Goal: Task Accomplishment & Management: Manage account settings

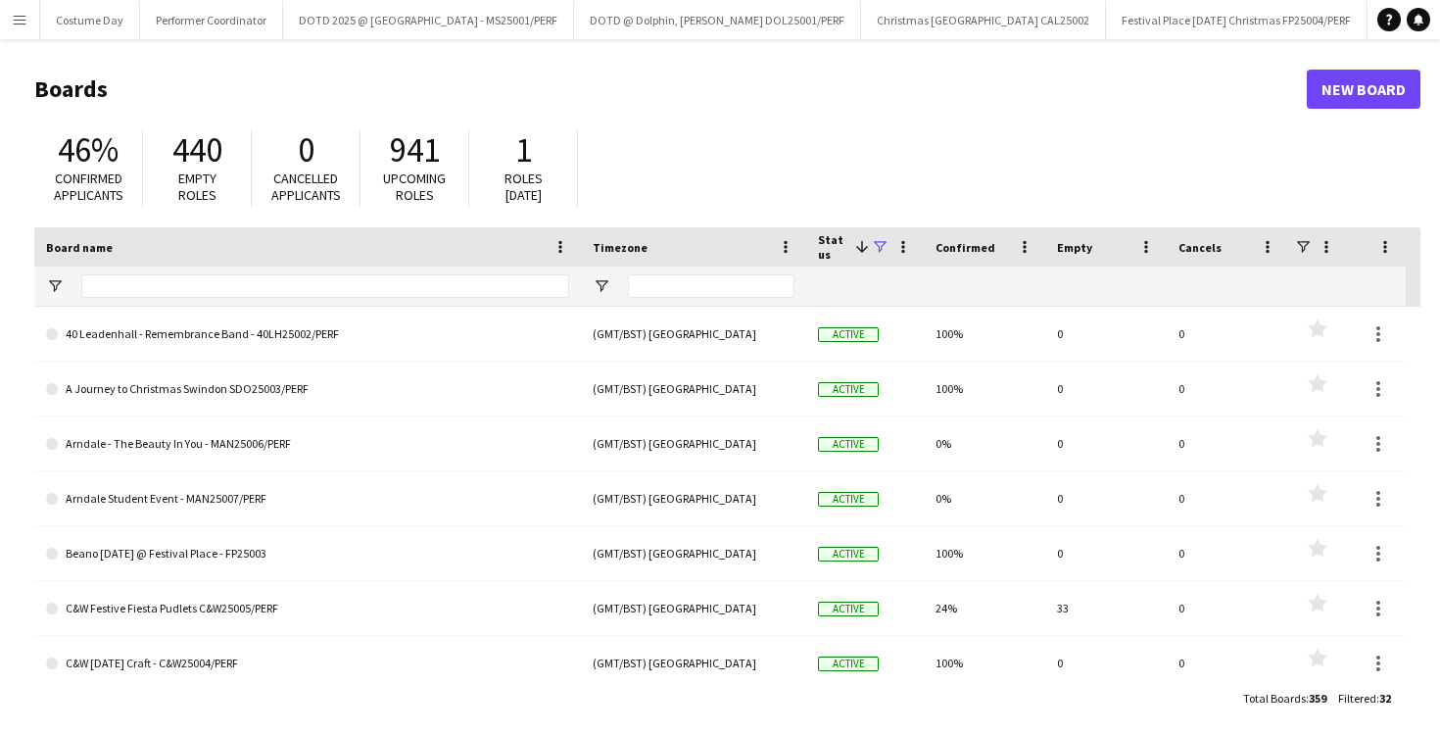
click at [32, 19] on button "Menu" at bounding box center [19, 19] width 39 height 39
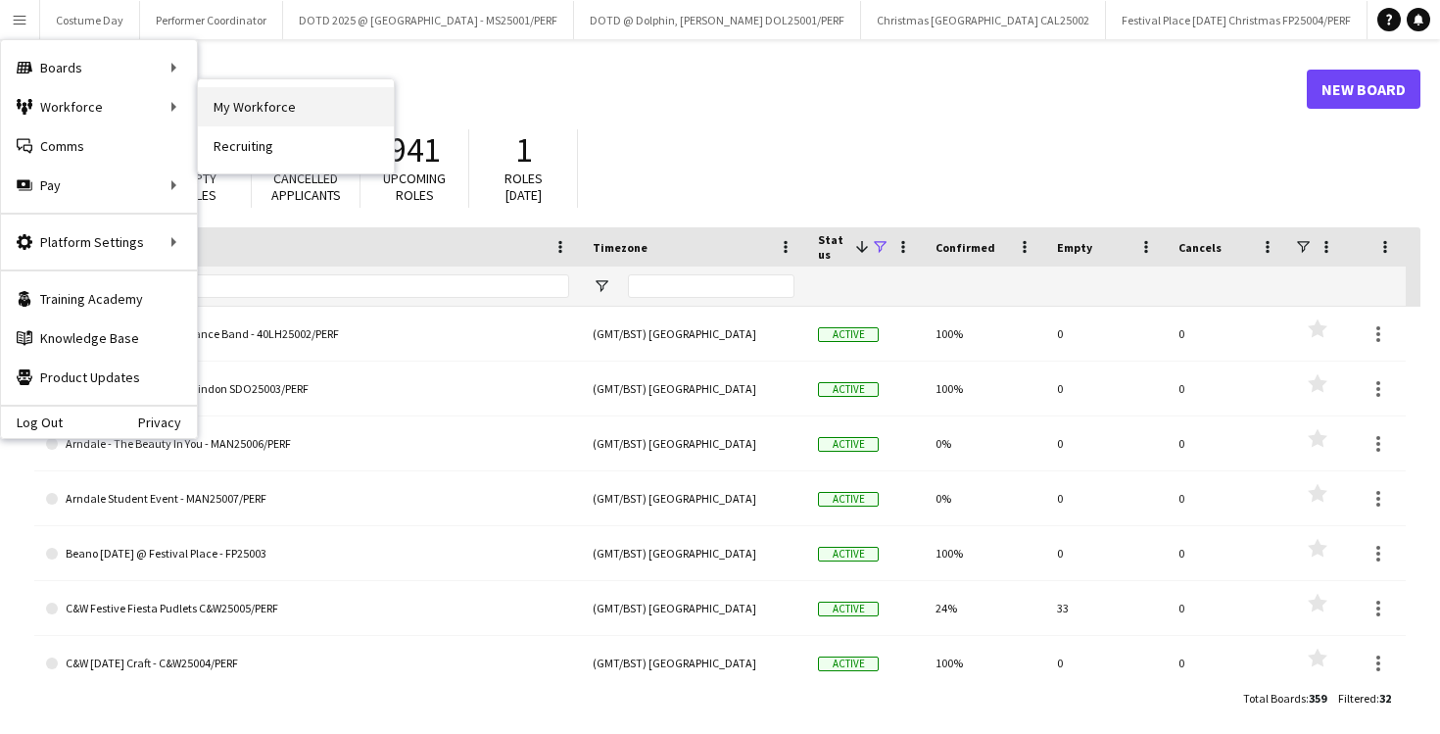
click at [255, 115] on link "My Workforce" at bounding box center [296, 106] width 196 height 39
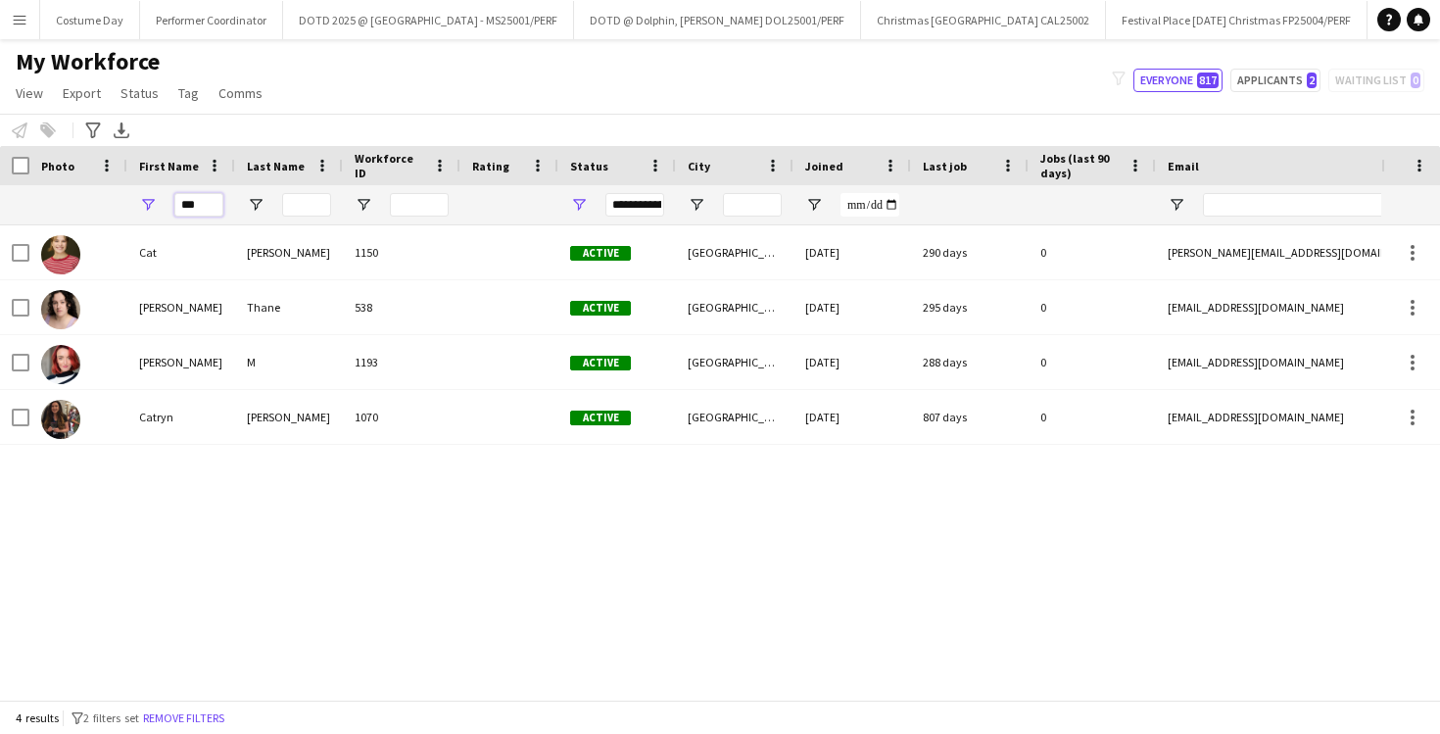
click at [210, 214] on input "***" at bounding box center [198, 205] width 49 height 24
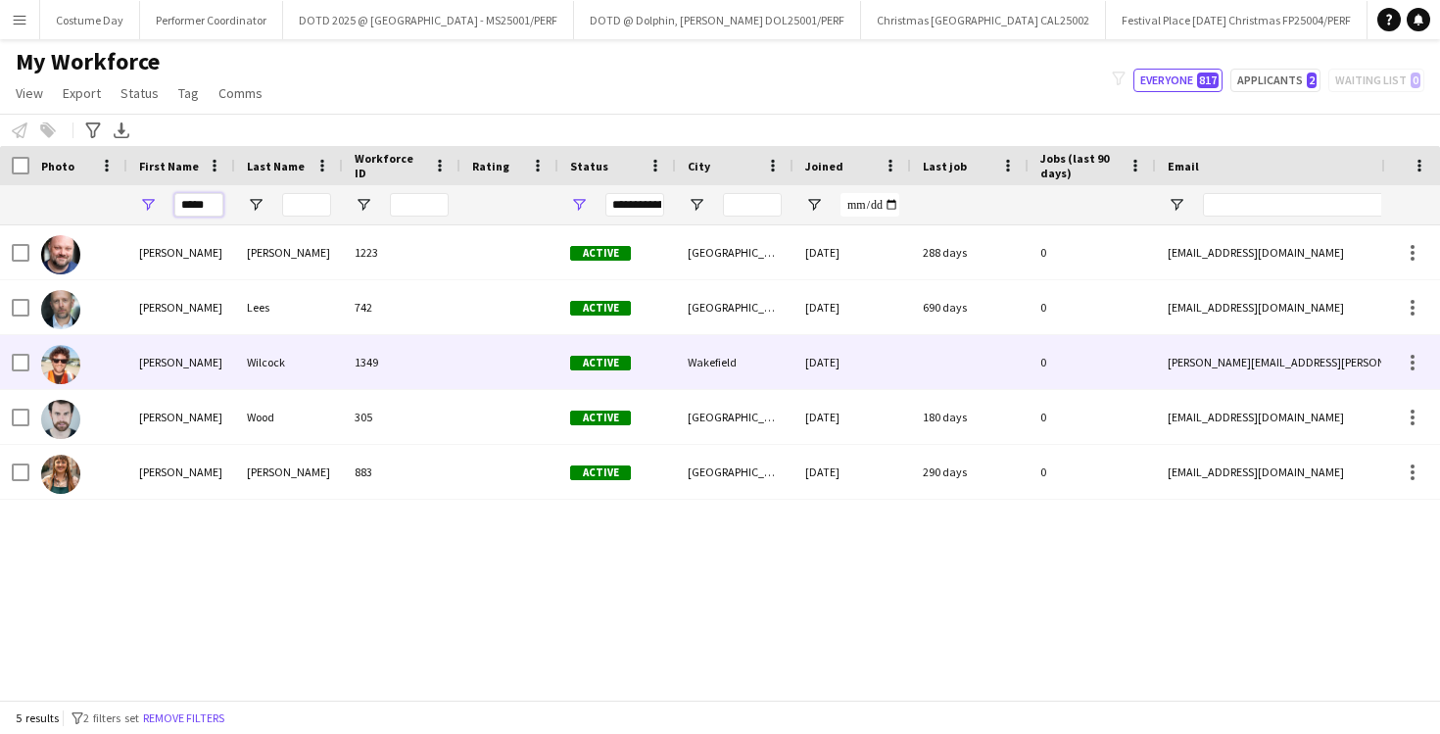
type input "*****"
click at [217, 365] on div "[PERSON_NAME]" at bounding box center [181, 362] width 108 height 54
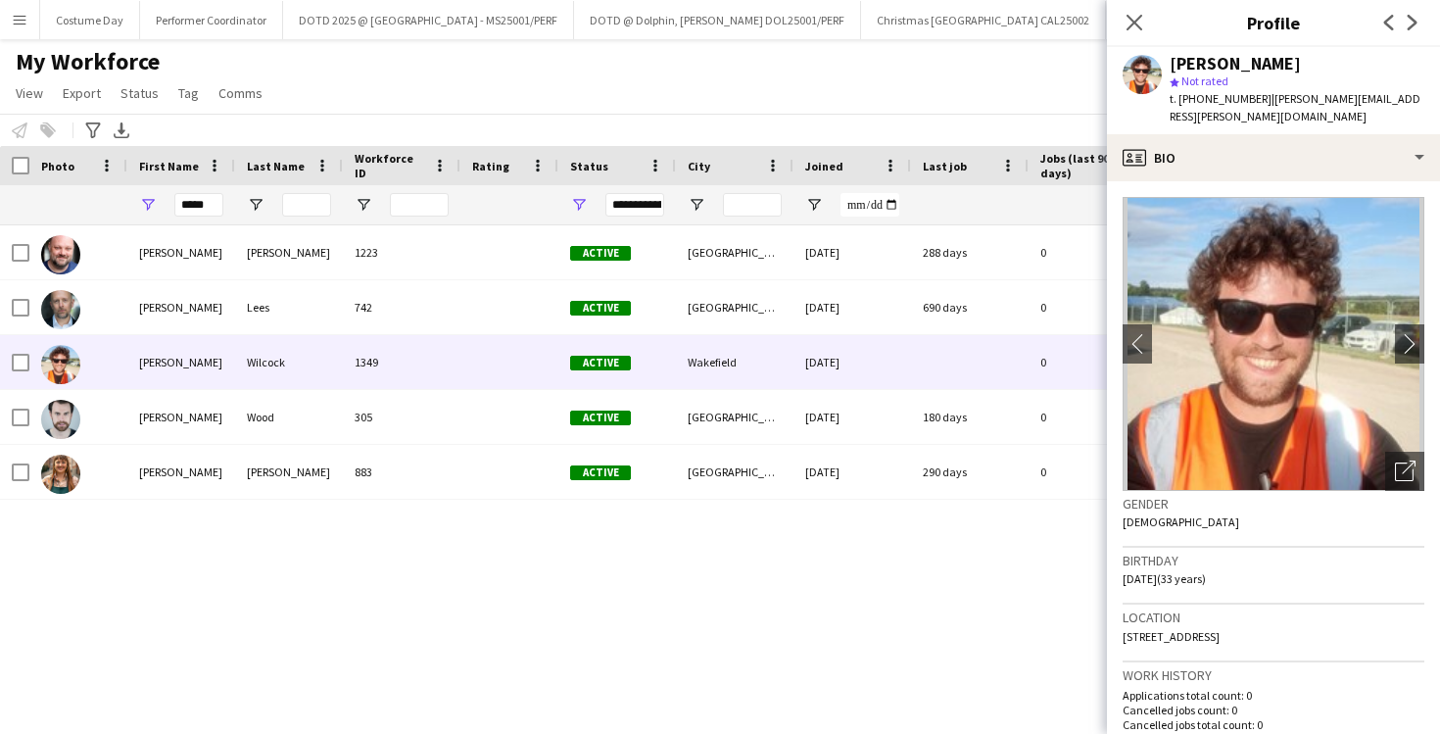
scroll to position [1449, 0]
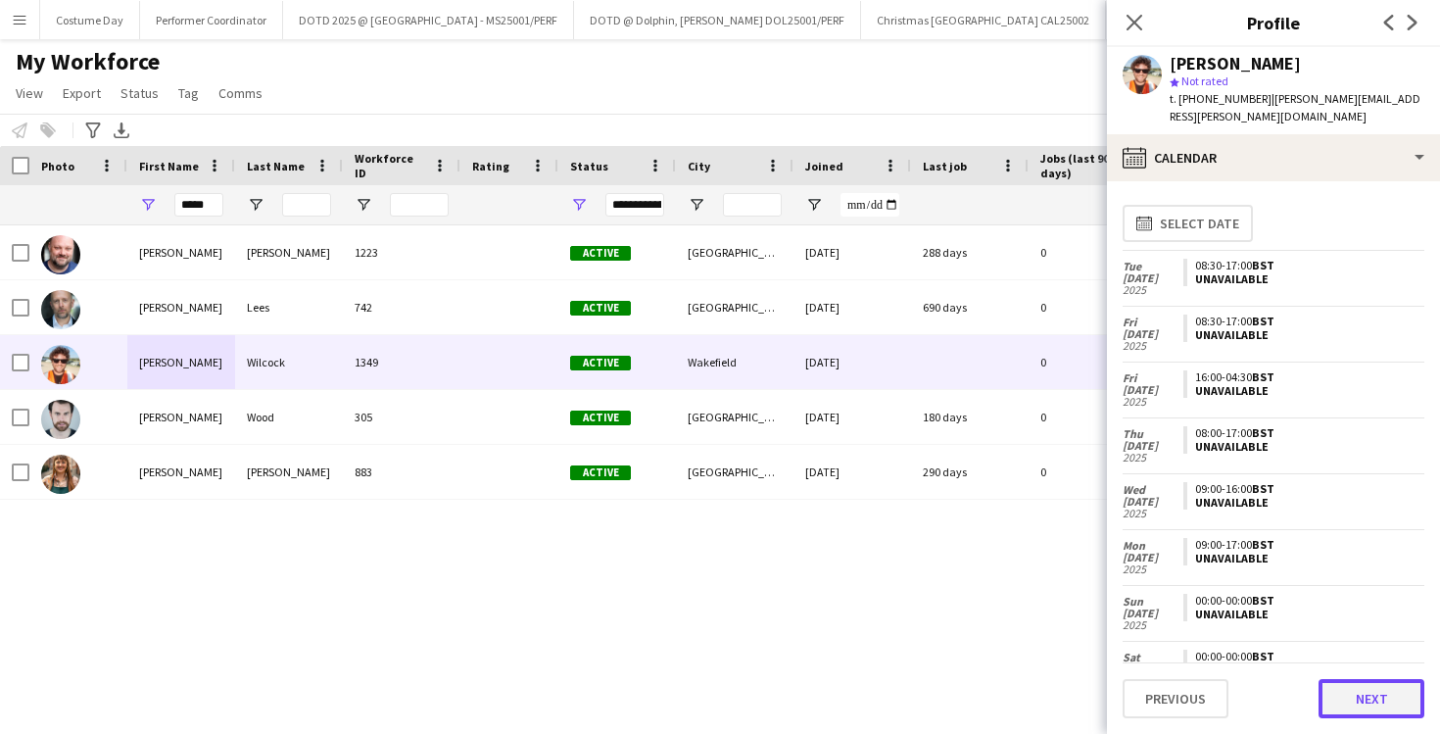
click at [1388, 703] on button "Next" at bounding box center [1372, 698] width 106 height 39
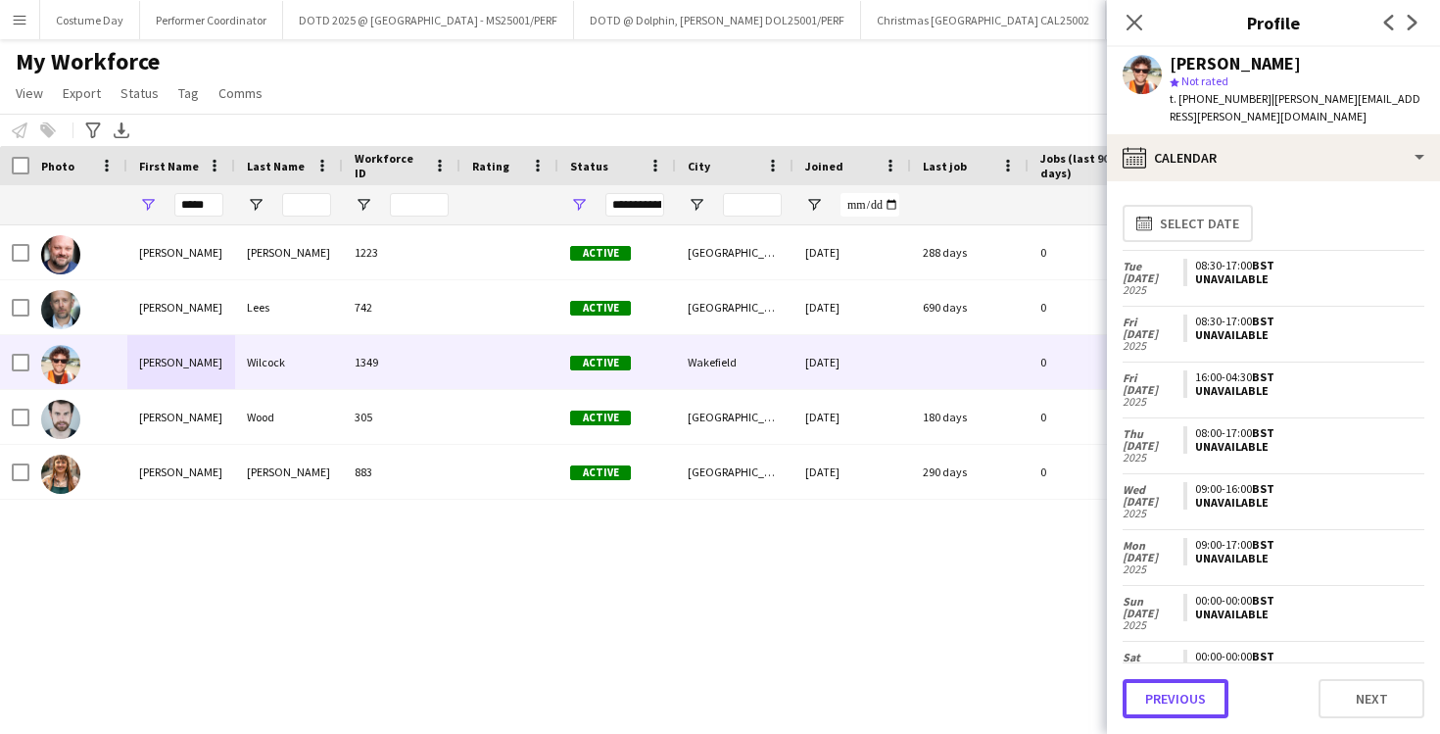
click at [1183, 701] on button "Previous" at bounding box center [1176, 698] width 106 height 39
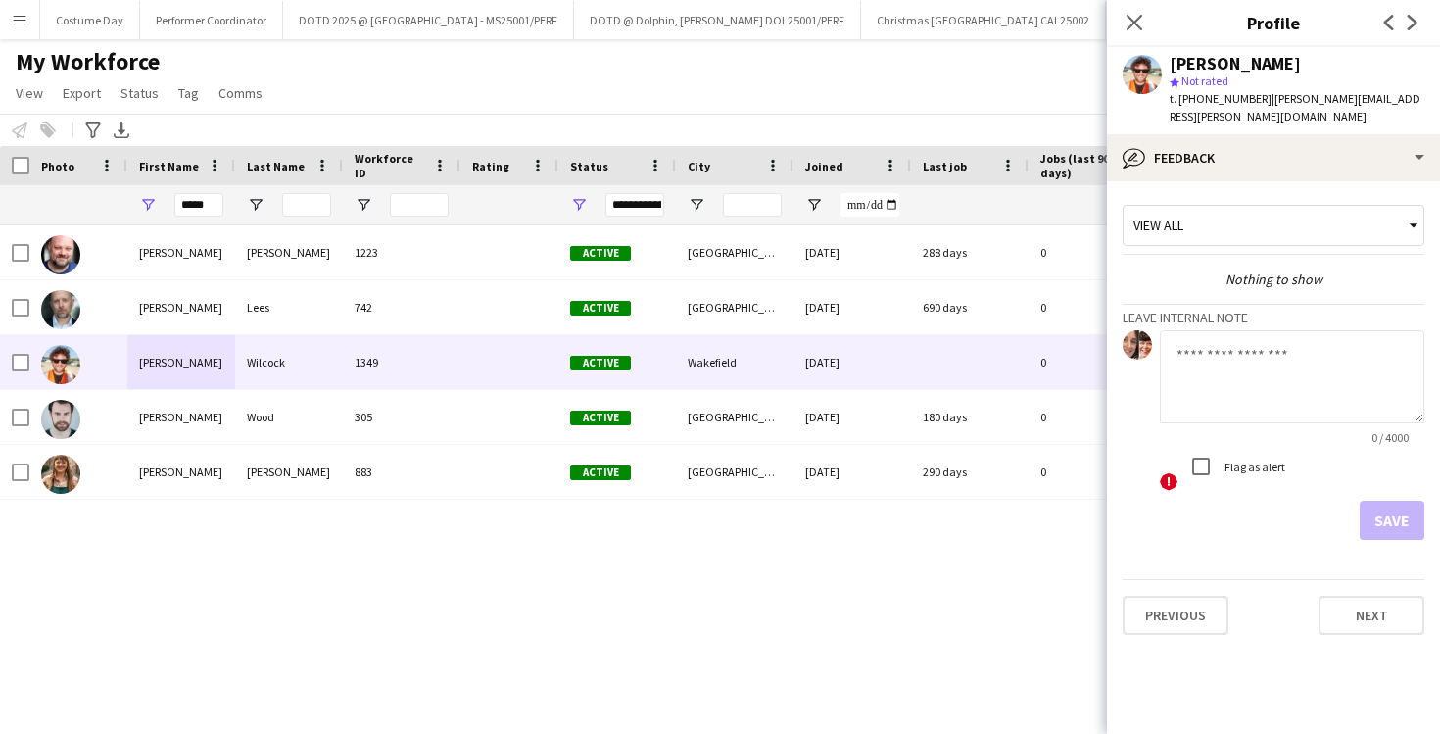
click at [1219, 347] on textarea at bounding box center [1292, 376] width 265 height 93
type textarea "**********"
click at [1379, 519] on button "Save" at bounding box center [1392, 520] width 65 height 39
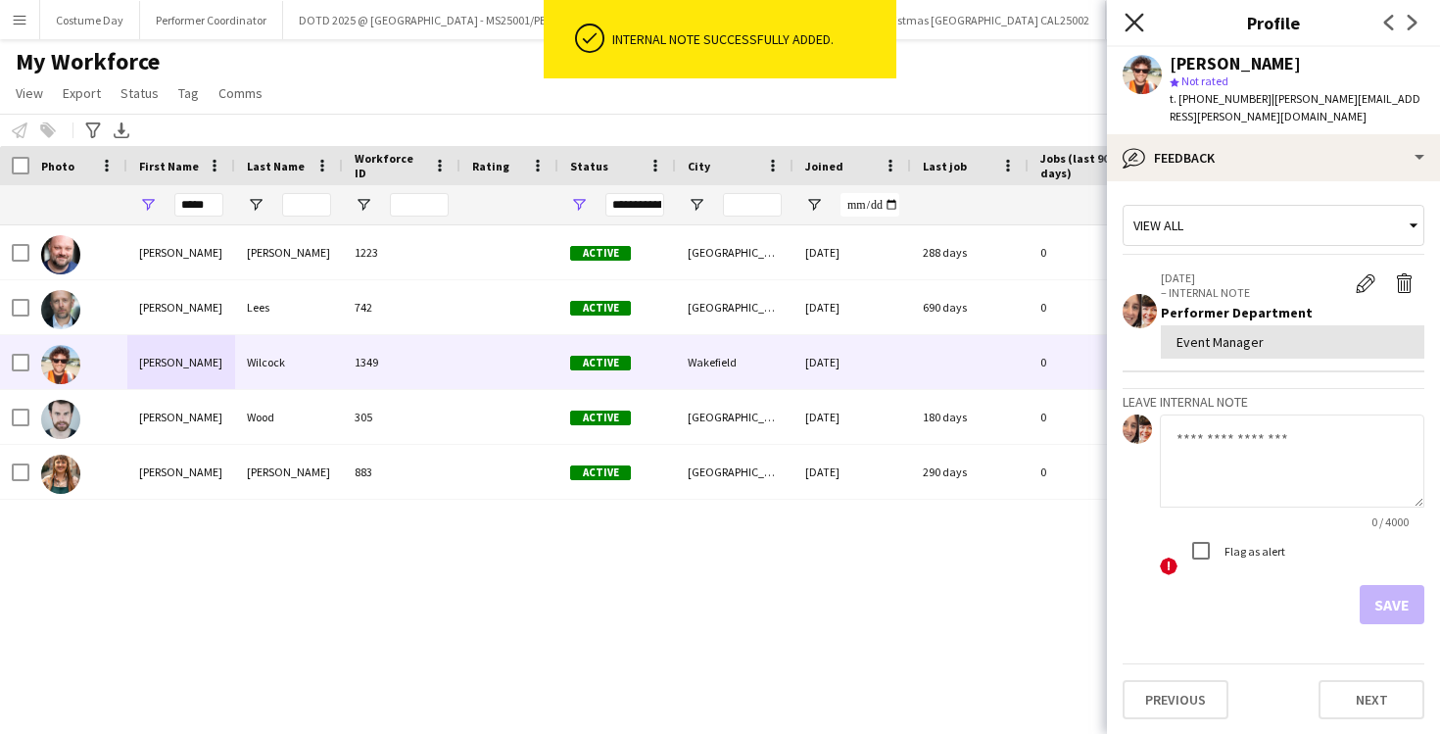
click at [1134, 15] on icon "Close pop-in" at bounding box center [1134, 22] width 19 height 19
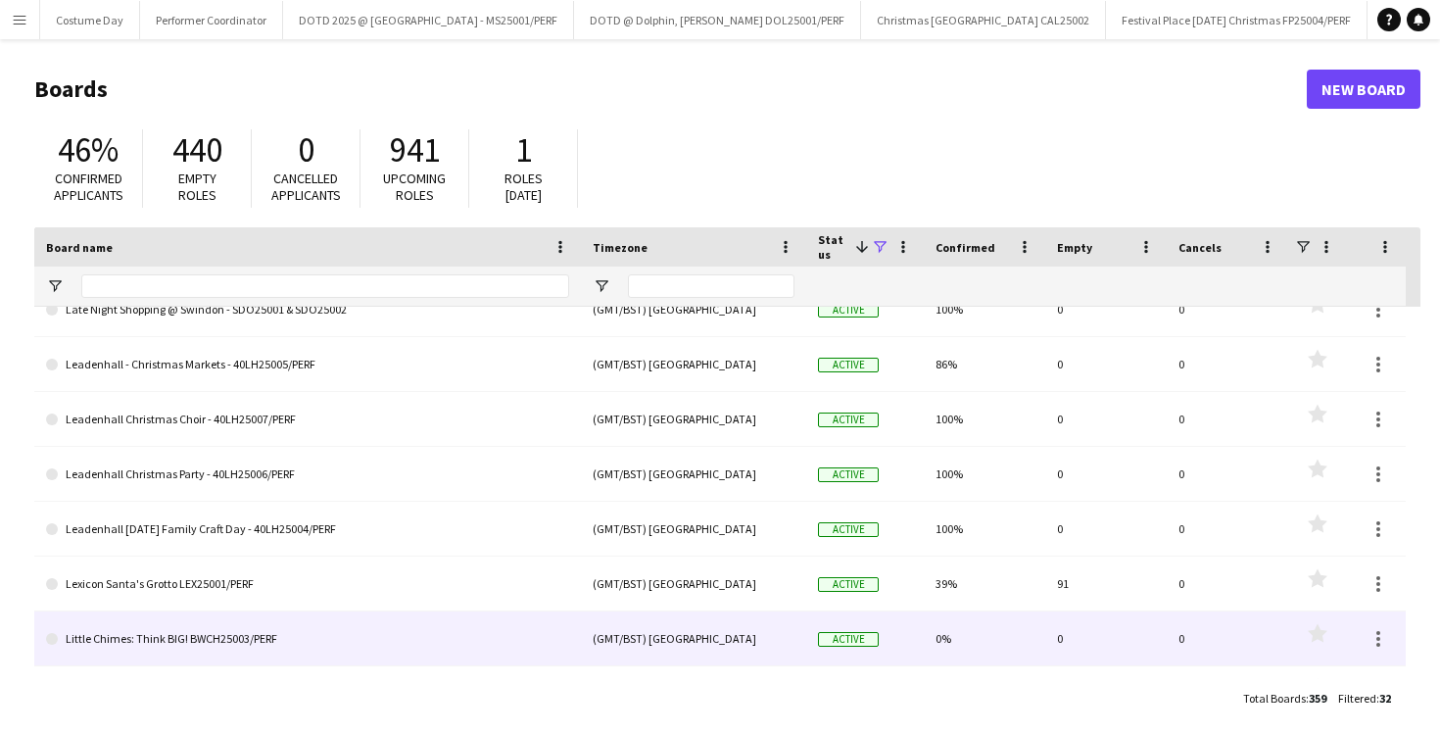
scroll to position [1127, 0]
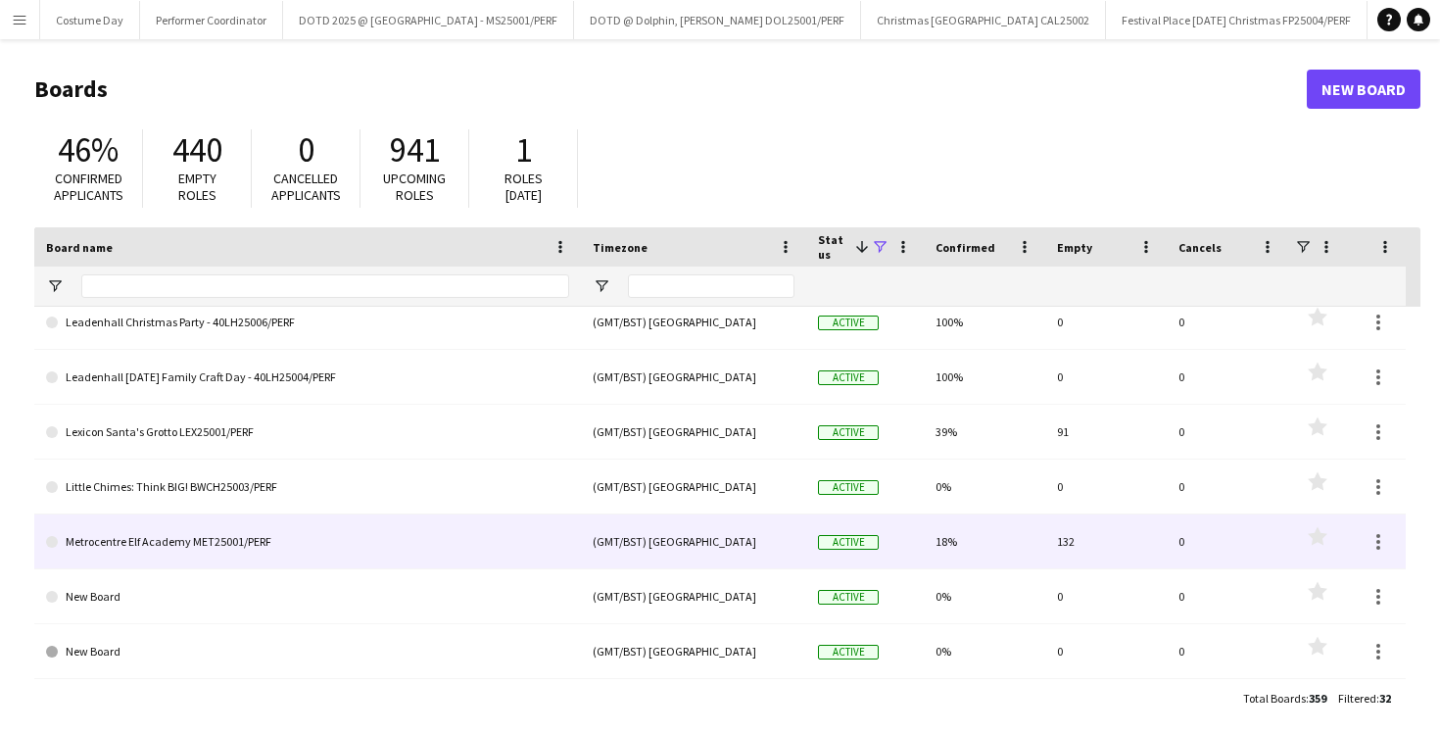
click at [264, 542] on link "Metrocentre Elf Academy MET25001/PERF" at bounding box center [307, 541] width 523 height 55
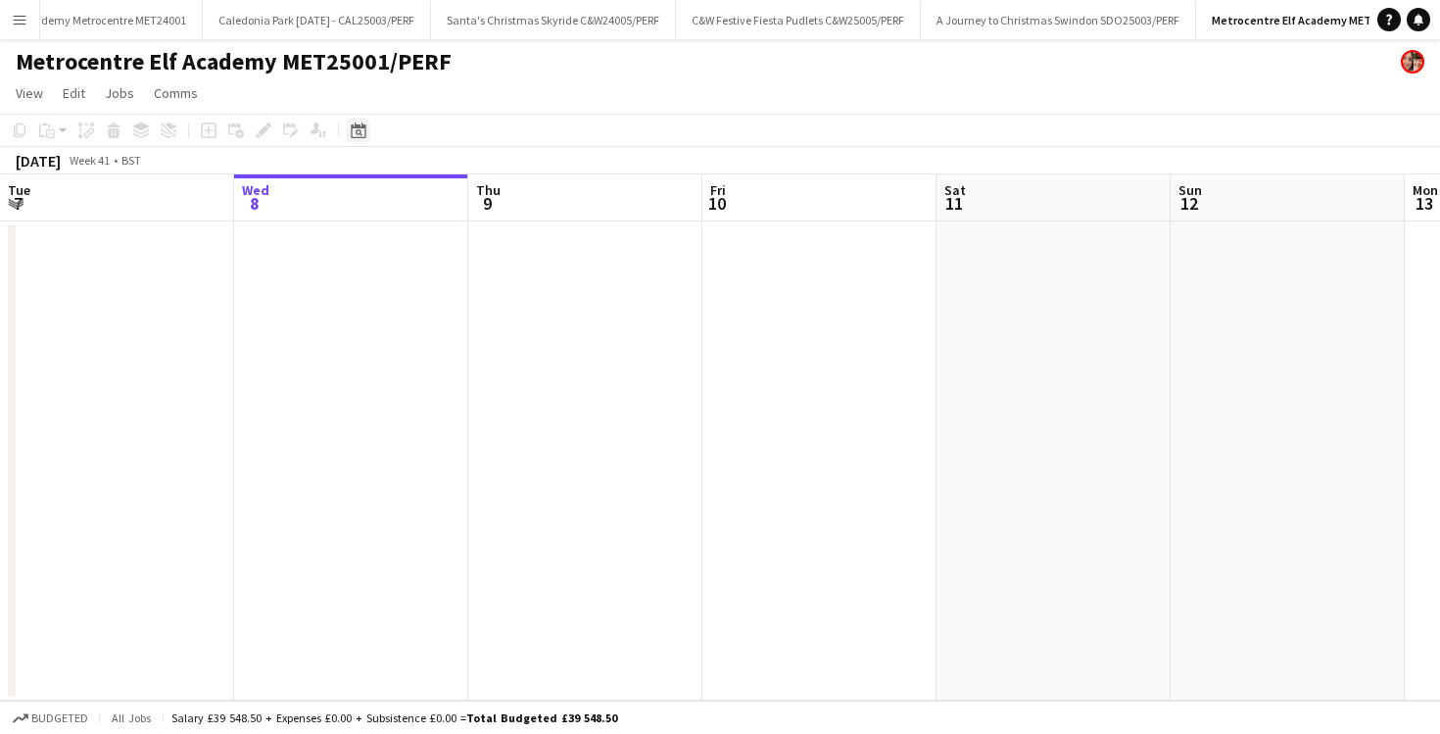
click at [369, 136] on div "Date picker" at bounding box center [359, 131] width 24 height 24
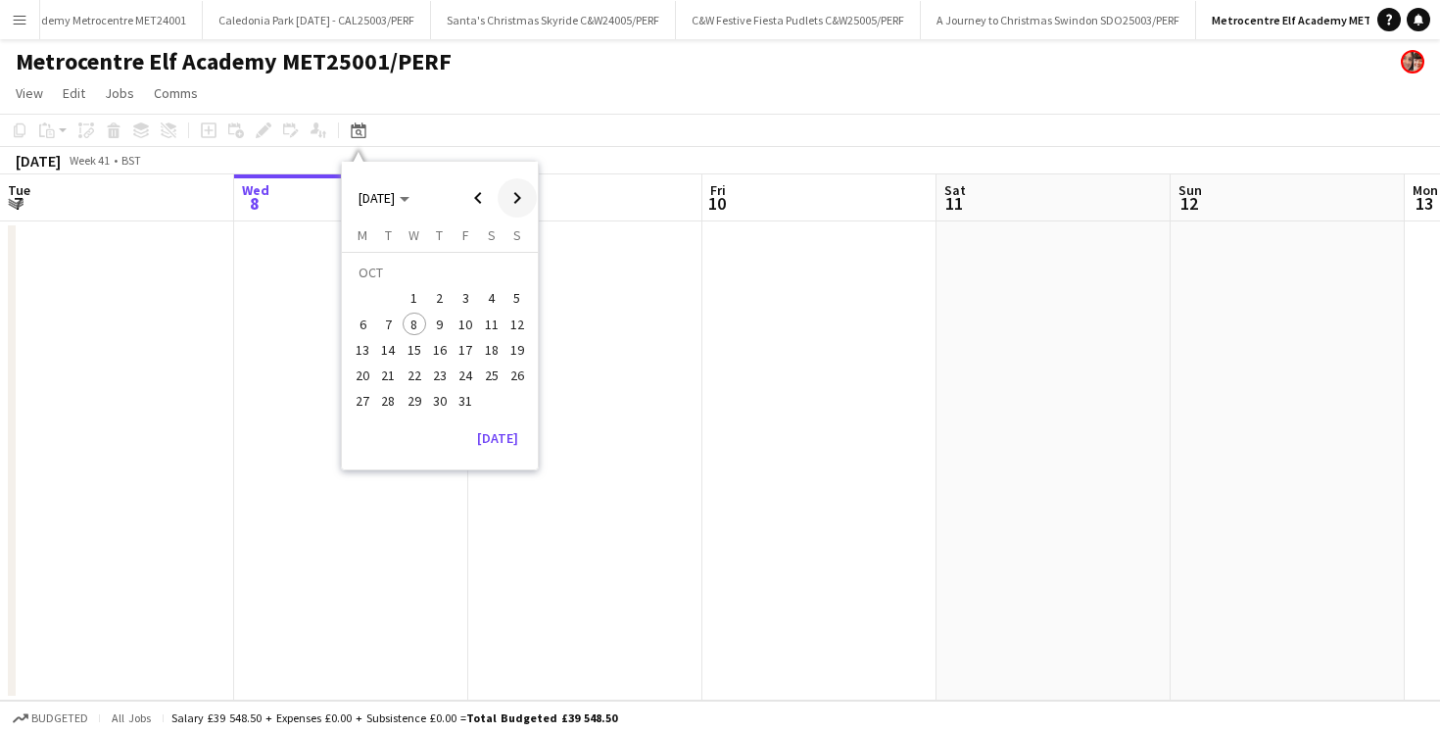
click at [515, 191] on span "Next month" at bounding box center [517, 197] width 39 height 39
click at [415, 378] on span "24" at bounding box center [415, 376] width 24 height 24
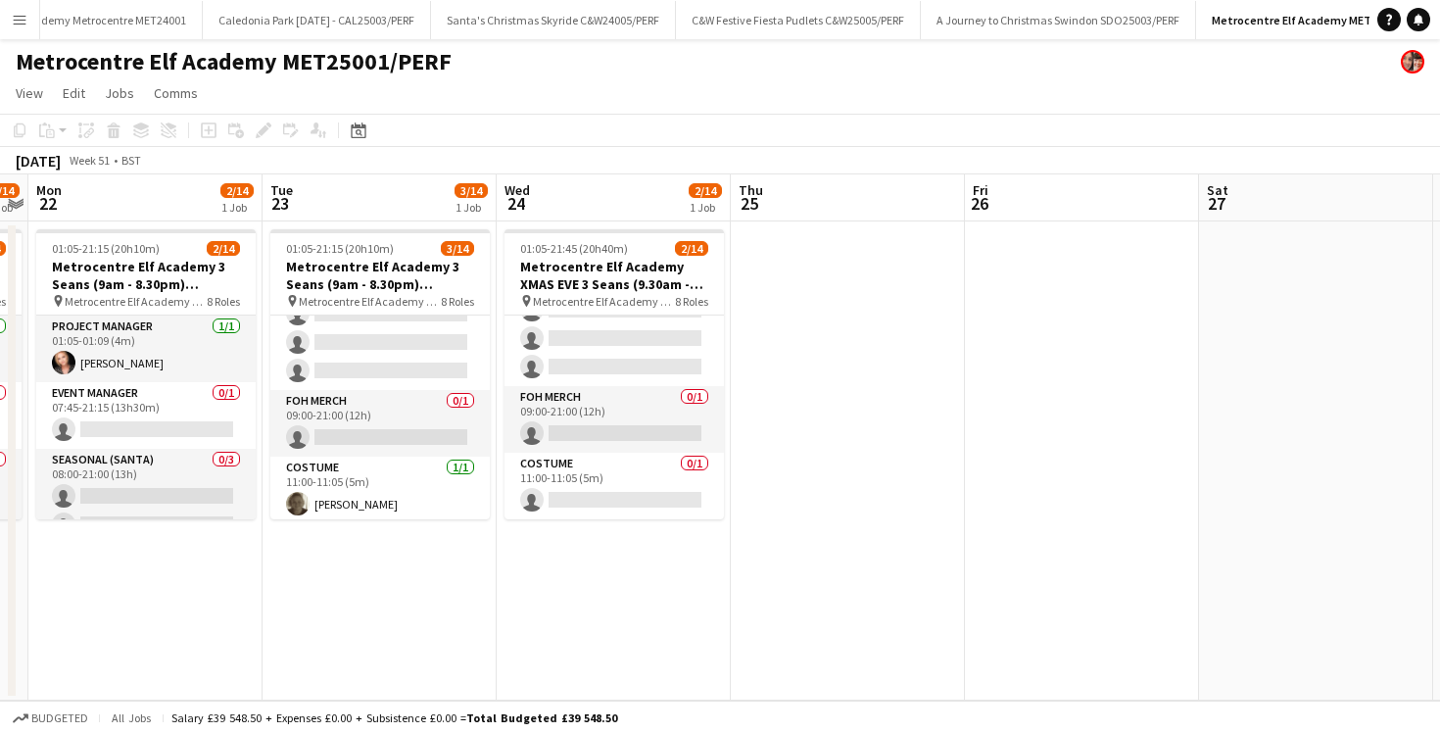
scroll to position [500, 0]
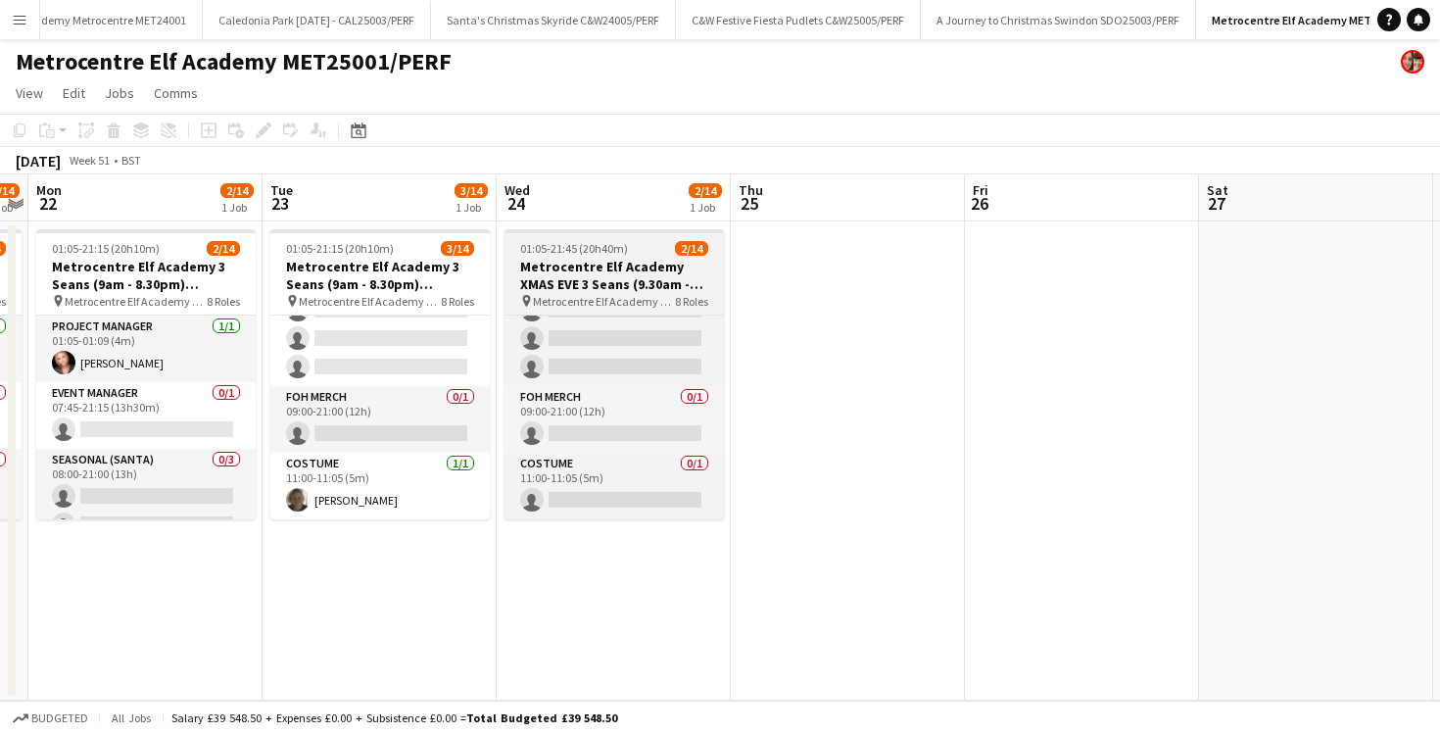
click at [581, 294] on span "Metrocentre Elf Academy MET25001/PERF" at bounding box center [604, 301] width 142 height 15
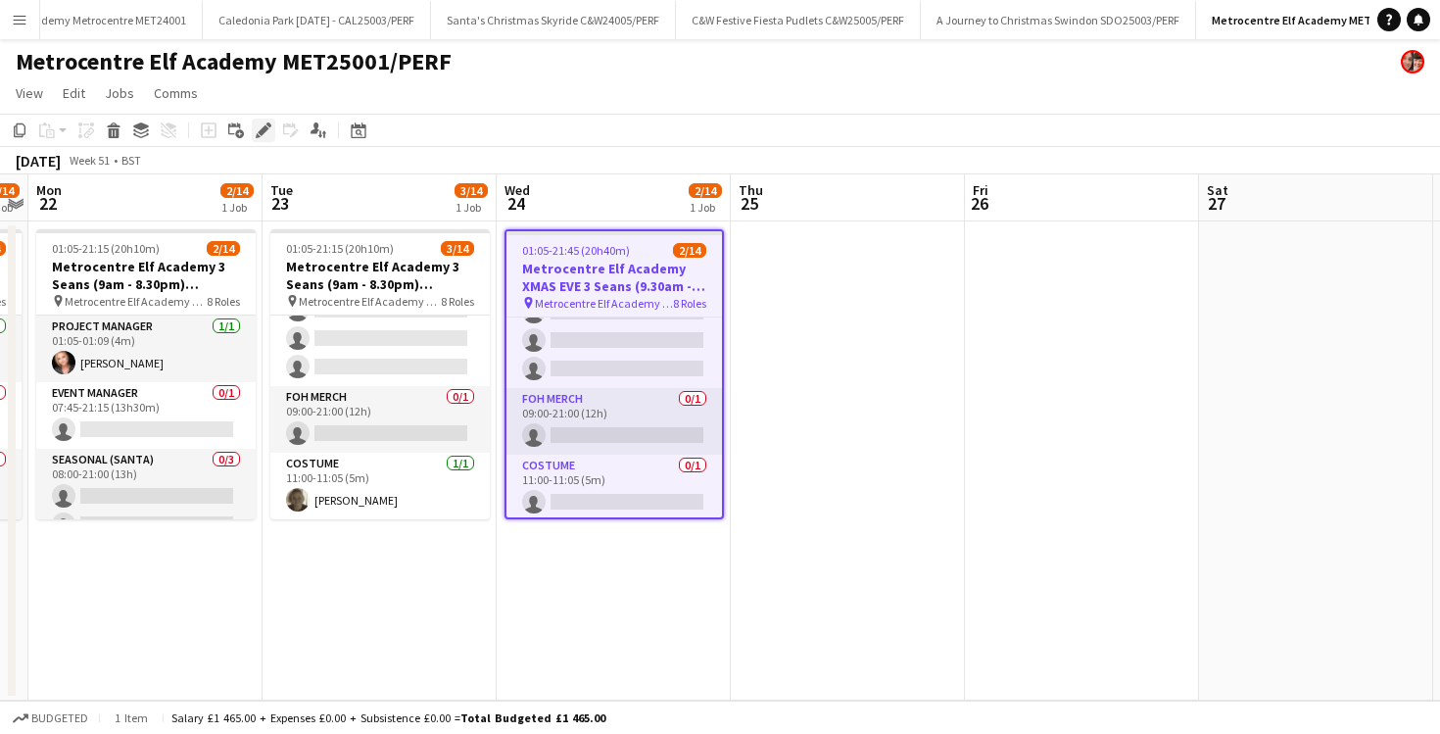
click at [266, 128] on icon at bounding box center [263, 130] width 11 height 11
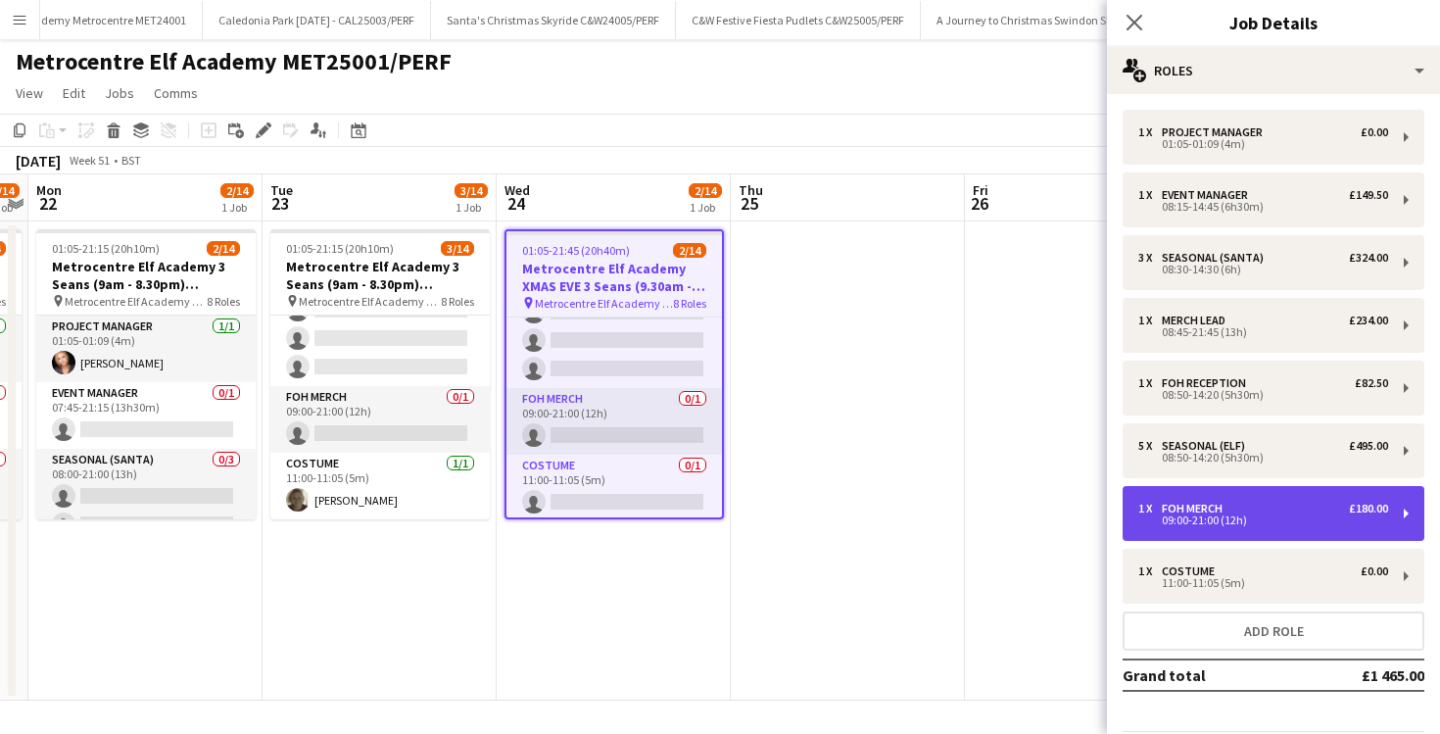
click at [1277, 509] on div "1 x FOH Merch £180.00" at bounding box center [1264, 509] width 250 height 14
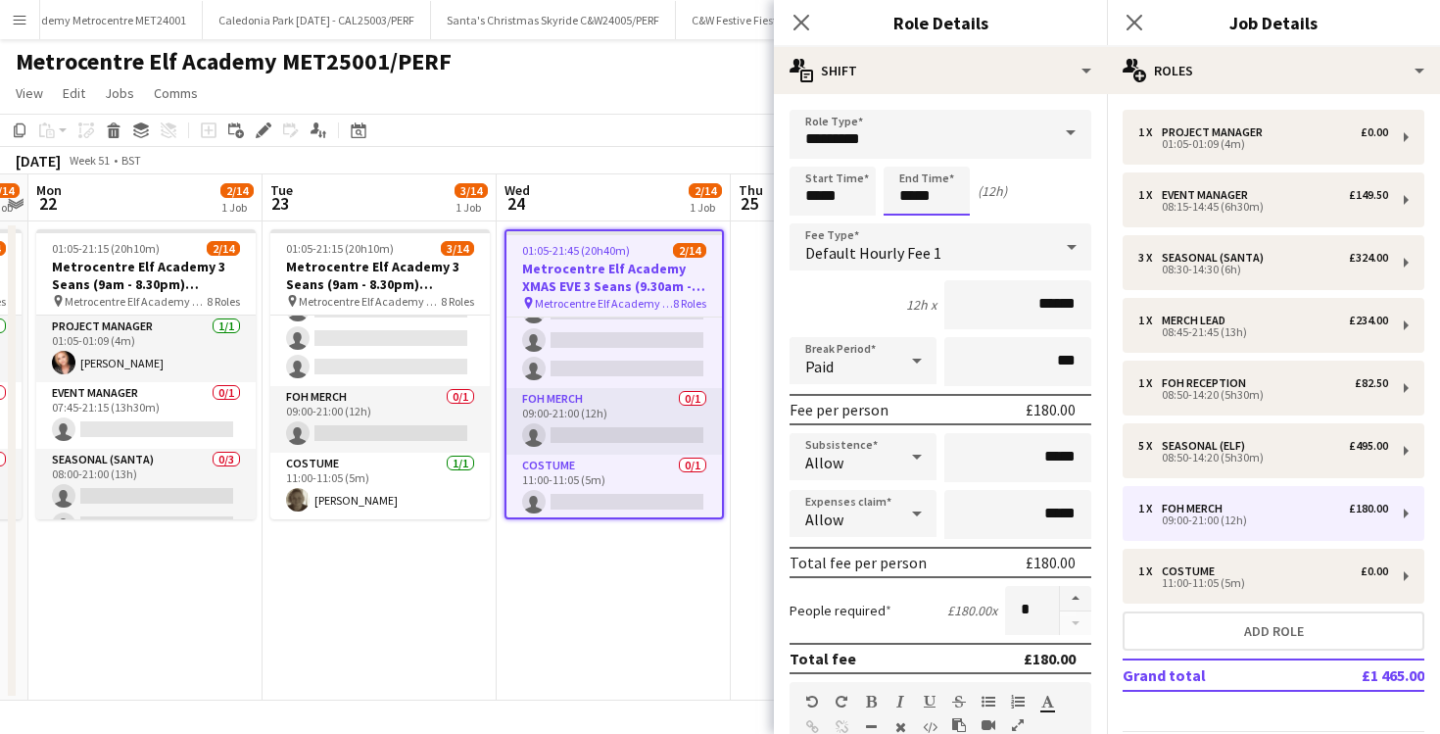
click at [912, 194] on input "*****" at bounding box center [927, 191] width 86 height 49
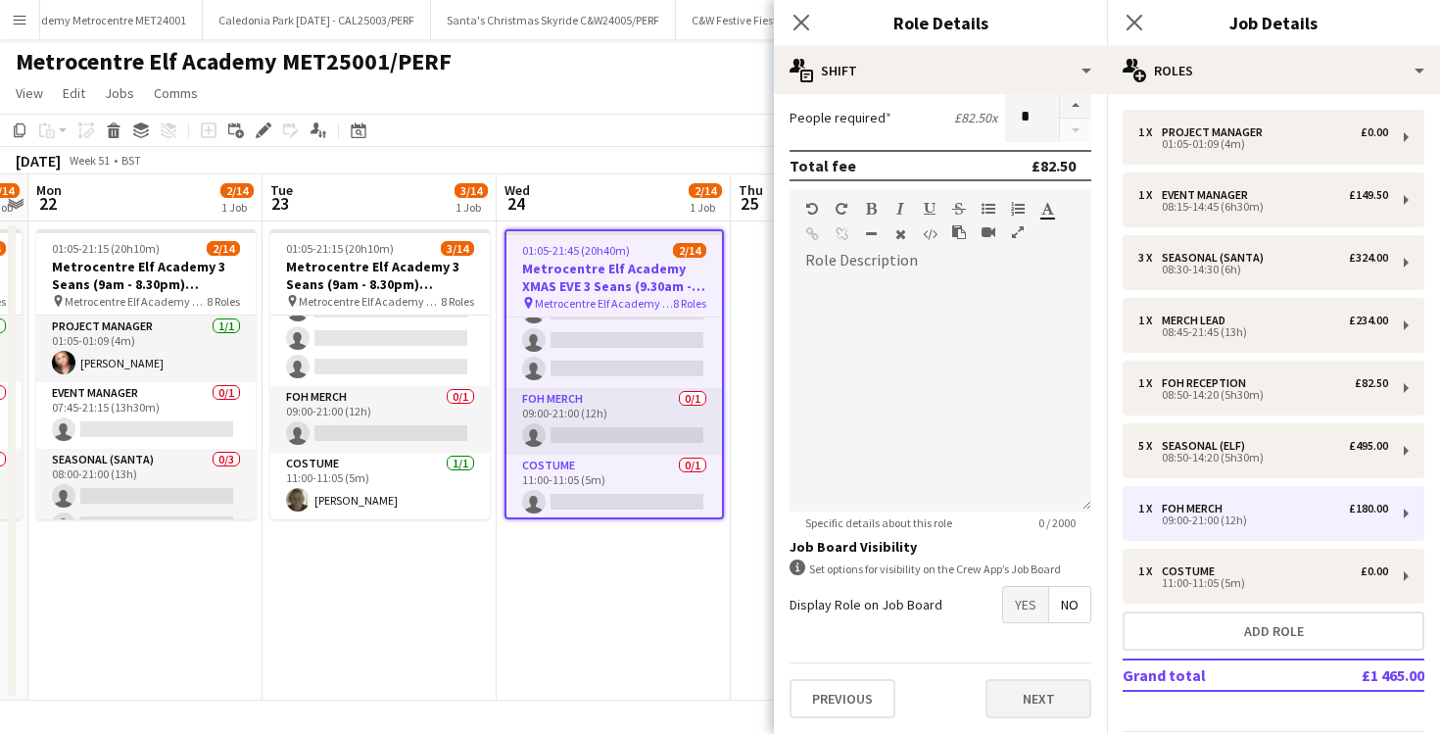
type input "*****"
click at [1006, 707] on button "Next" at bounding box center [1039, 698] width 106 height 39
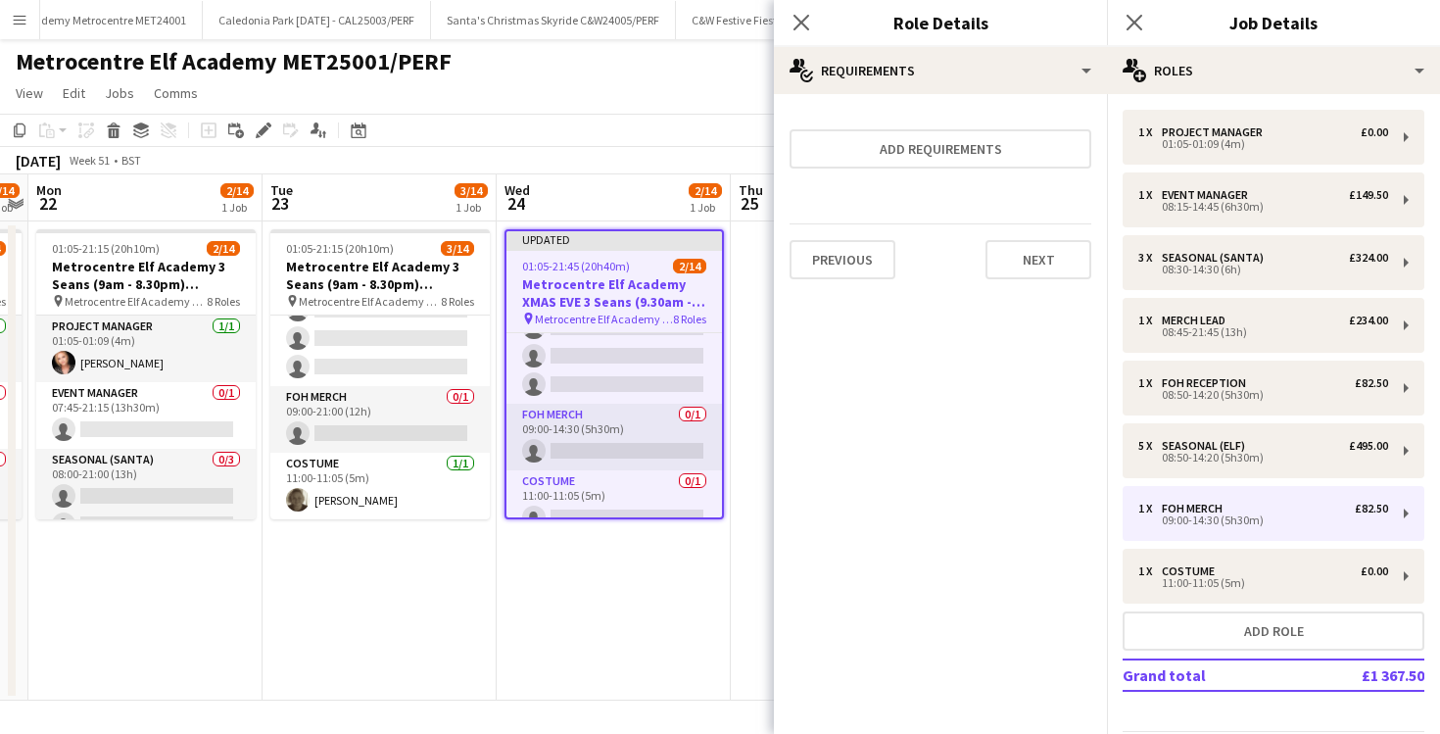
scroll to position [0, 0]
click at [805, 19] on icon at bounding box center [801, 22] width 19 height 19
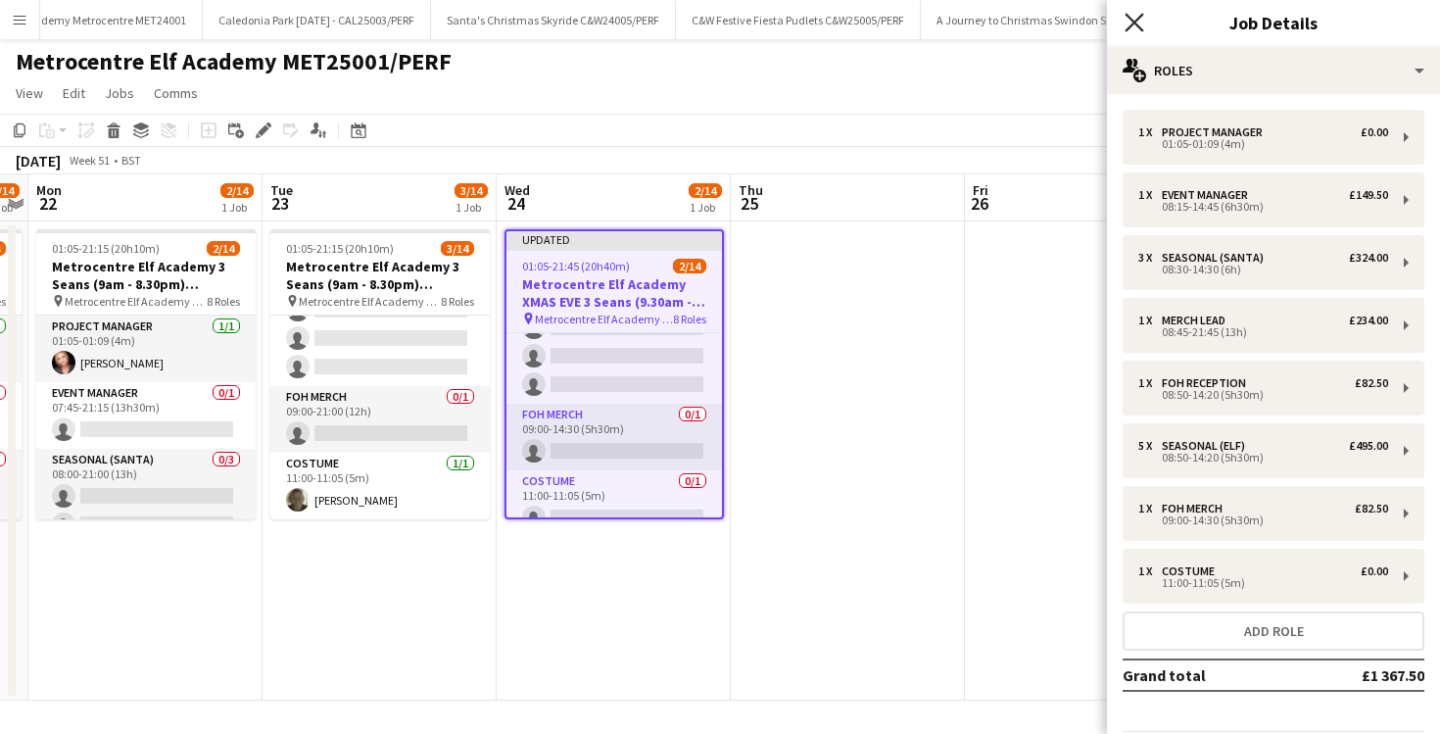
click at [1138, 21] on icon "Close pop-in" at bounding box center [1134, 22] width 19 height 19
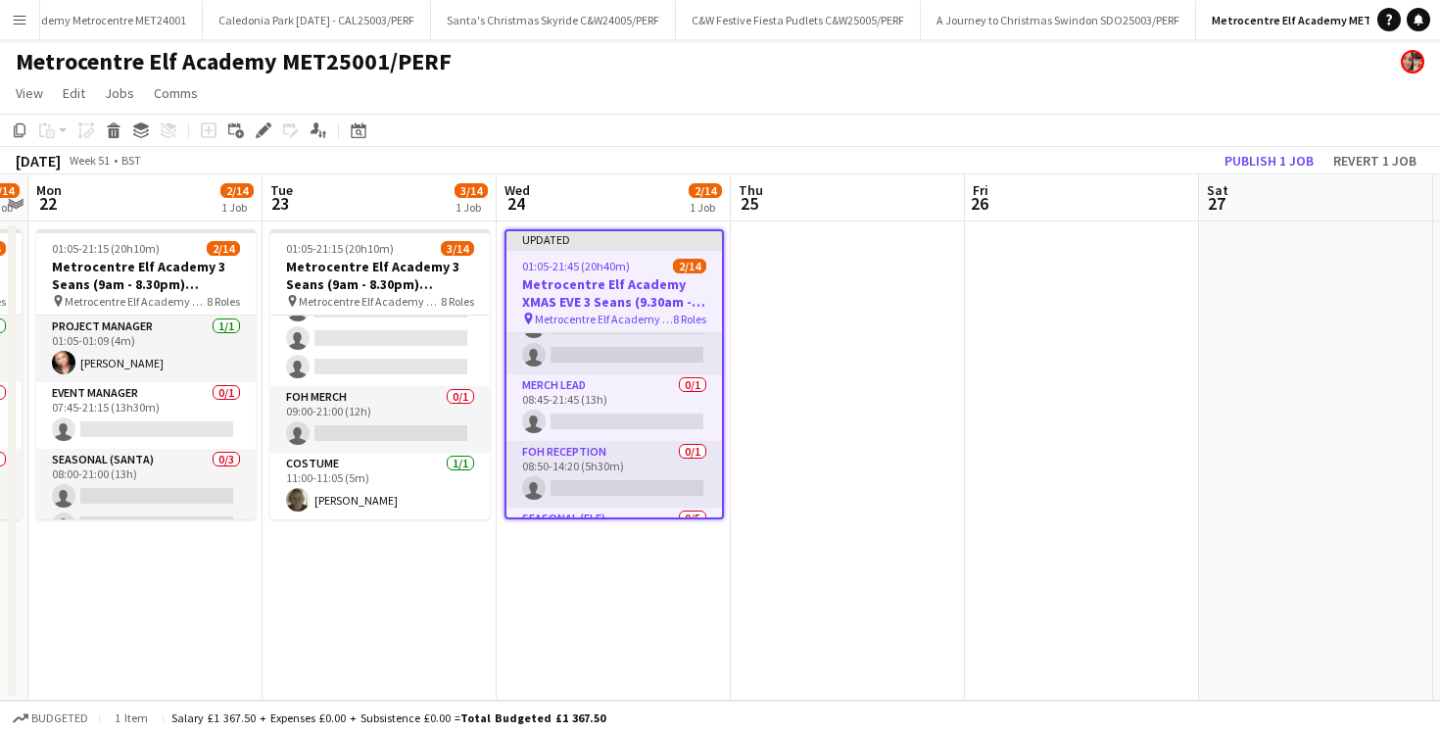
scroll to position [203, 0]
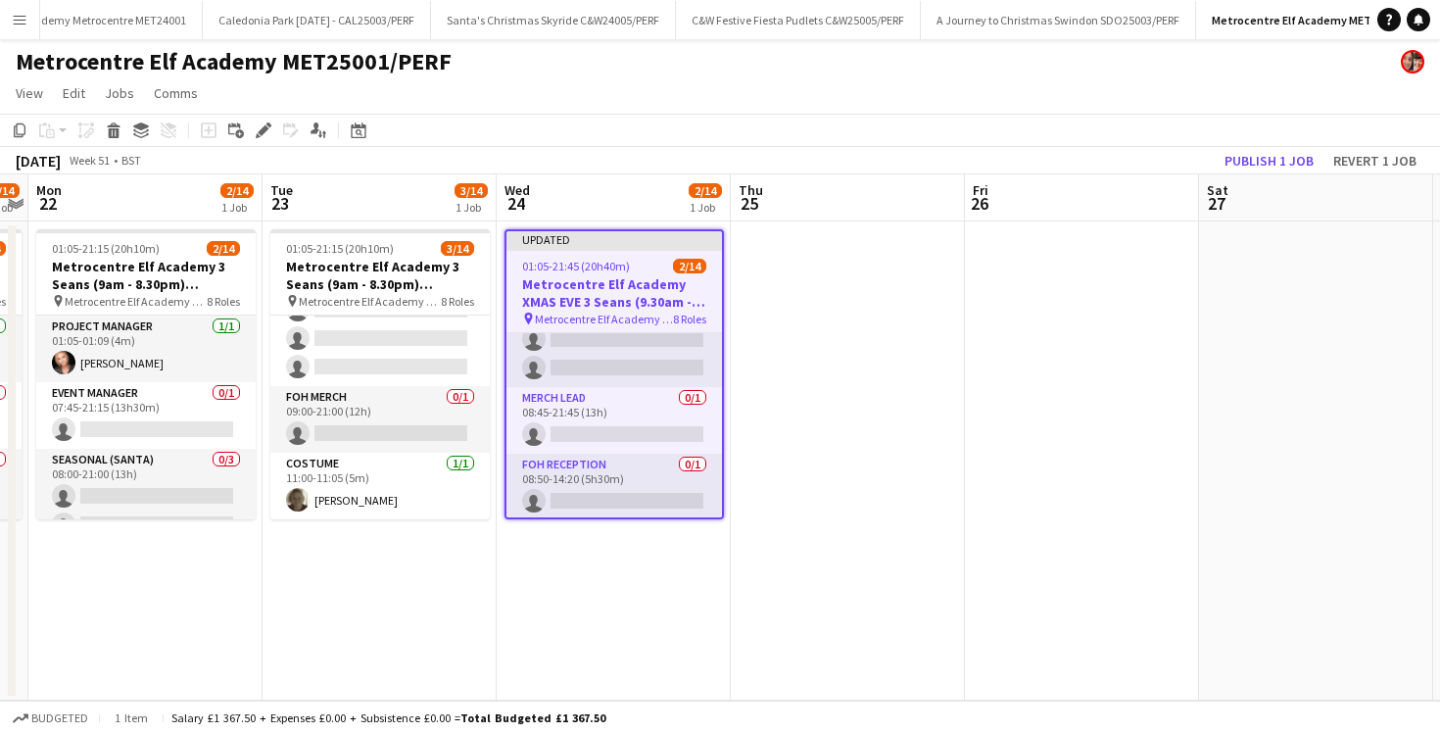
click at [588, 298] on h3 "Metrocentre Elf Academy XMAS EVE 3 Seans (9.30am - 2pm) MET25001/PERF" at bounding box center [615, 292] width 216 height 35
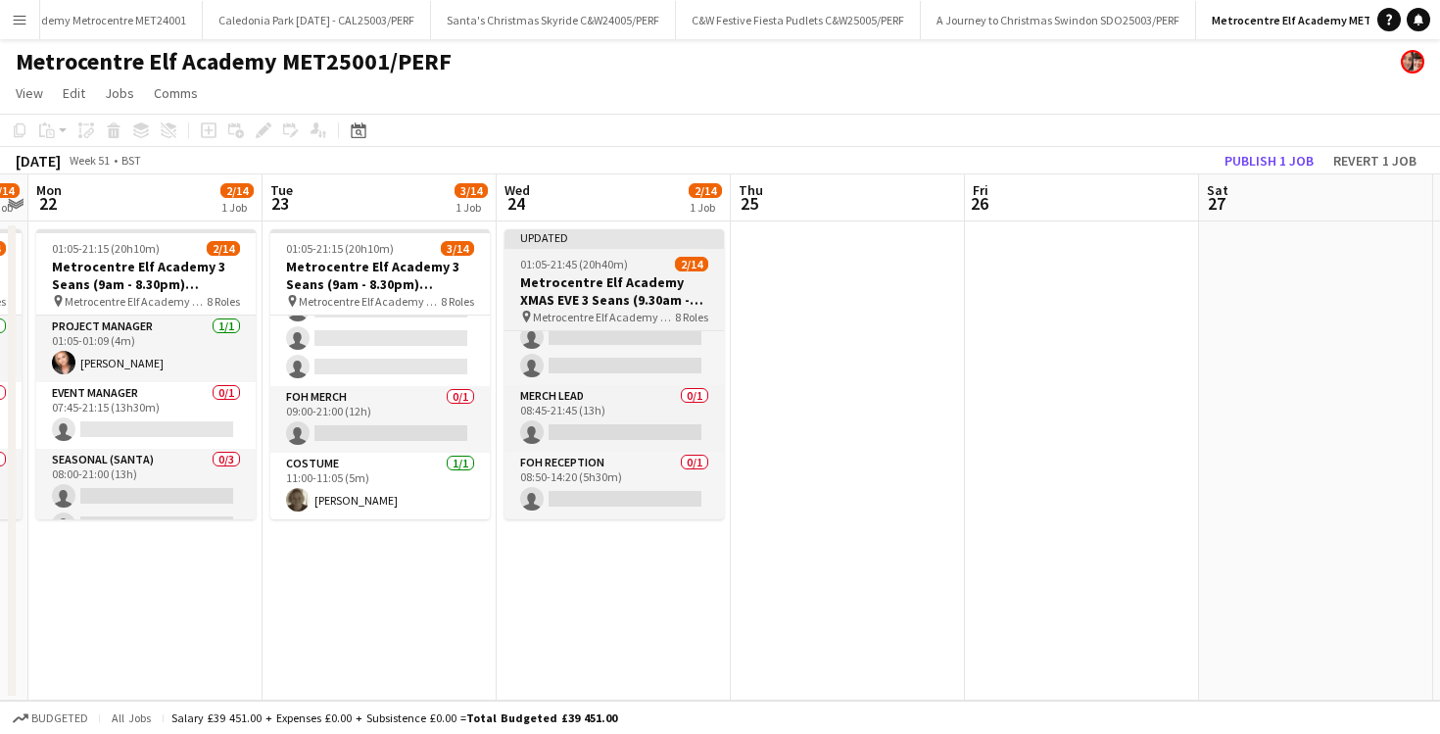
click at [588, 298] on h3 "Metrocentre Elf Academy XMAS EVE 3 Seans (9.30am - 2pm) MET25001/PERF" at bounding box center [614, 290] width 219 height 35
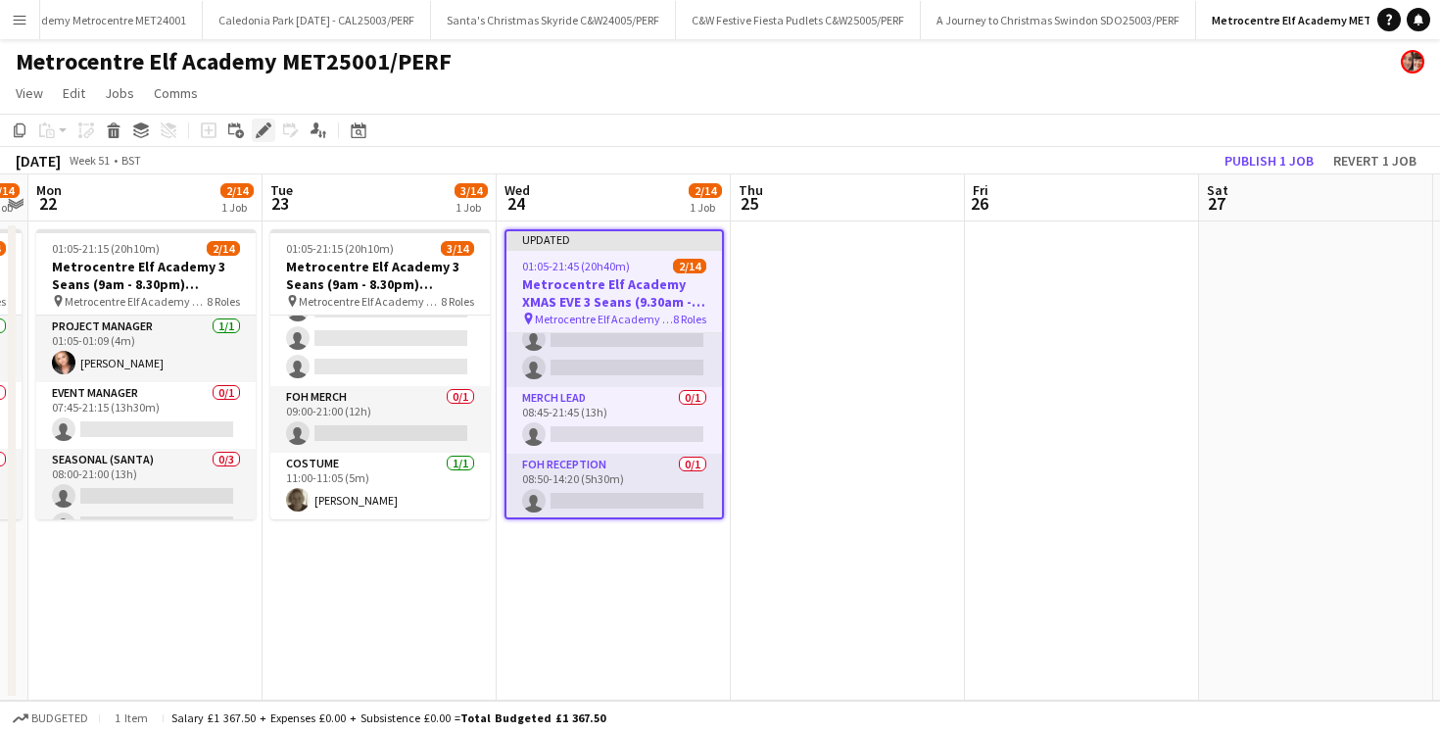
click at [268, 124] on icon at bounding box center [269, 124] width 5 height 5
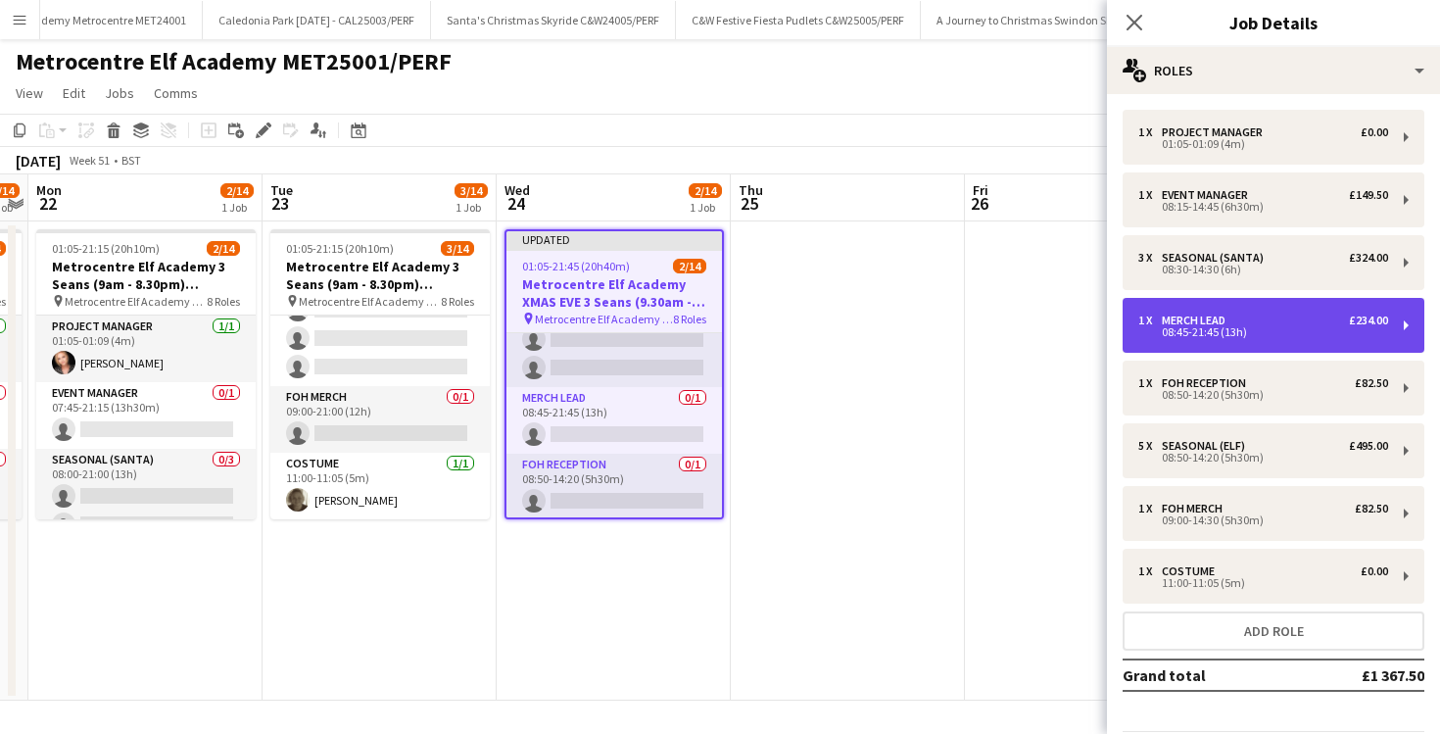
click at [1184, 330] on div "08:45-21:45 (13h)" at bounding box center [1264, 332] width 250 height 10
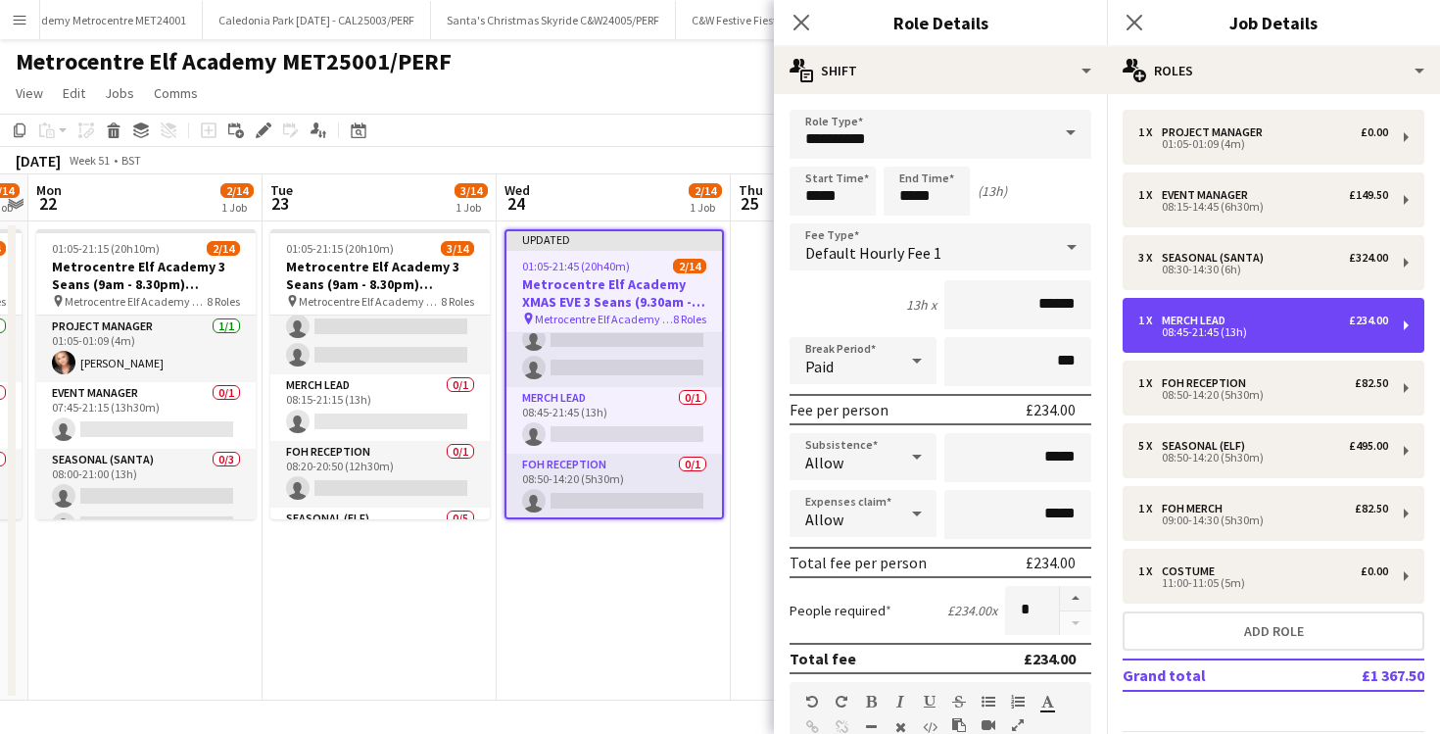
scroll to position [179, 0]
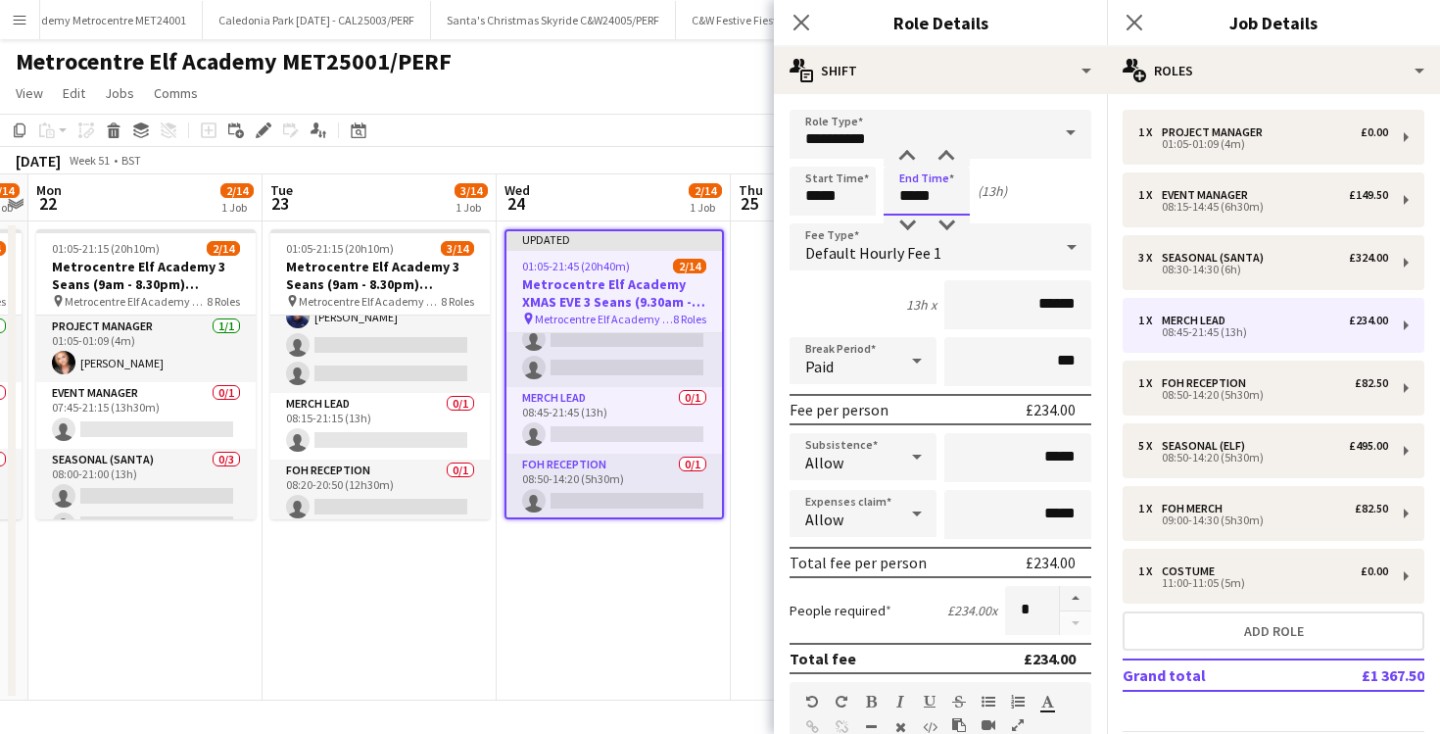
click at [911, 200] on input "*****" at bounding box center [927, 191] width 86 height 49
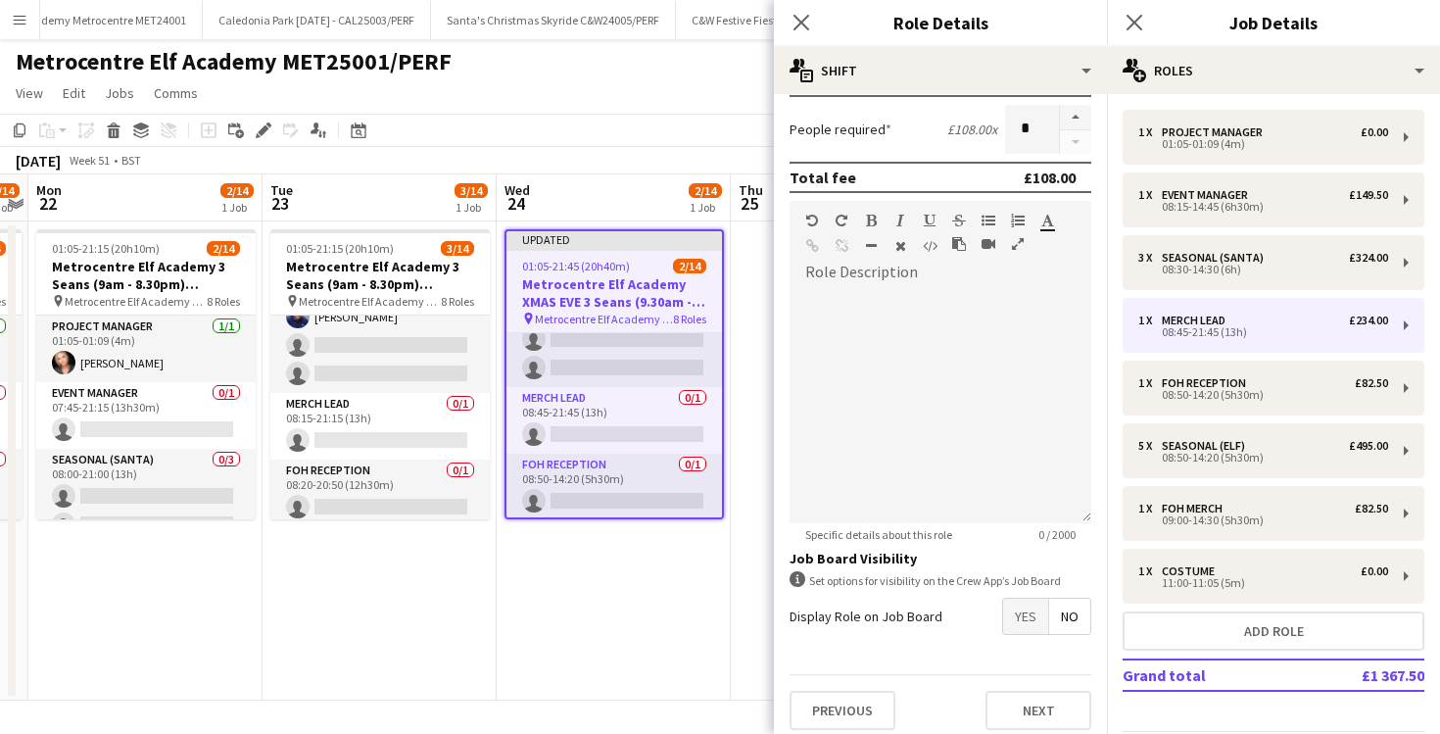
scroll to position [493, 0]
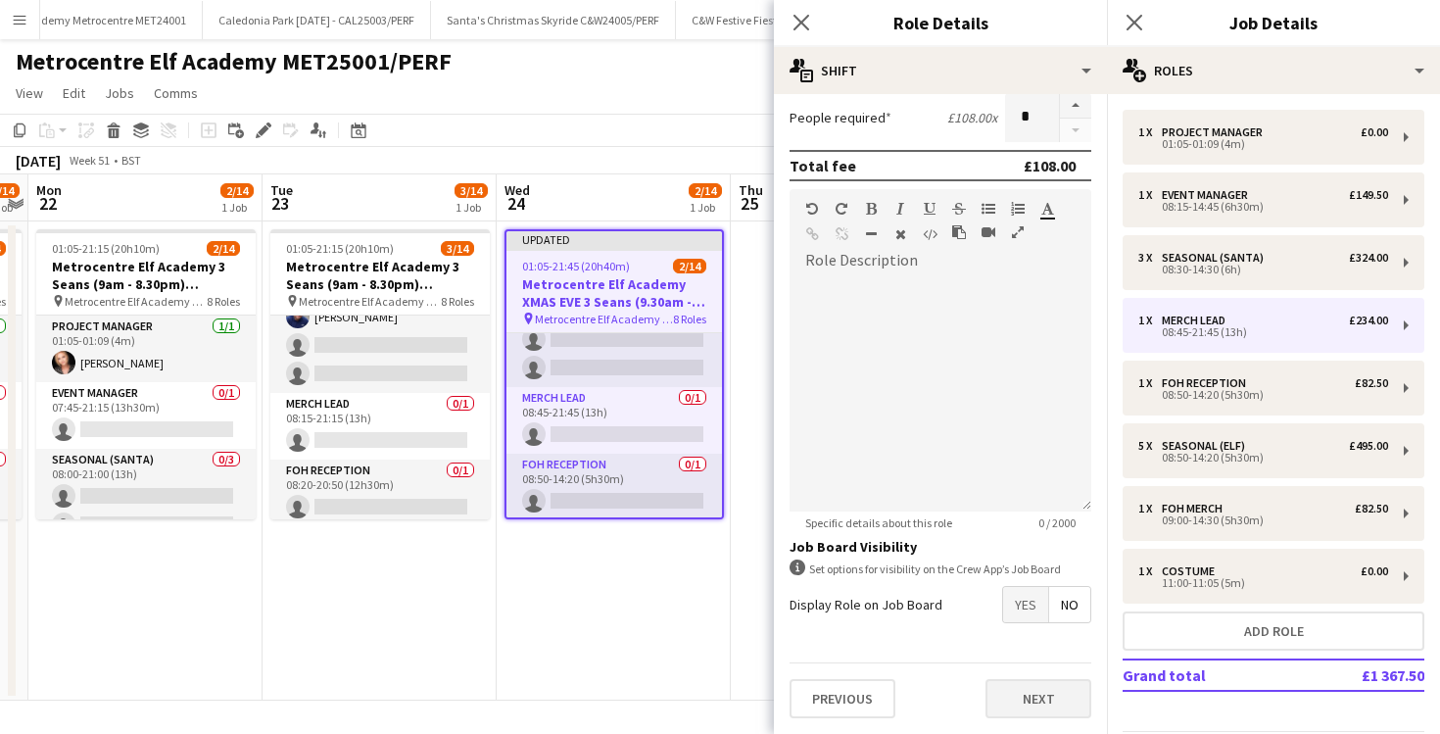
type input "*****"
click at [1020, 703] on button "Next" at bounding box center [1039, 698] width 106 height 39
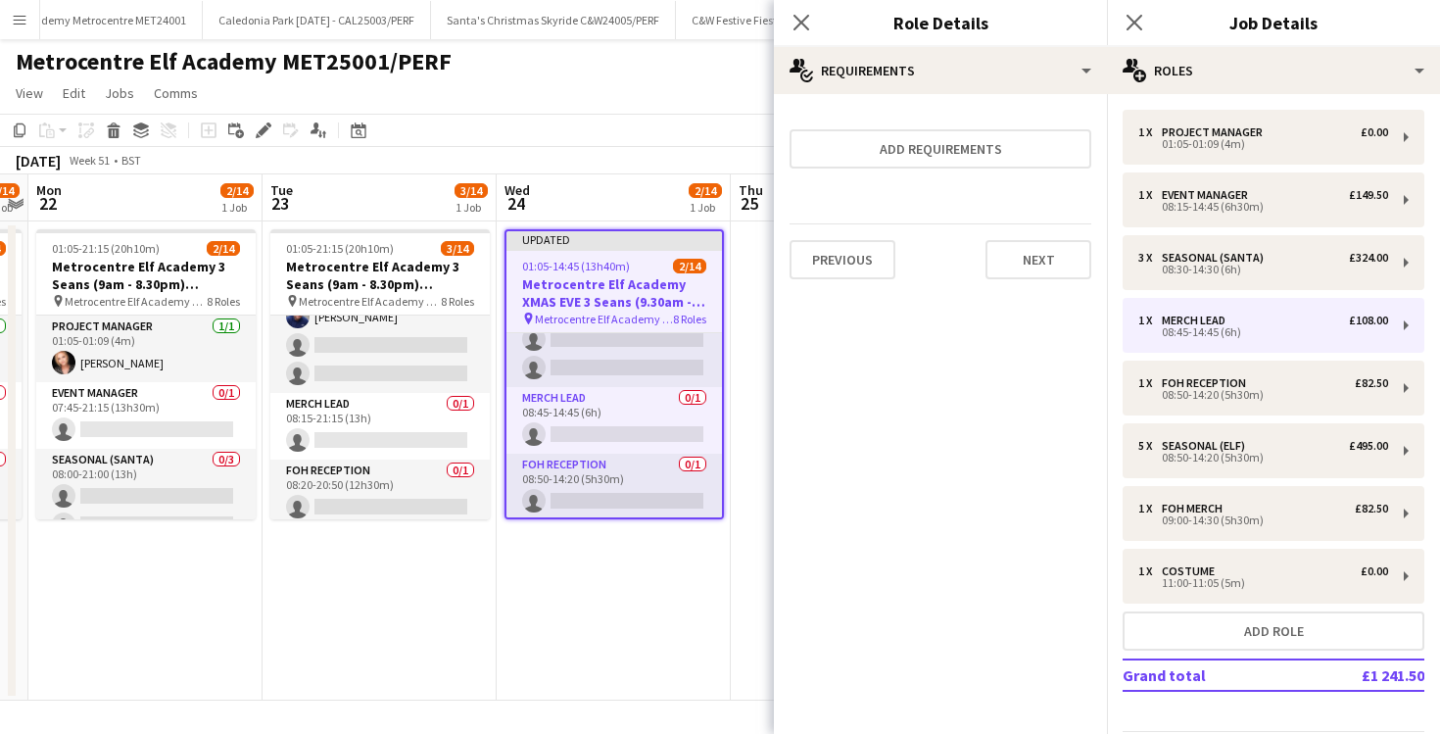
scroll to position [0, 0]
click at [801, 15] on icon "Close pop-in" at bounding box center [801, 22] width 19 height 19
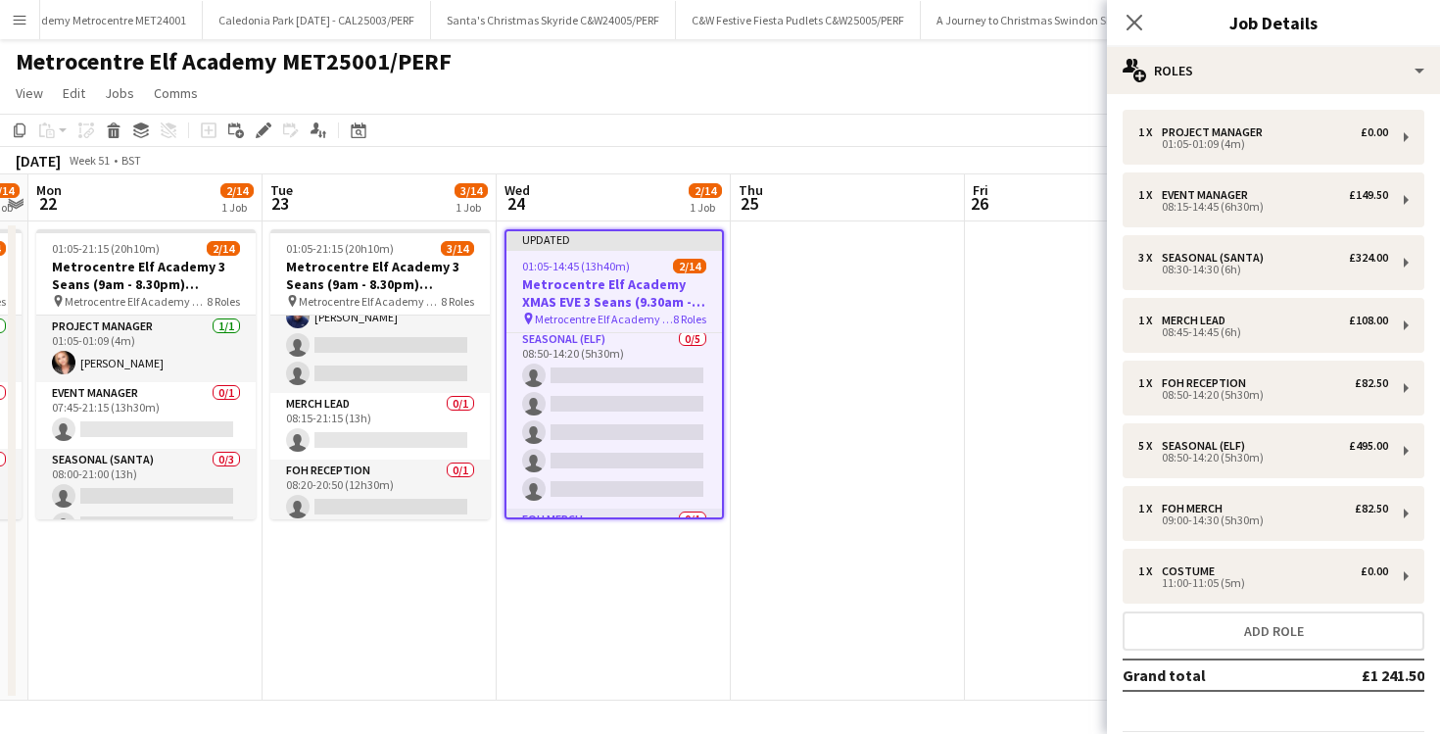
scroll to position [414, 0]
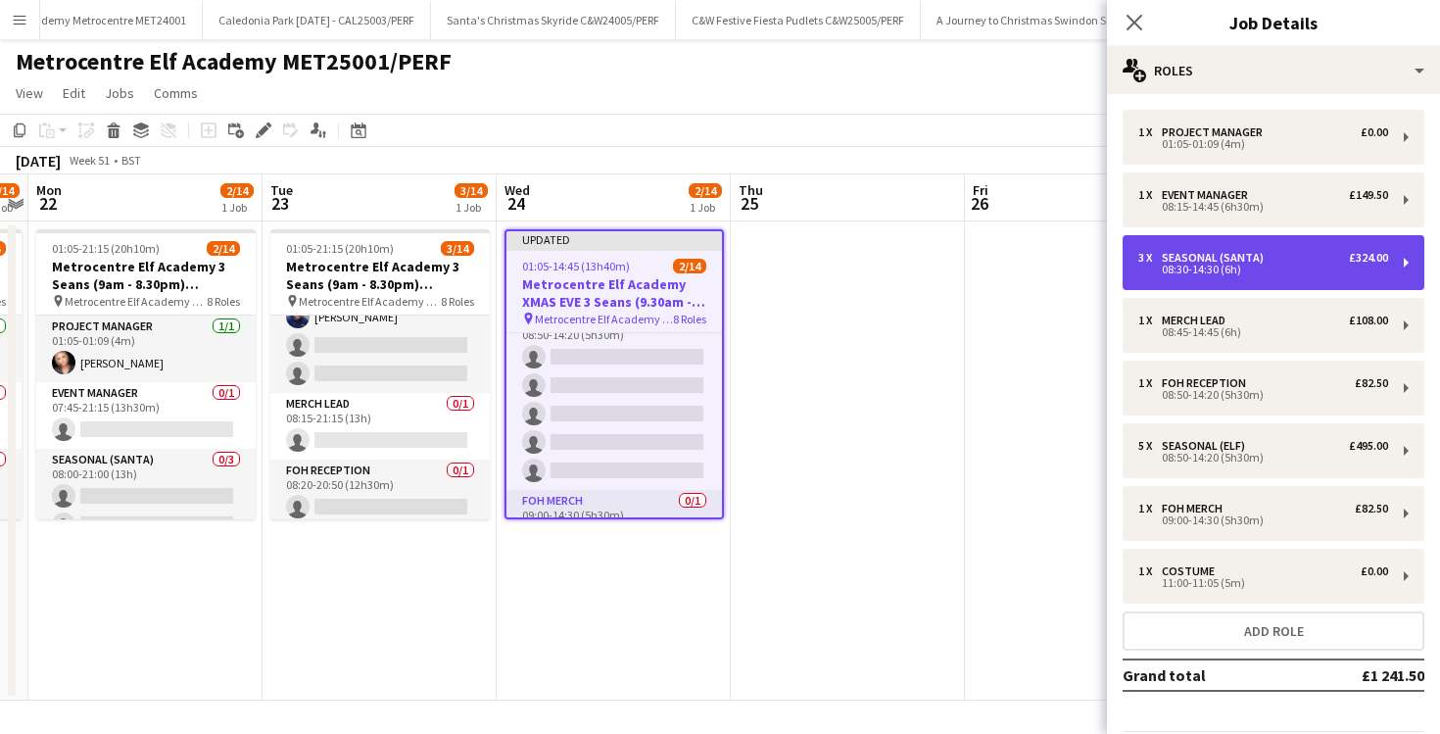
click at [1208, 273] on div "08:30-14:30 (6h)" at bounding box center [1264, 270] width 250 height 10
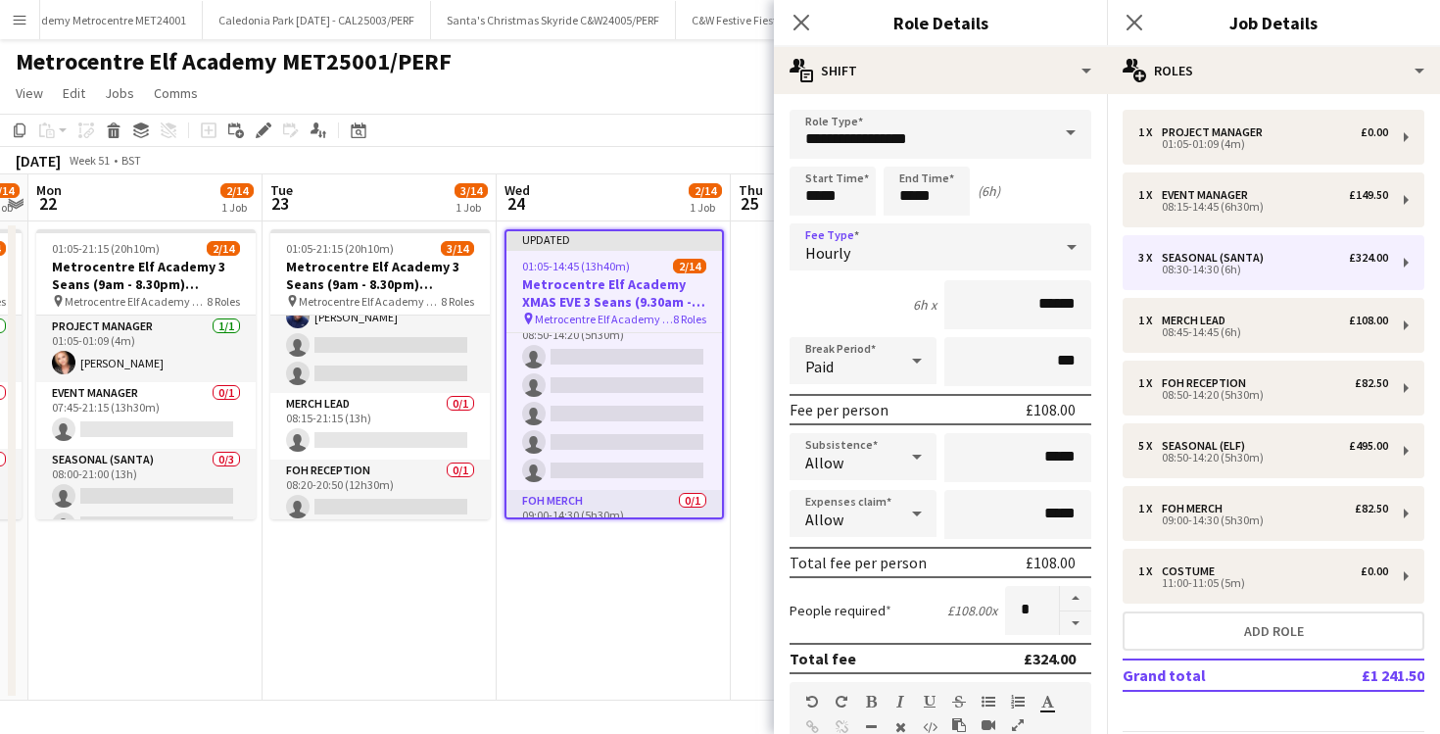
click at [1020, 251] on div "Hourly" at bounding box center [921, 246] width 263 height 47
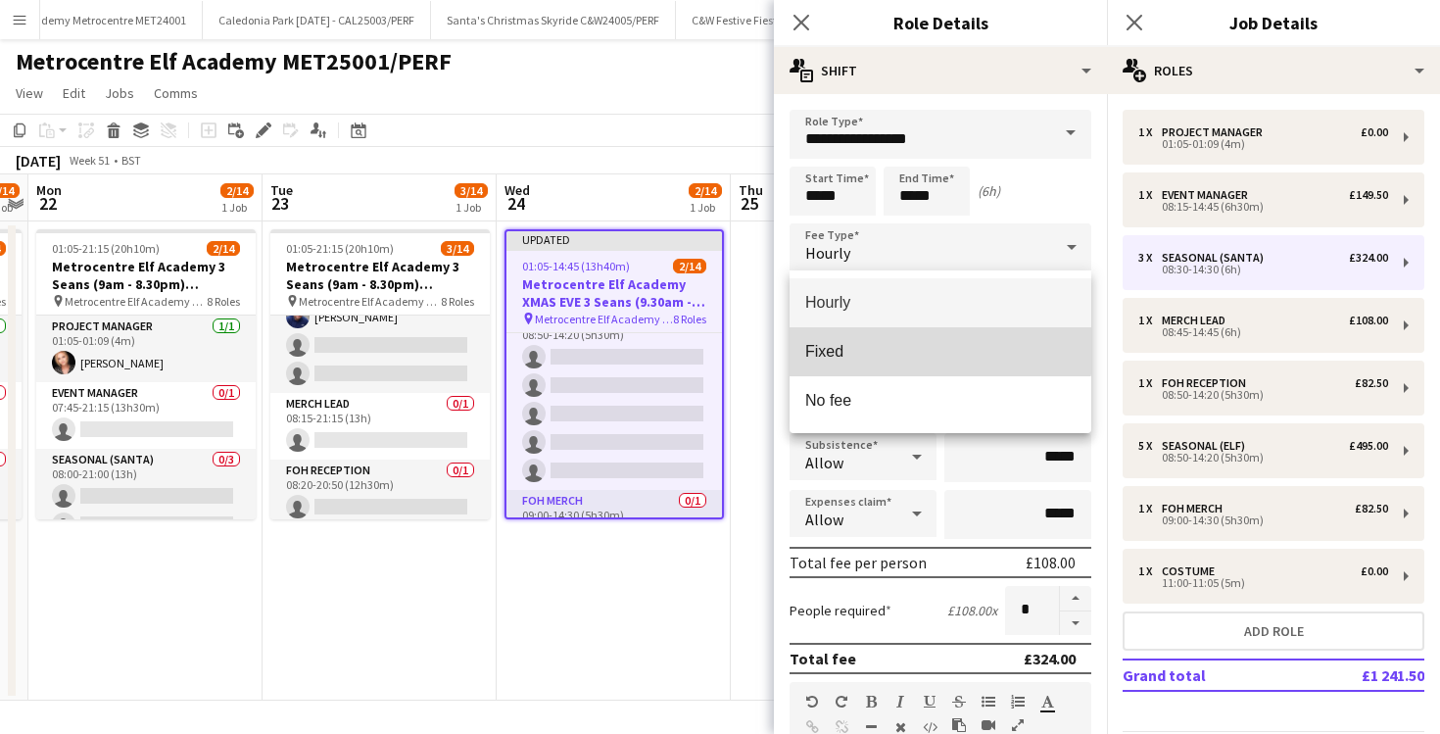
click at [939, 336] on mat-option "Fixed" at bounding box center [941, 351] width 302 height 49
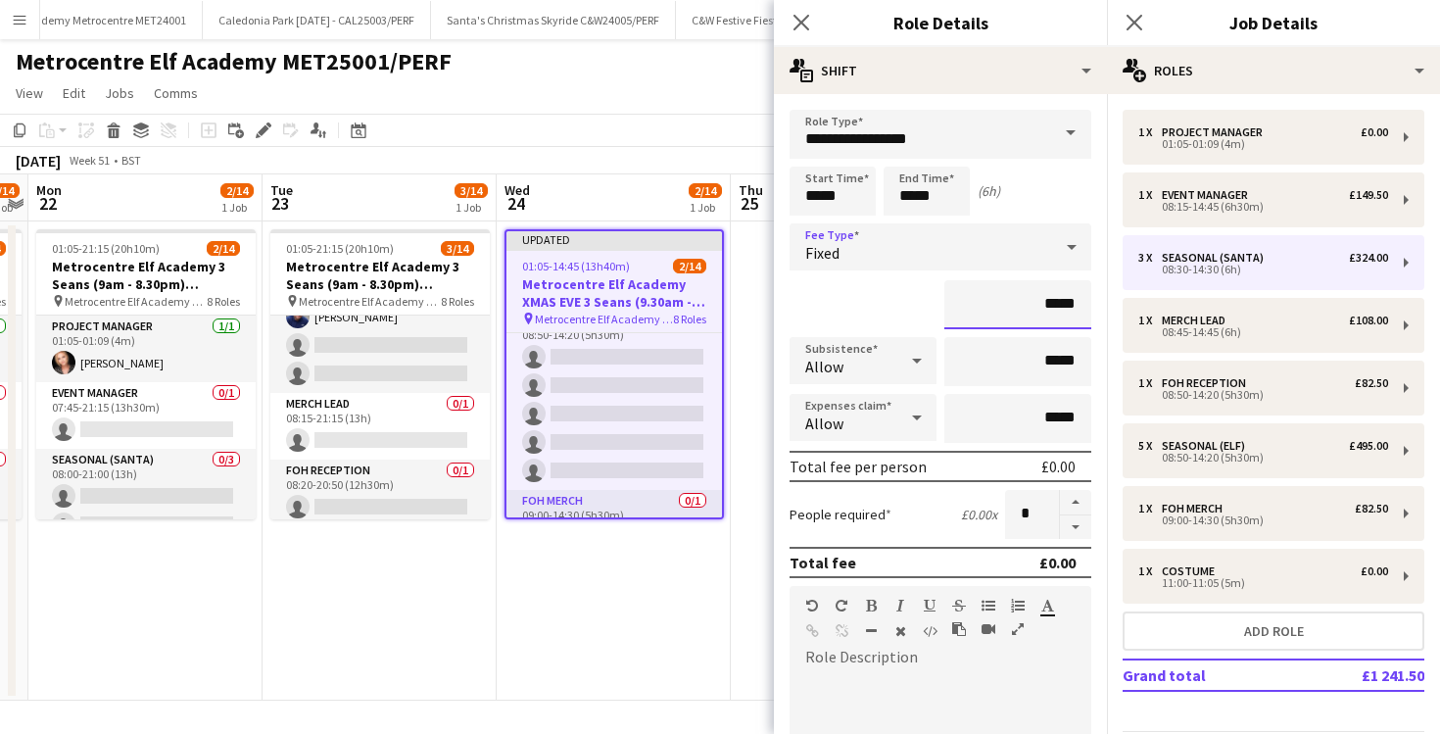
click at [1043, 307] on input "*****" at bounding box center [1018, 304] width 147 height 49
type input "**"
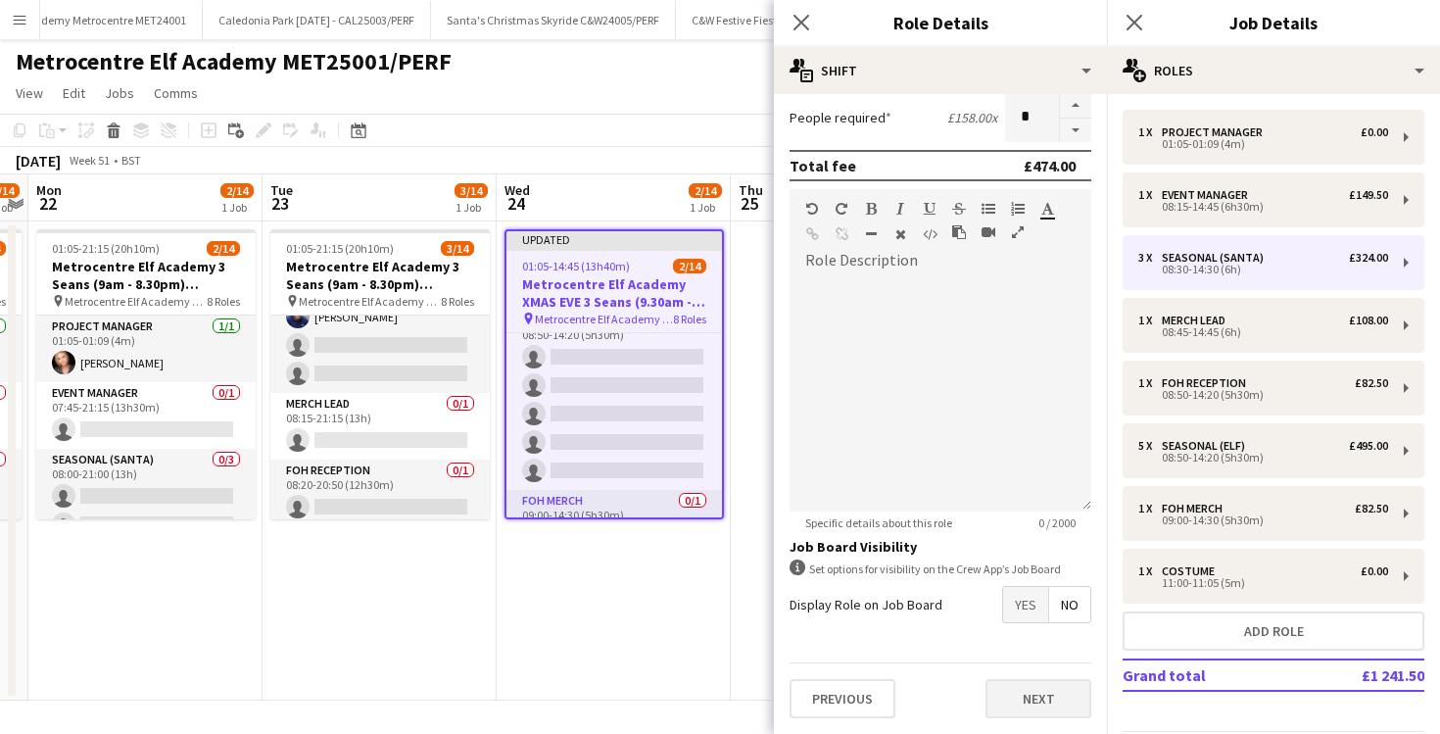
type input "****"
click at [1048, 703] on button "Next" at bounding box center [1039, 698] width 106 height 39
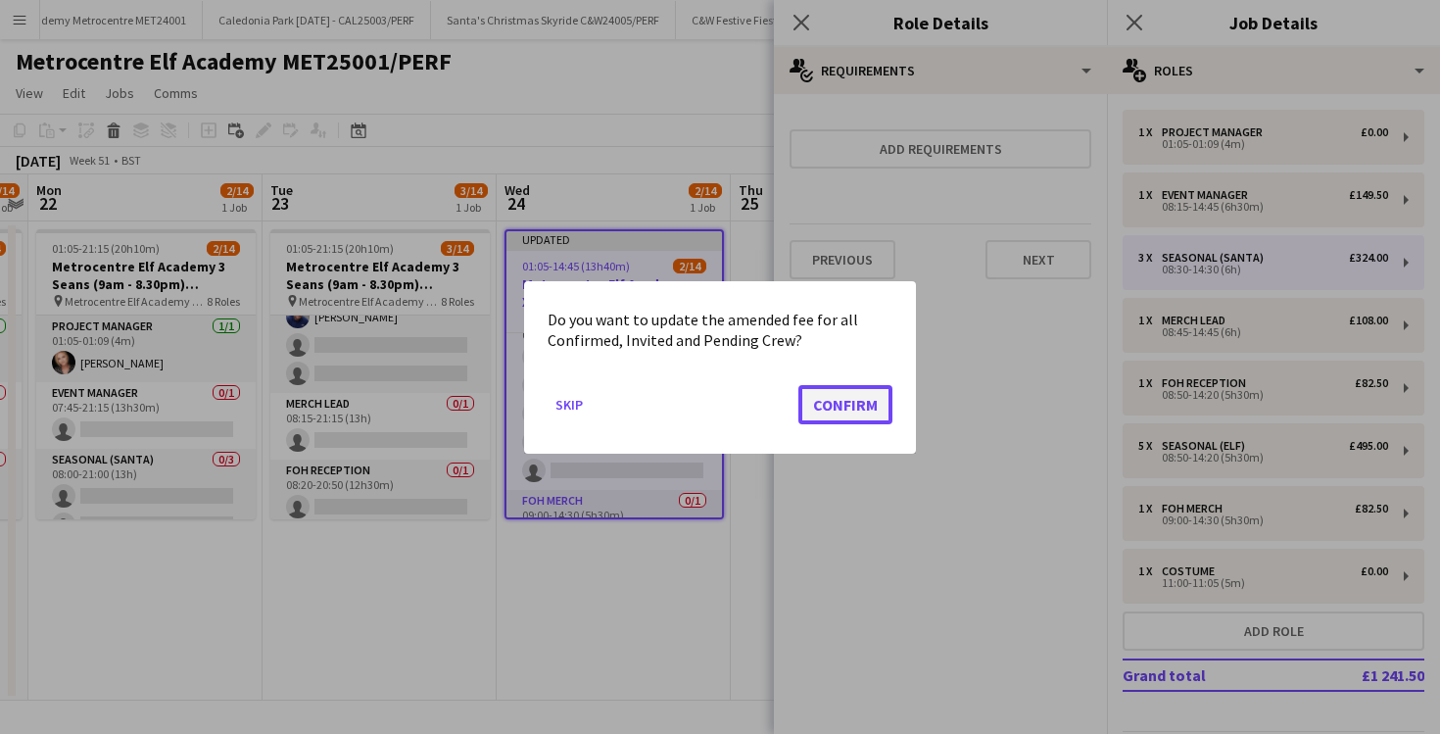
click at [819, 413] on button "Confirm" at bounding box center [846, 403] width 94 height 39
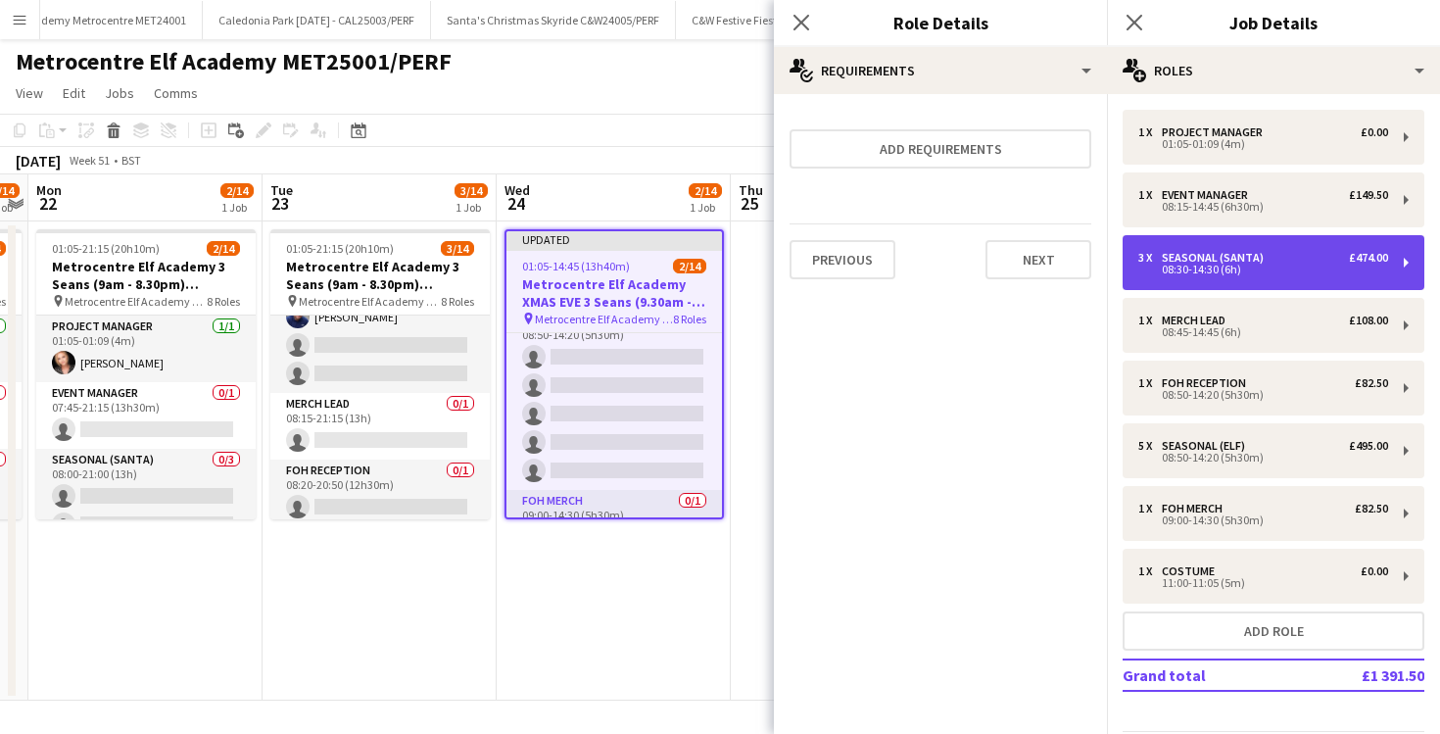
click at [1193, 255] on div "Seasonal (Santa)" at bounding box center [1217, 258] width 110 height 14
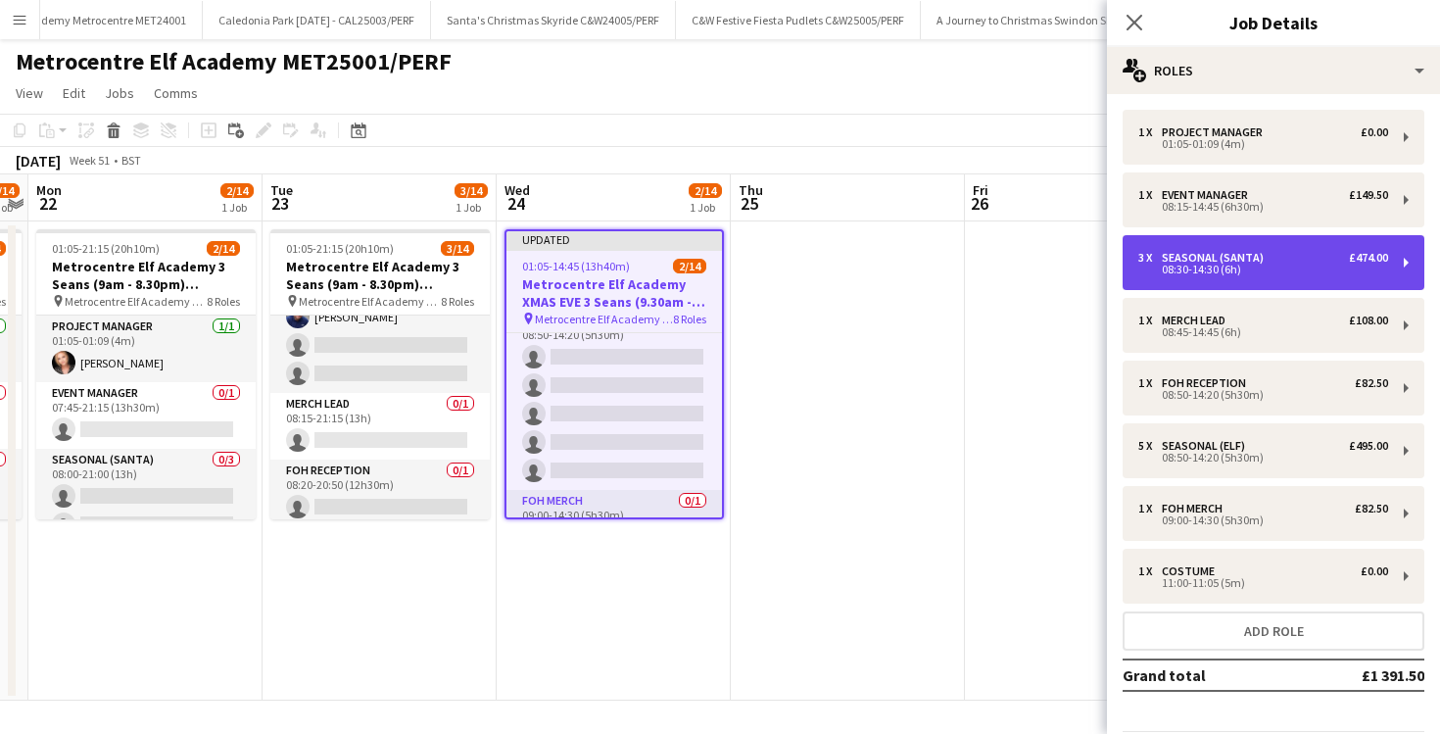
click at [1193, 255] on div "Seasonal (Santa)" at bounding box center [1217, 258] width 110 height 14
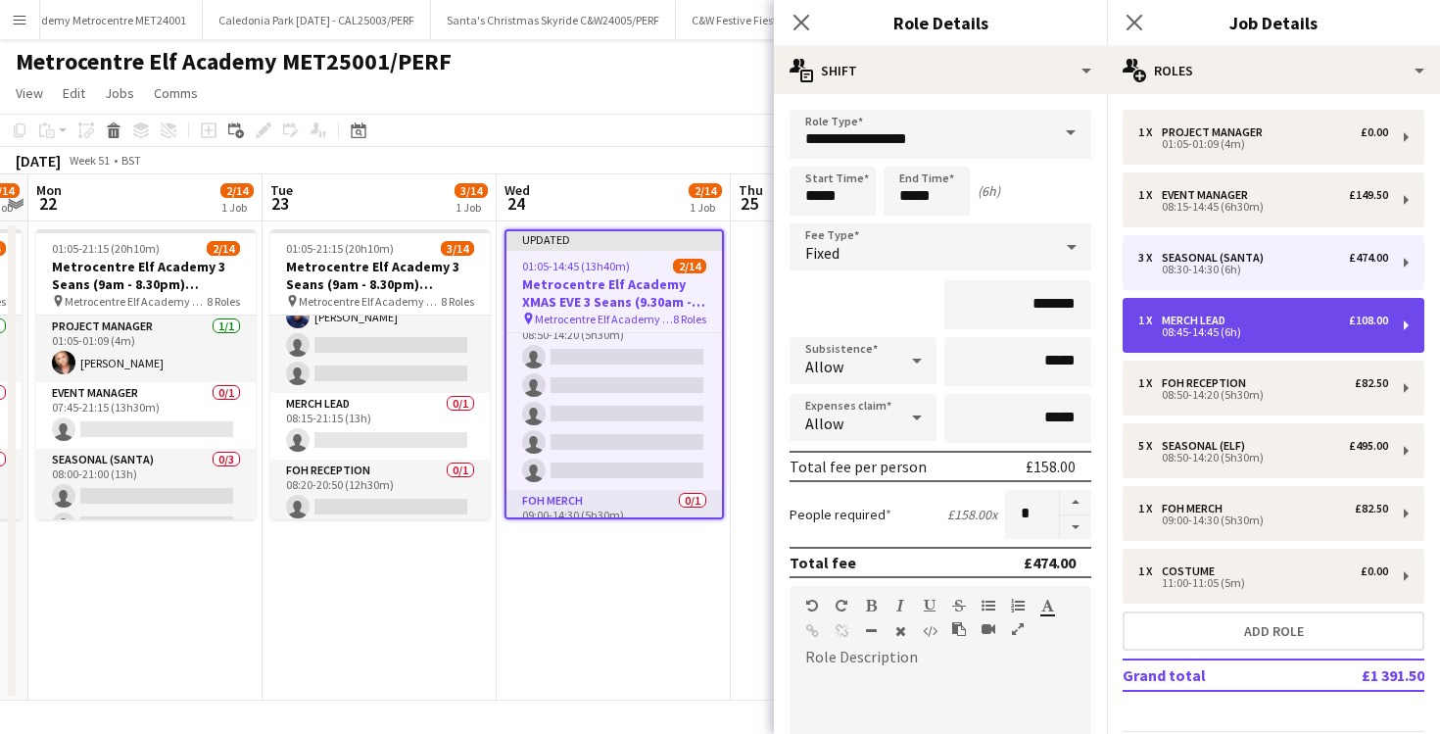
click at [1196, 328] on div "08:45-14:45 (6h)" at bounding box center [1264, 332] width 250 height 10
type input "**********"
type input "*****"
type input "******"
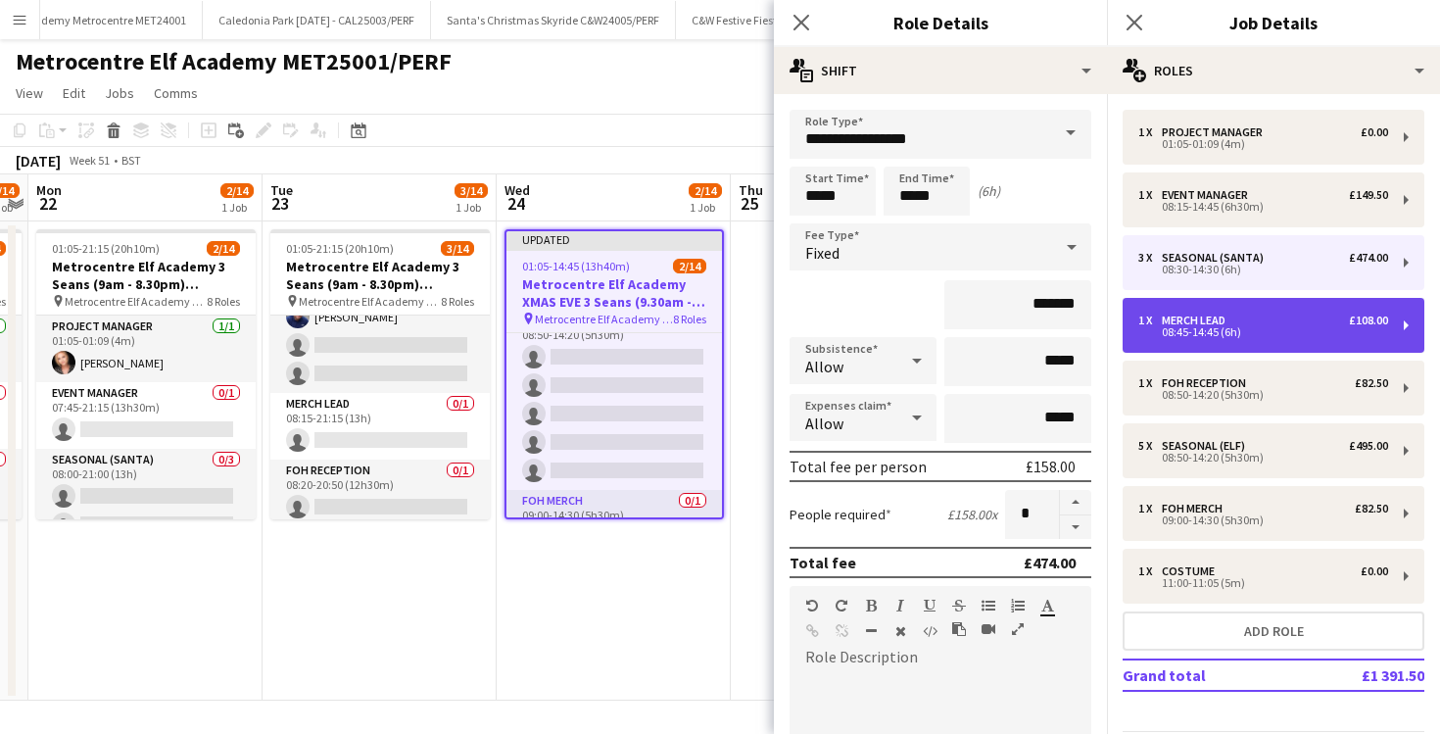
type input "*"
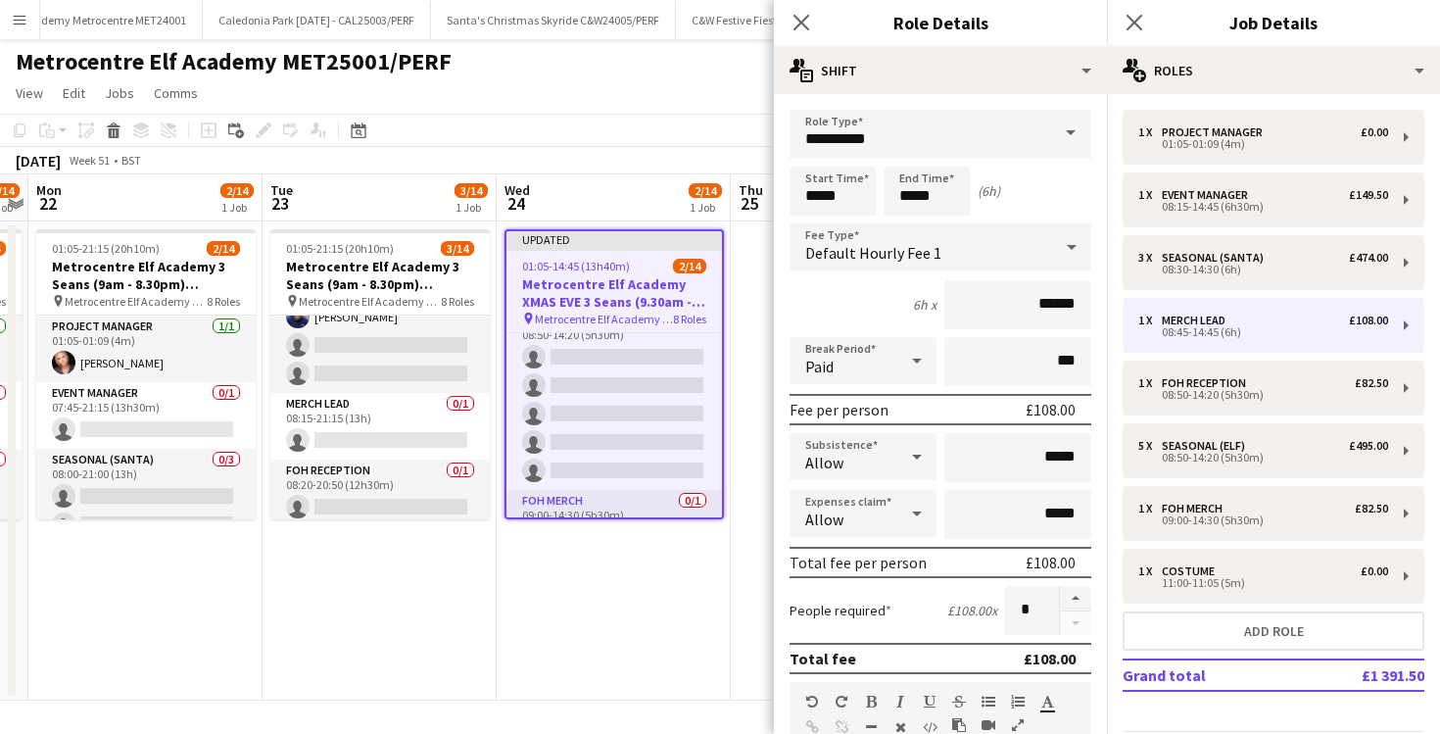
click at [1060, 247] on icon at bounding box center [1072, 246] width 24 height 39
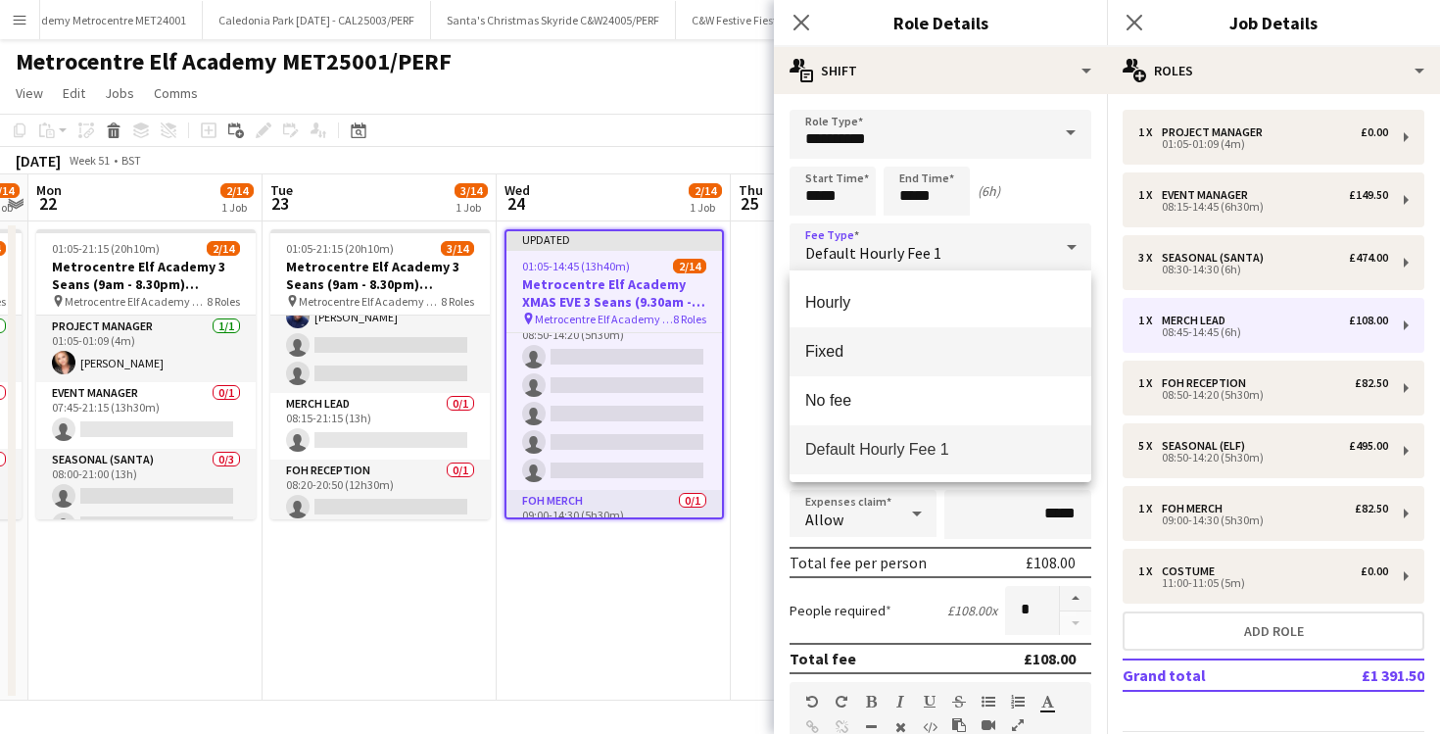
click at [949, 340] on mat-option "Fixed" at bounding box center [941, 351] width 302 height 49
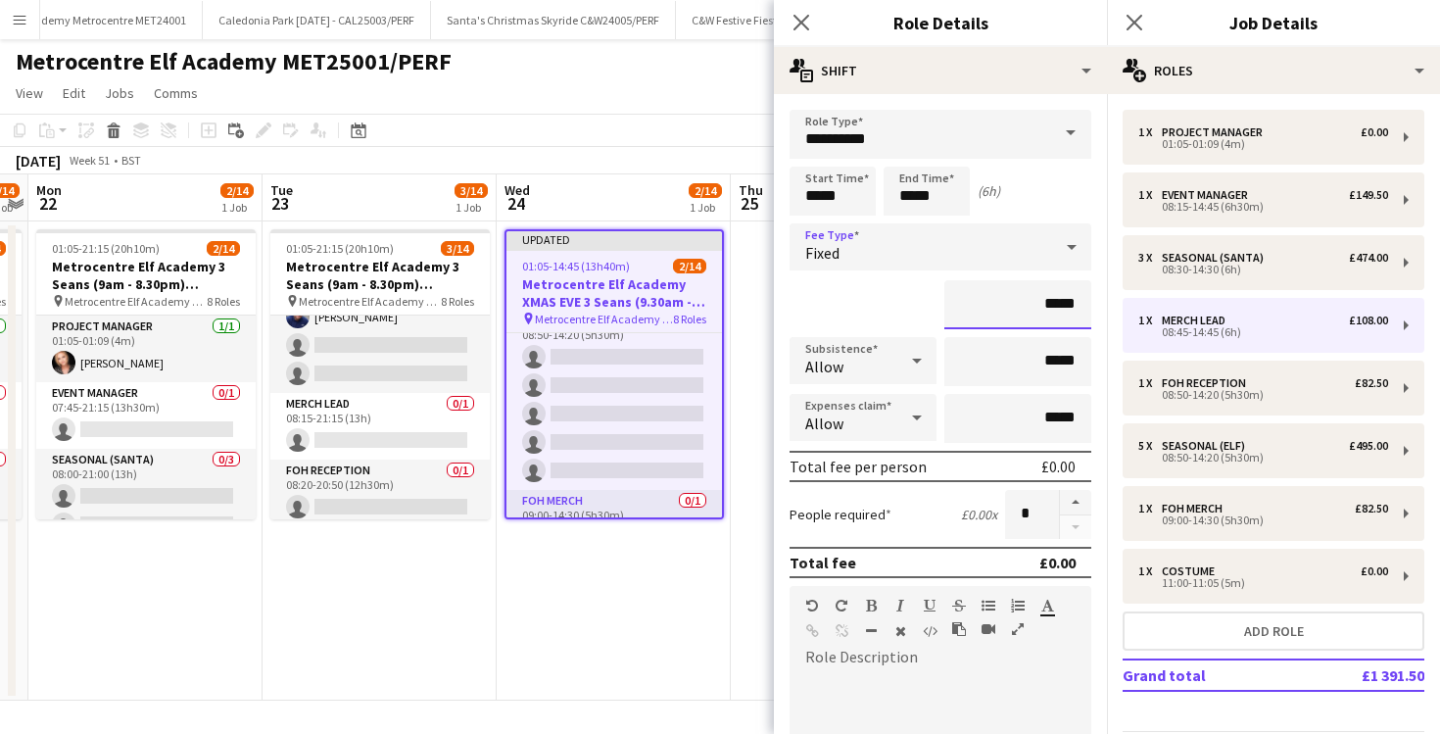
click at [1048, 305] on input "*****" at bounding box center [1018, 304] width 147 height 49
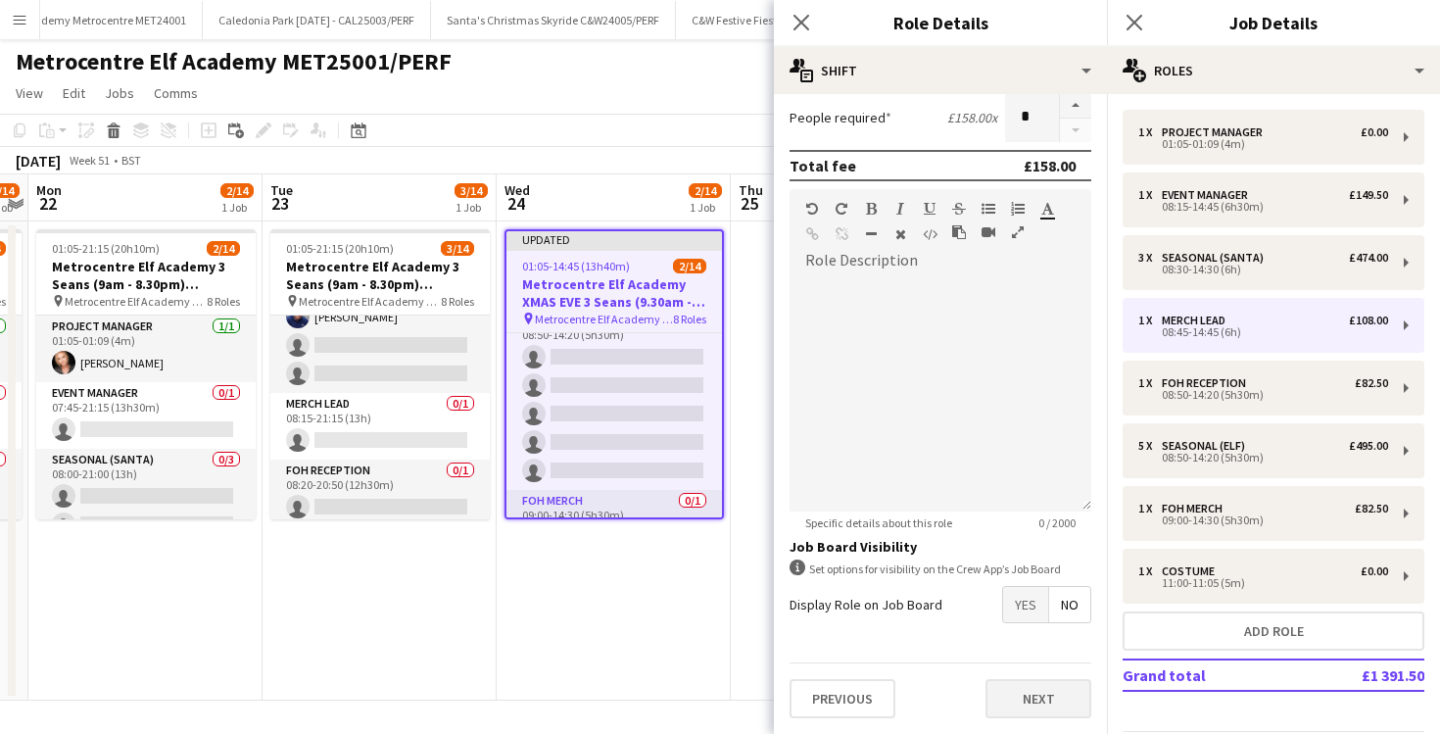
type input "*******"
click at [1017, 699] on button "Next" at bounding box center [1039, 698] width 106 height 39
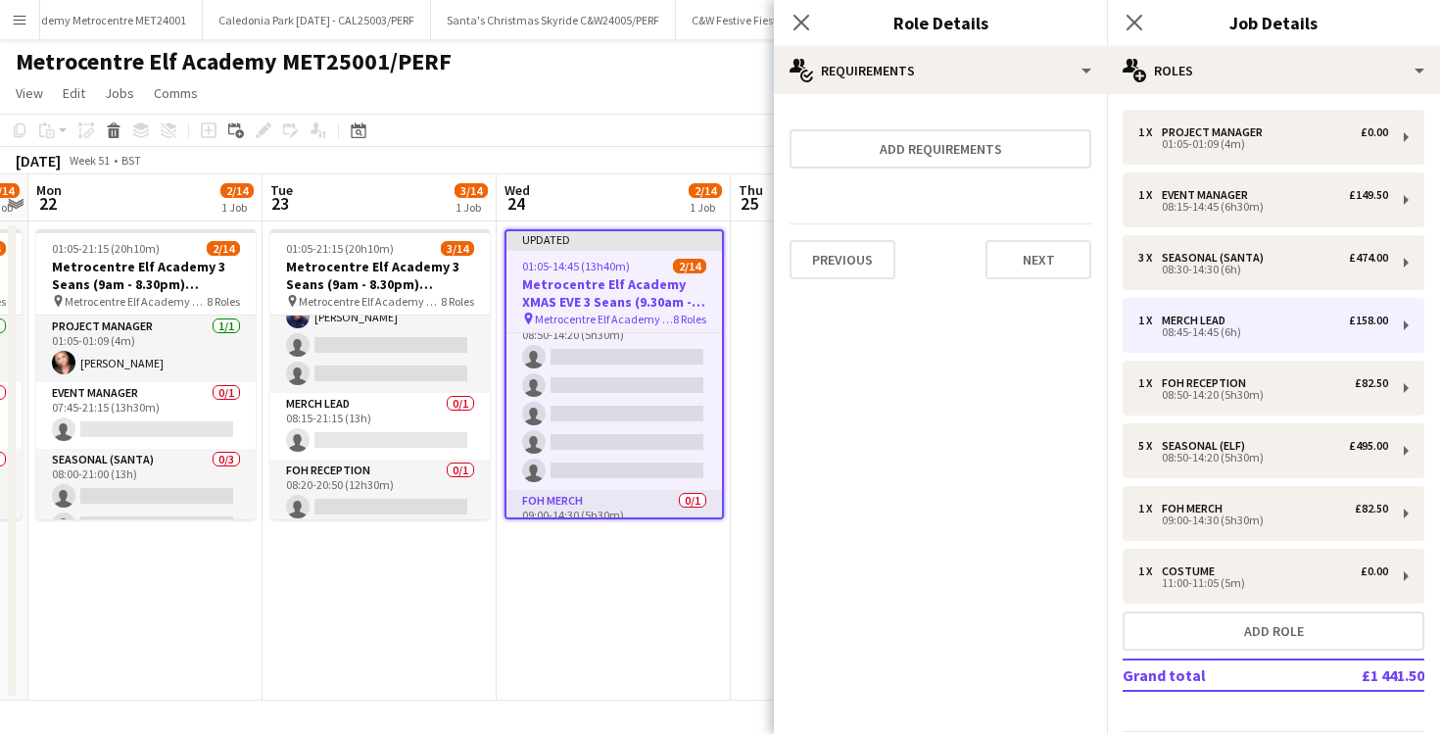
scroll to position [0, 0]
click at [1042, 254] on button "Next" at bounding box center [1039, 259] width 106 height 39
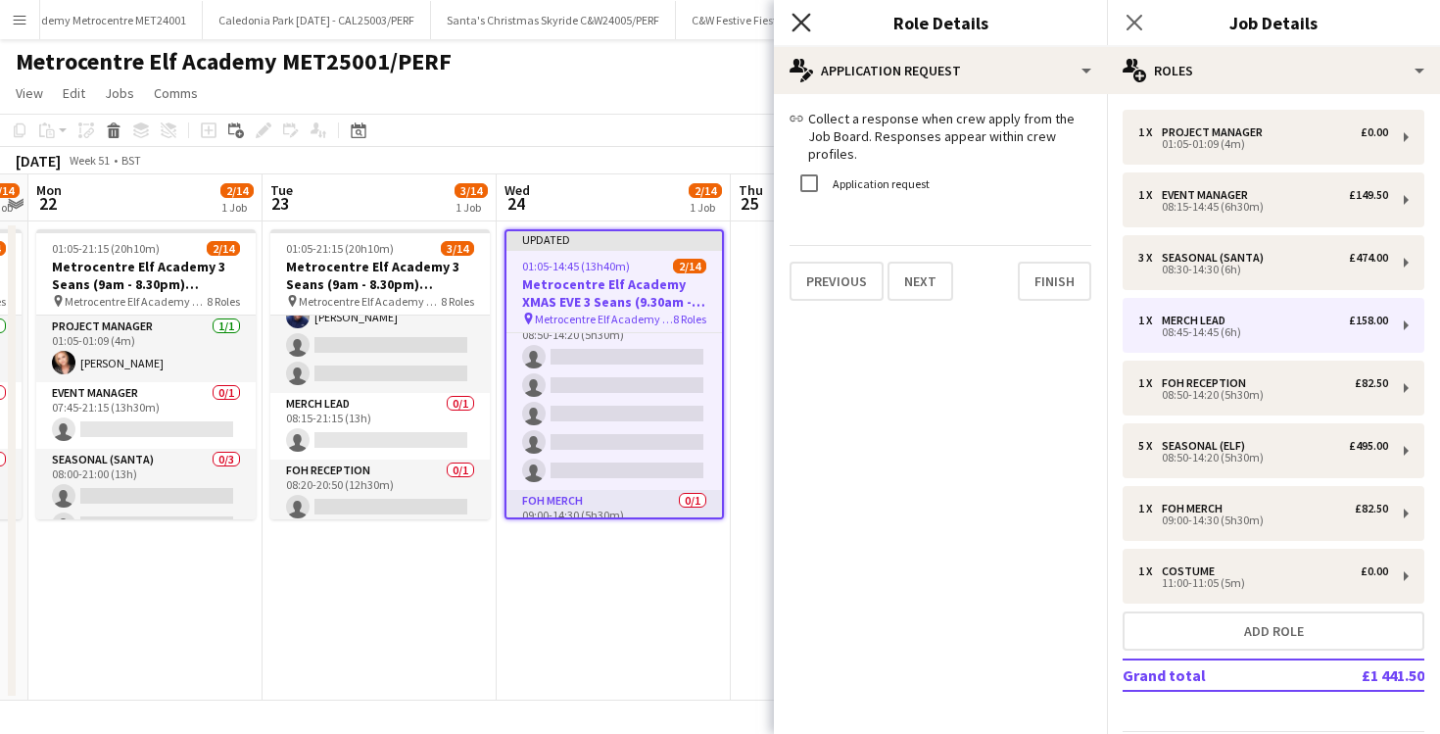
click at [802, 19] on icon "Close pop-in" at bounding box center [801, 22] width 19 height 19
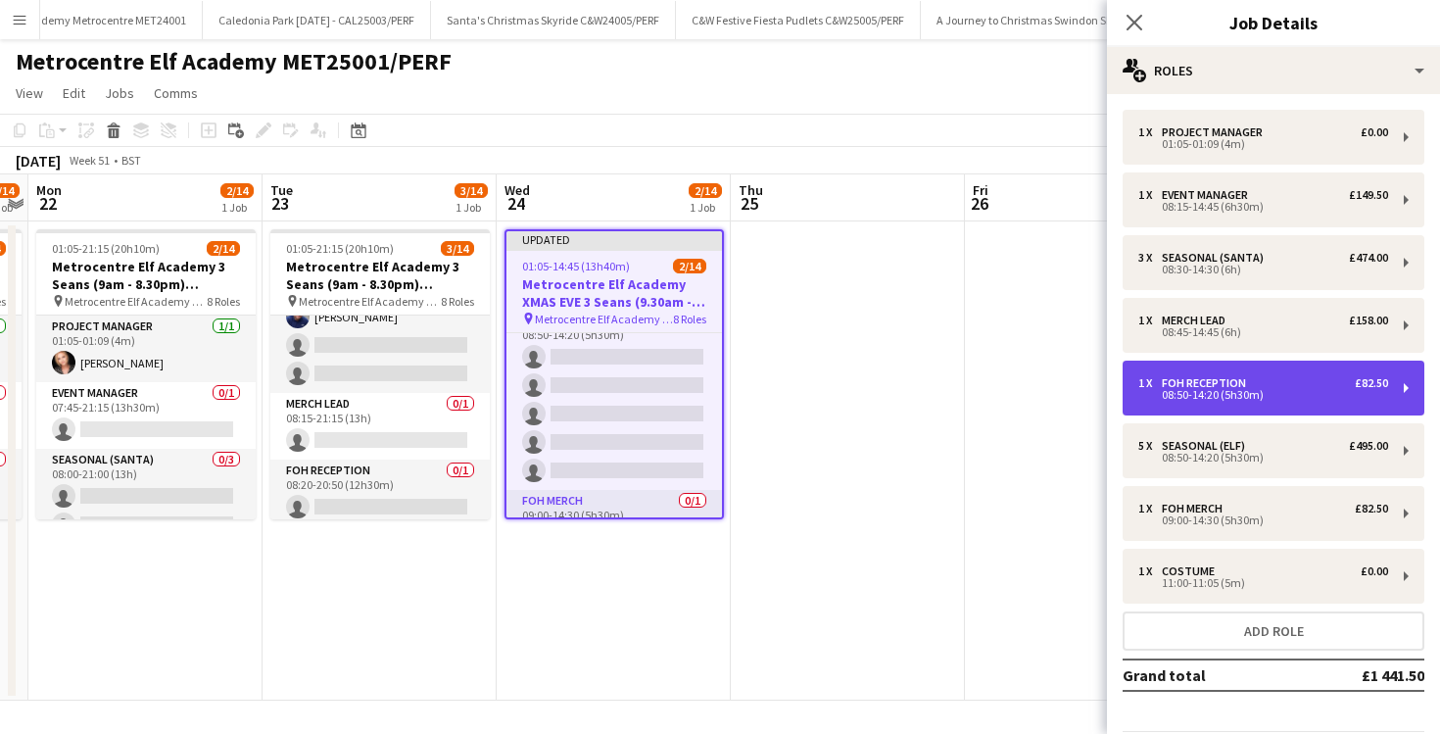
click at [1218, 376] on div "FoH Reception" at bounding box center [1208, 383] width 92 height 14
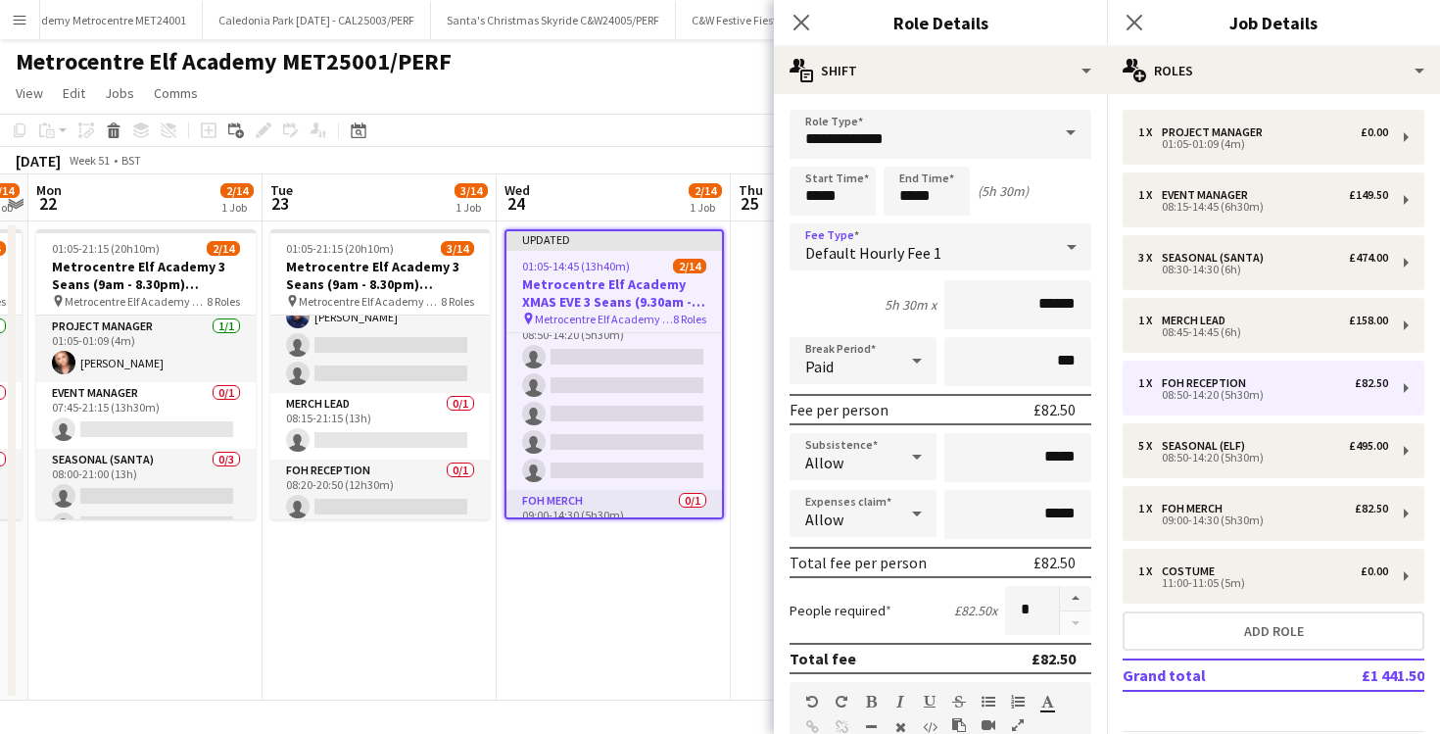
click at [1084, 261] on div at bounding box center [1071, 246] width 39 height 39
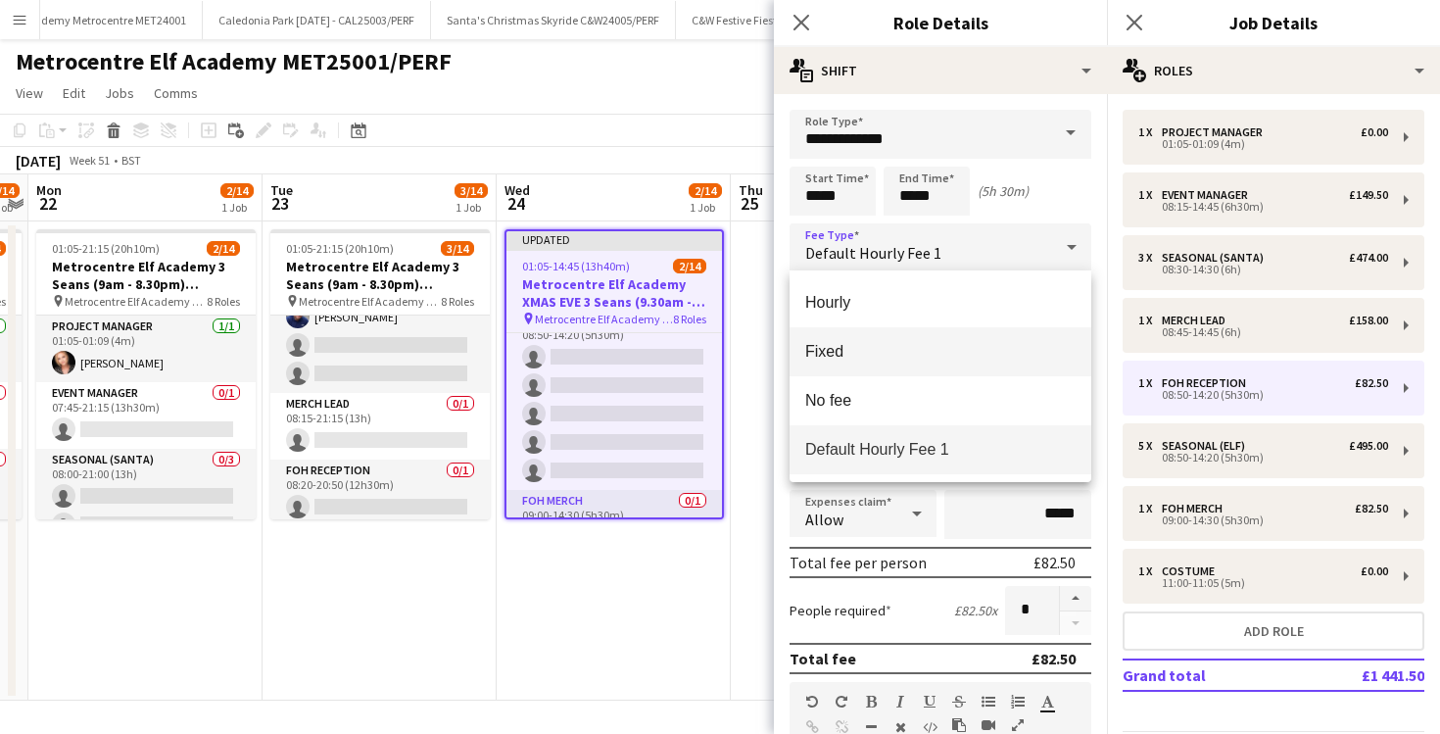
click at [990, 344] on span "Fixed" at bounding box center [940, 351] width 270 height 19
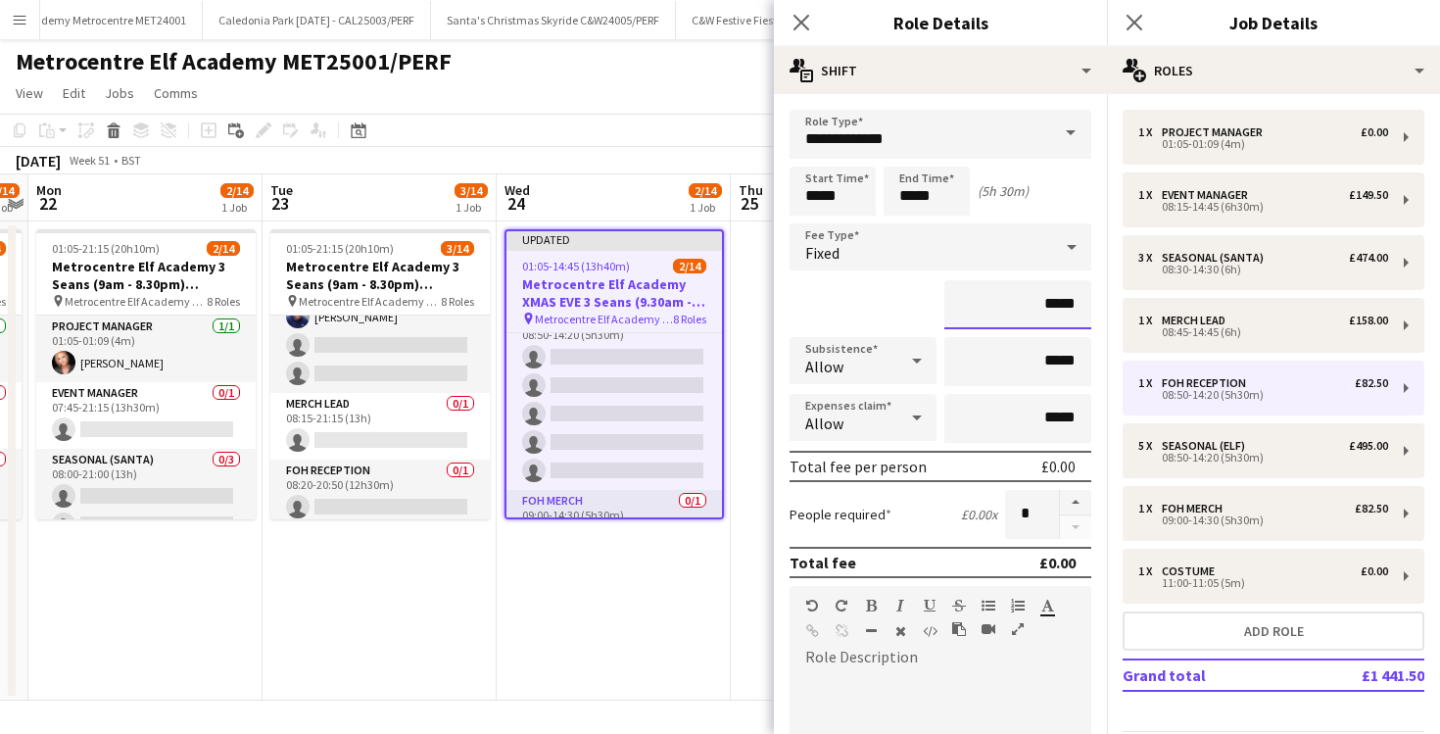
click at [1054, 304] on input "*****" at bounding box center [1018, 304] width 147 height 49
type input "**"
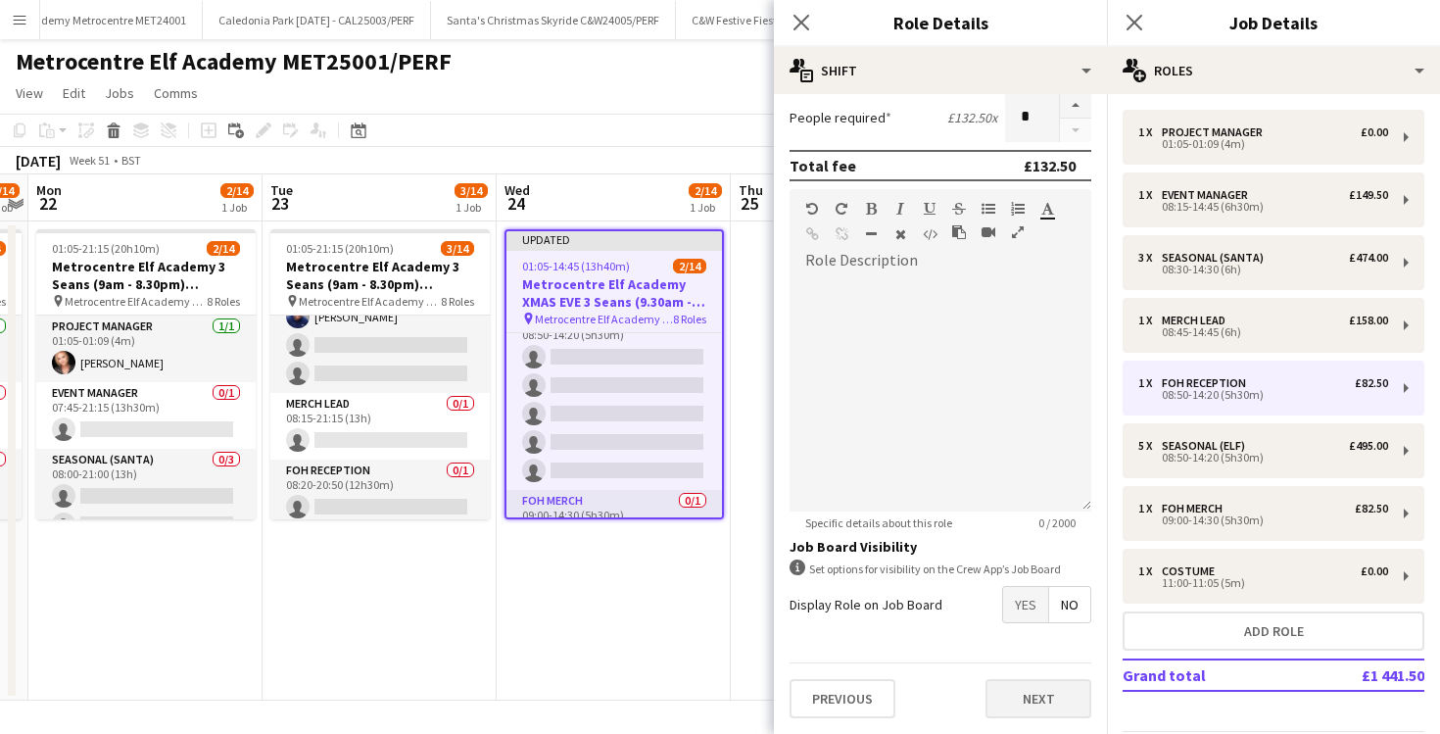
type input "*******"
click at [1049, 702] on button "Next" at bounding box center [1039, 698] width 106 height 39
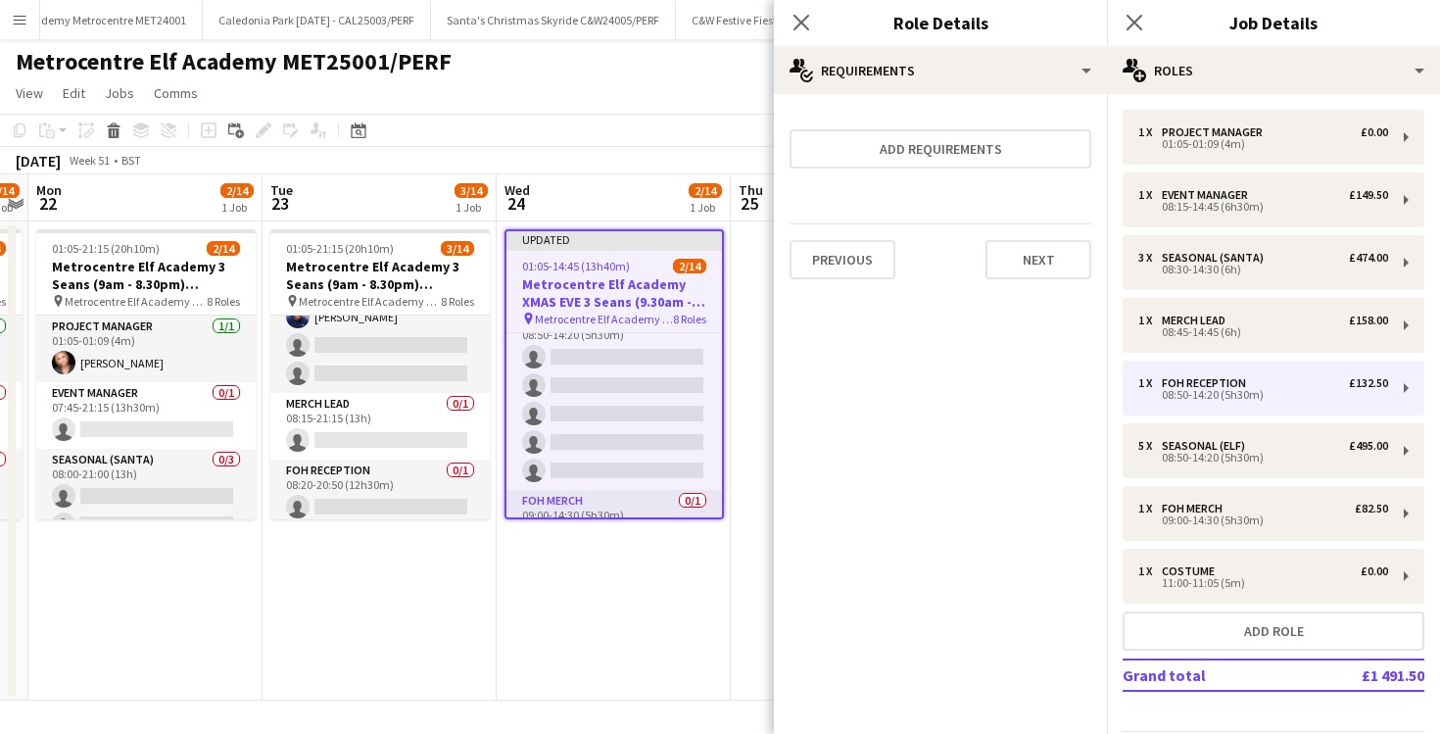
scroll to position [0, 0]
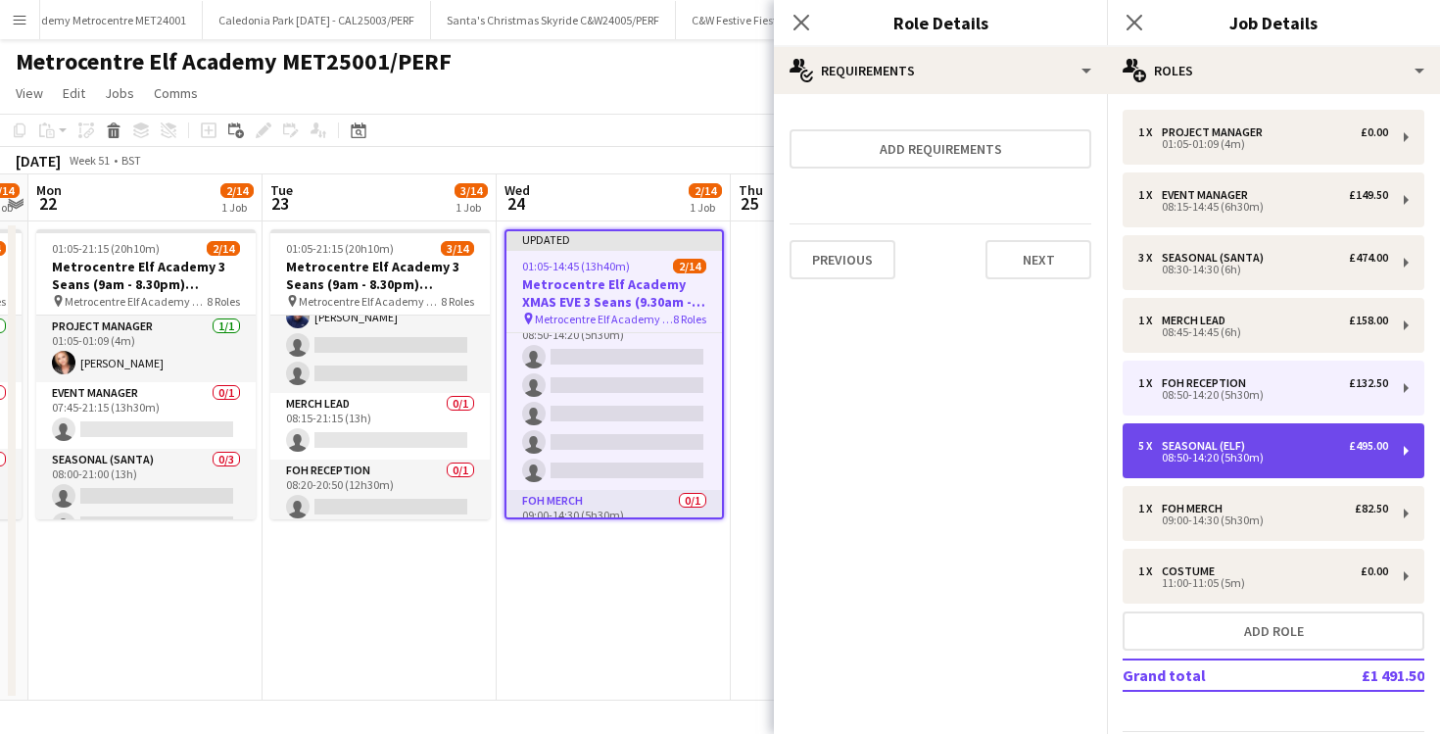
click at [1164, 447] on div "Seasonal (Elf)" at bounding box center [1207, 446] width 91 height 14
type input "**********"
type input "******"
type input "*"
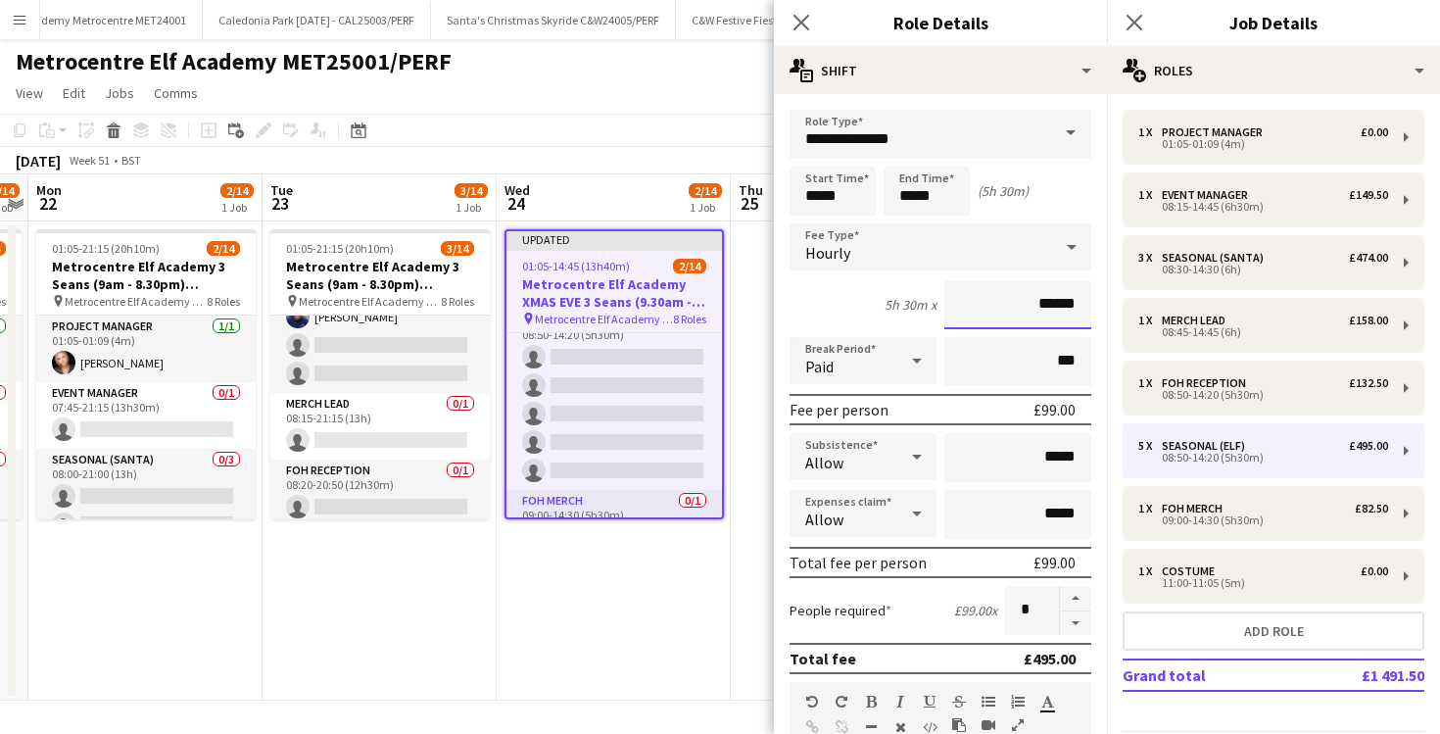
click at [1053, 298] on input "******" at bounding box center [1018, 304] width 147 height 49
click at [1032, 258] on div "Hourly" at bounding box center [921, 246] width 263 height 47
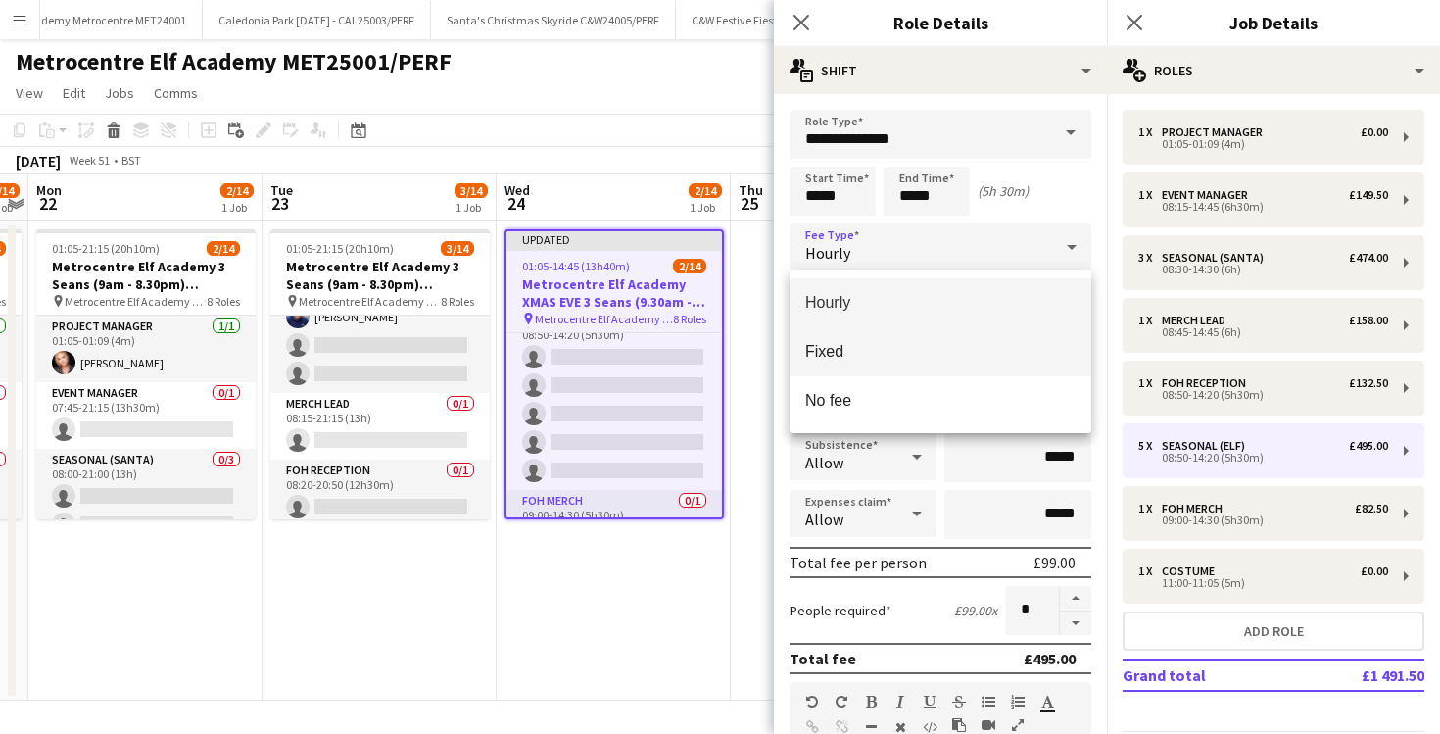
click at [1001, 327] on mat-option "Fixed" at bounding box center [941, 351] width 302 height 49
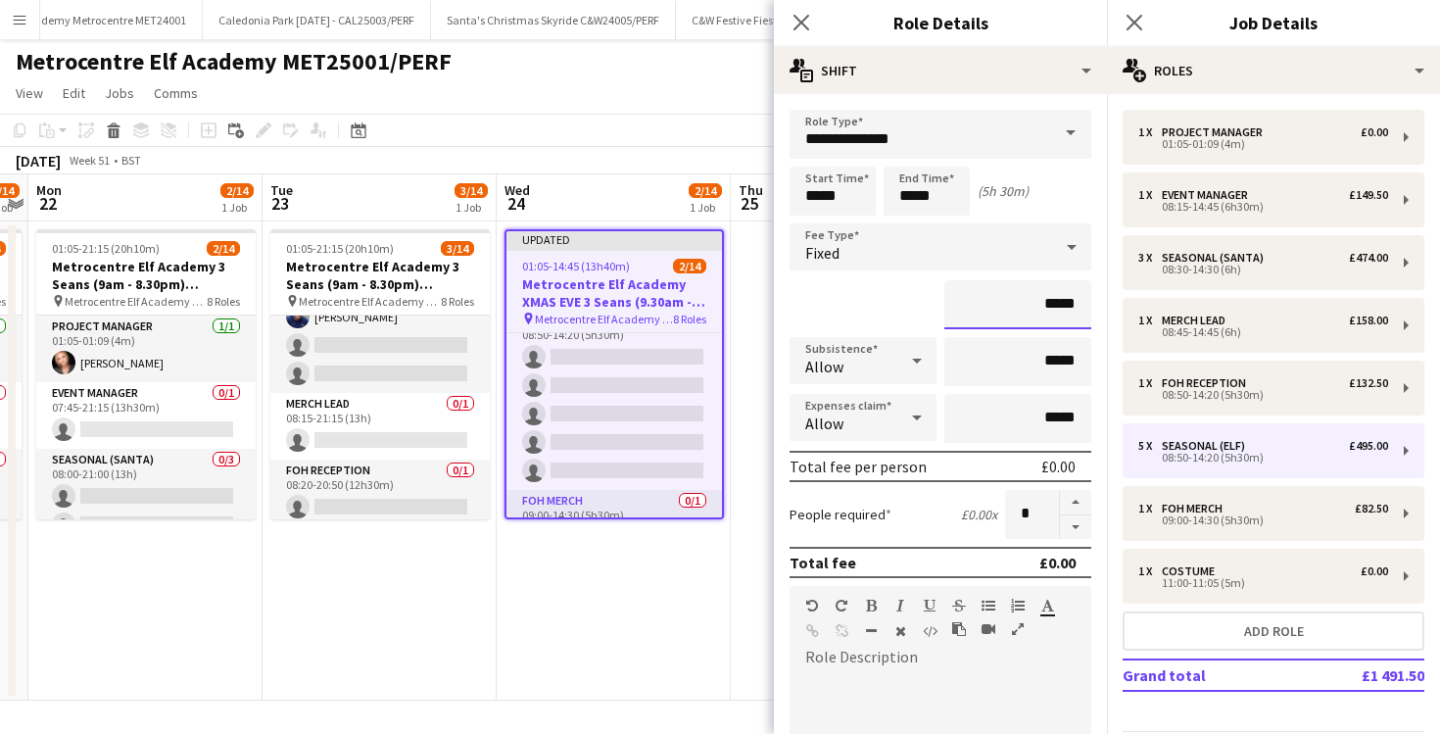
click at [1056, 305] on input "*****" at bounding box center [1018, 304] width 147 height 49
type input "**"
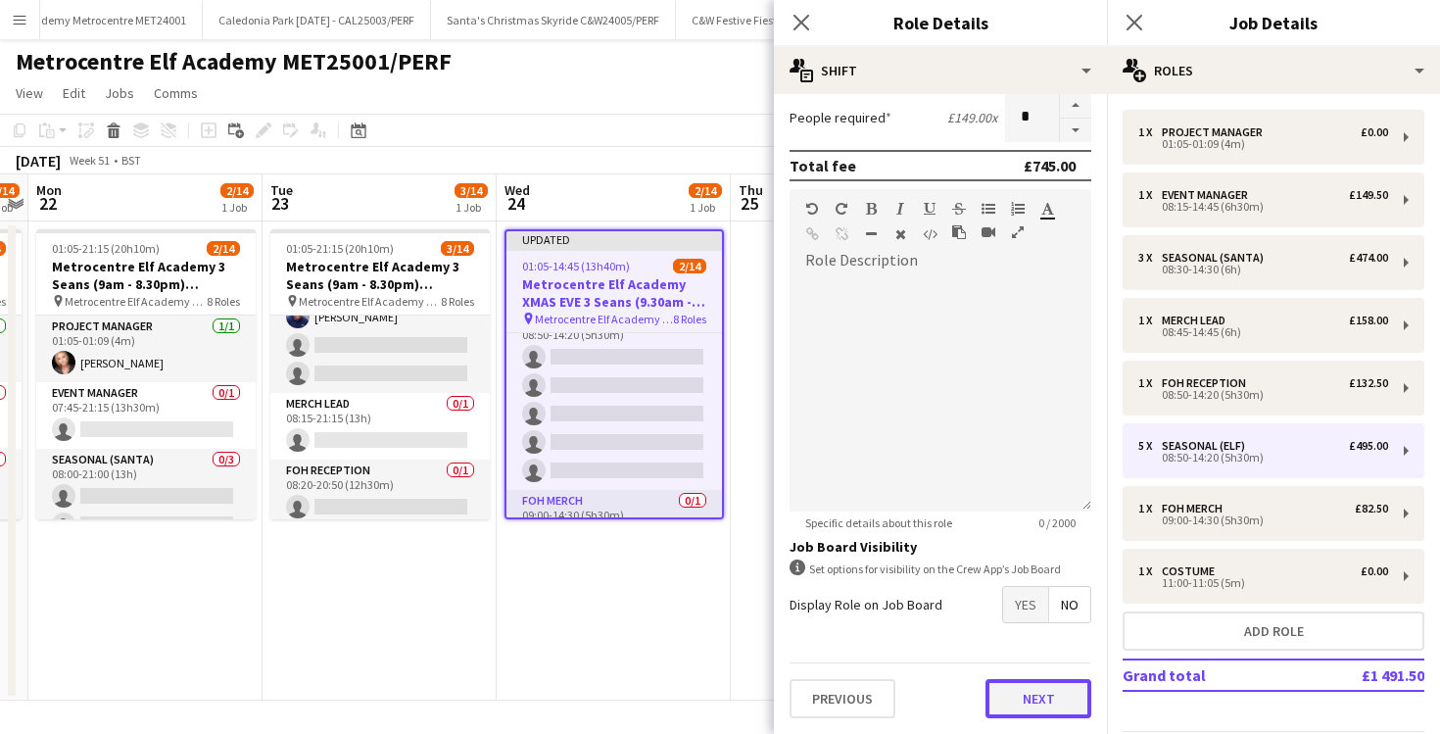
click at [1051, 694] on button "Next" at bounding box center [1039, 698] width 106 height 39
type input "*******"
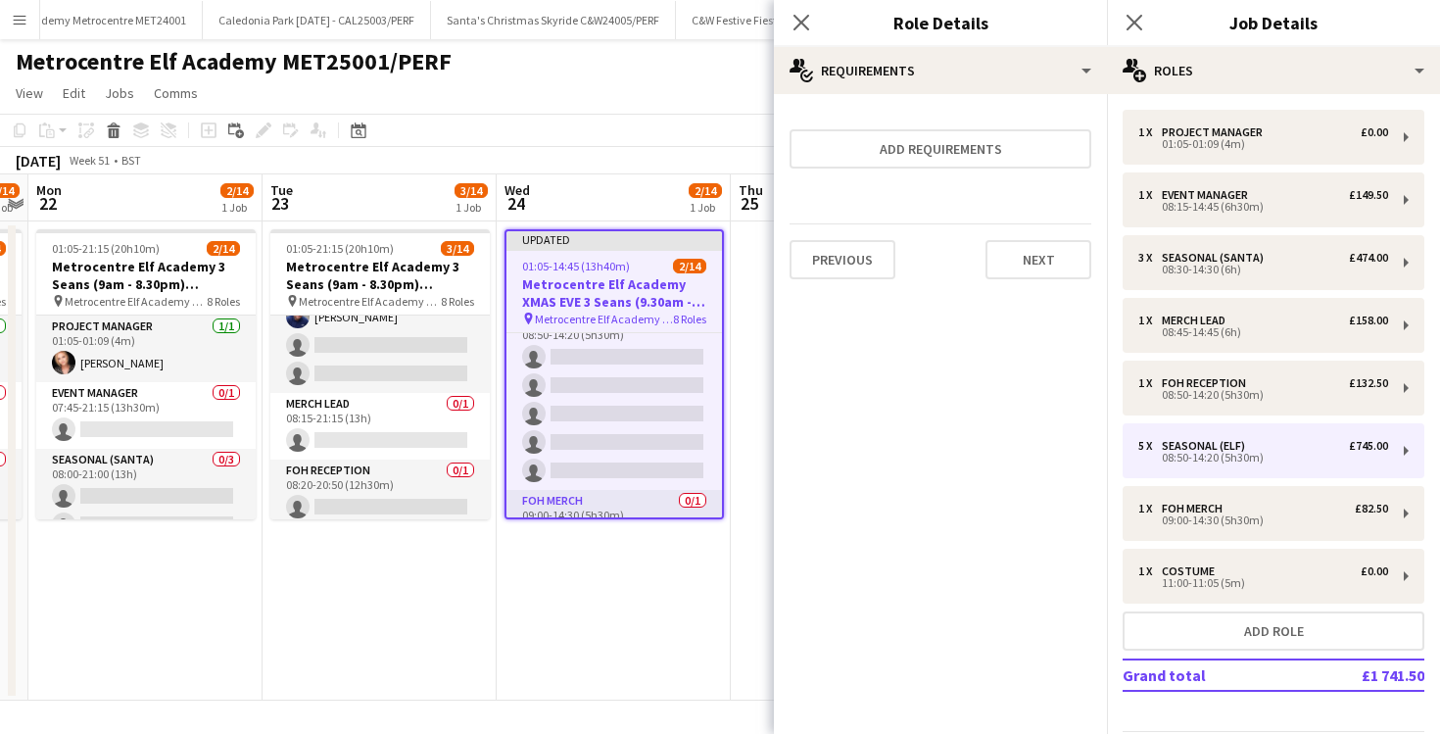
scroll to position [0, 0]
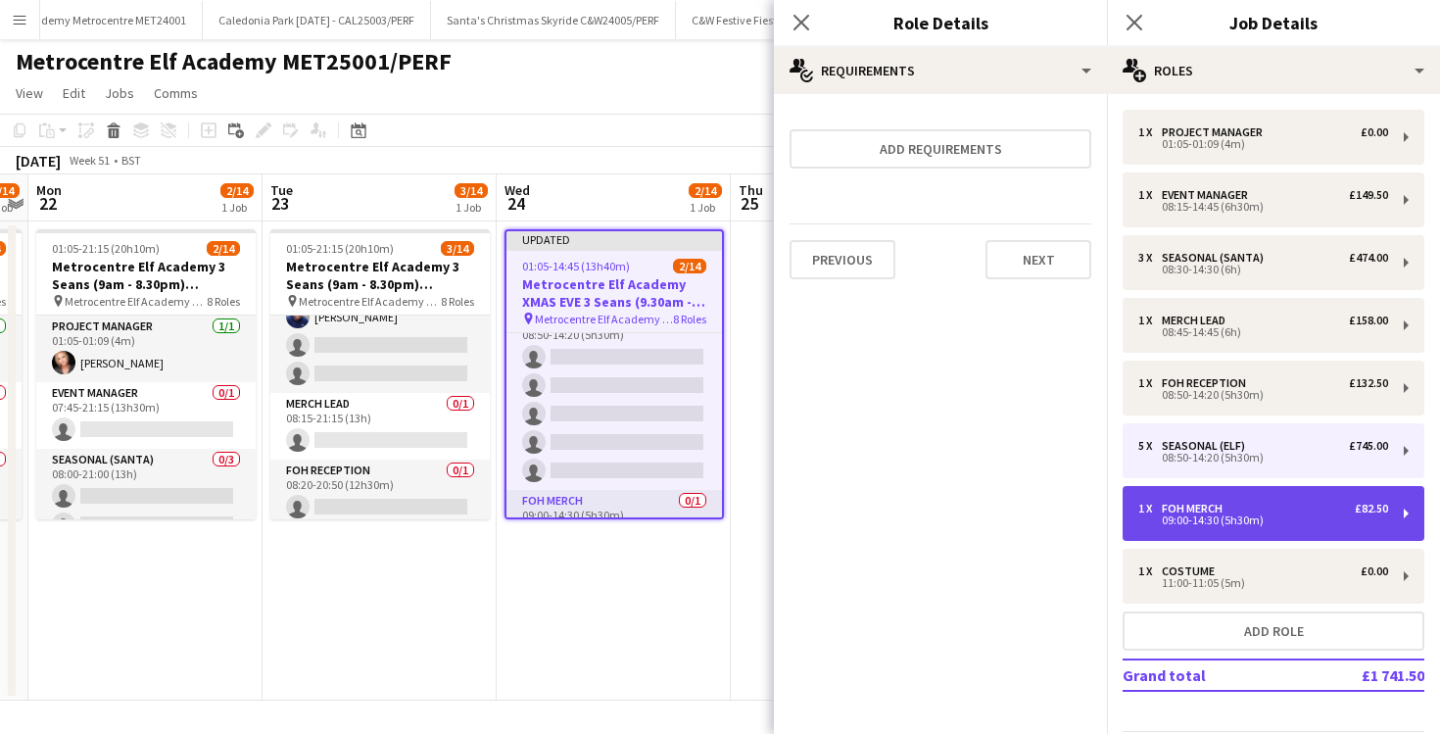
click at [1172, 528] on div "1 x FOH Merch £82.50 09:00-14:30 (5h30m)" at bounding box center [1274, 513] width 302 height 55
type input "*********"
type input "*****"
type input "******"
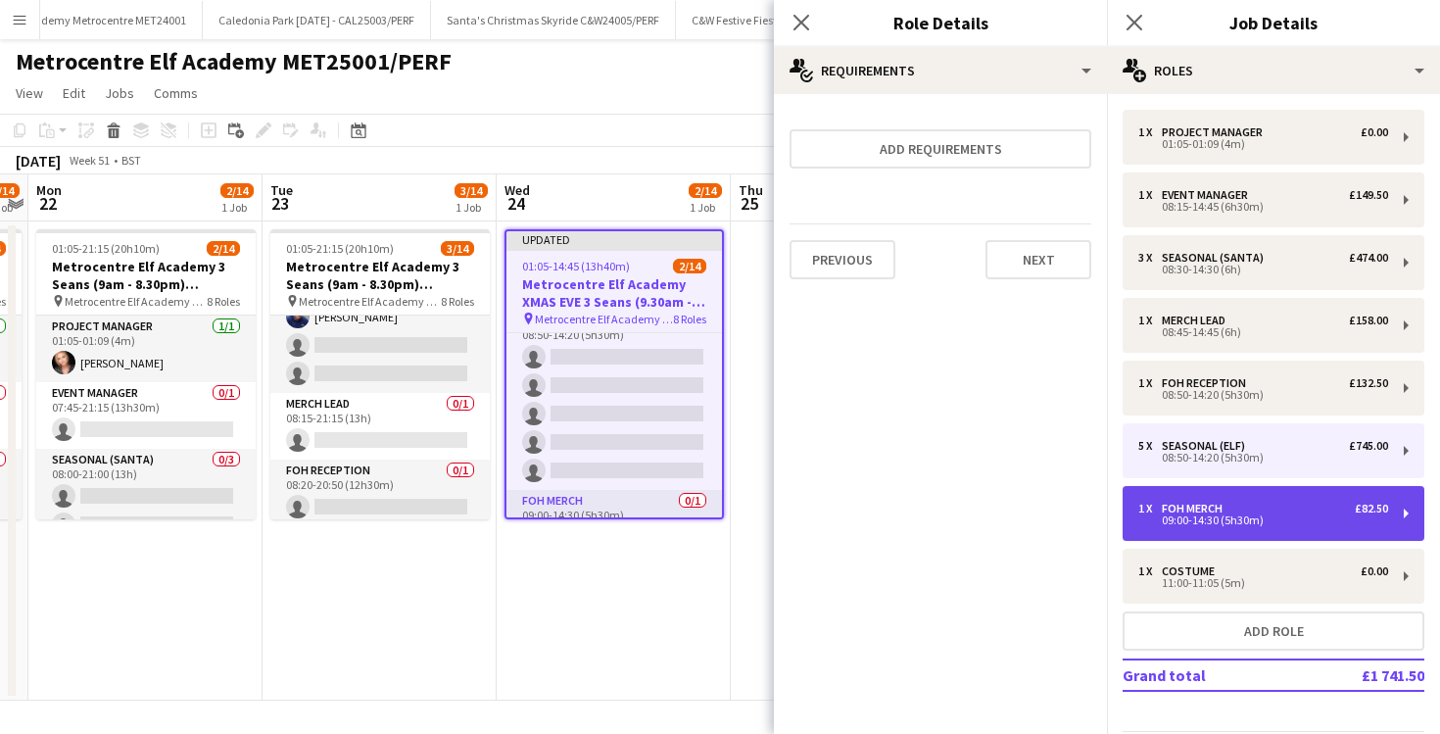
type input "*"
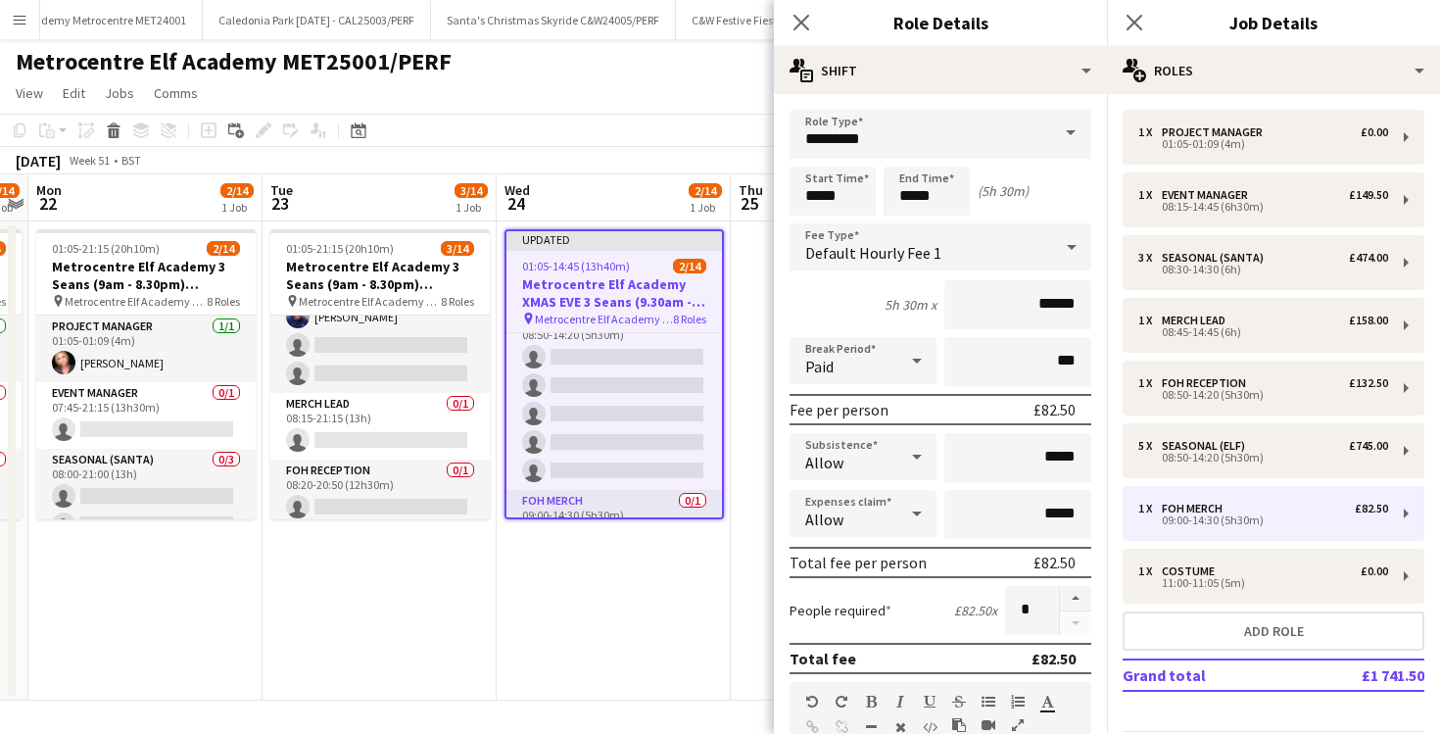
click at [1033, 252] on div "Default Hourly Fee 1" at bounding box center [921, 246] width 263 height 47
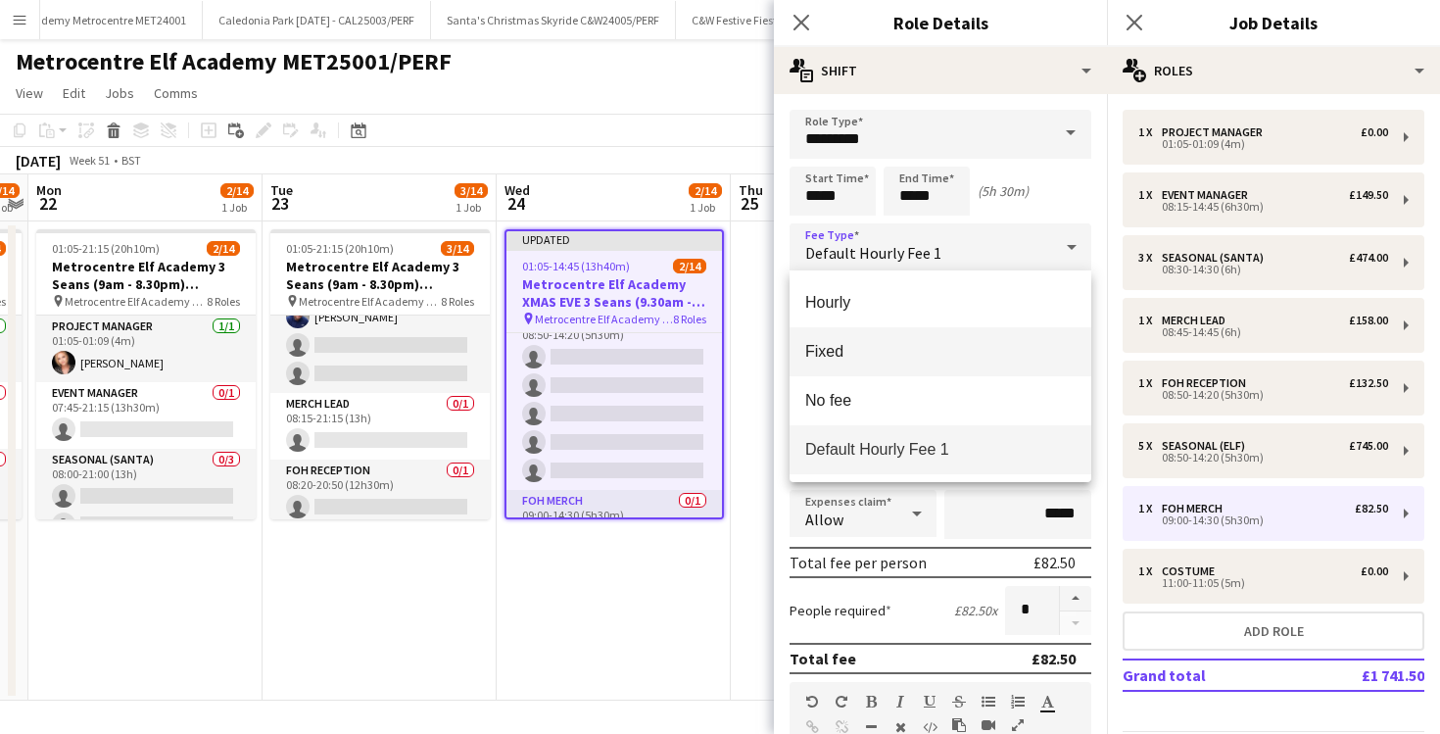
click at [989, 330] on mat-option "Fixed" at bounding box center [941, 351] width 302 height 49
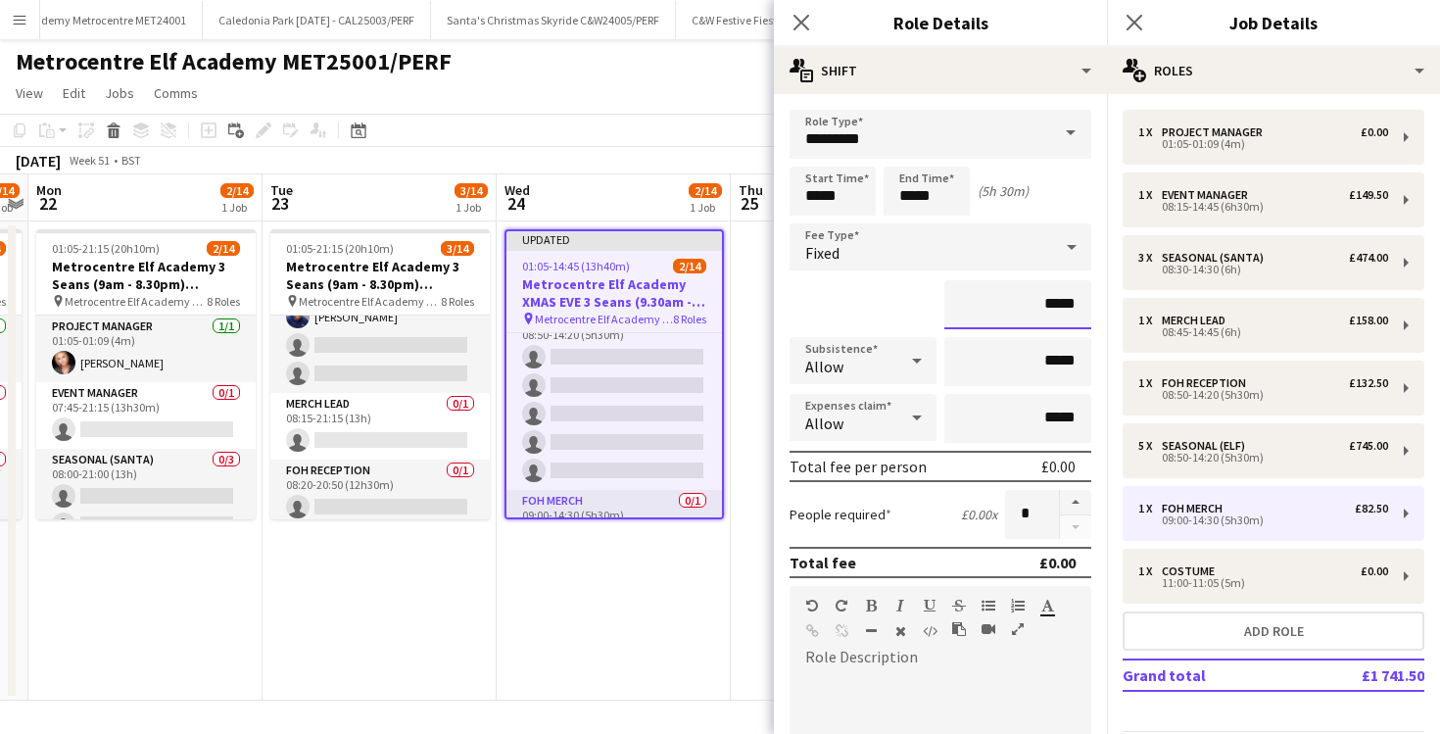
click at [1052, 305] on input "*****" at bounding box center [1018, 304] width 147 height 49
type input "**"
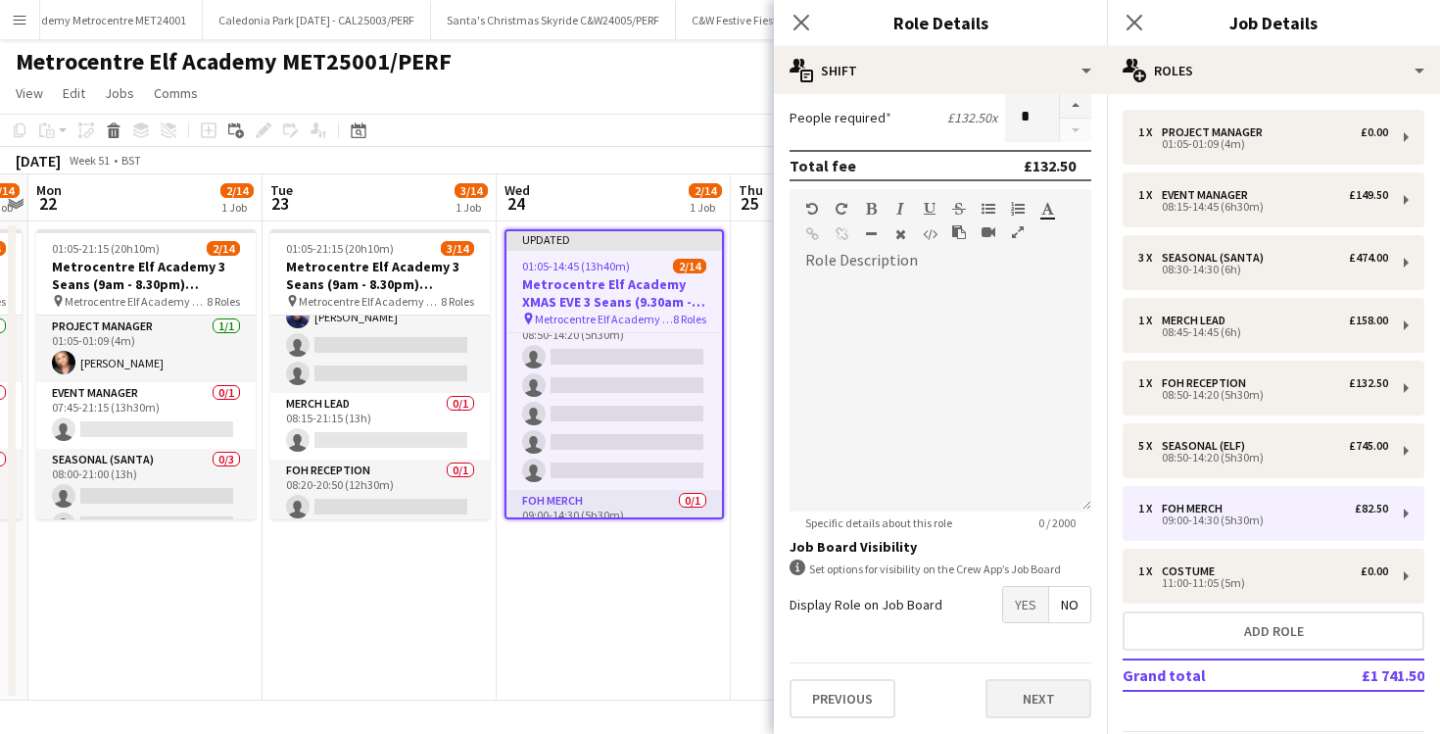
type input "*******"
click at [1047, 707] on button "Next" at bounding box center [1039, 698] width 106 height 39
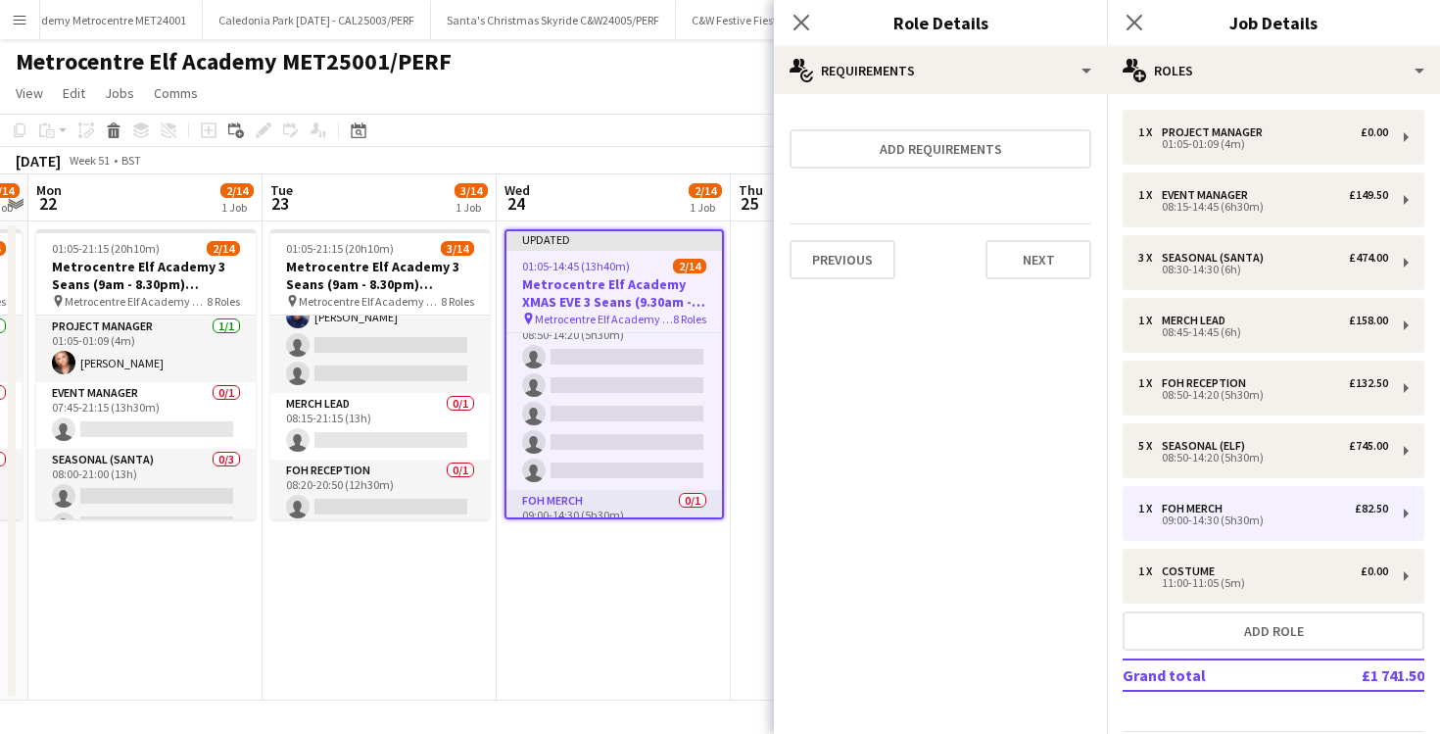
scroll to position [0, 0]
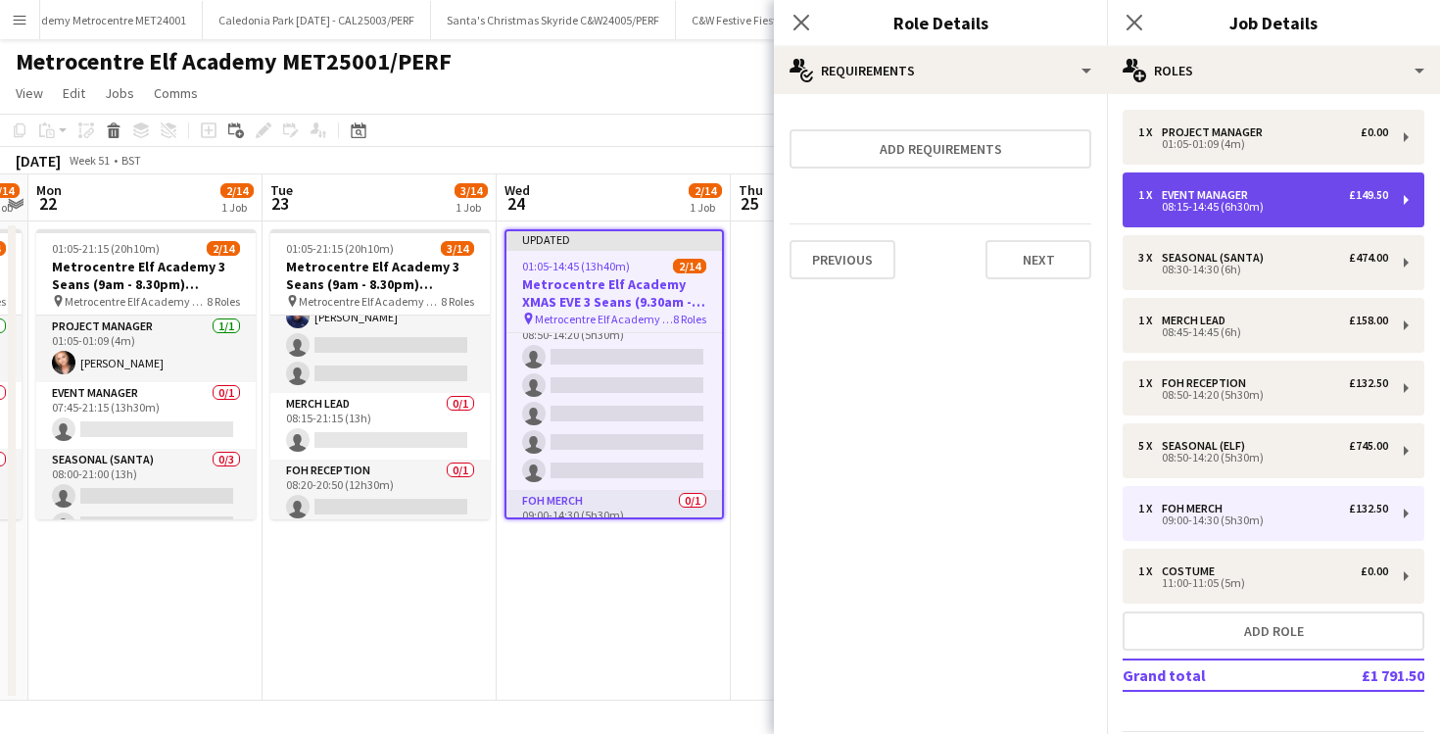
click at [1130, 195] on div "1 x Event Manager £149.50 08:15-14:45 (6h30m)" at bounding box center [1274, 199] width 302 height 55
type input "**********"
type input "*****"
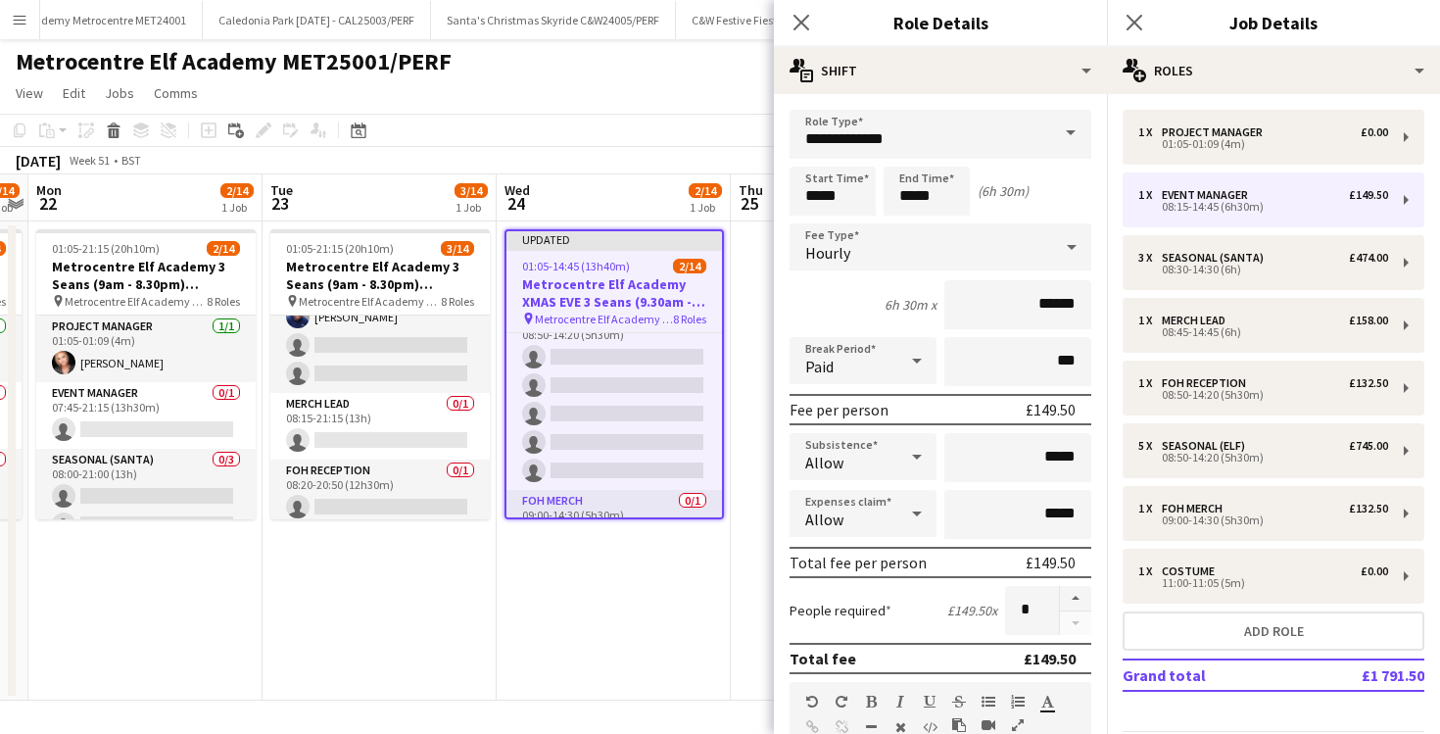
click at [1060, 239] on icon at bounding box center [1072, 246] width 24 height 39
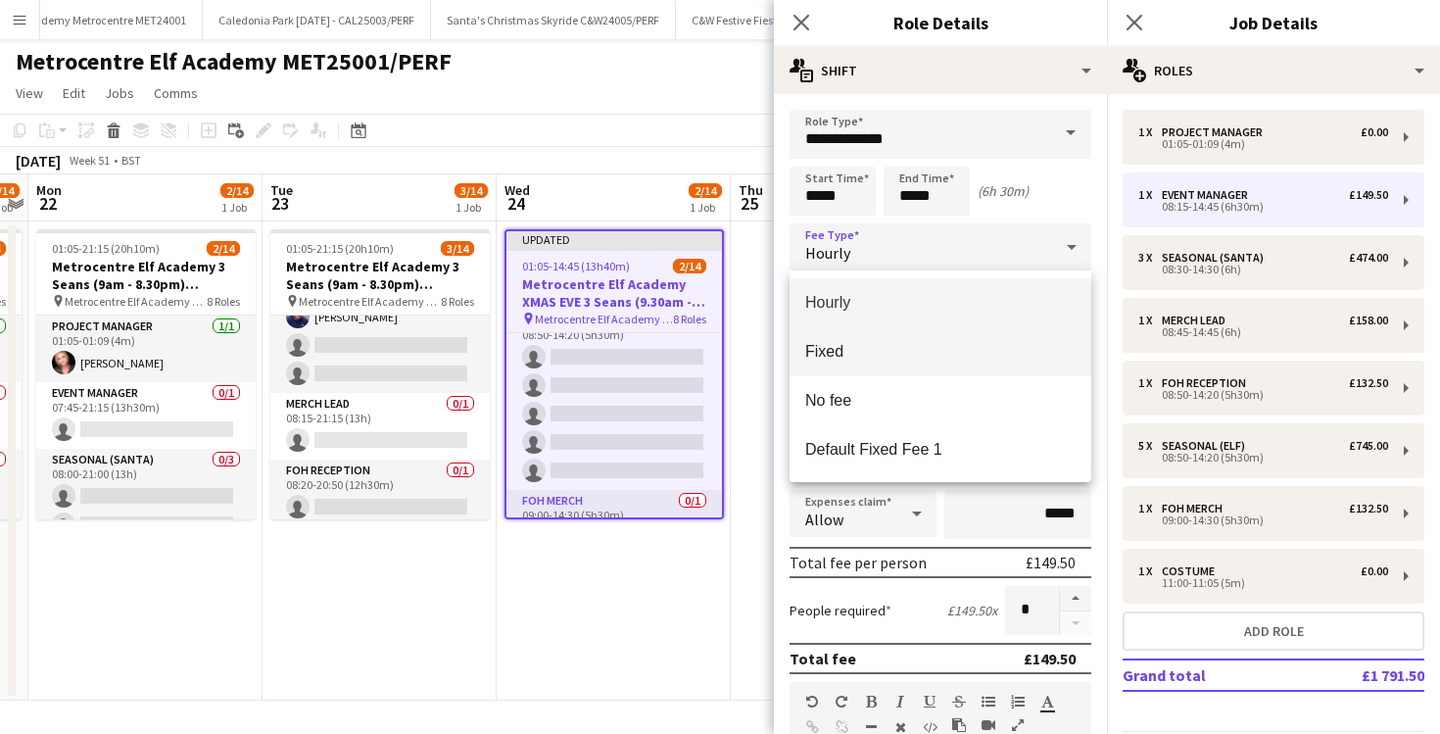
click at [1006, 335] on mat-option "Fixed" at bounding box center [941, 351] width 302 height 49
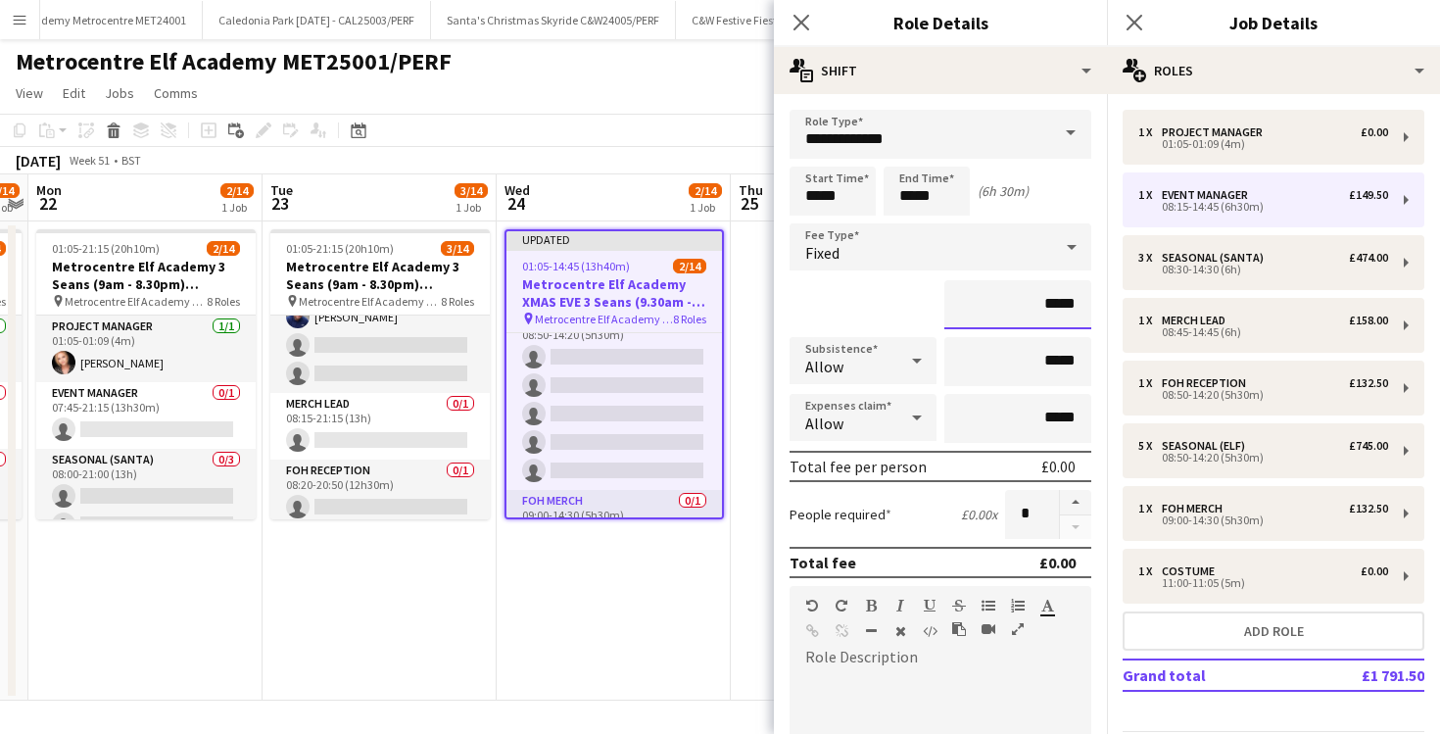
click at [1053, 309] on input "*****" at bounding box center [1018, 304] width 147 height 49
type input "**"
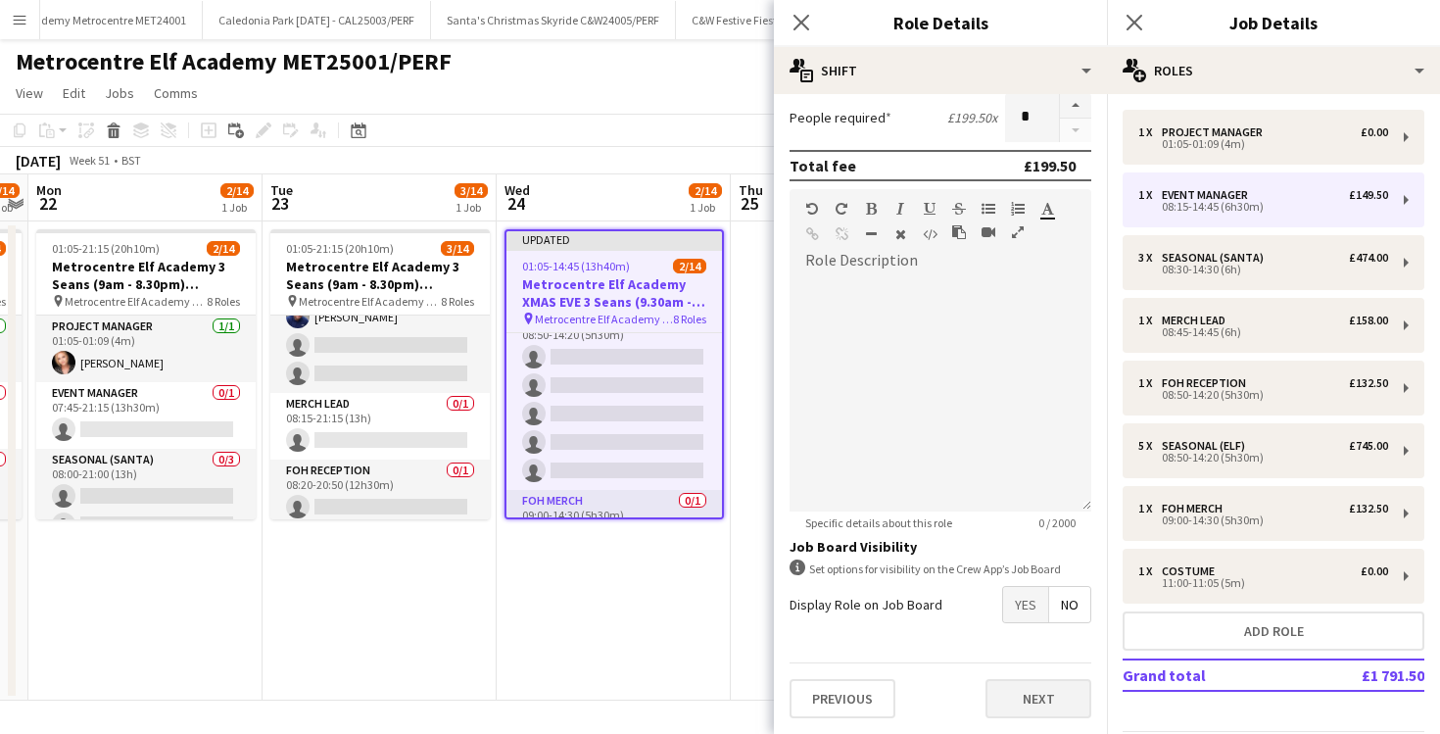
type input "*******"
click at [1029, 709] on button "Next" at bounding box center [1039, 698] width 106 height 39
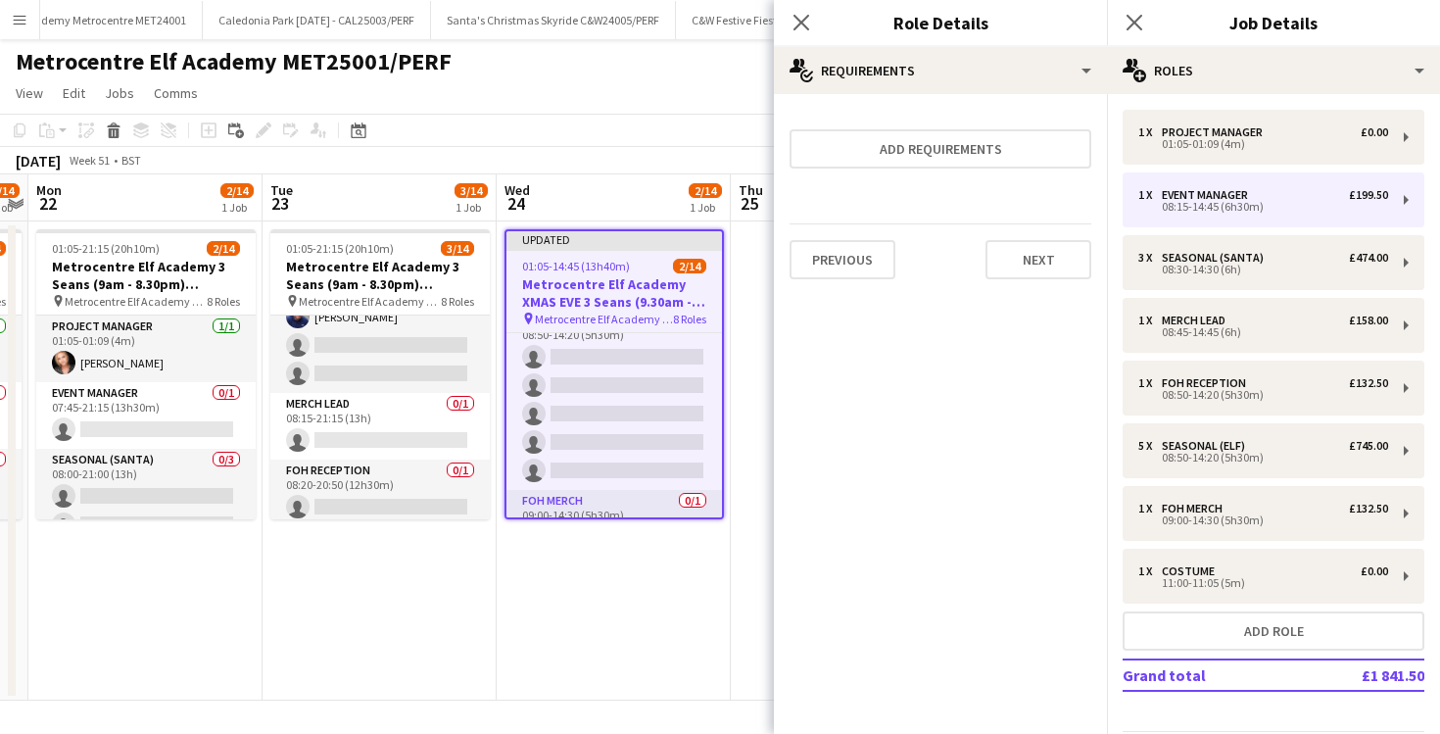
scroll to position [0, 0]
click at [797, 24] on icon "Close pop-in" at bounding box center [801, 22] width 19 height 19
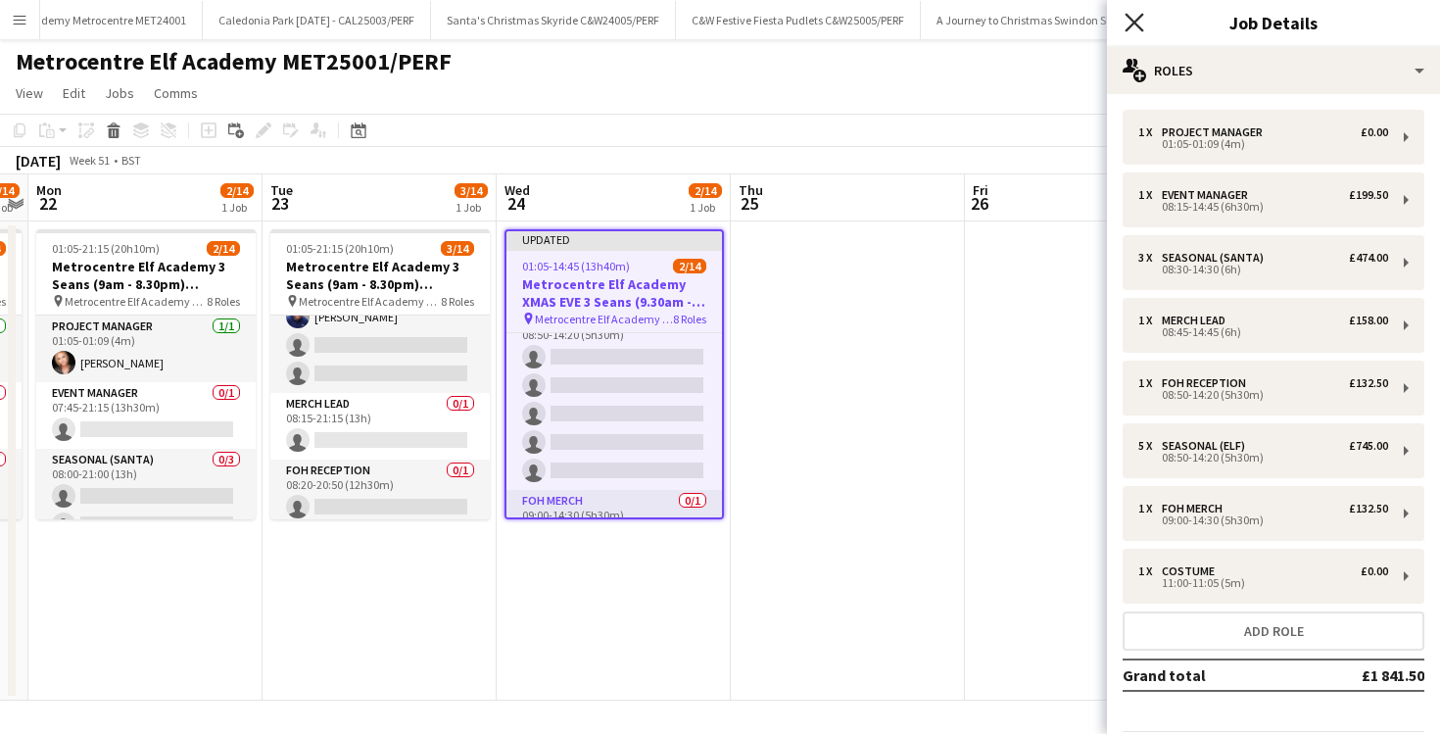
click at [1128, 19] on icon "Close pop-in" at bounding box center [1134, 22] width 19 height 19
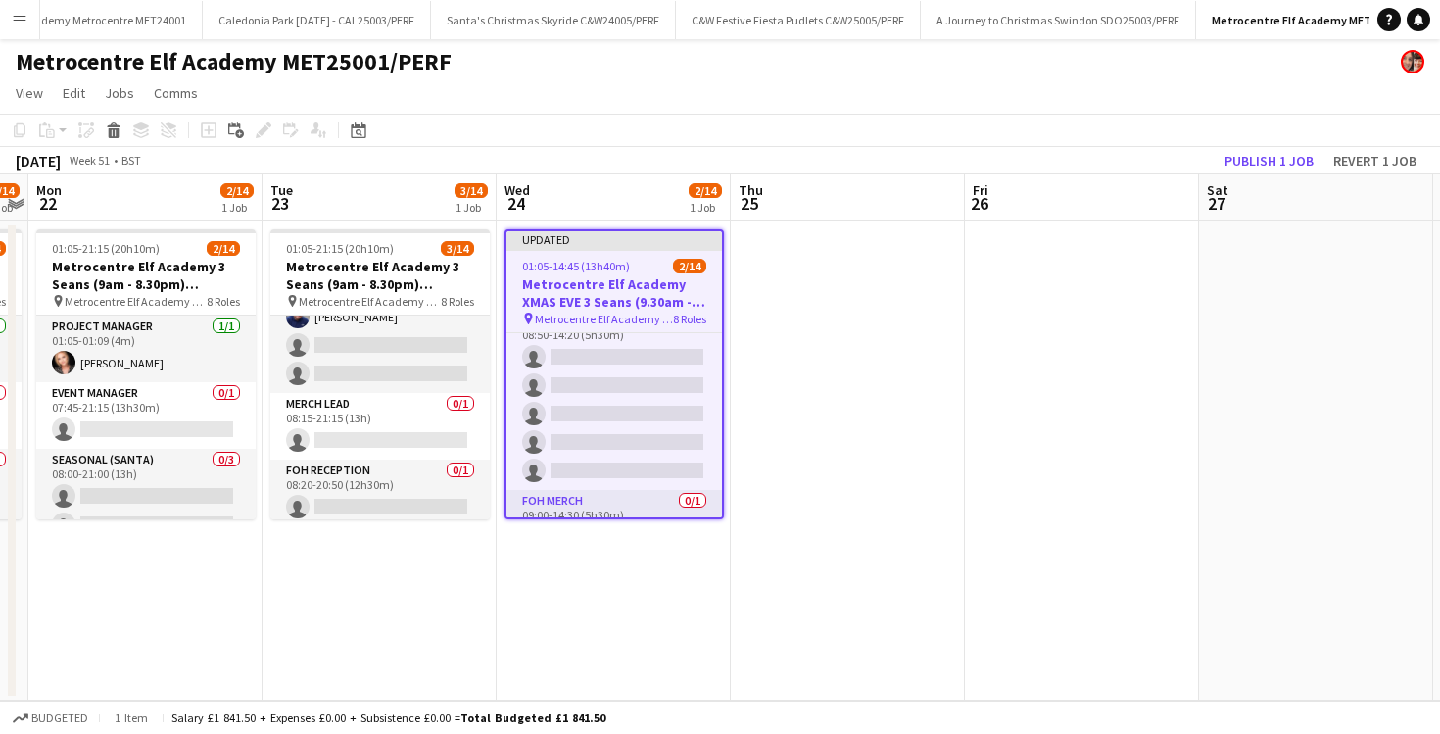
click at [1042, 101] on app-page-menu "View Day view expanded Day view collapsed Month view Date picker Jump to today …" at bounding box center [720, 94] width 1440 height 37
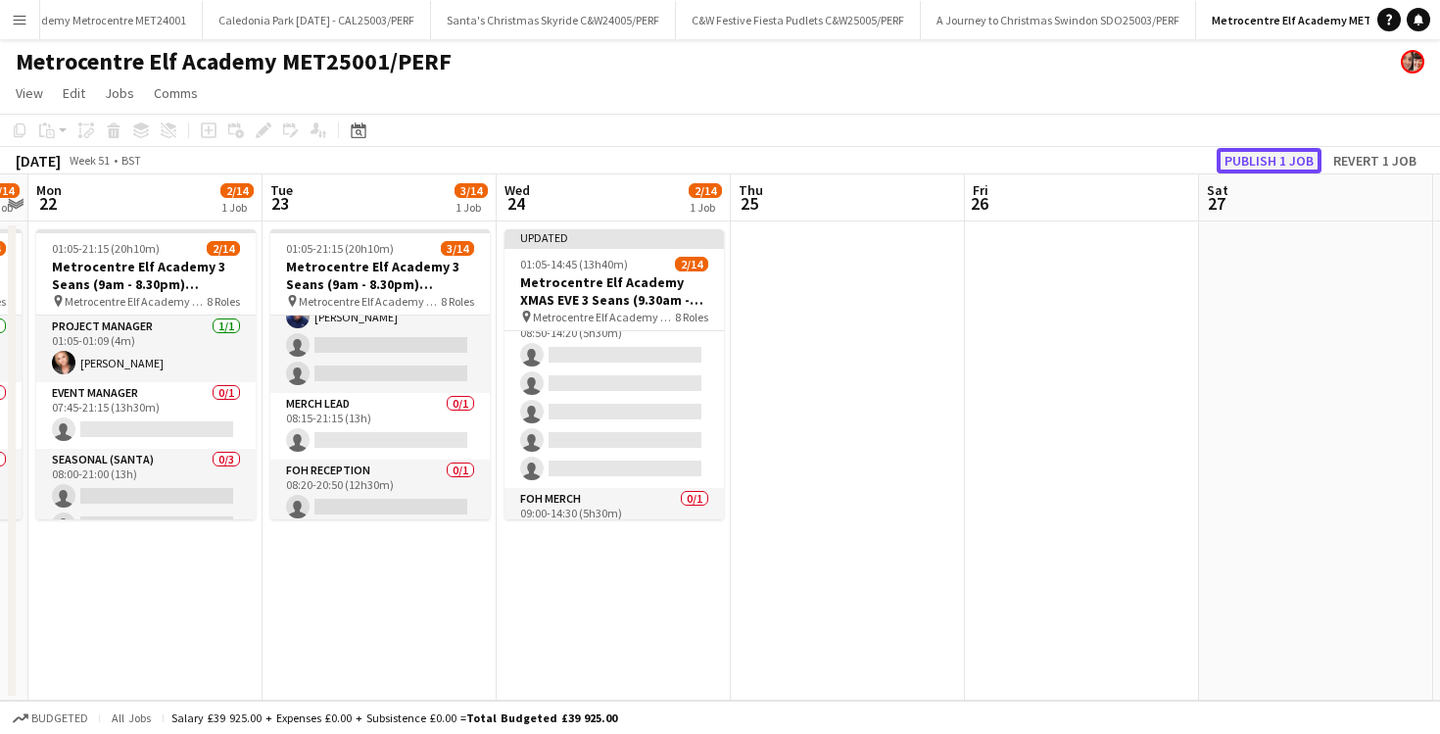
click at [1251, 154] on button "Publish 1 job" at bounding box center [1269, 160] width 105 height 25
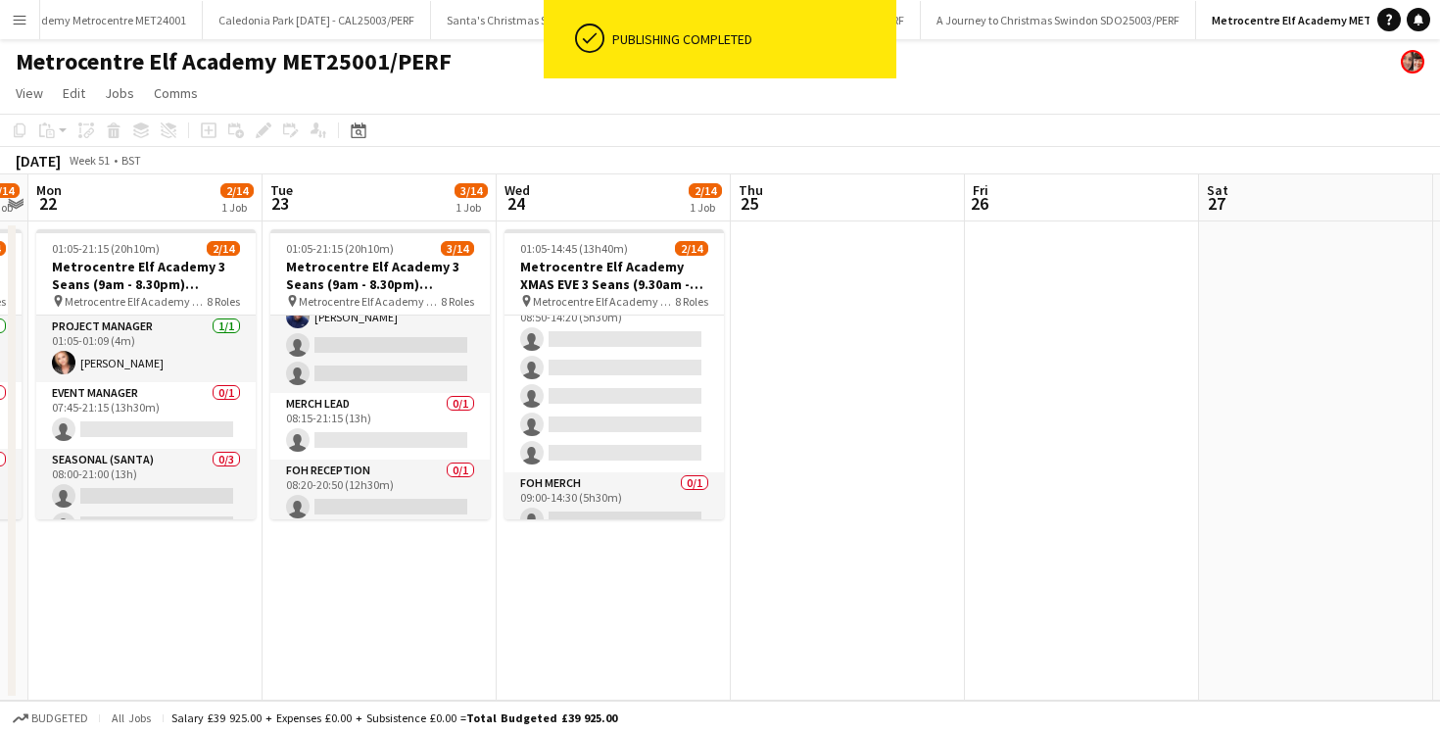
click at [976, 114] on app-toolbar "Copy Paste Paste Command V Paste with crew Command Shift V Paste linked Job Del…" at bounding box center [720, 130] width 1440 height 33
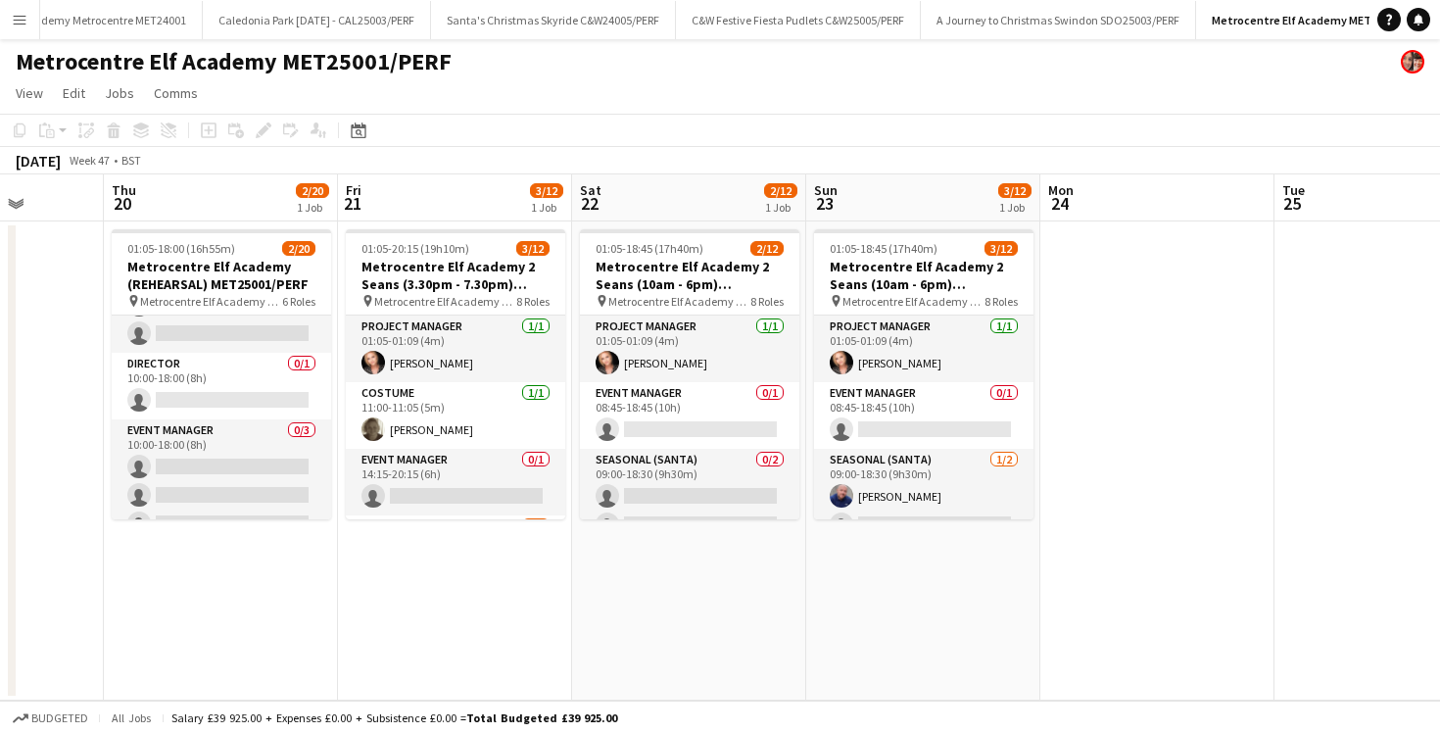
scroll to position [517, 0]
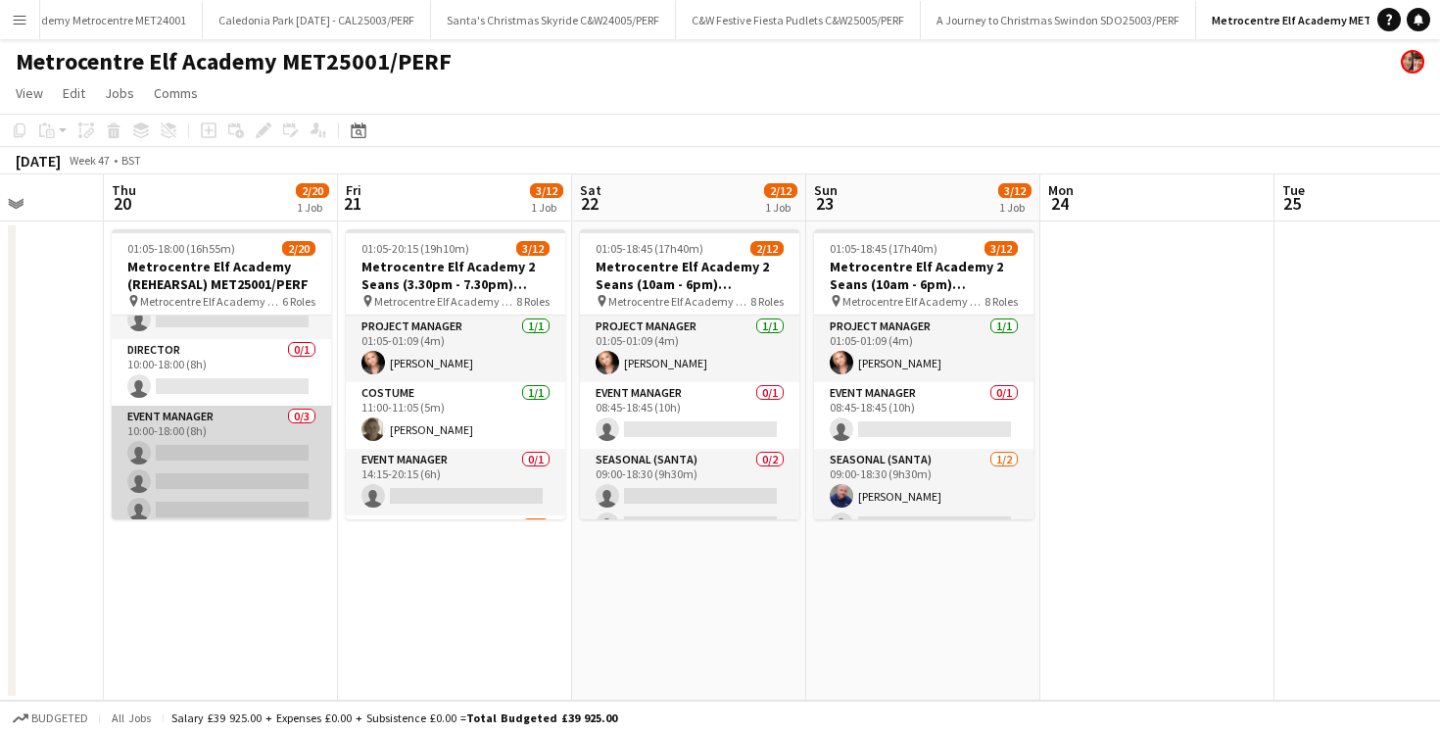
click at [217, 438] on app-card-role "Event Manager 0/3 10:00-18:00 (8h) single-neutral-actions single-neutral-action…" at bounding box center [221, 467] width 219 height 123
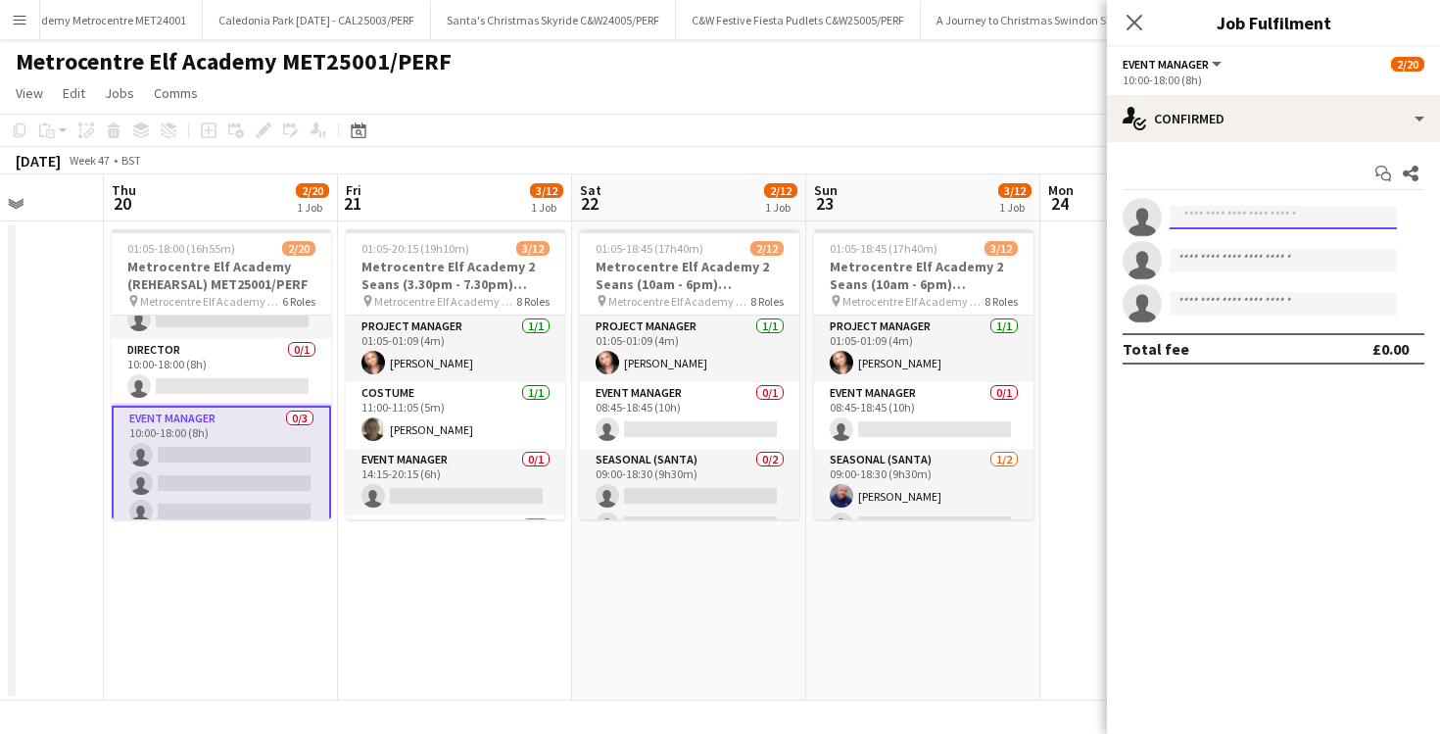
click at [1205, 222] on input at bounding box center [1283, 218] width 227 height 24
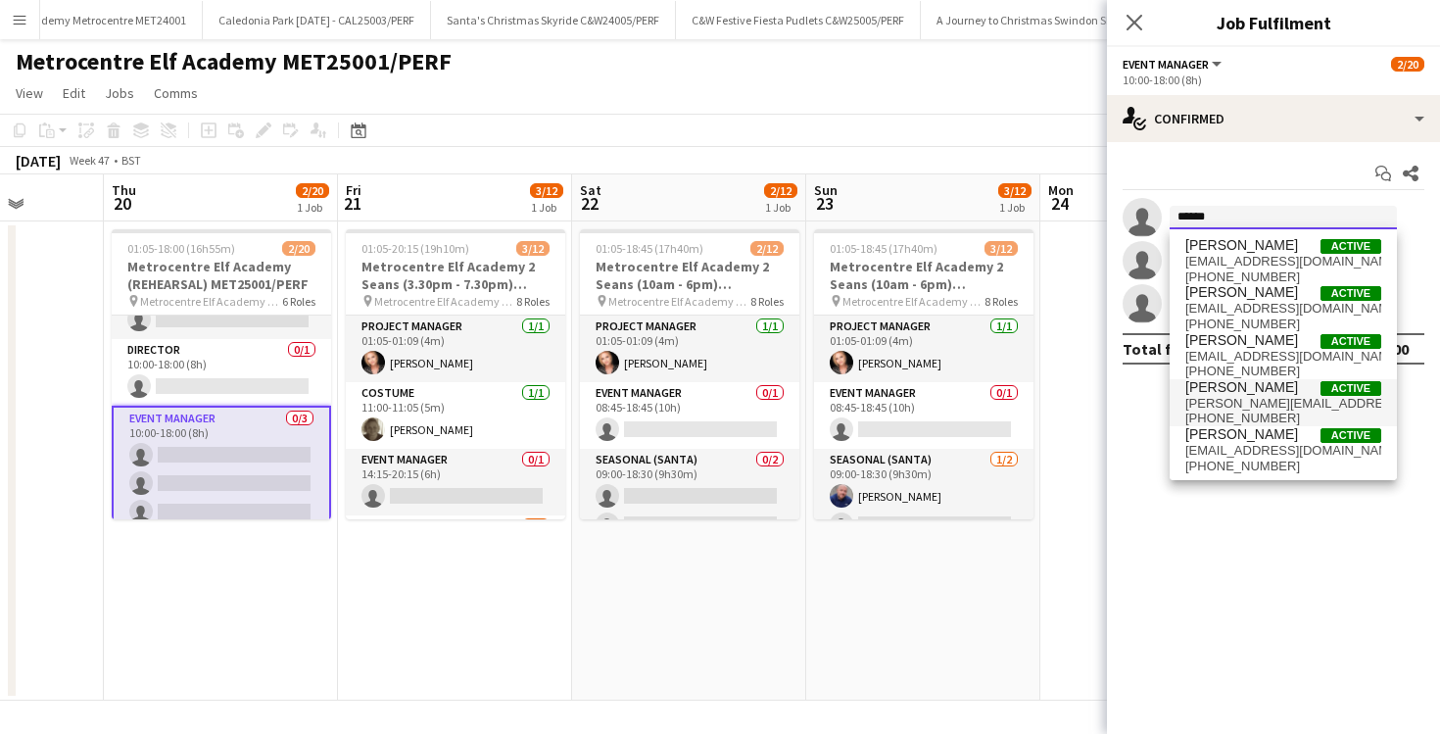
type input "******"
click at [1220, 392] on span "Daniel Wilcock" at bounding box center [1242, 387] width 113 height 17
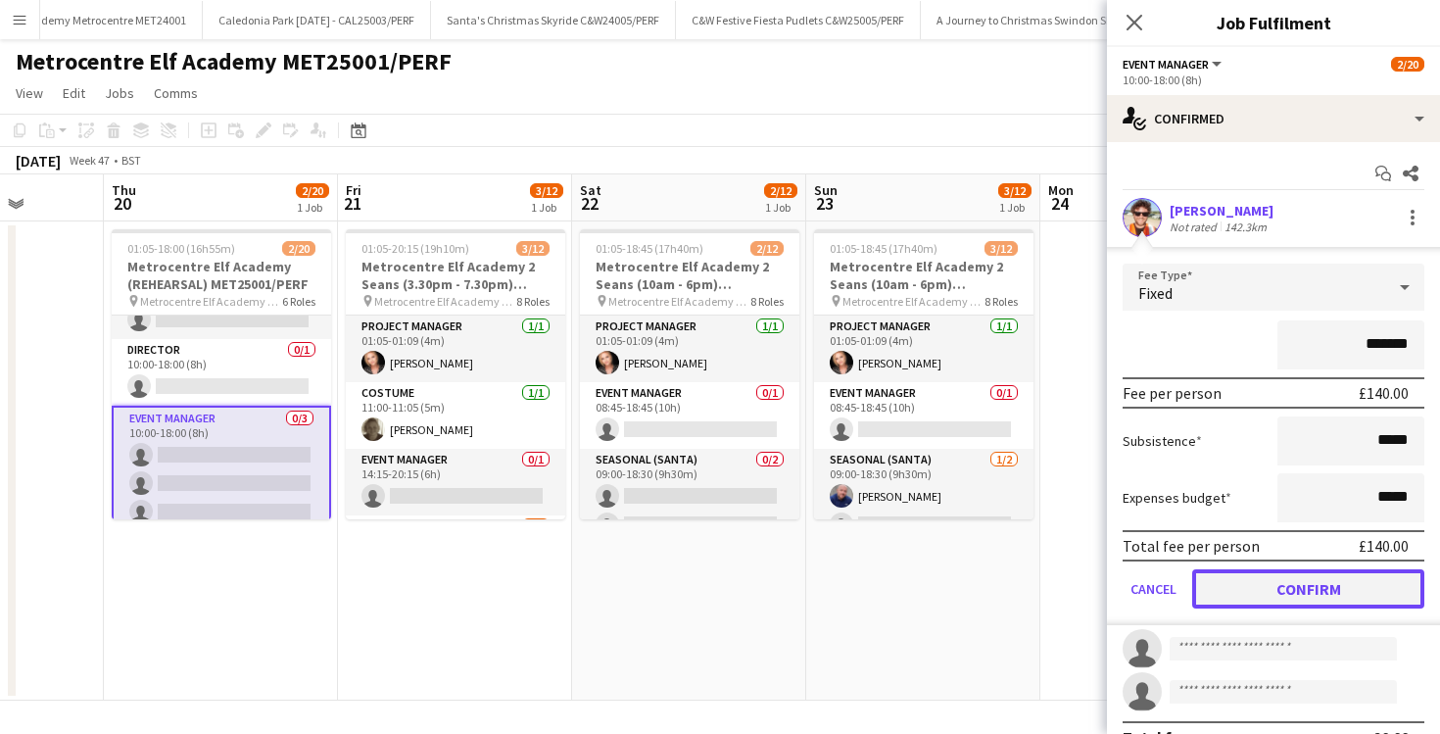
click at [1279, 602] on button "Confirm" at bounding box center [1309, 588] width 232 height 39
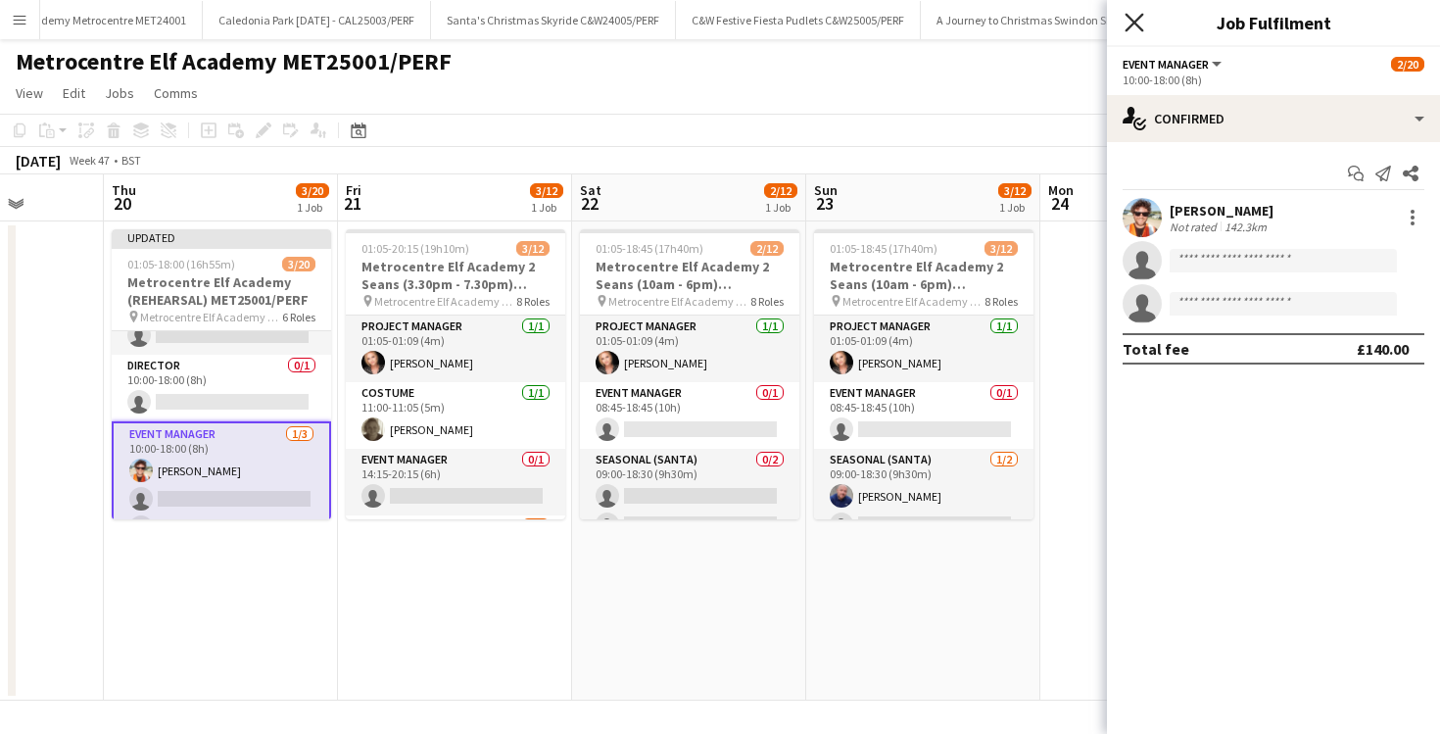
click at [1130, 13] on icon "Close pop-in" at bounding box center [1134, 22] width 19 height 19
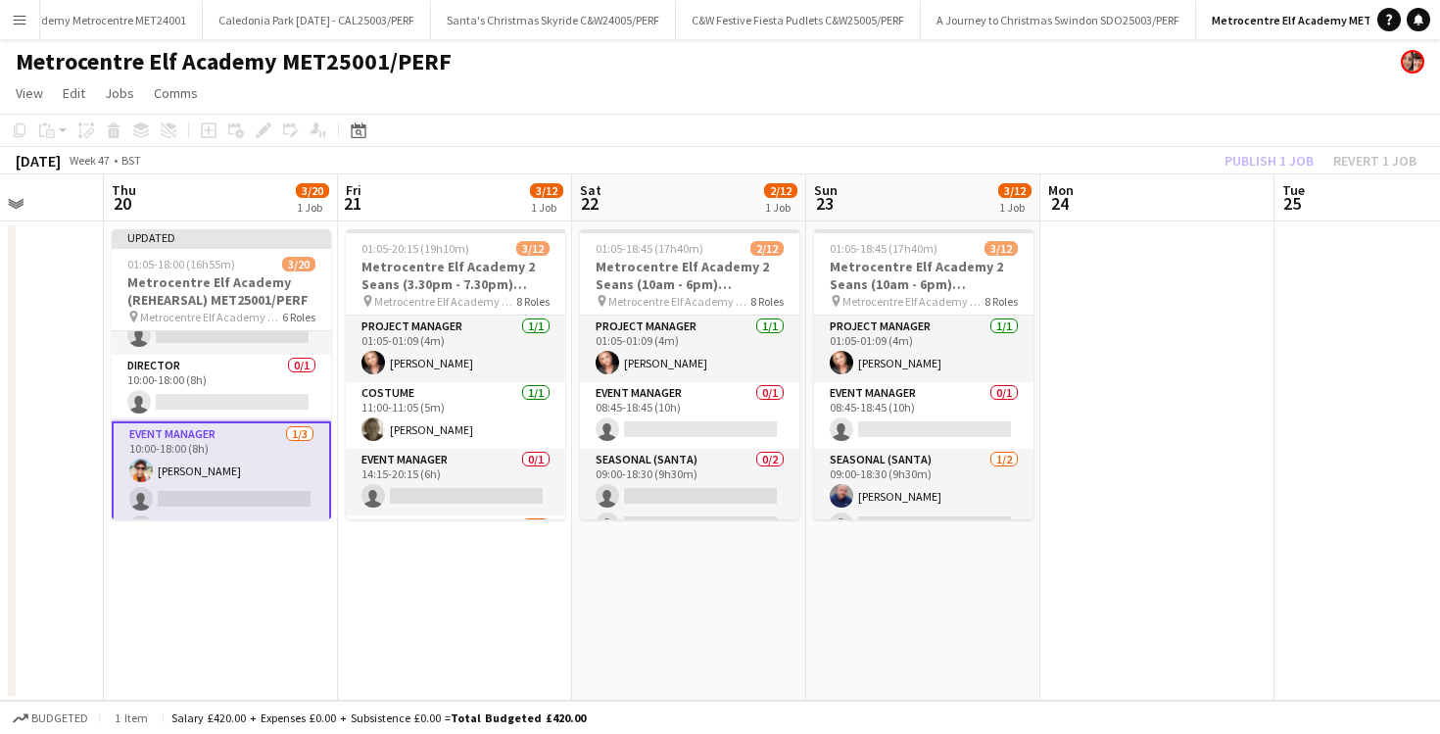
click at [389, 578] on app-date-cell "01:05-20:15 (19h10m) 3/12 Metrocentre Elf Academy 2 Seans (3.30pm - 7.30pm) MET…" at bounding box center [455, 460] width 234 height 479
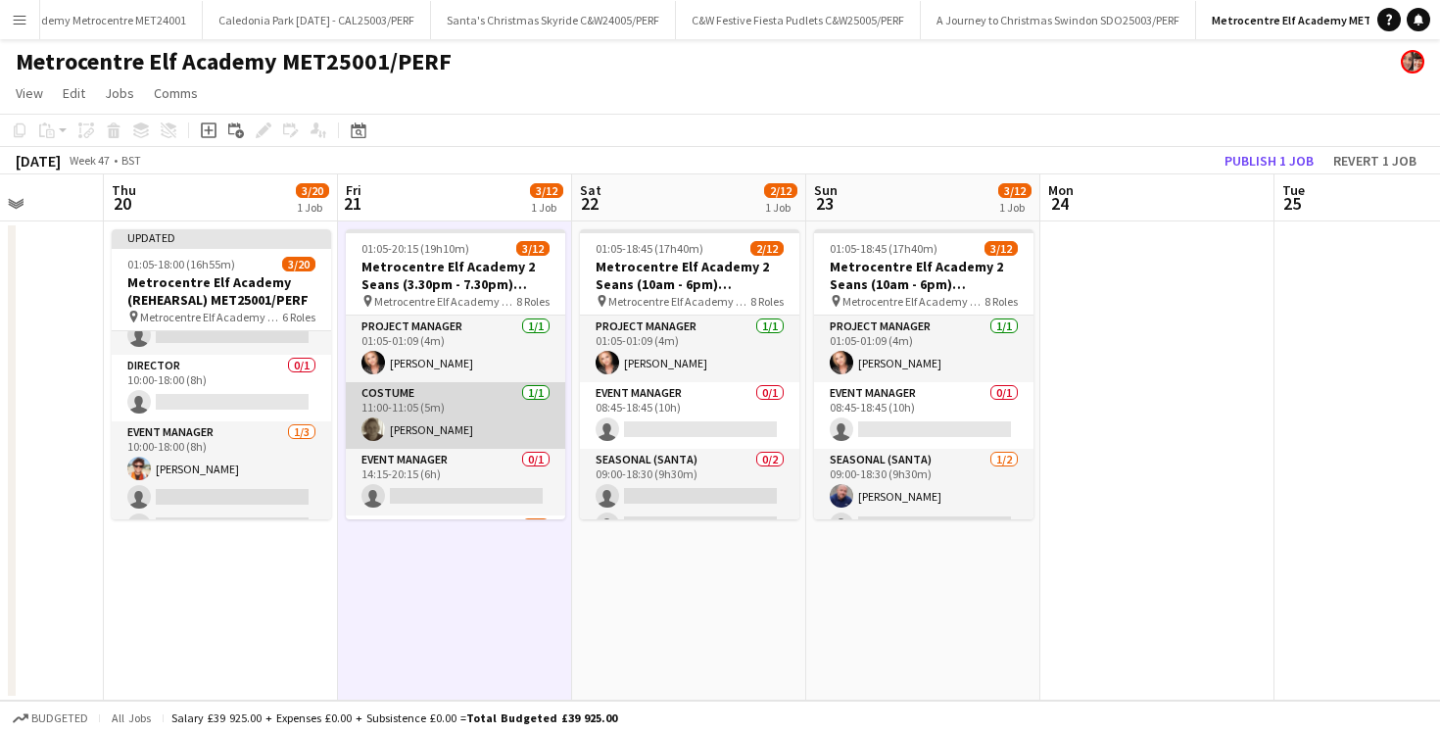
scroll to position [12, 0]
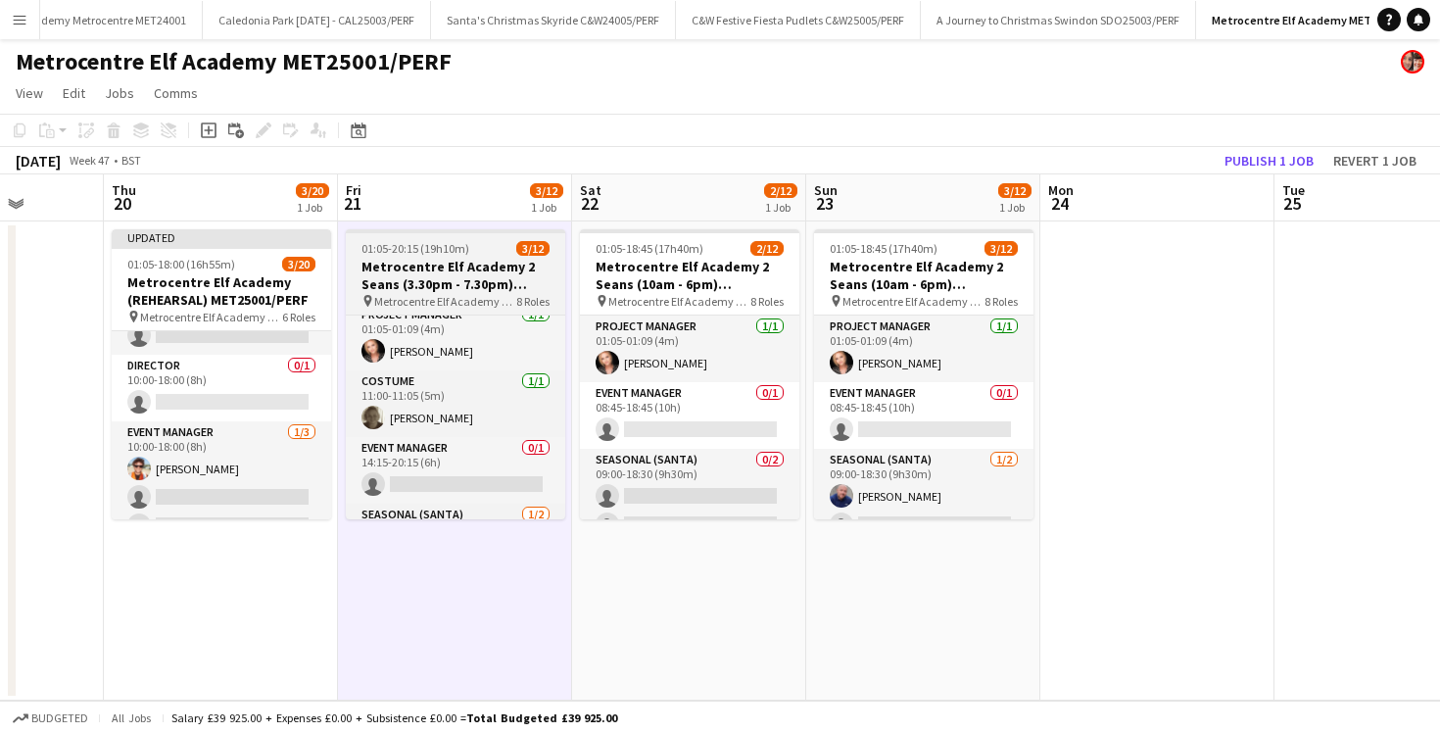
click at [415, 258] on h3 "Metrocentre Elf Academy 2 Seans (3.30pm - 7.30pm) MET25001/PERF" at bounding box center [455, 275] width 219 height 35
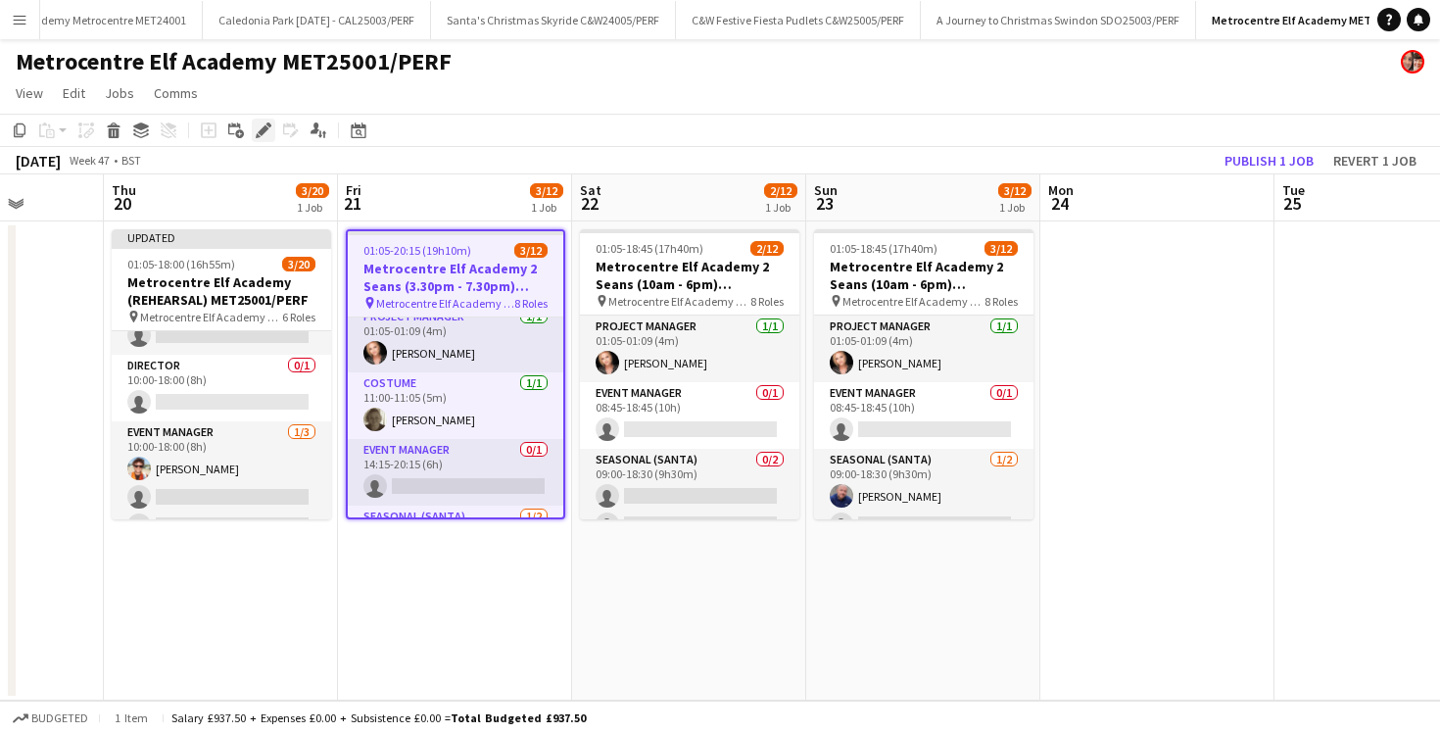
click at [263, 122] on icon "Edit" at bounding box center [264, 130] width 16 height 16
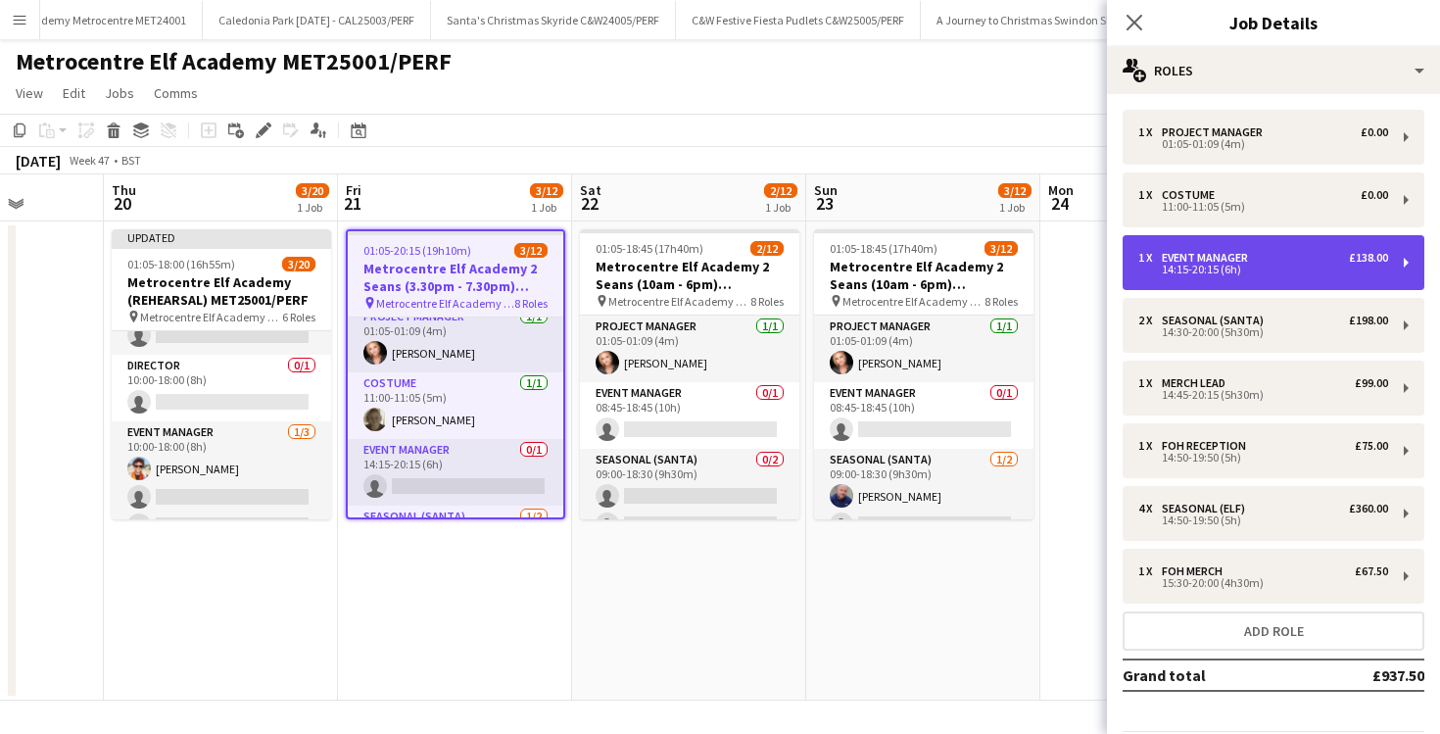
click at [1273, 251] on div "1 x Event Manager £138.00" at bounding box center [1264, 258] width 250 height 14
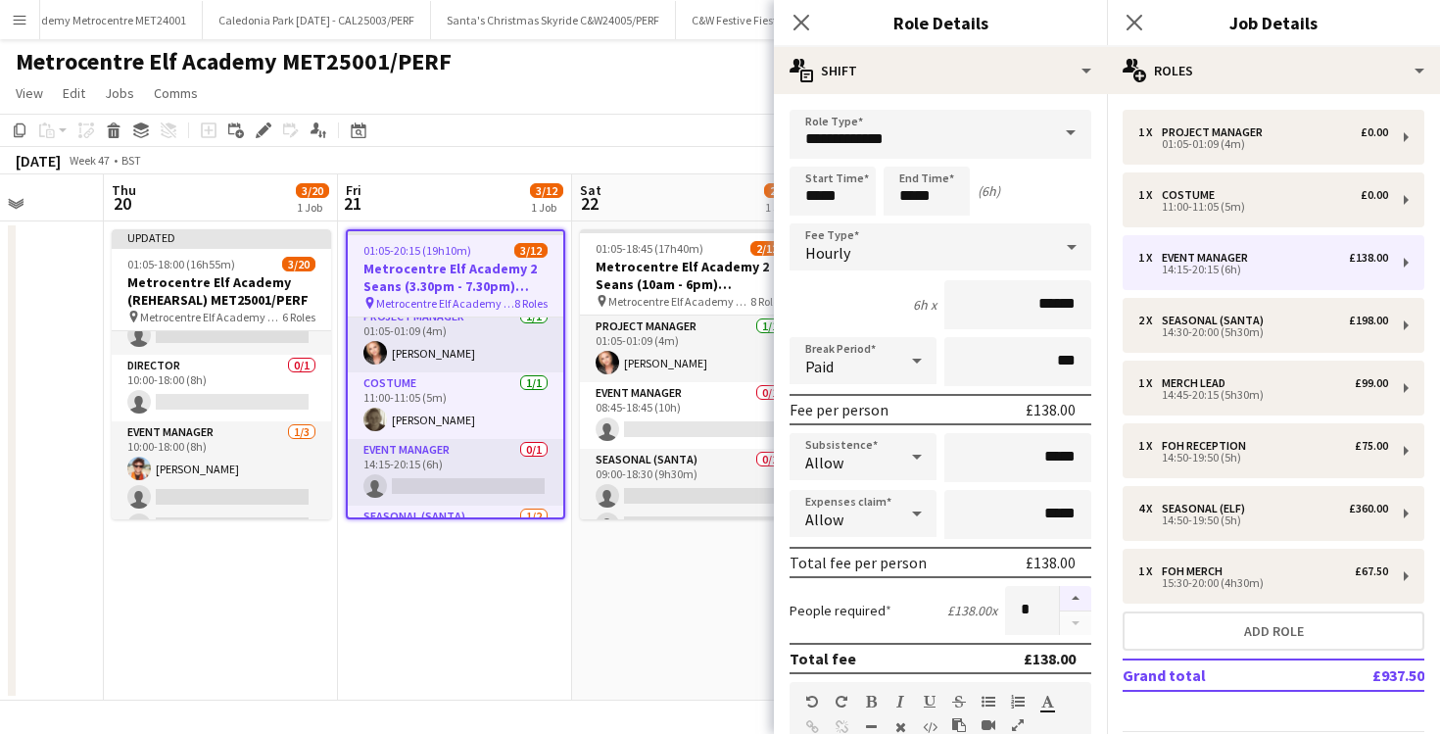
click at [1074, 591] on button "button" at bounding box center [1075, 598] width 31 height 25
type input "*"
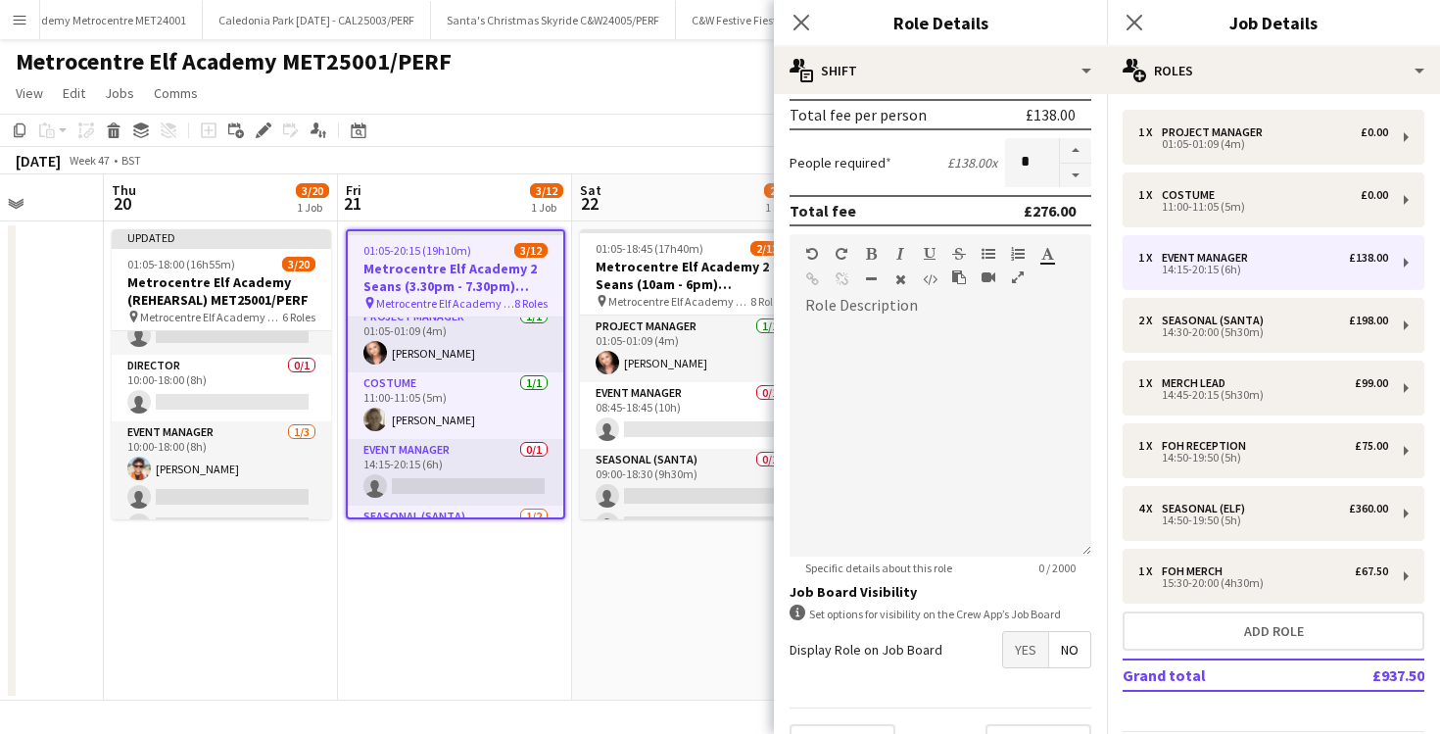
scroll to position [493, 0]
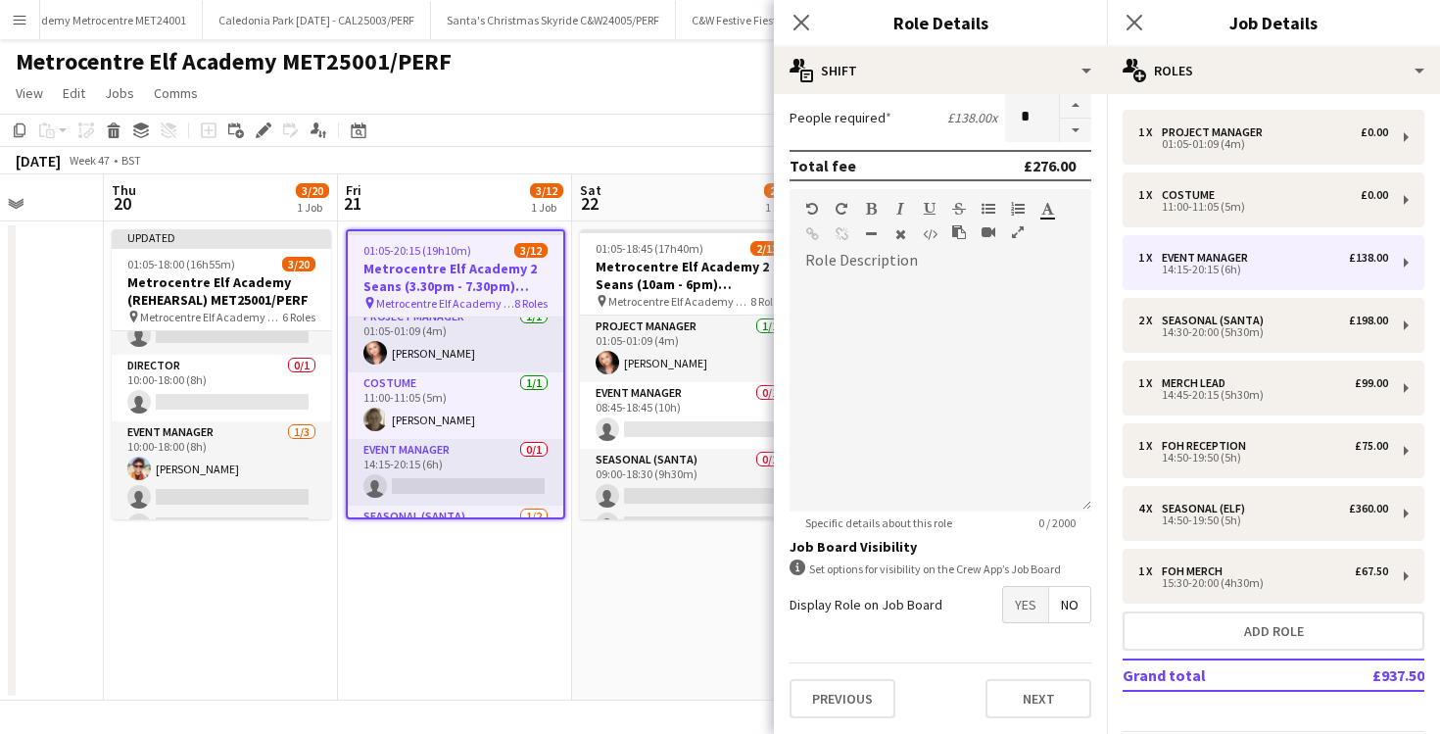
click at [1016, 678] on div "Previous Next" at bounding box center [941, 698] width 302 height 72
click at [1017, 693] on button "Next" at bounding box center [1039, 698] width 106 height 39
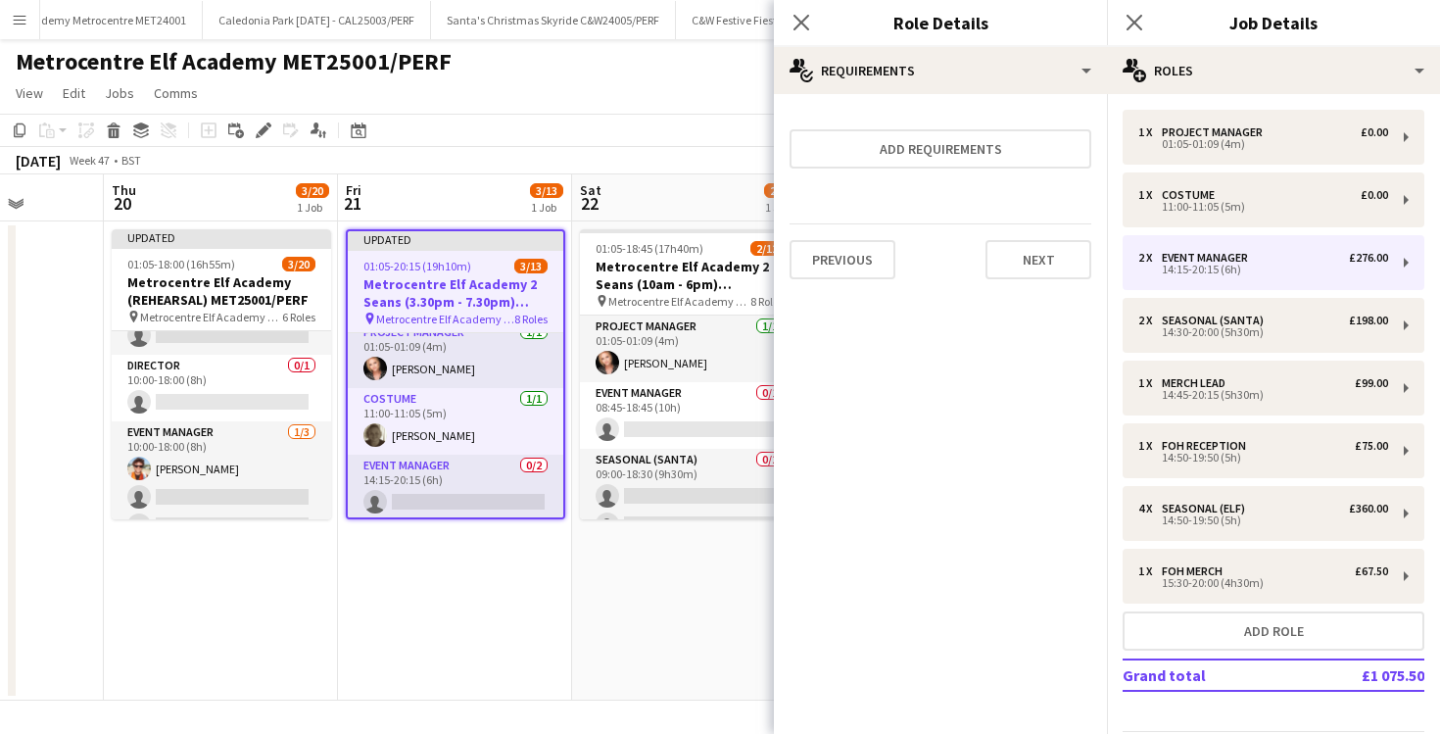
scroll to position [0, 0]
click at [805, 23] on icon "Close pop-in" at bounding box center [801, 22] width 19 height 19
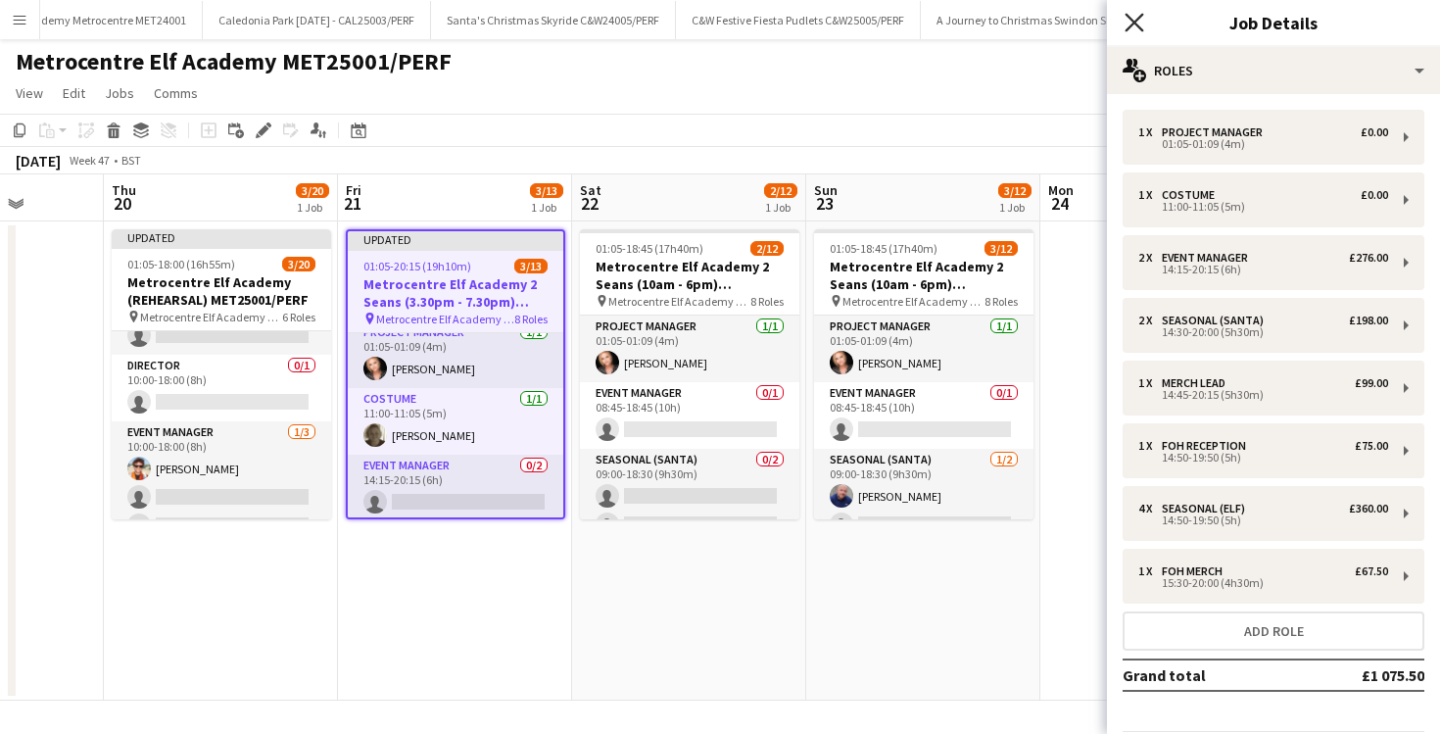
click at [1128, 26] on icon at bounding box center [1134, 22] width 19 height 19
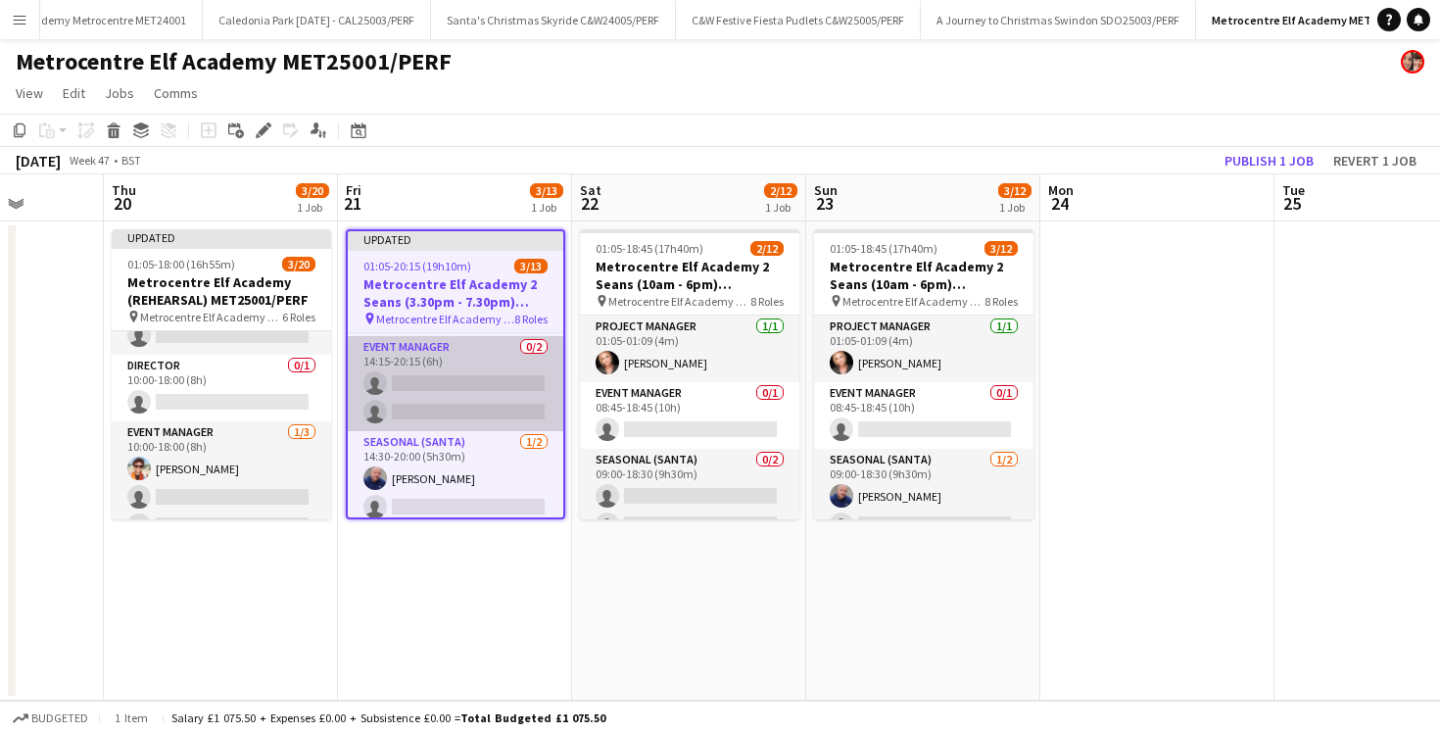
scroll to position [132, 0]
click at [438, 376] on app-card-role "Event Manager 0/2 14:15-20:15 (6h) single-neutral-actions single-neutral-actions" at bounding box center [456, 381] width 216 height 95
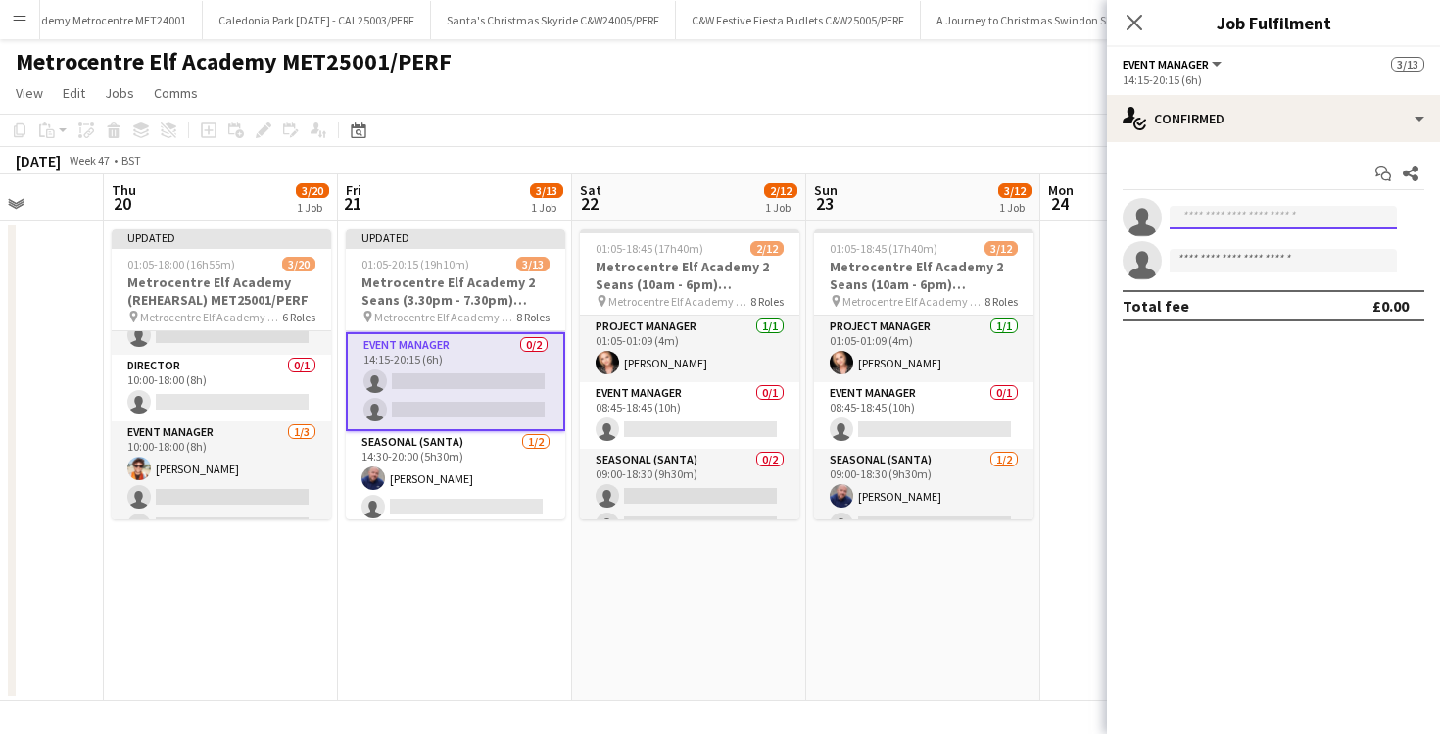
click at [1211, 217] on input at bounding box center [1283, 218] width 227 height 24
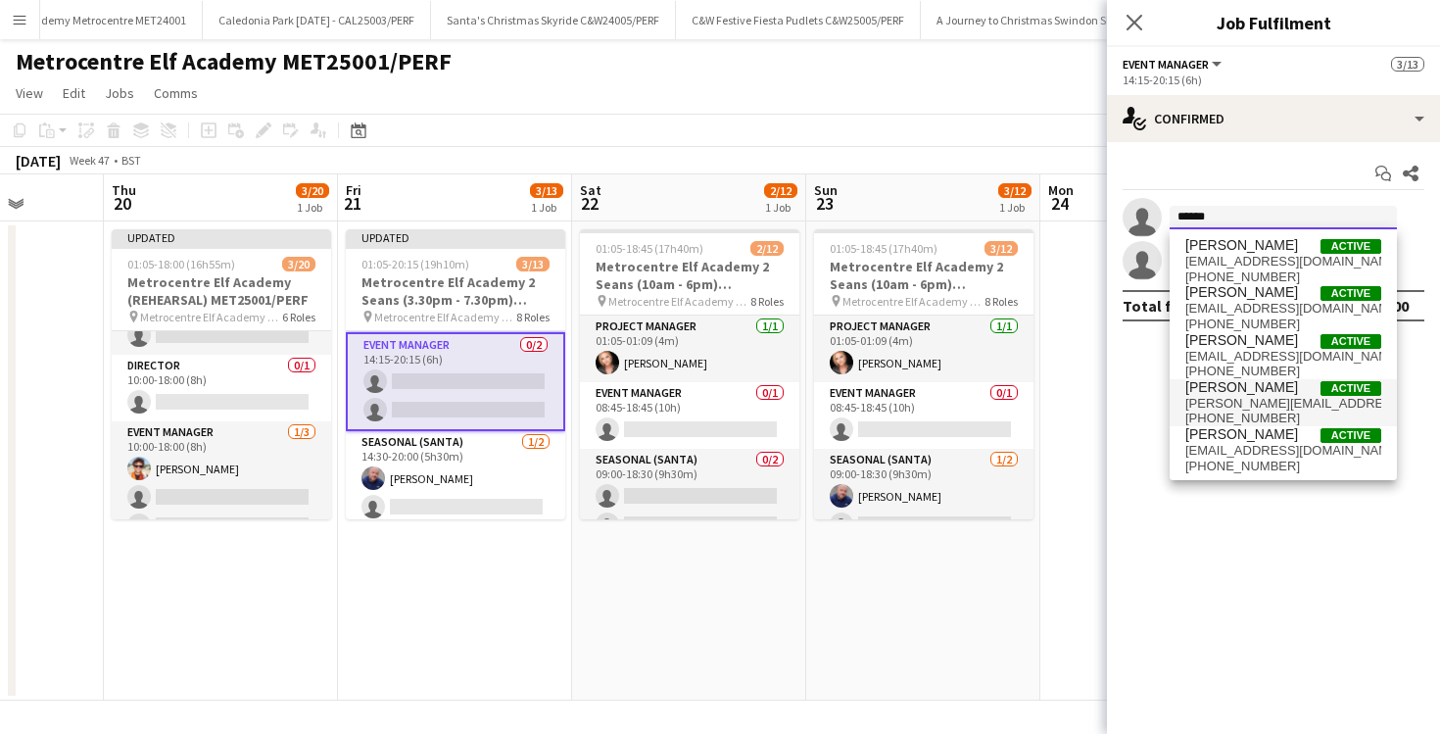
type input "******"
click at [1234, 404] on span "[PERSON_NAME][EMAIL_ADDRESS][PERSON_NAME][DOMAIN_NAME]" at bounding box center [1284, 404] width 196 height 16
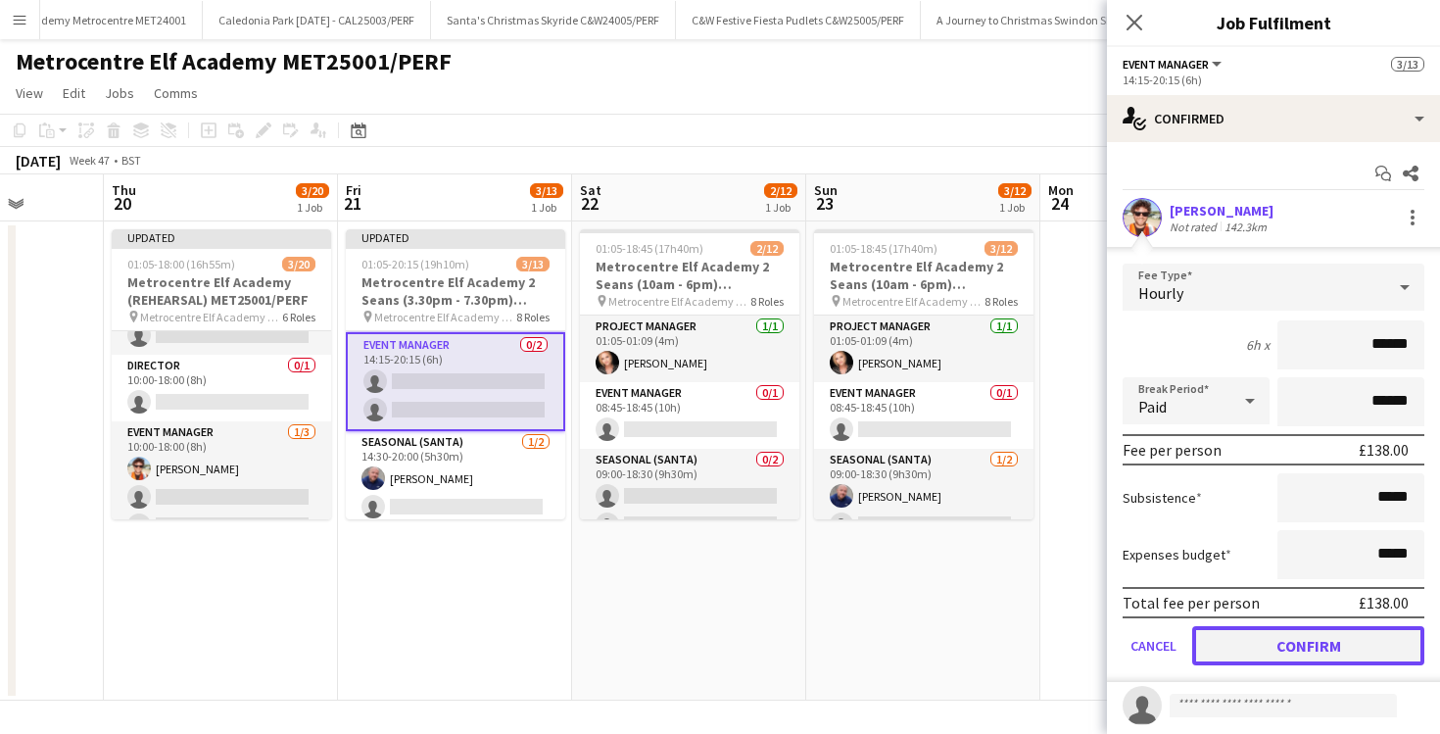
click at [1247, 649] on button "Confirm" at bounding box center [1309, 645] width 232 height 39
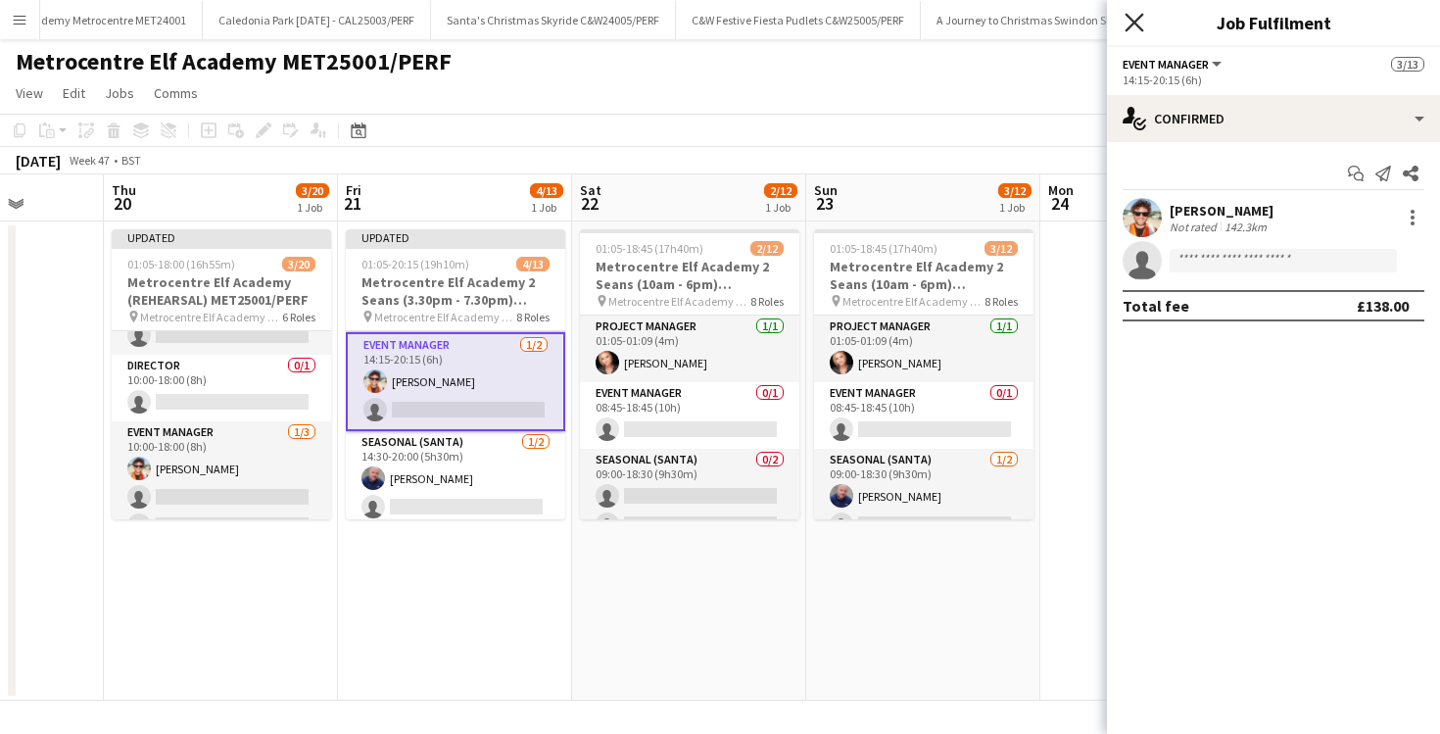
click at [1137, 19] on icon at bounding box center [1134, 22] width 19 height 19
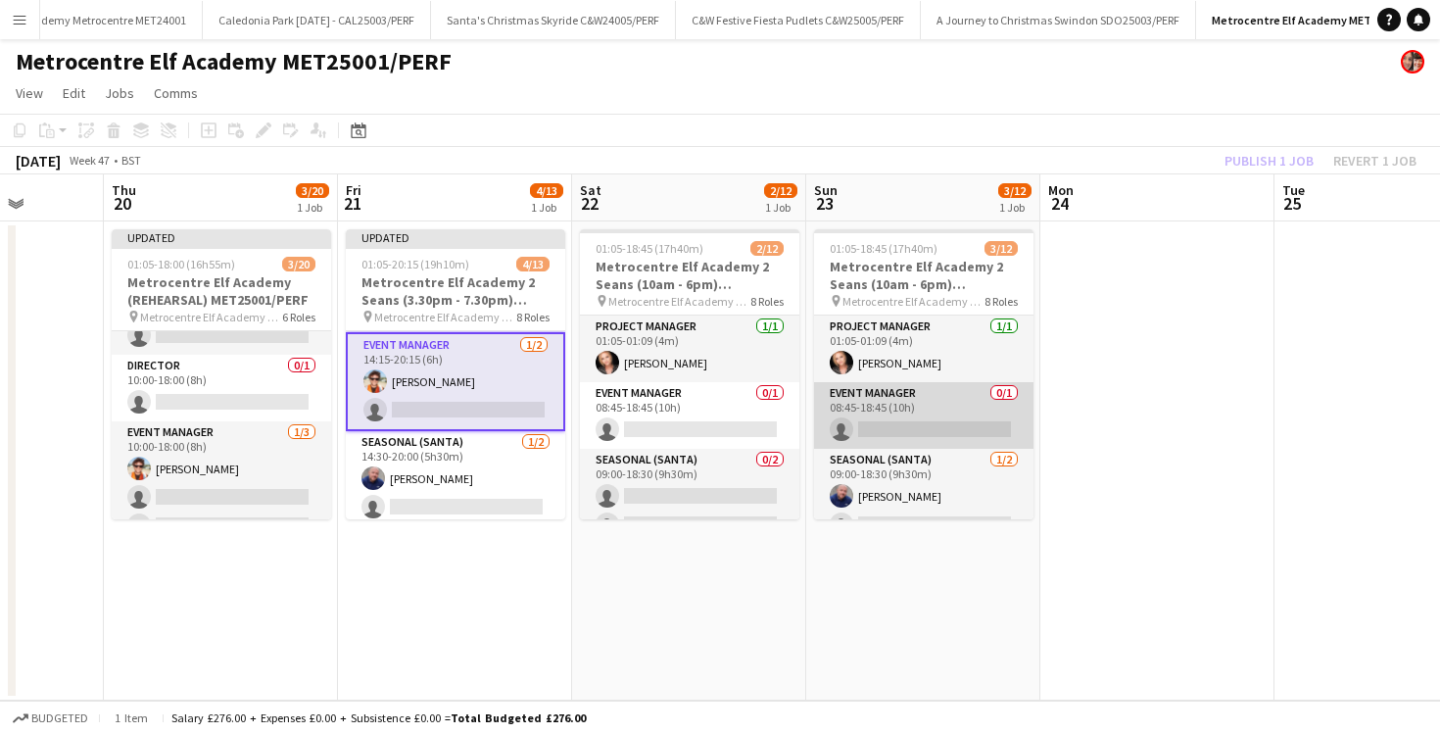
click at [935, 423] on app-card-role "Event Manager 0/1 08:45-18:45 (10h) single-neutral-actions" at bounding box center [923, 415] width 219 height 67
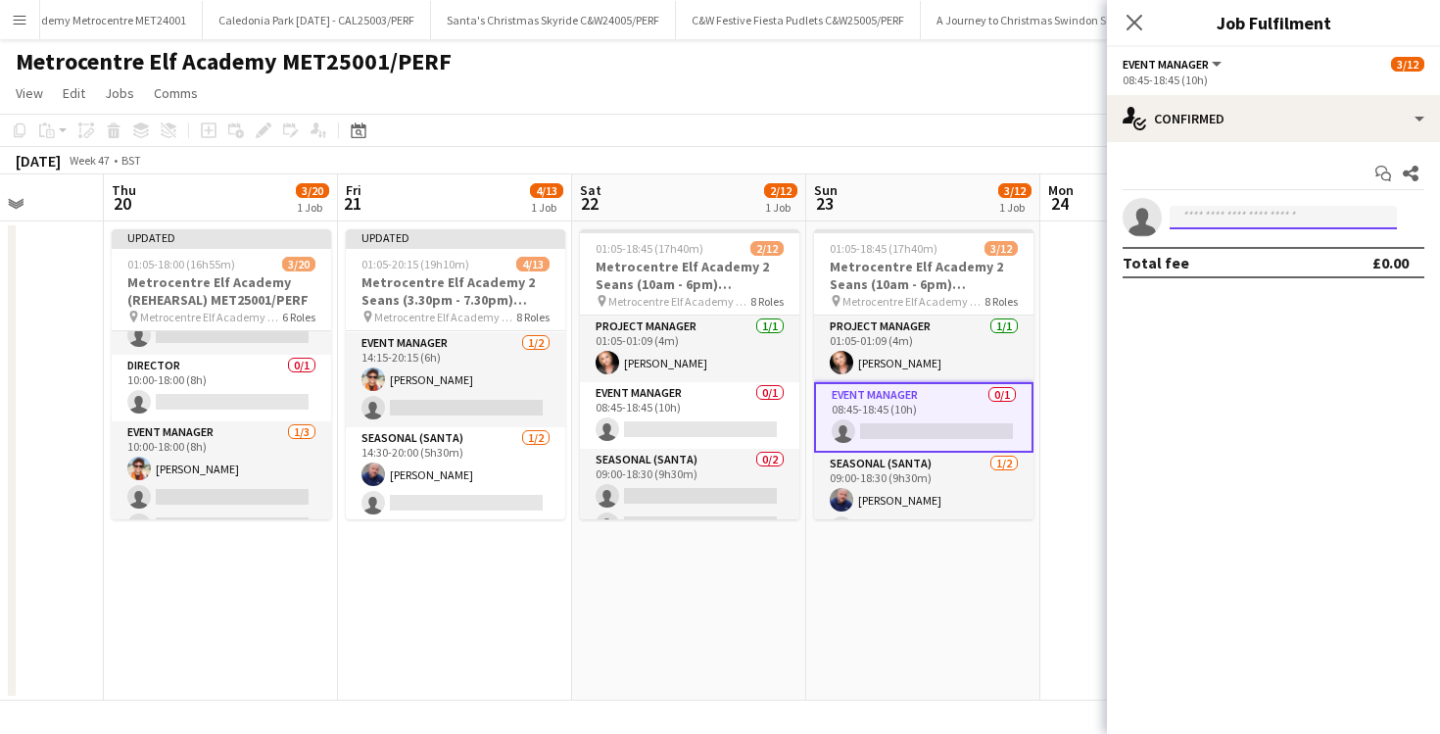
click at [1291, 227] on input at bounding box center [1283, 218] width 227 height 24
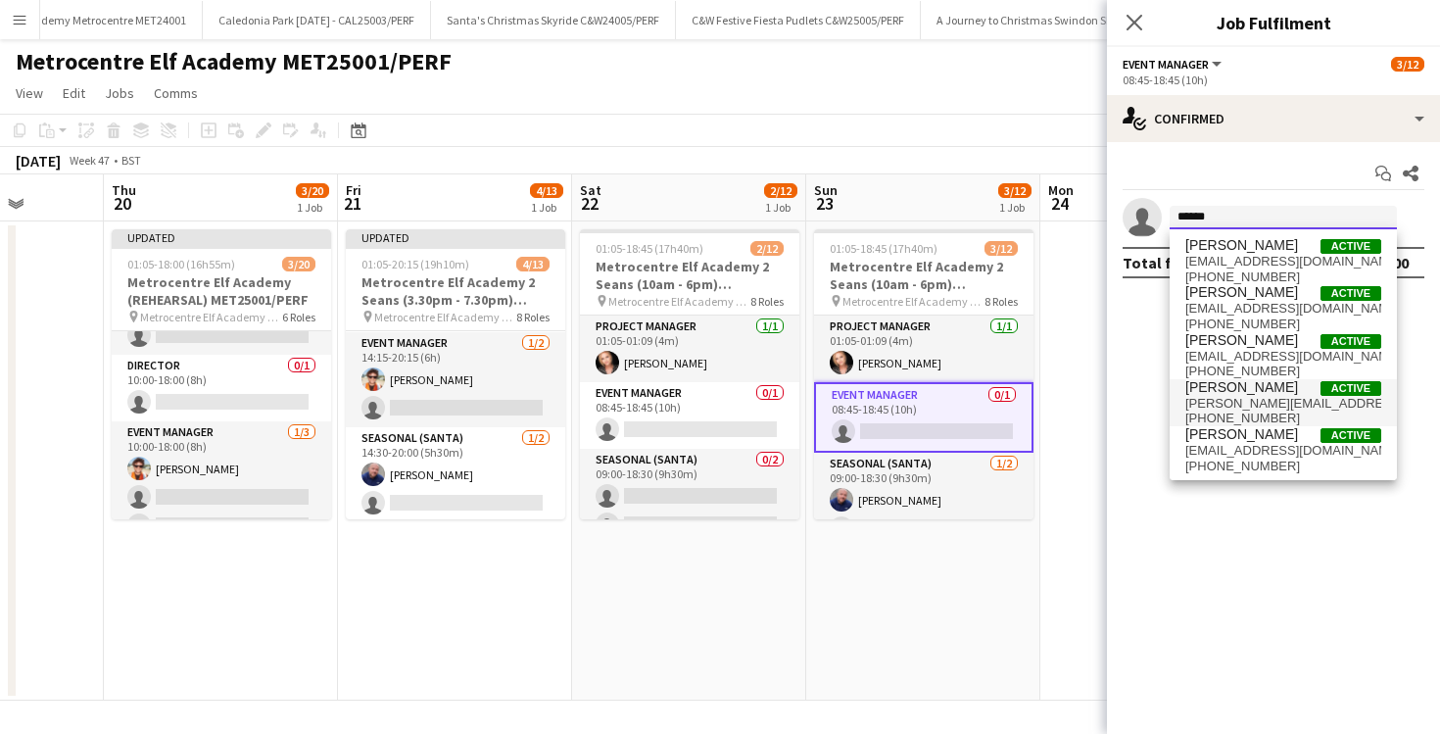
type input "******"
click at [1269, 394] on span "Daniel Wilcock" at bounding box center [1242, 387] width 113 height 17
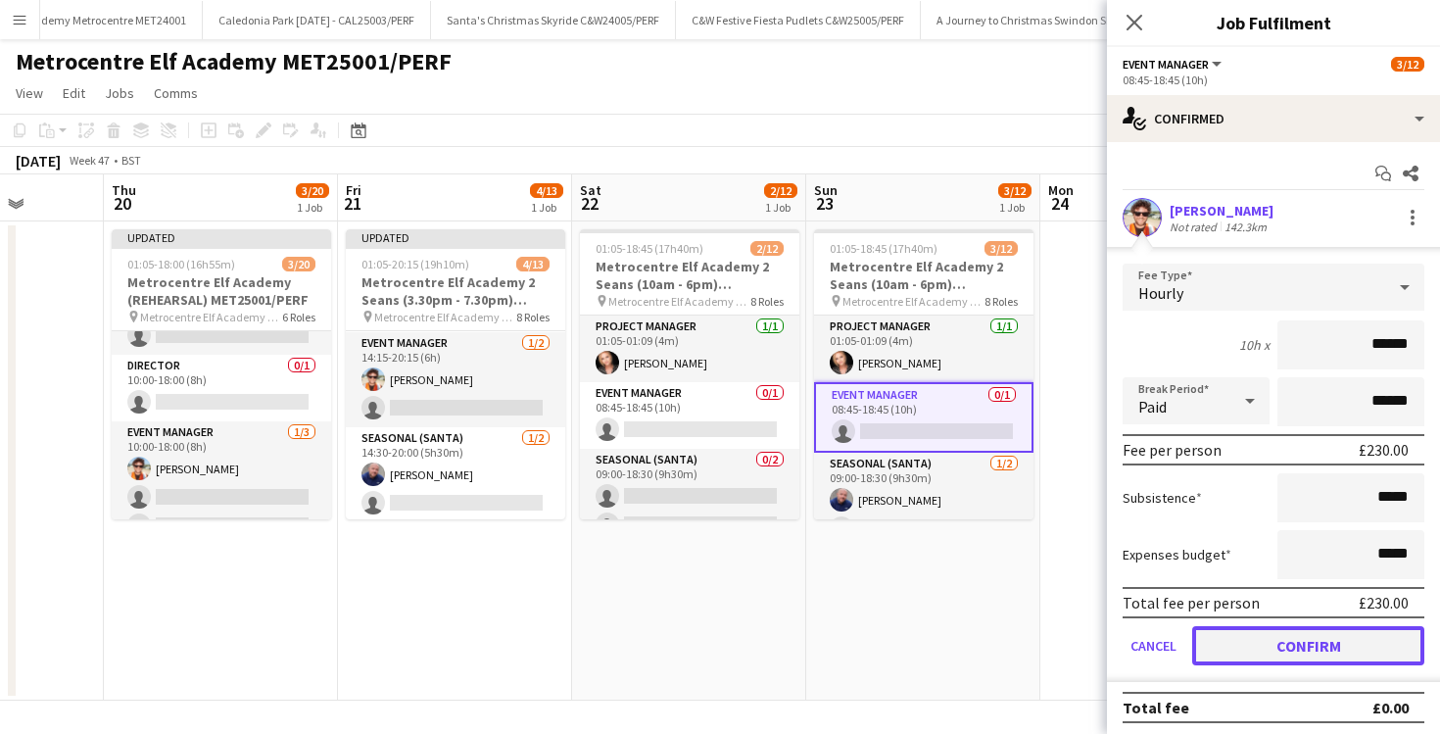
click at [1270, 641] on button "Confirm" at bounding box center [1309, 645] width 232 height 39
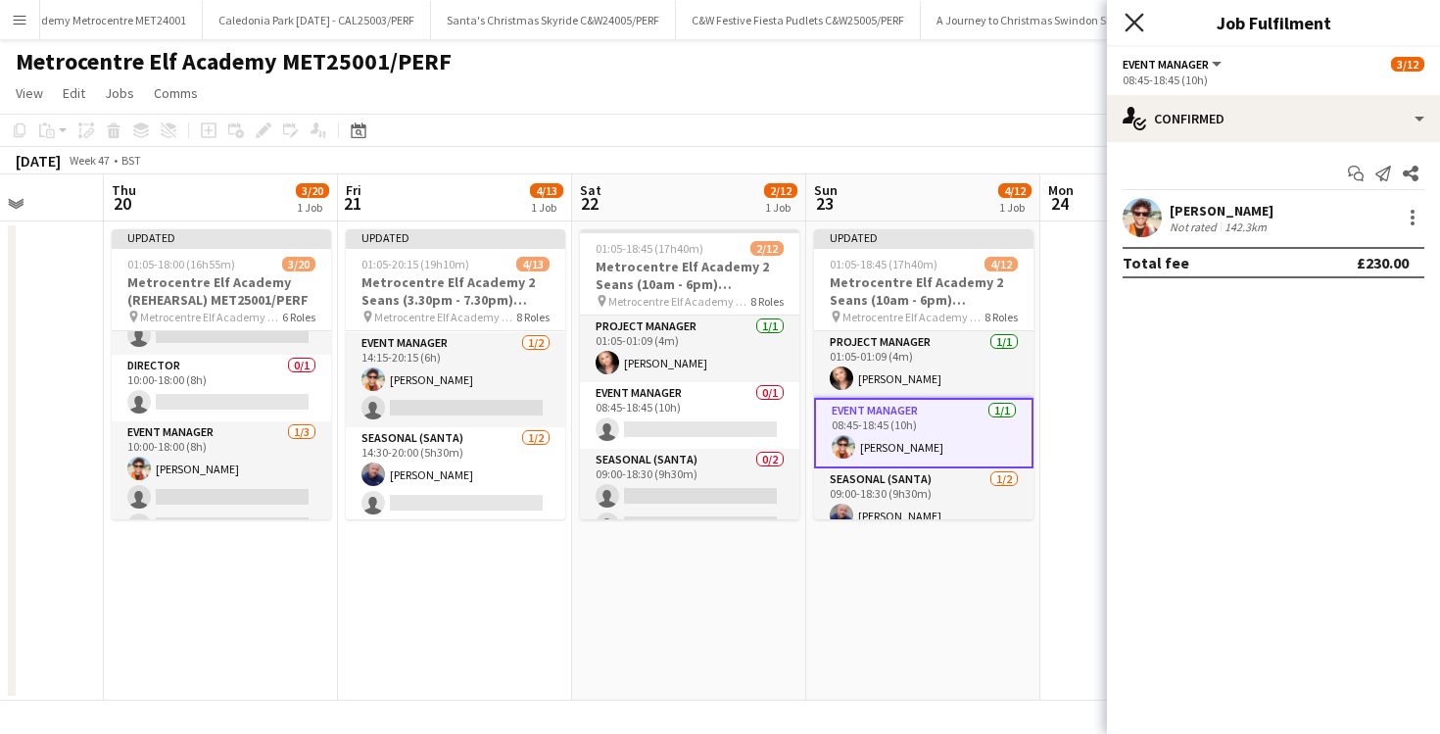
click at [1133, 22] on icon at bounding box center [1134, 22] width 19 height 19
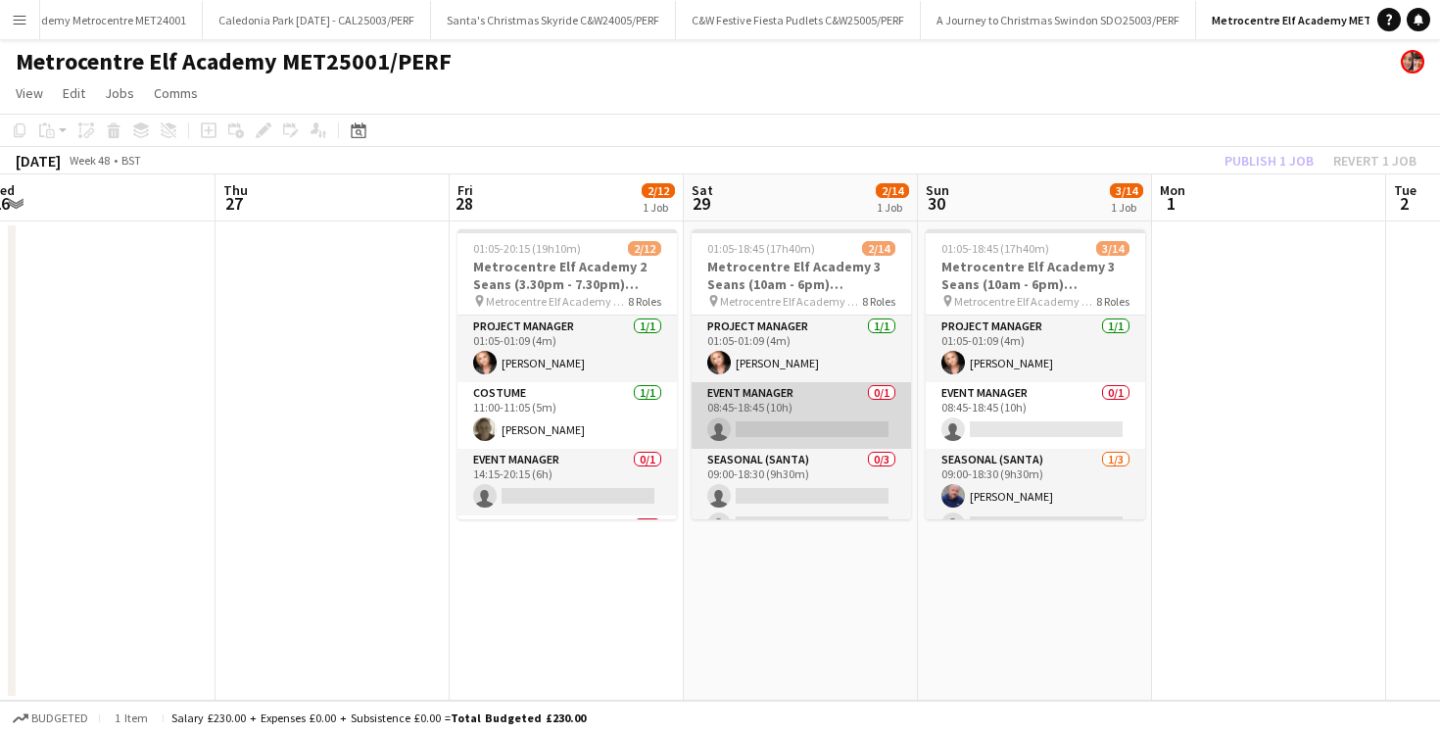
scroll to position [0, 958]
click at [836, 426] on app-card-role "Event Manager 0/1 08:45-18:45 (10h) single-neutral-actions" at bounding box center [798, 415] width 219 height 67
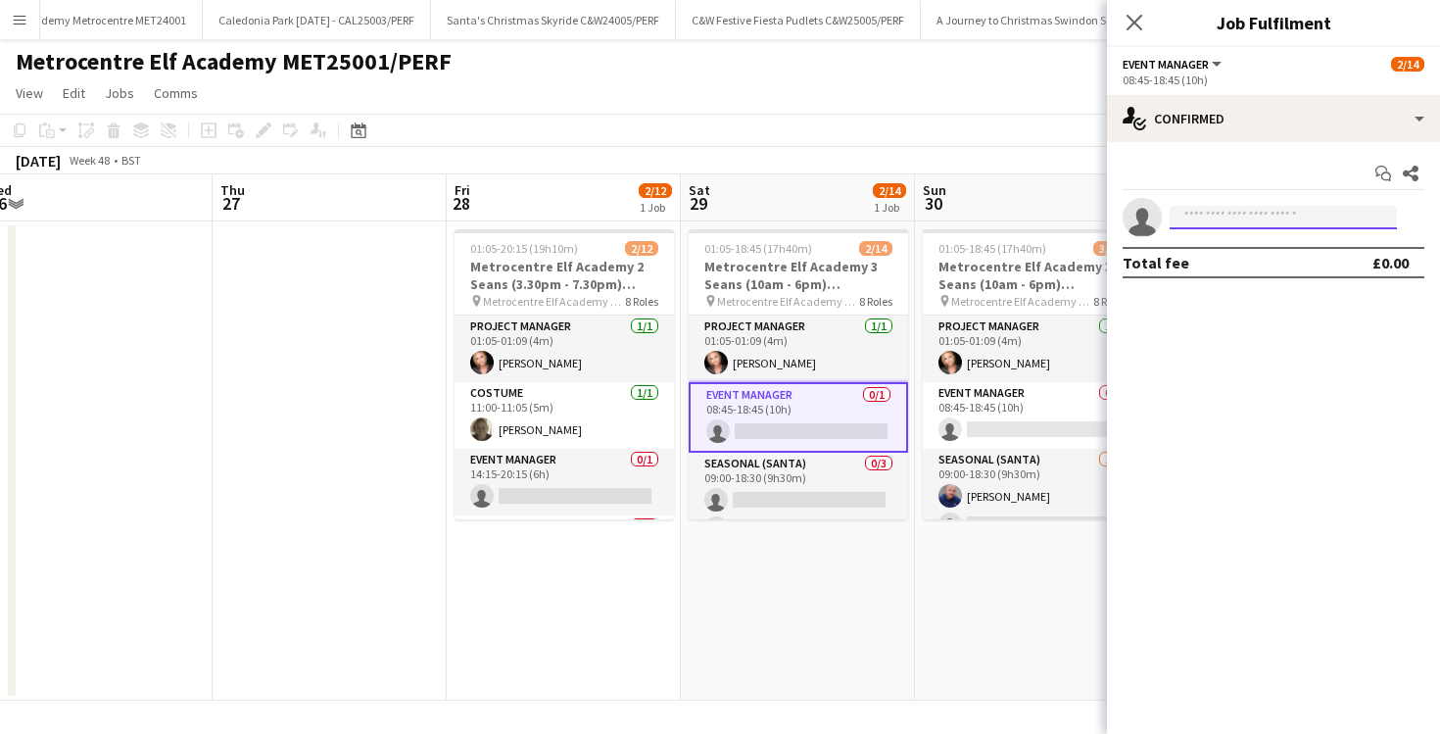
click at [1233, 221] on input at bounding box center [1283, 218] width 227 height 24
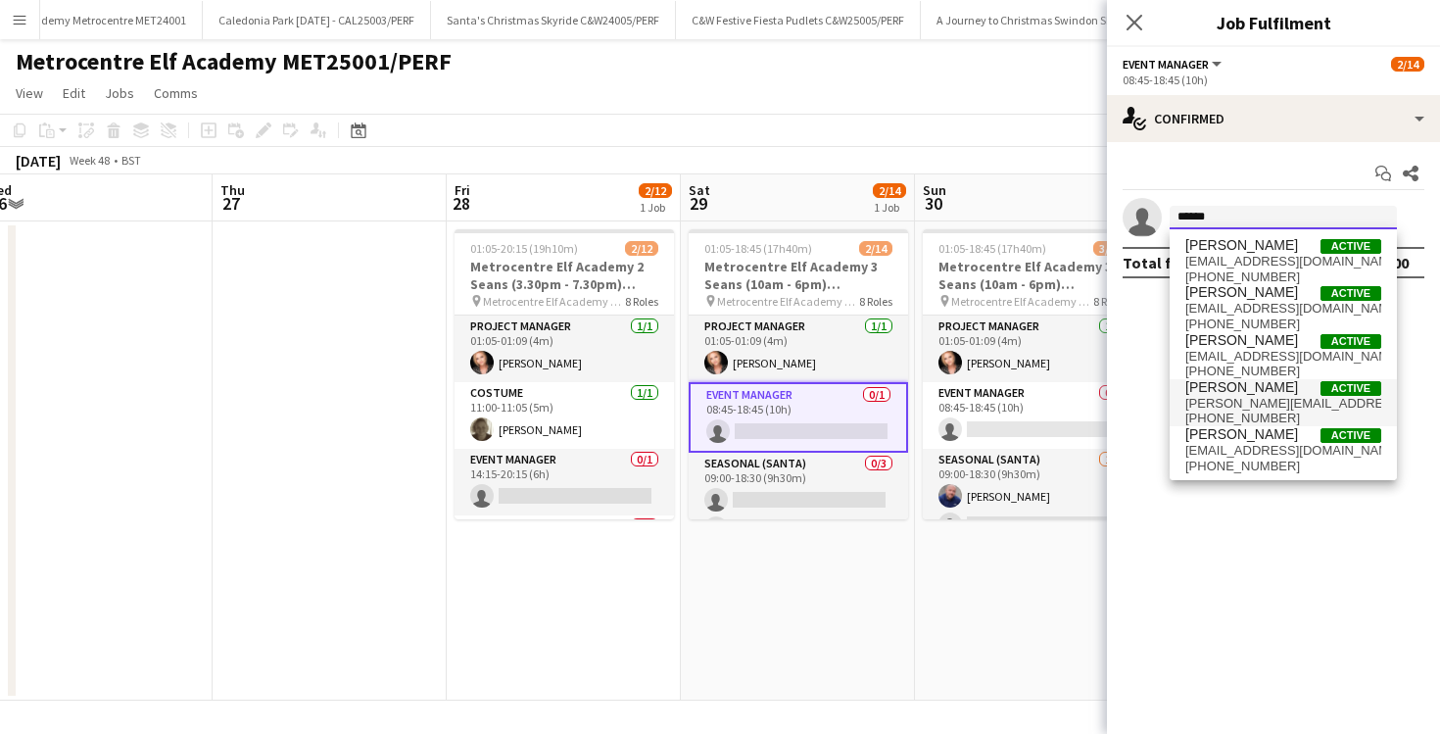
type input "******"
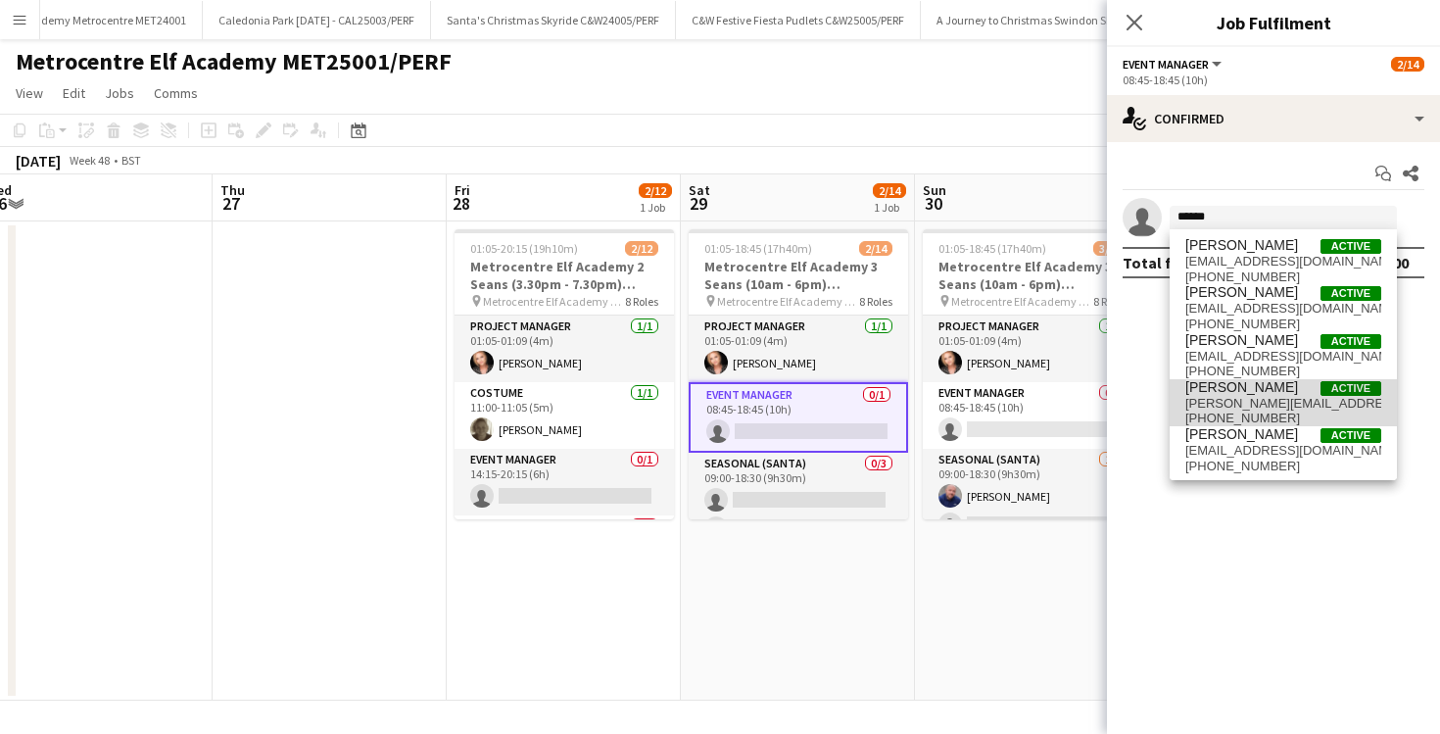
click at [1265, 410] on span "[PERSON_NAME][EMAIL_ADDRESS][PERSON_NAME][DOMAIN_NAME]" at bounding box center [1284, 404] width 196 height 16
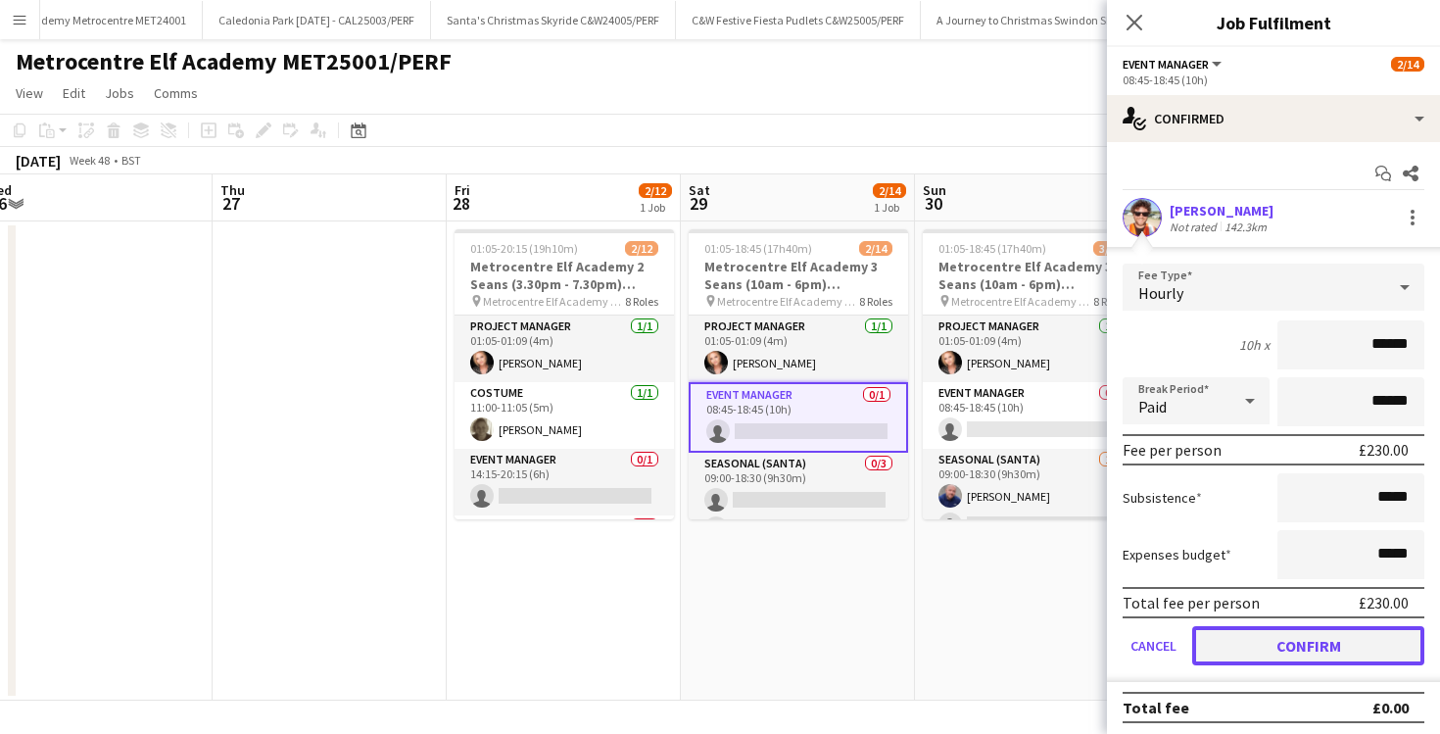
click at [1253, 657] on button "Confirm" at bounding box center [1309, 645] width 232 height 39
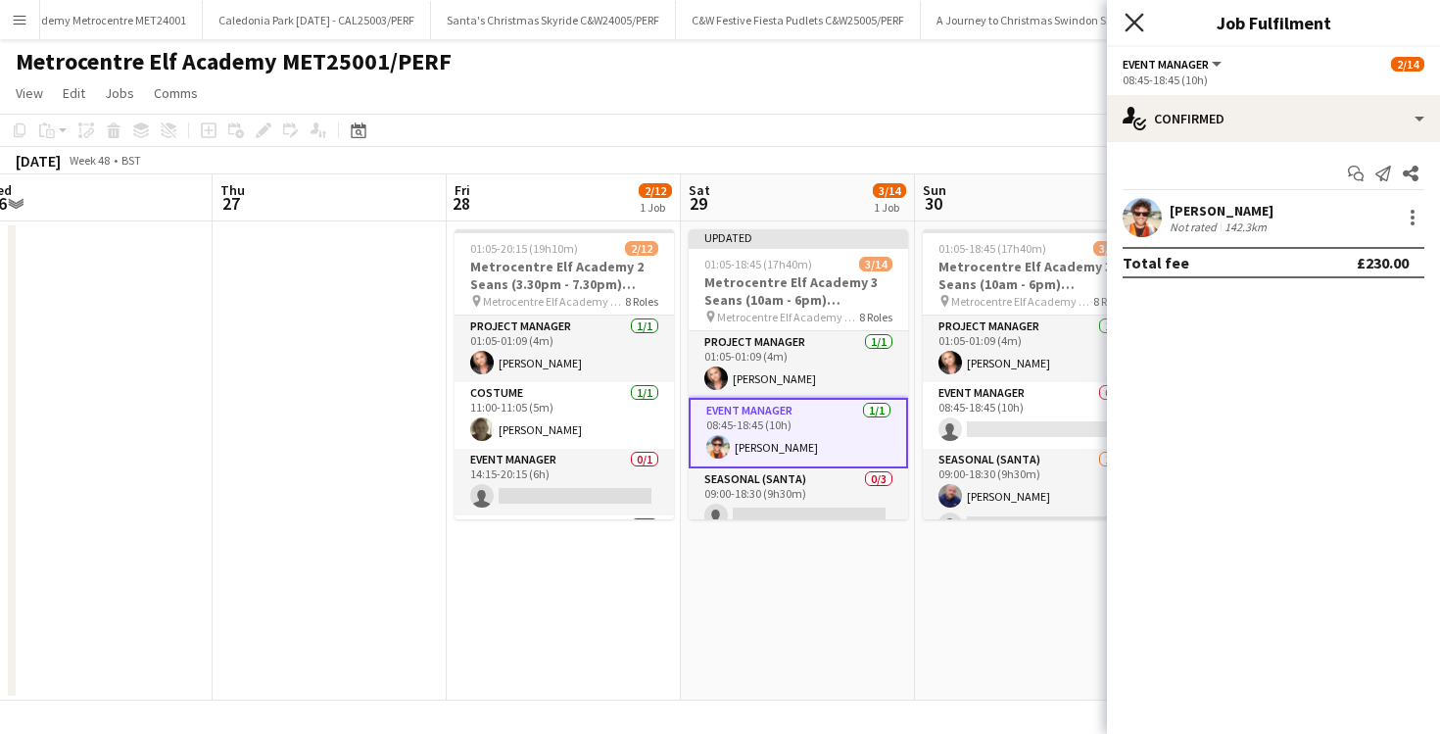
click at [1130, 24] on icon "Close pop-in" at bounding box center [1134, 22] width 19 height 19
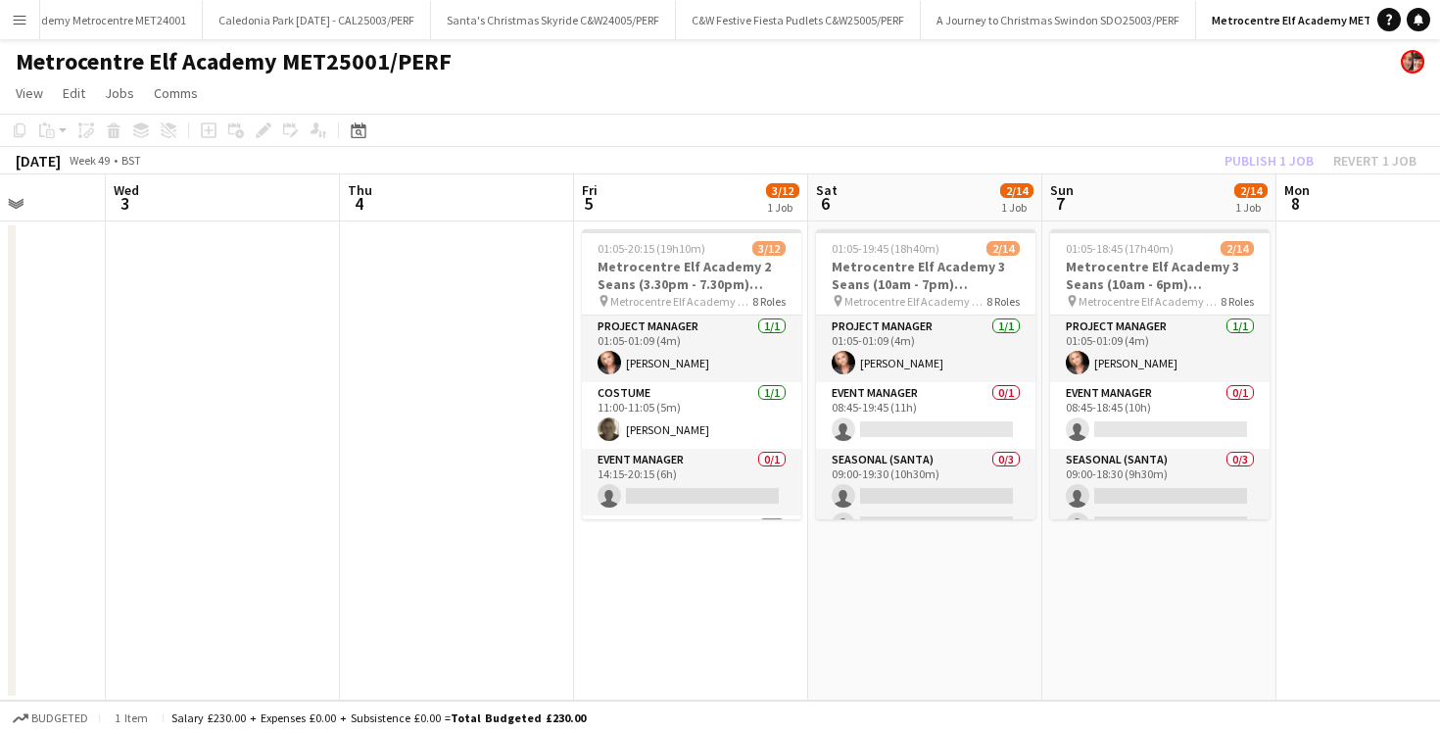
scroll to position [0, 633]
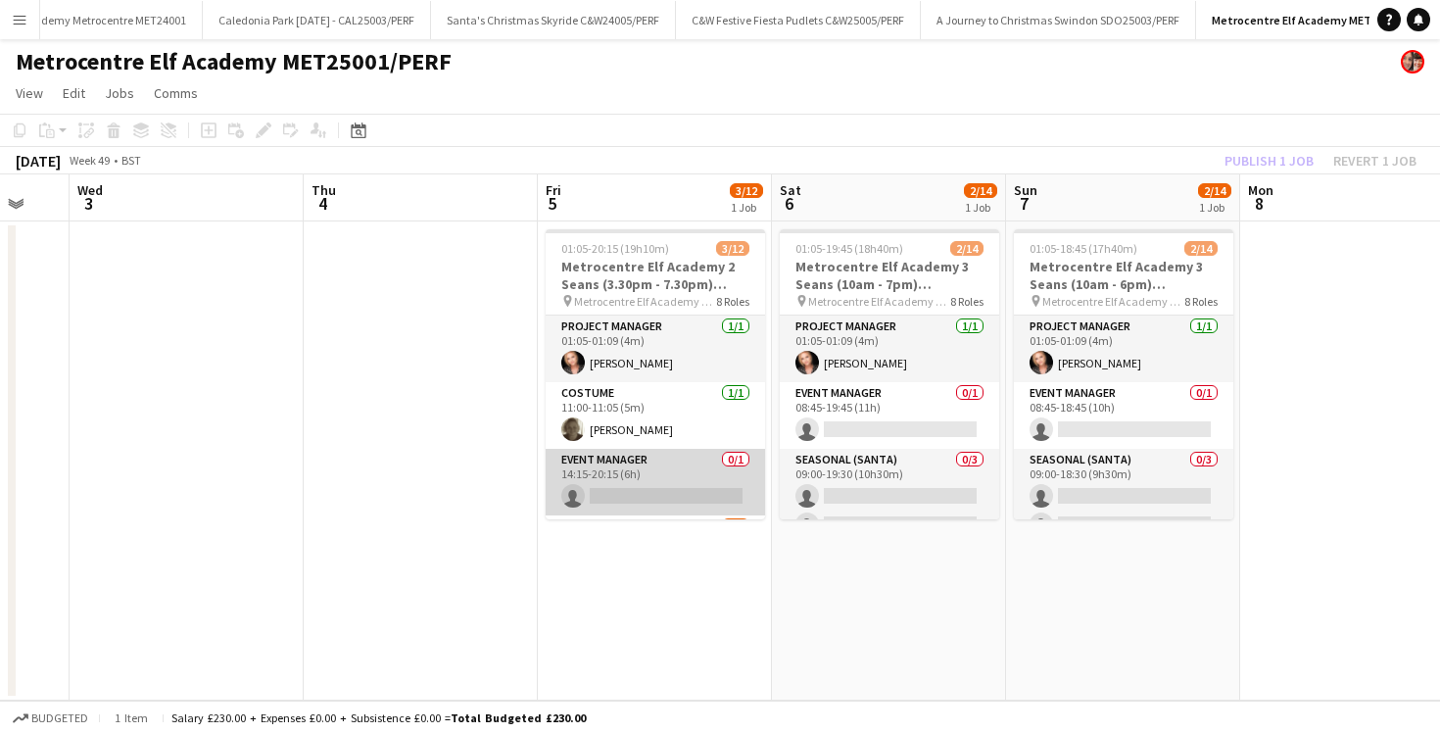
click at [700, 475] on app-card-role "Event Manager 0/1 14:15-20:15 (6h) single-neutral-actions" at bounding box center [655, 482] width 219 height 67
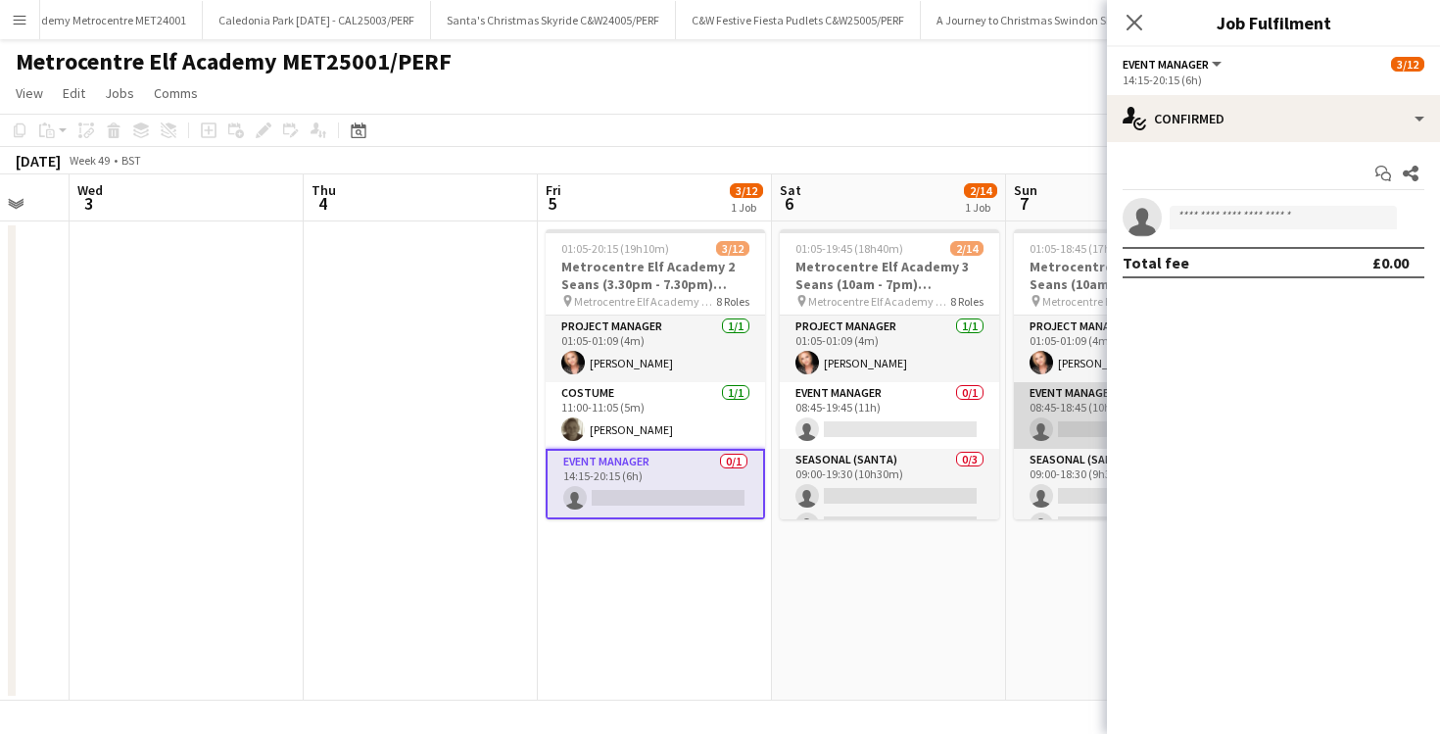
click at [1060, 414] on app-card-role "Event Manager 0/1 08:45-18:45 (10h) single-neutral-actions" at bounding box center [1123, 415] width 219 height 67
click at [1181, 229] on app-invite-slot "single-neutral-actions" at bounding box center [1273, 217] width 333 height 39
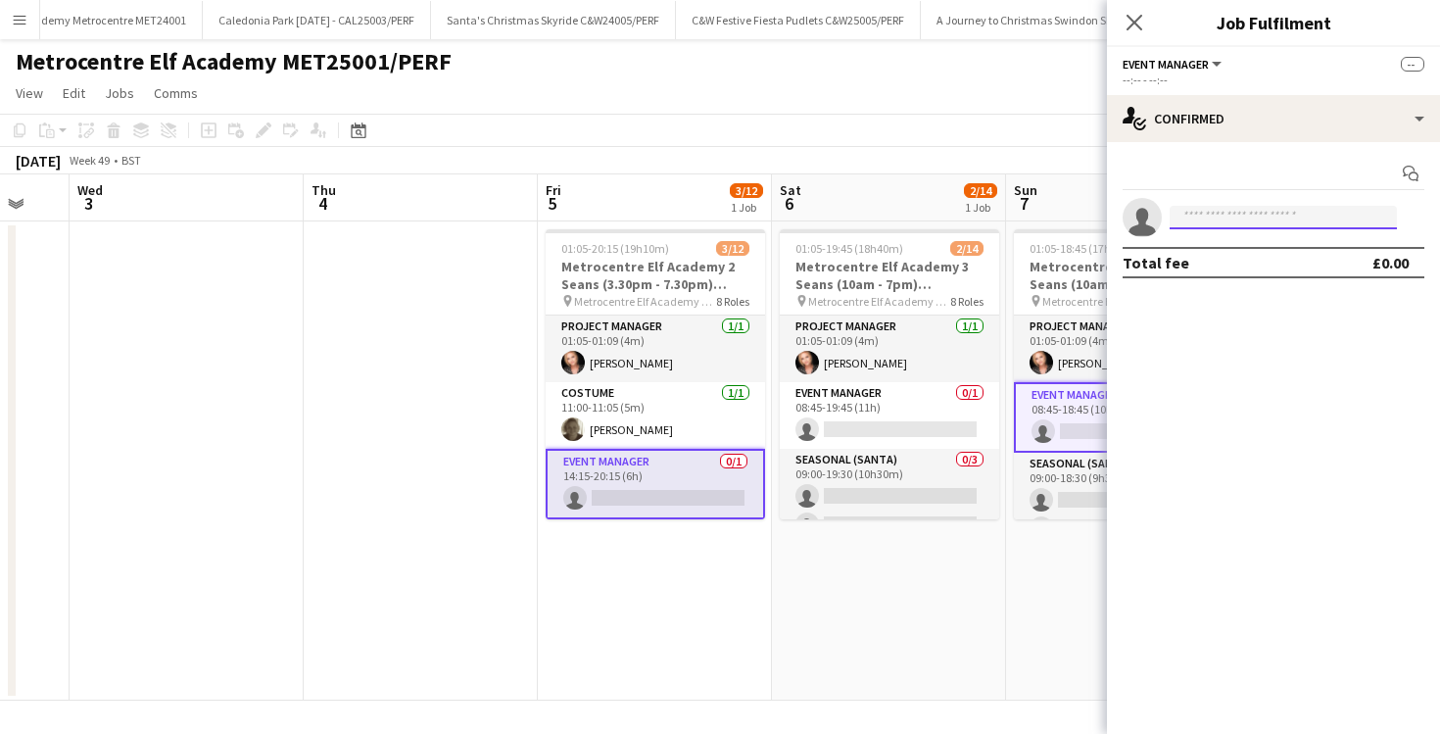
click at [1184, 221] on input at bounding box center [1283, 218] width 227 height 24
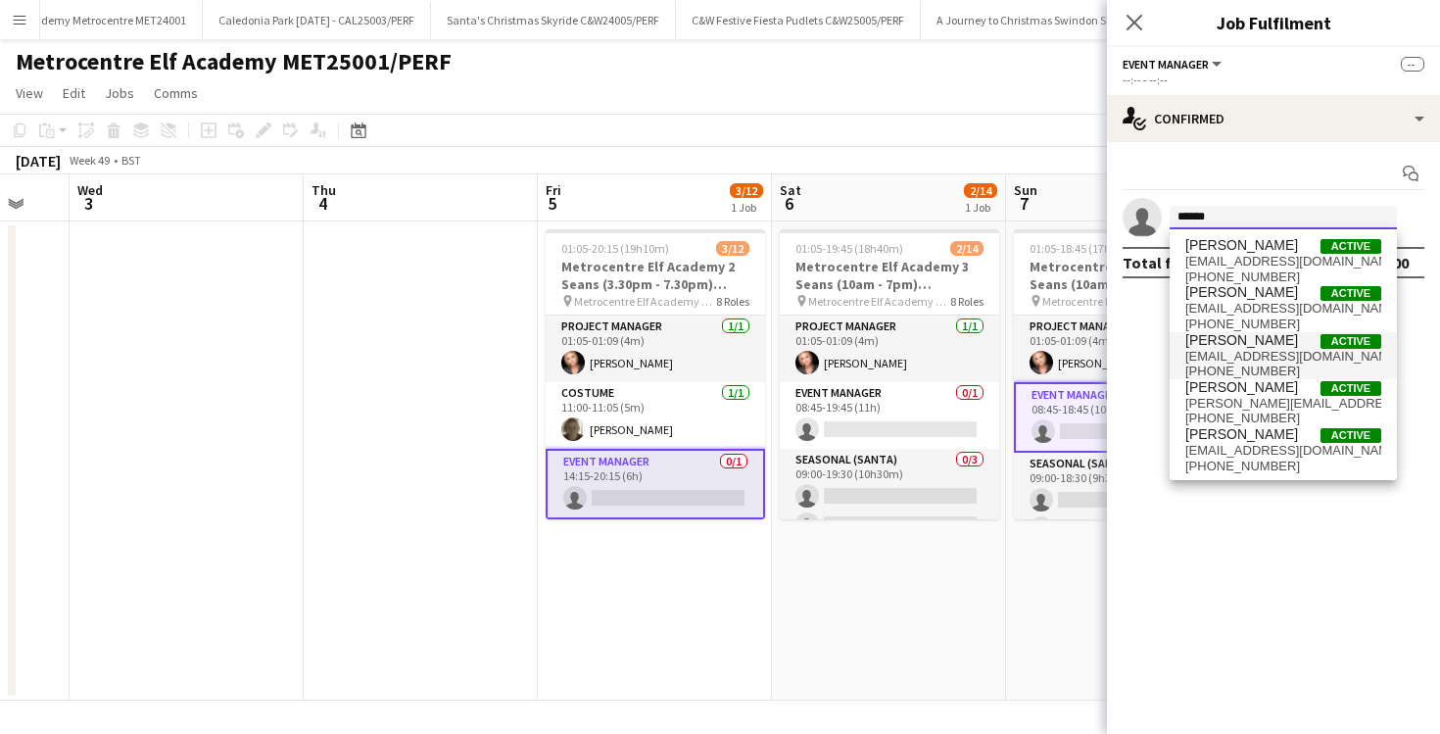
type input "******"
click at [1228, 377] on span "[PHONE_NUMBER]" at bounding box center [1284, 372] width 196 height 16
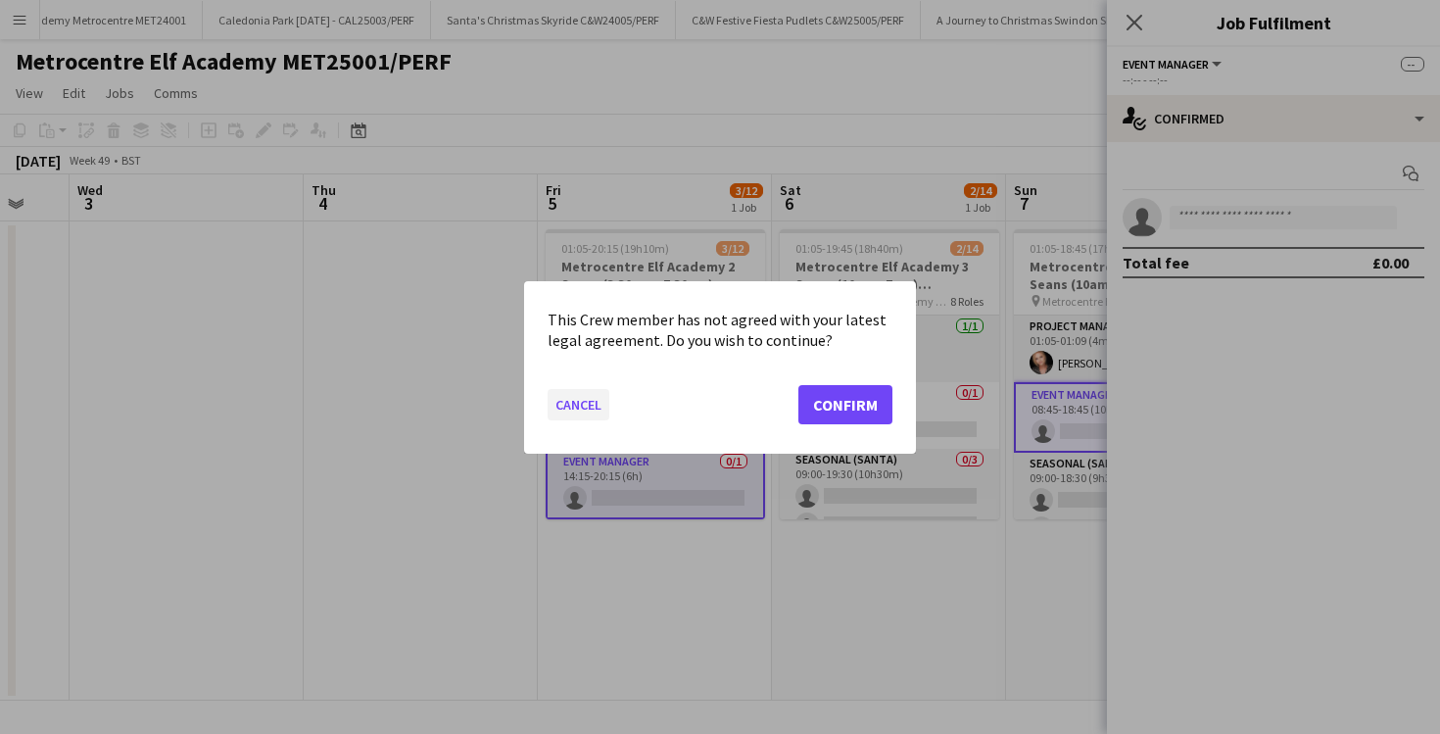
click at [600, 413] on button "Cancel" at bounding box center [579, 403] width 62 height 31
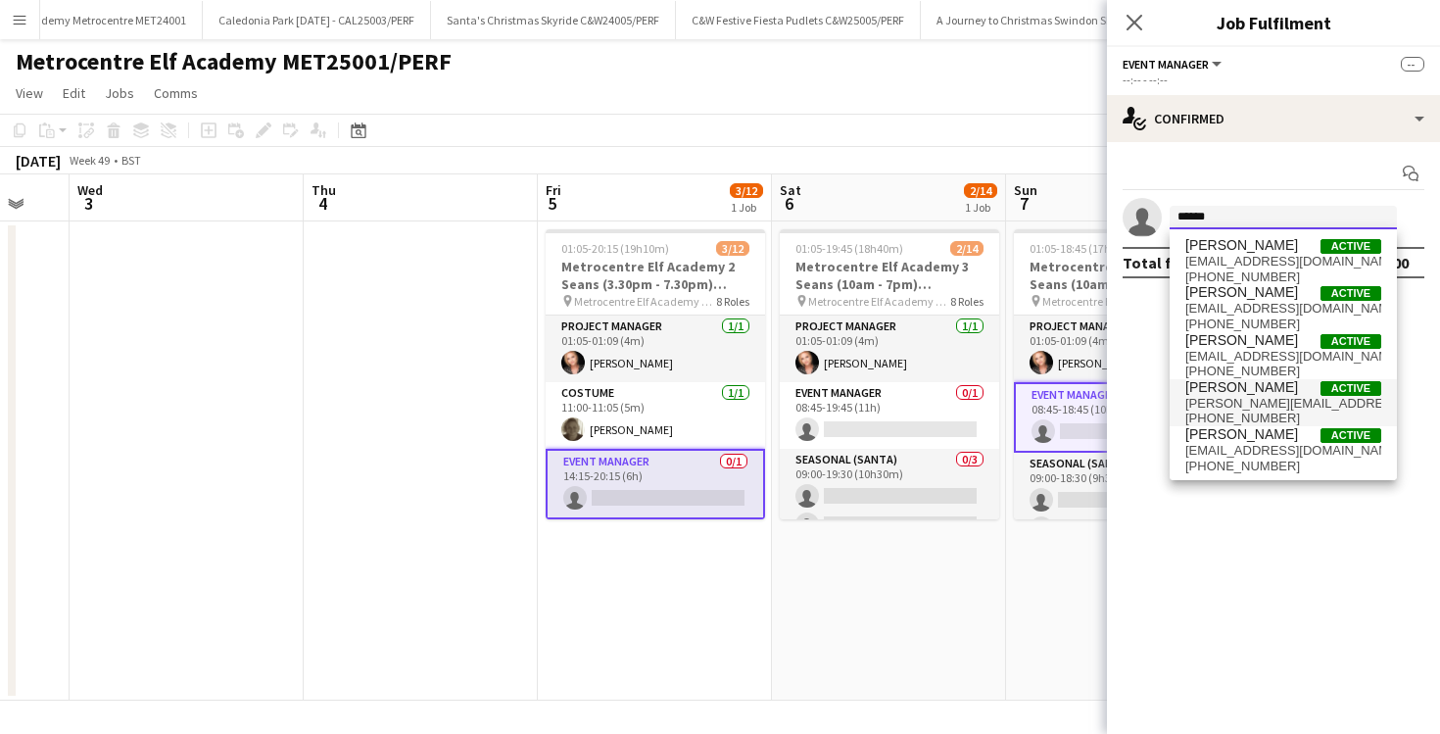
type input "******"
click at [1267, 393] on span "Daniel Wilcock" at bounding box center [1242, 387] width 113 height 17
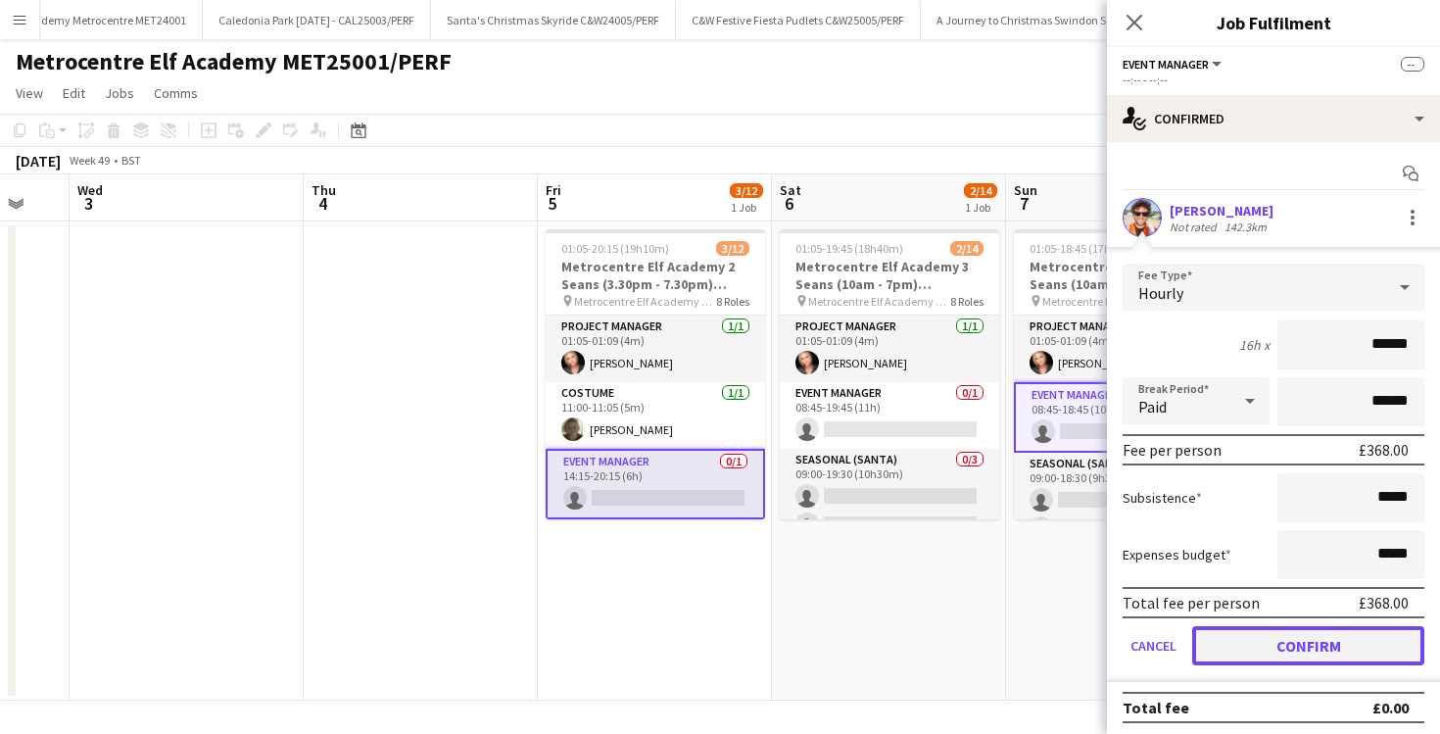
click at [1283, 642] on button "Confirm" at bounding box center [1309, 645] width 232 height 39
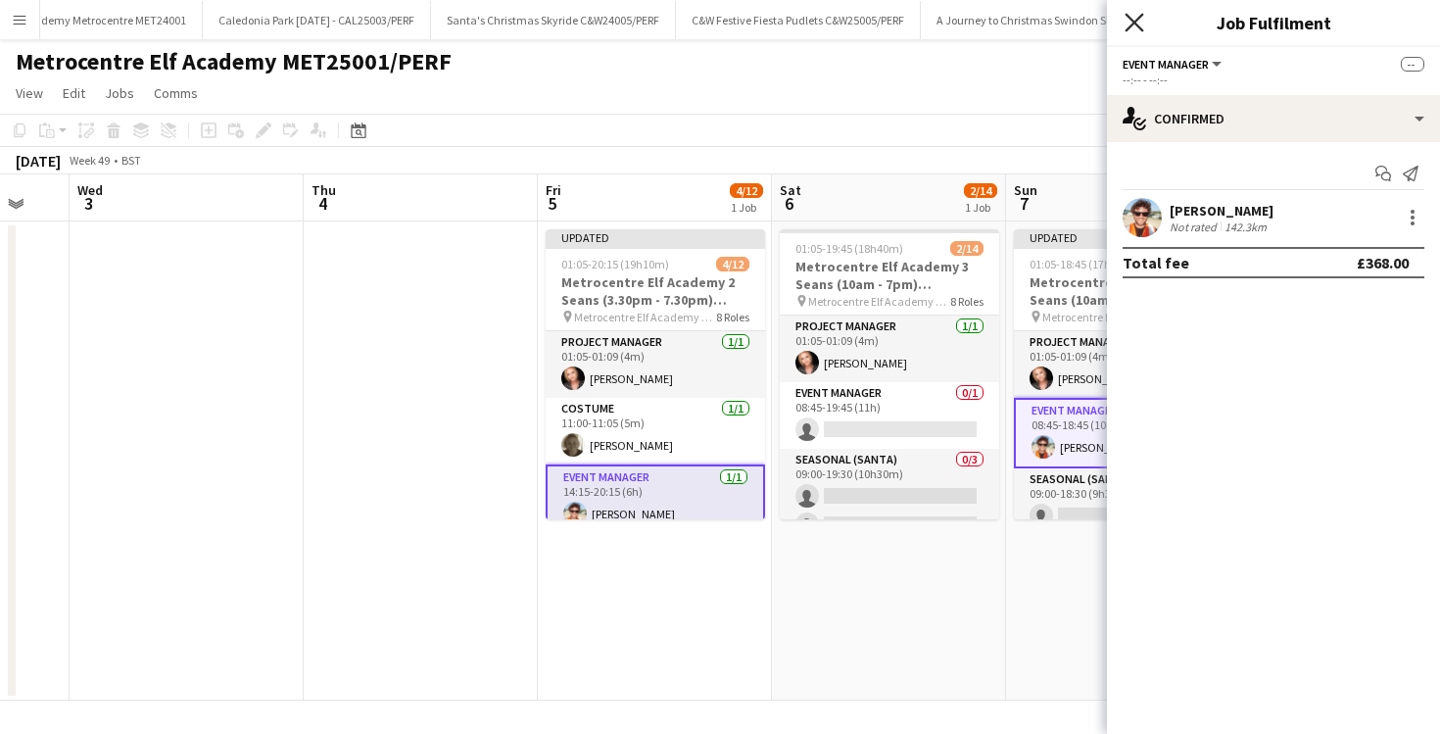
click at [1140, 19] on icon at bounding box center [1134, 22] width 19 height 19
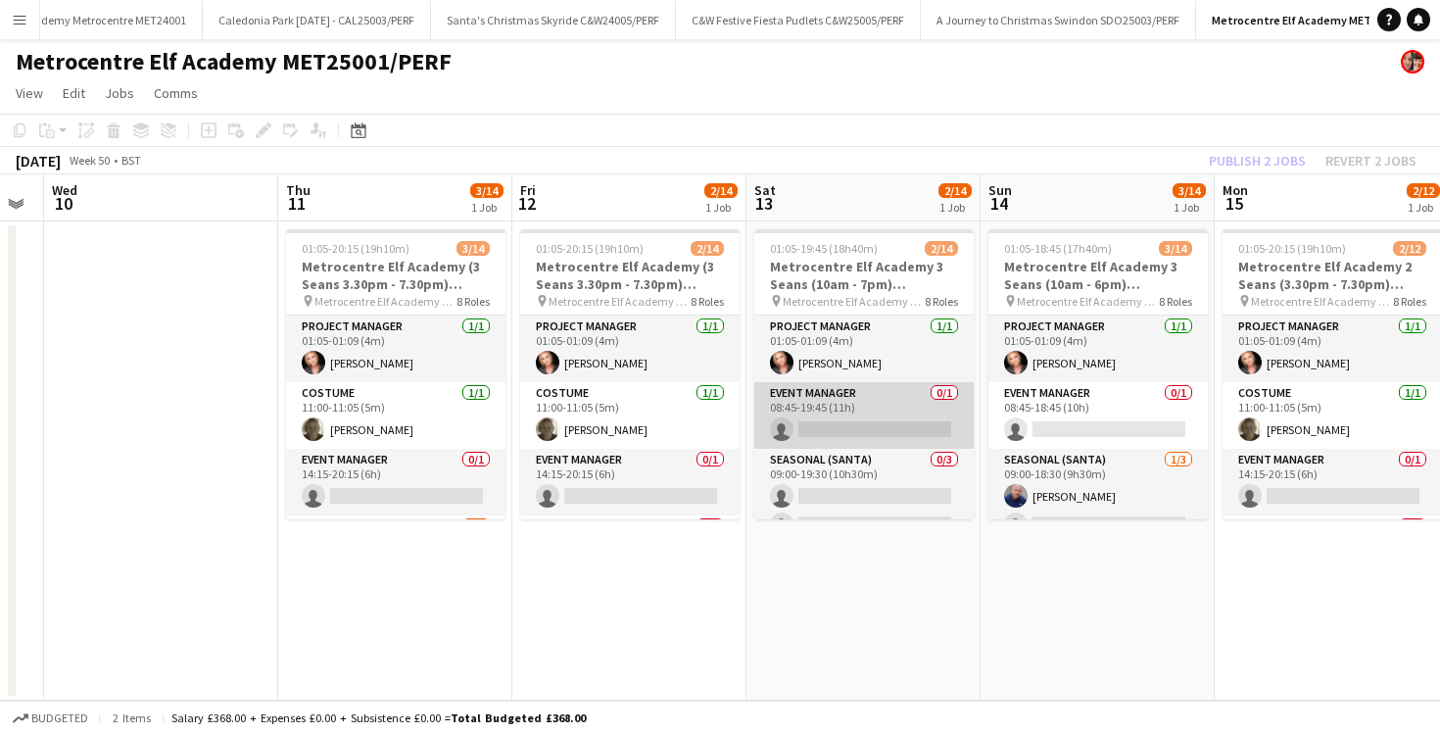
scroll to position [0, 936]
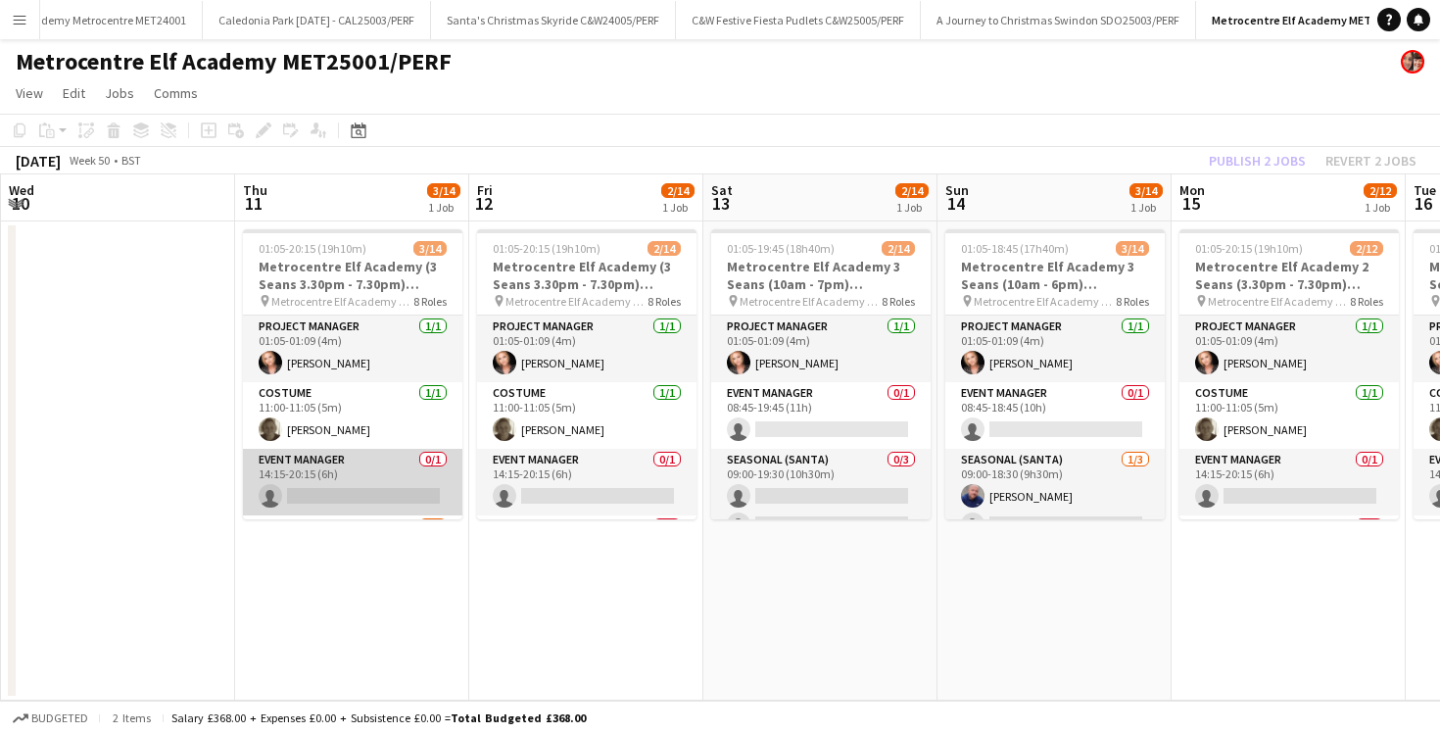
click at [342, 490] on app-card-role "Event Manager 0/1 14:15-20:15 (6h) single-neutral-actions" at bounding box center [352, 482] width 219 height 67
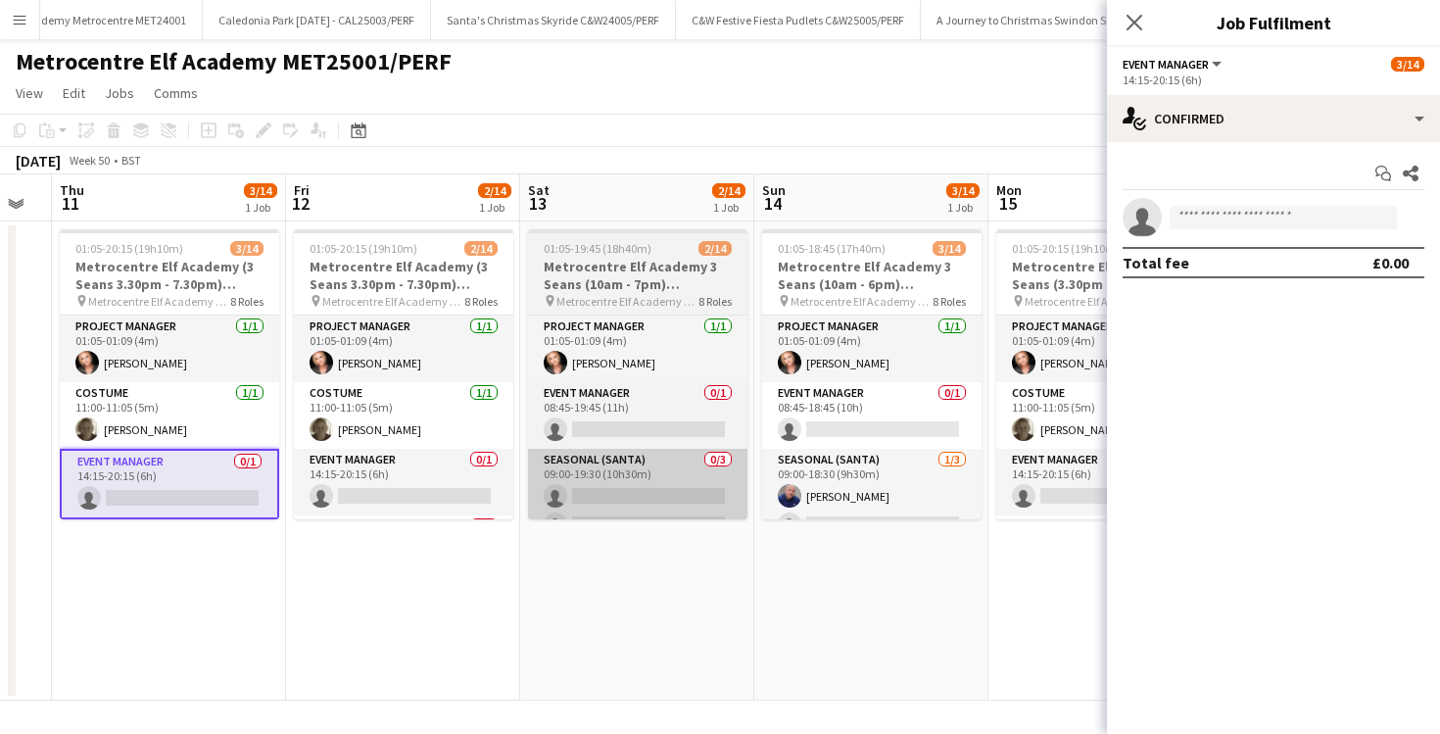
scroll to position [0, 673]
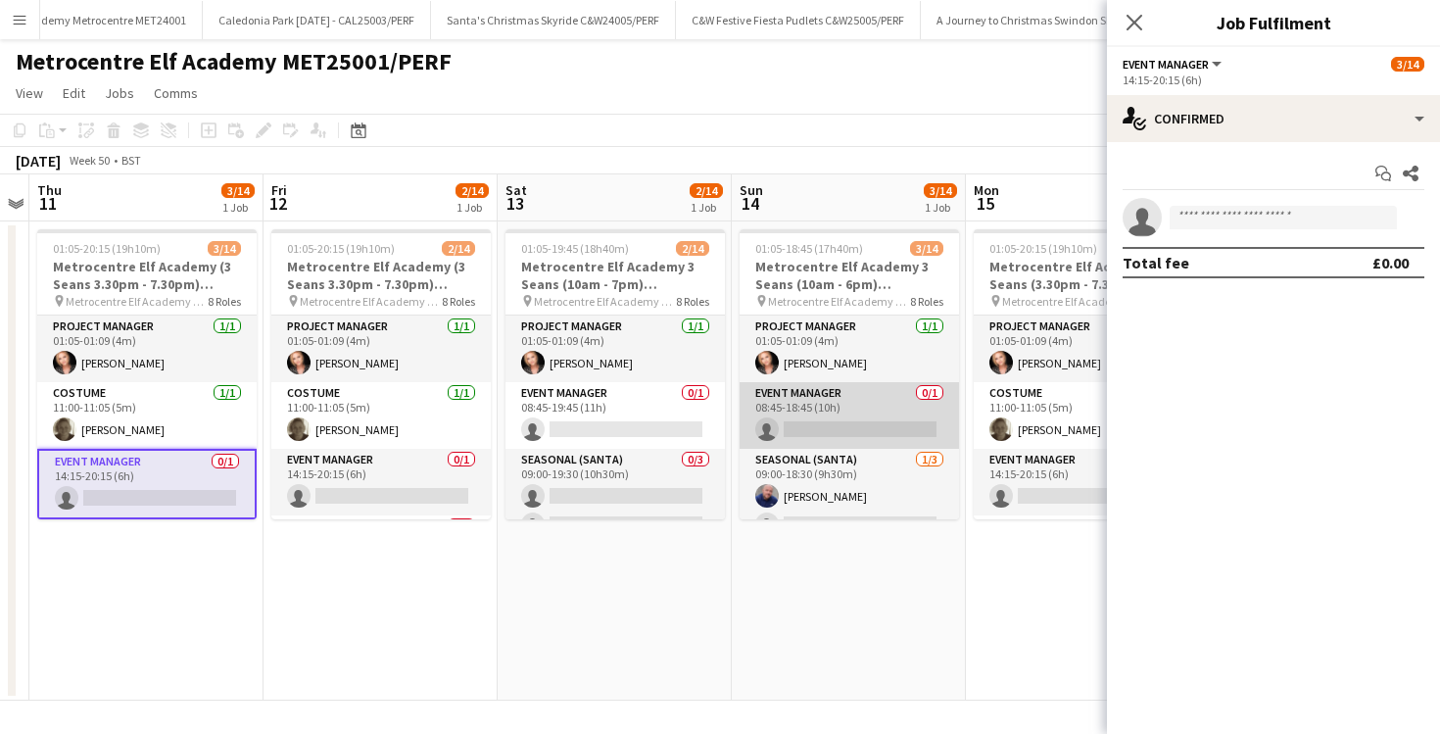
click at [841, 414] on app-card-role "Event Manager 0/1 08:45-18:45 (10h) single-neutral-actions" at bounding box center [849, 415] width 219 height 67
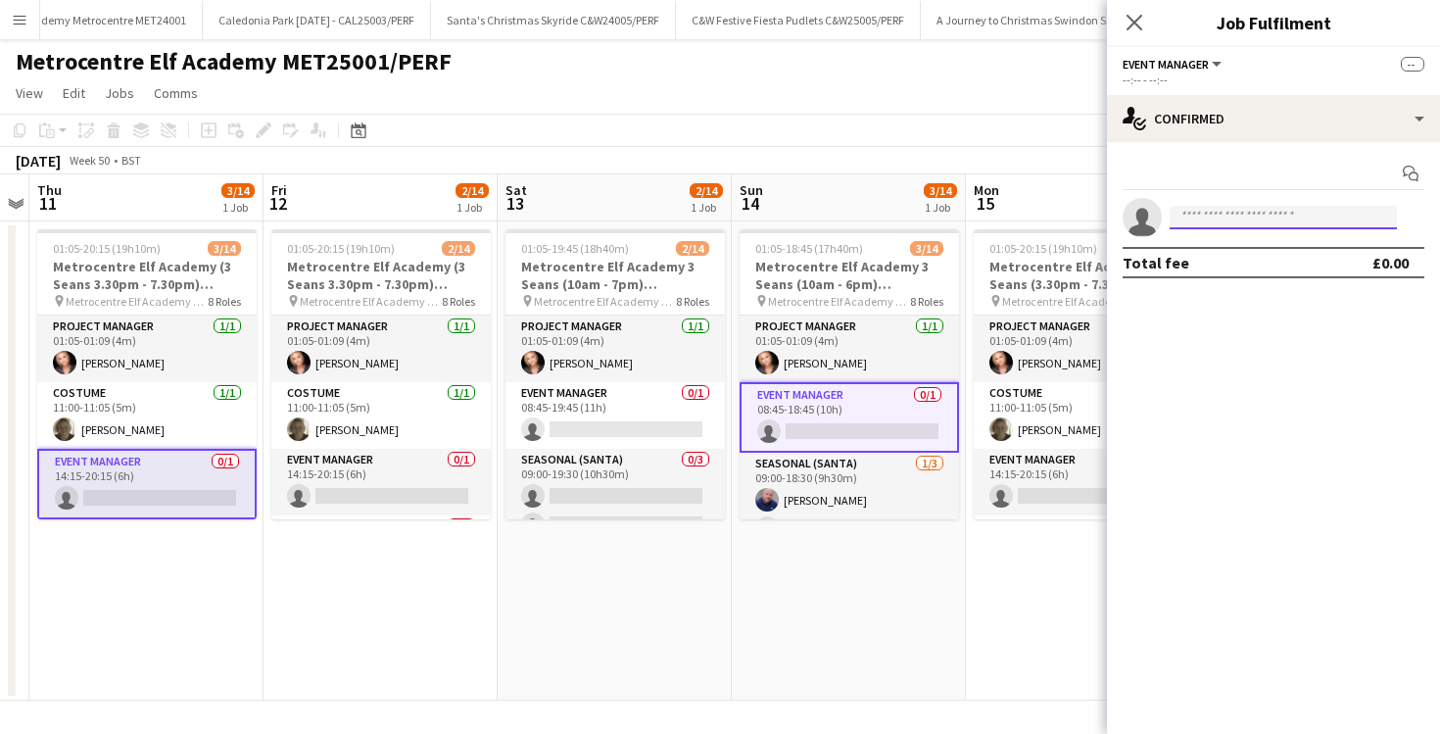
click at [1277, 216] on input at bounding box center [1283, 218] width 227 height 24
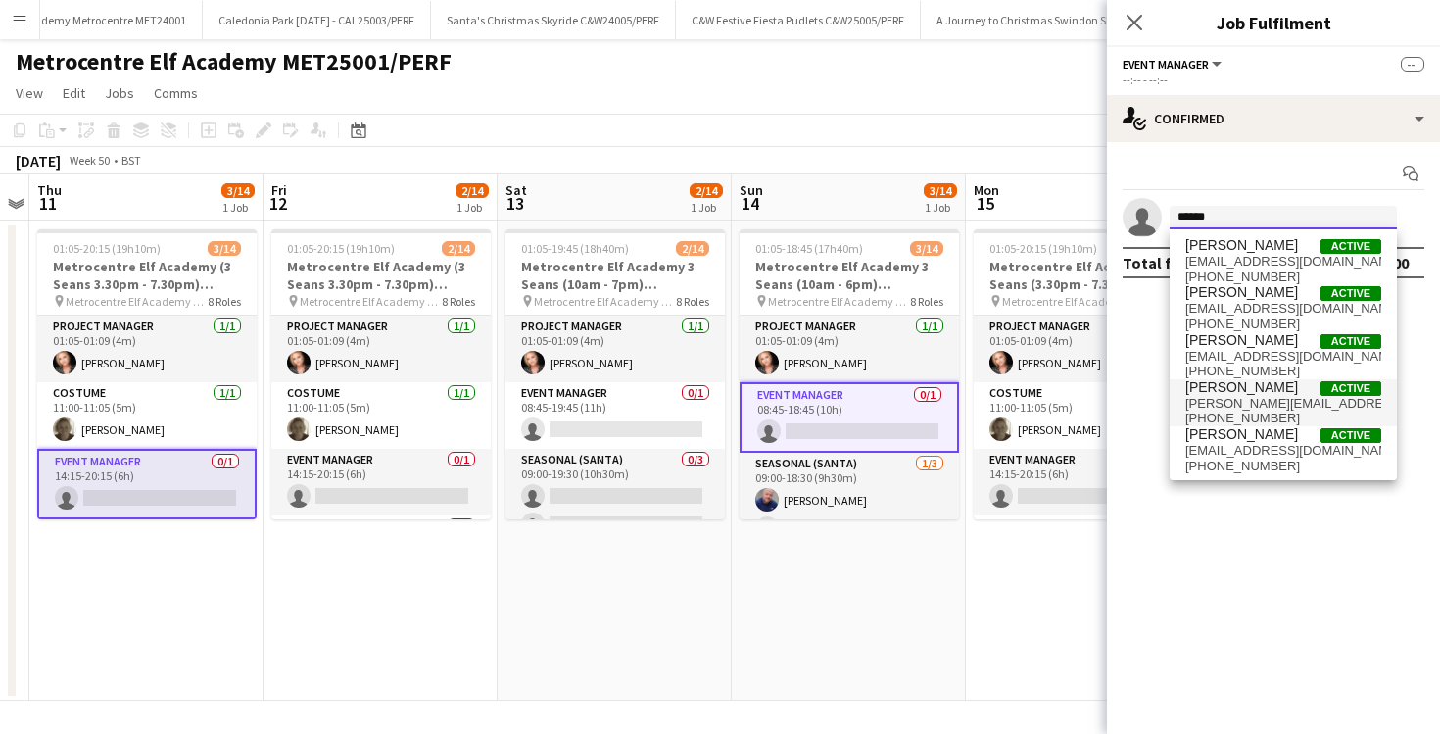
type input "******"
click at [1258, 386] on span "Daniel Wilcock" at bounding box center [1242, 387] width 113 height 17
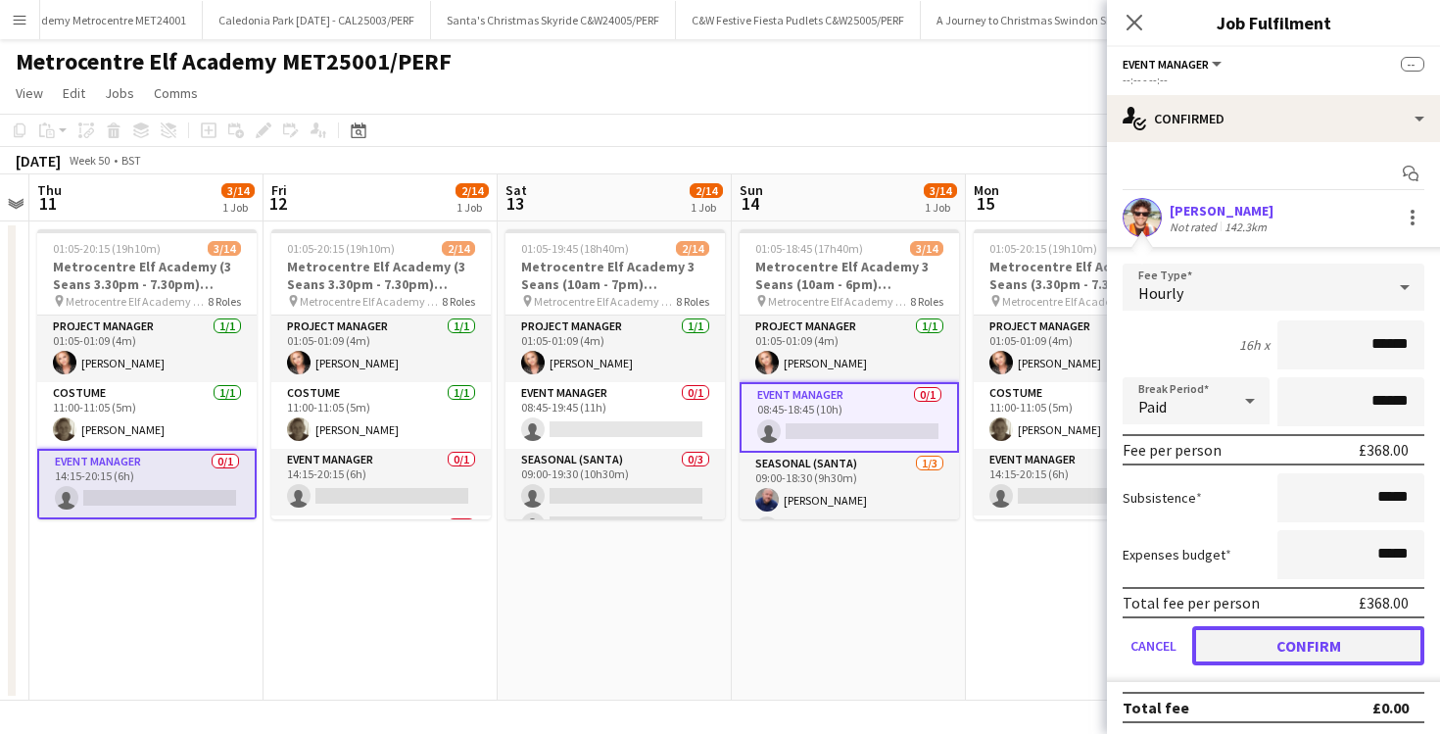
click at [1281, 649] on button "Confirm" at bounding box center [1309, 645] width 232 height 39
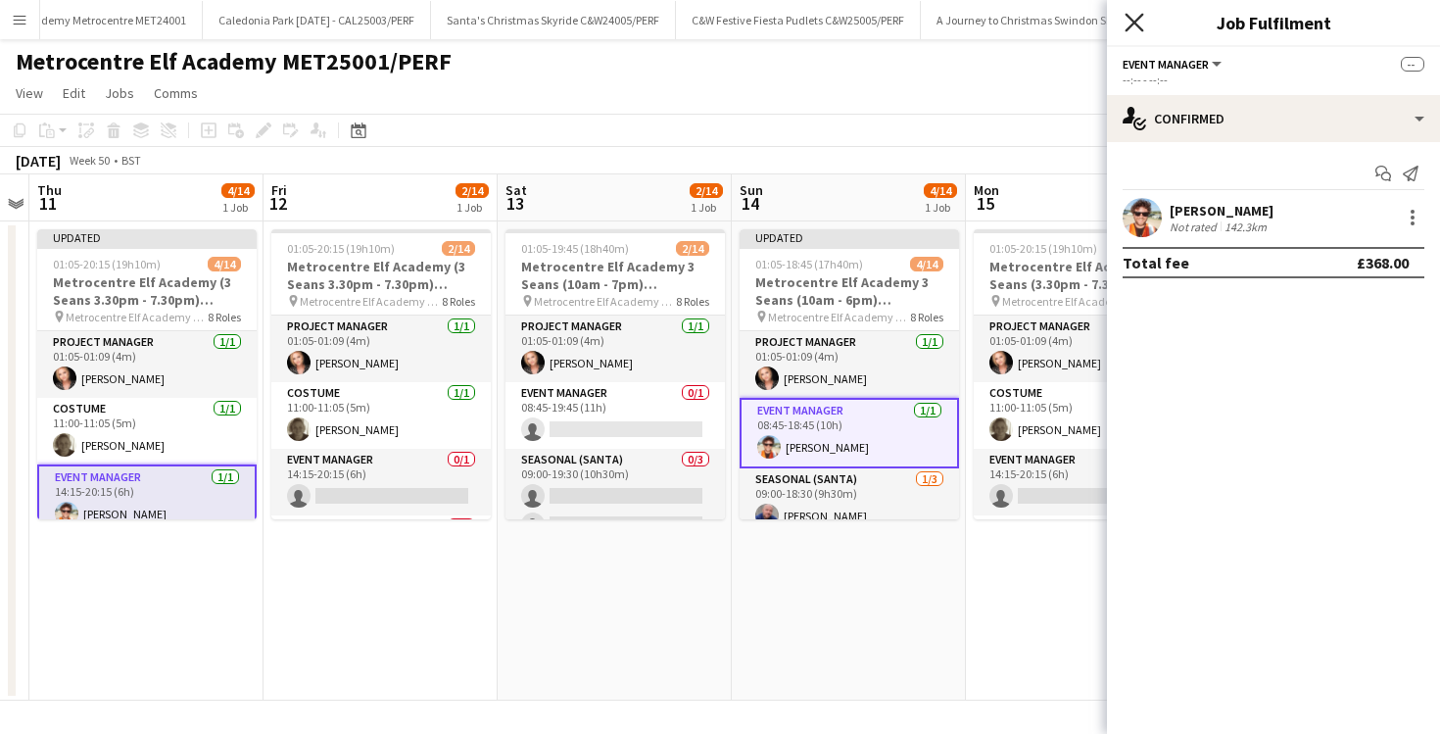
click at [1134, 23] on icon at bounding box center [1134, 22] width 19 height 19
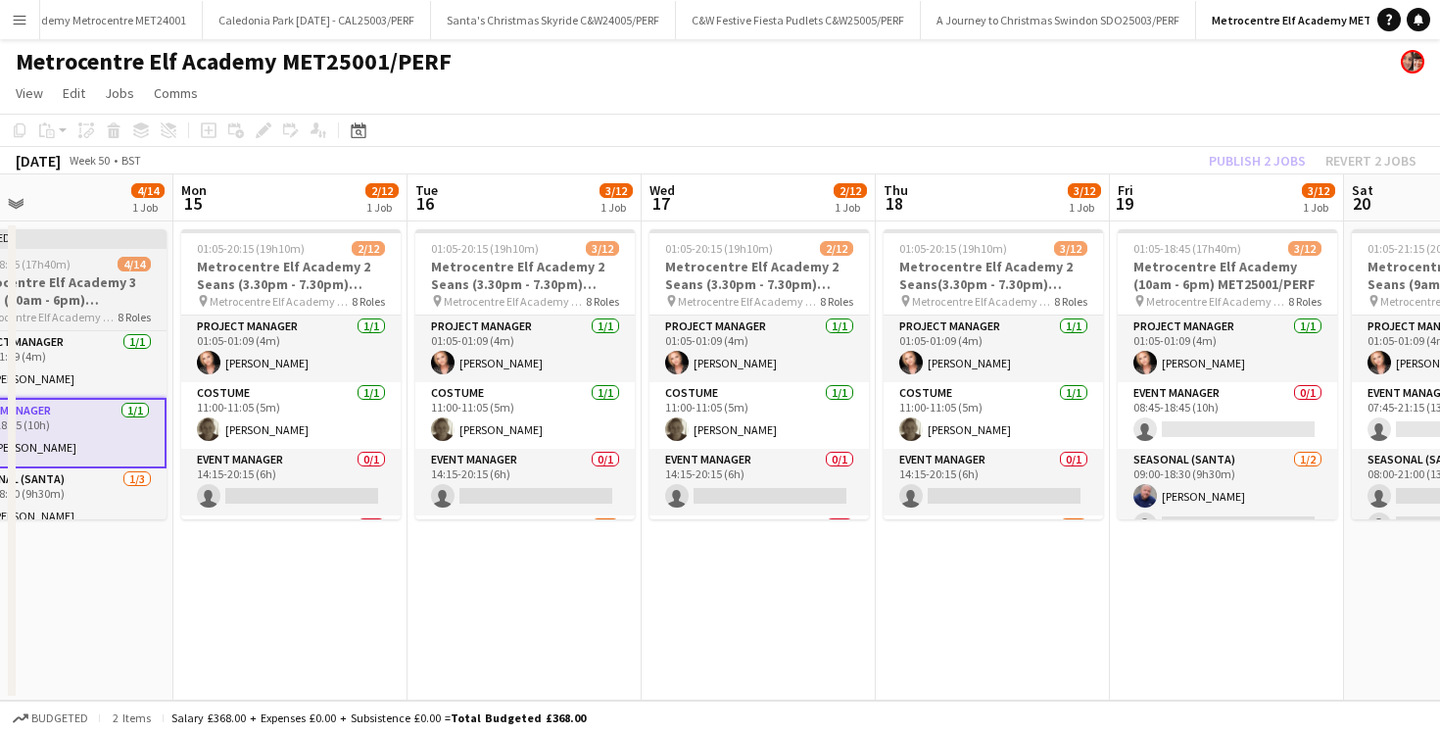
scroll to position [0, 528]
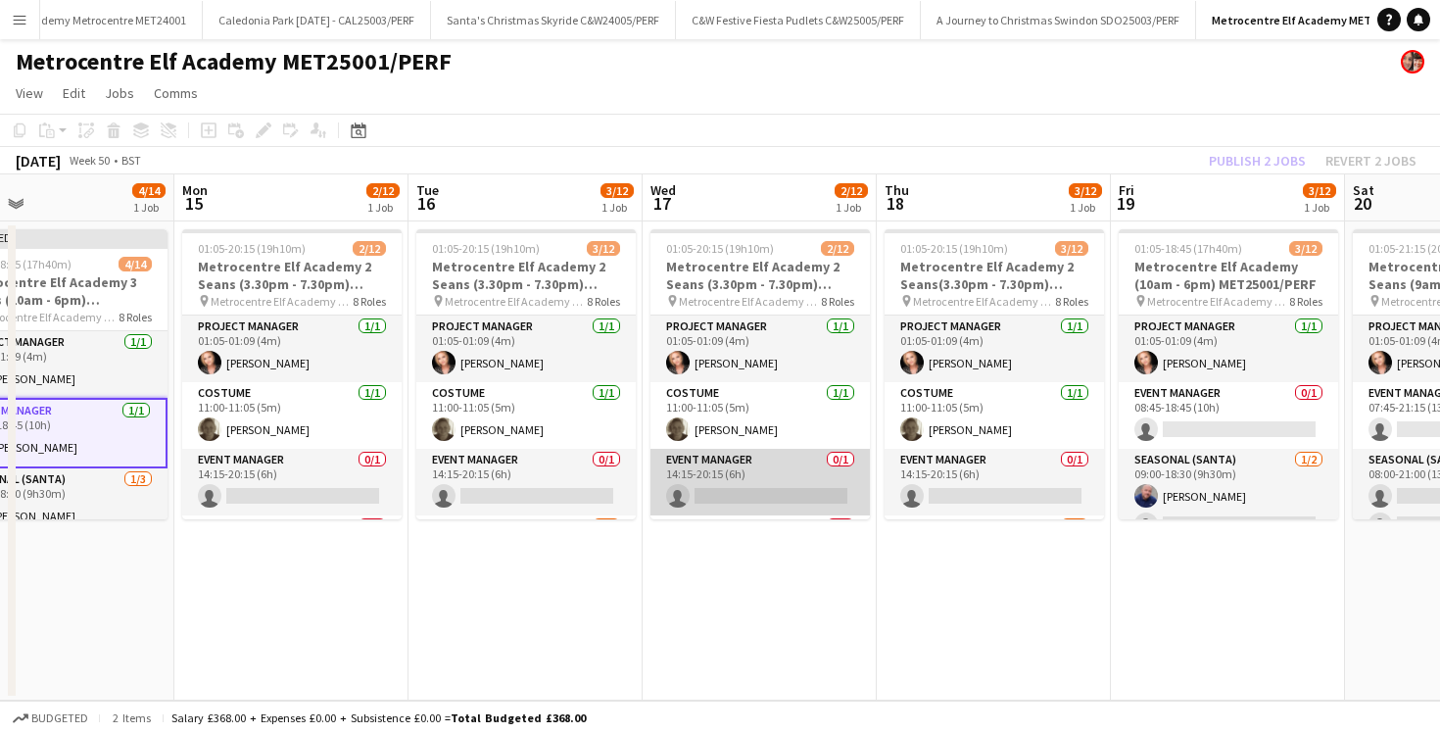
click at [803, 472] on app-card-role "Event Manager 0/1 14:15-20:15 (6h) single-neutral-actions" at bounding box center [760, 482] width 219 height 67
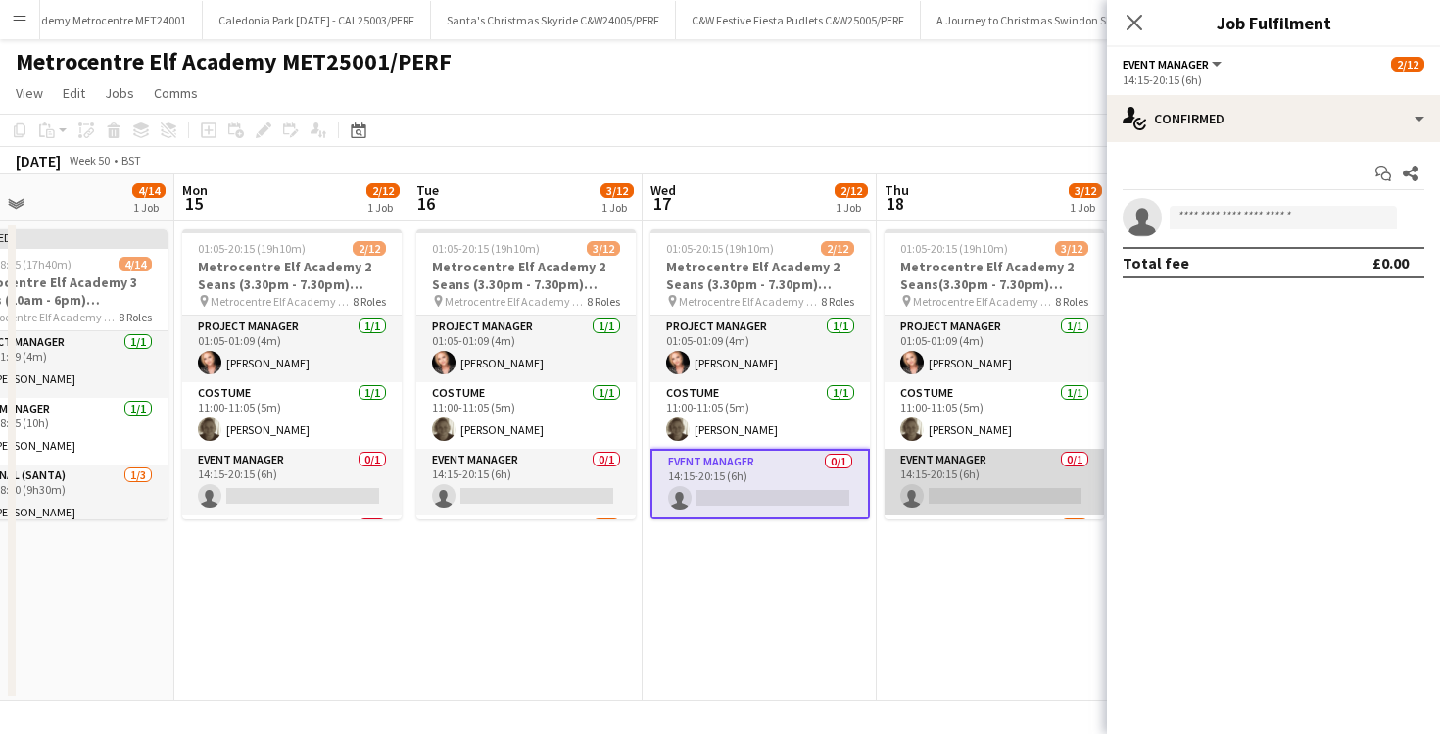
click at [926, 477] on app-card-role "Event Manager 0/1 14:15-20:15 (6h) single-neutral-actions" at bounding box center [994, 482] width 219 height 67
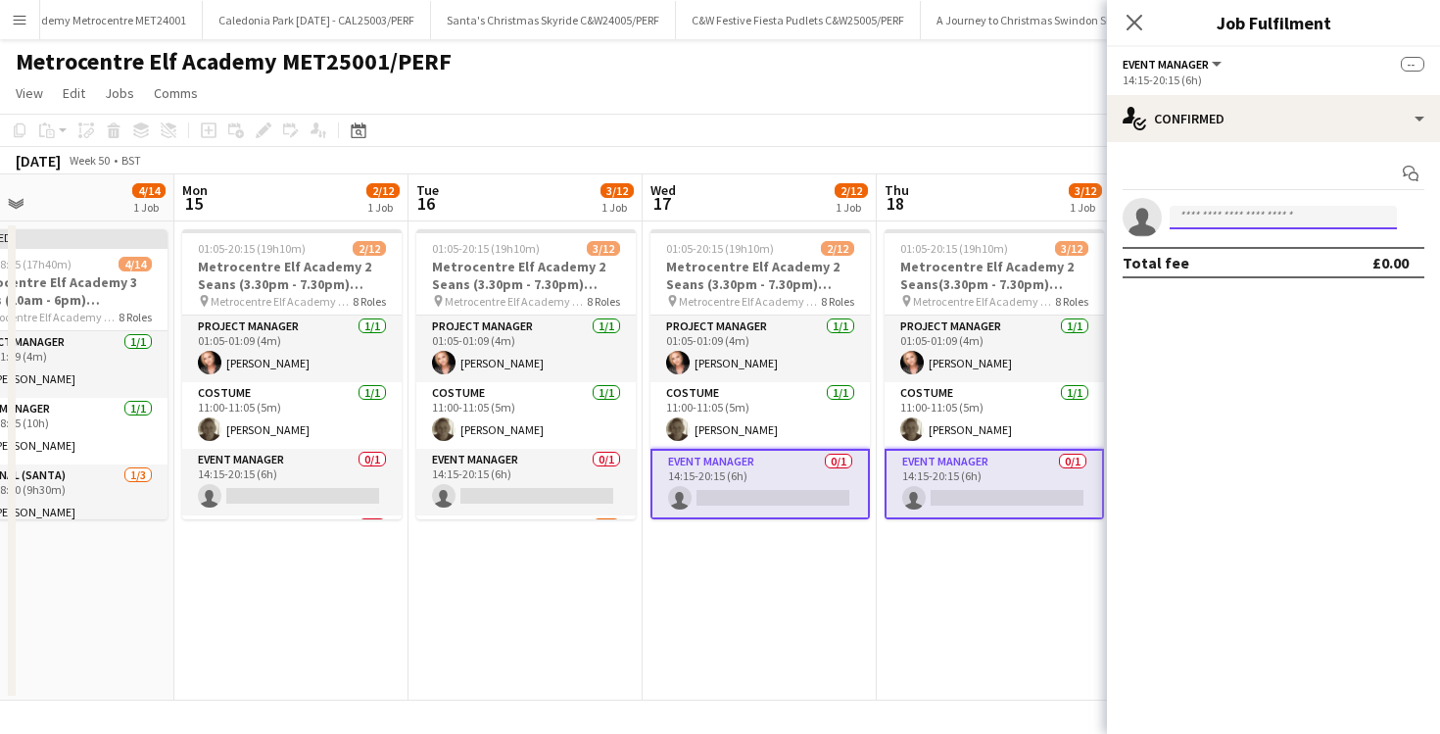
click at [1203, 222] on input at bounding box center [1283, 218] width 227 height 24
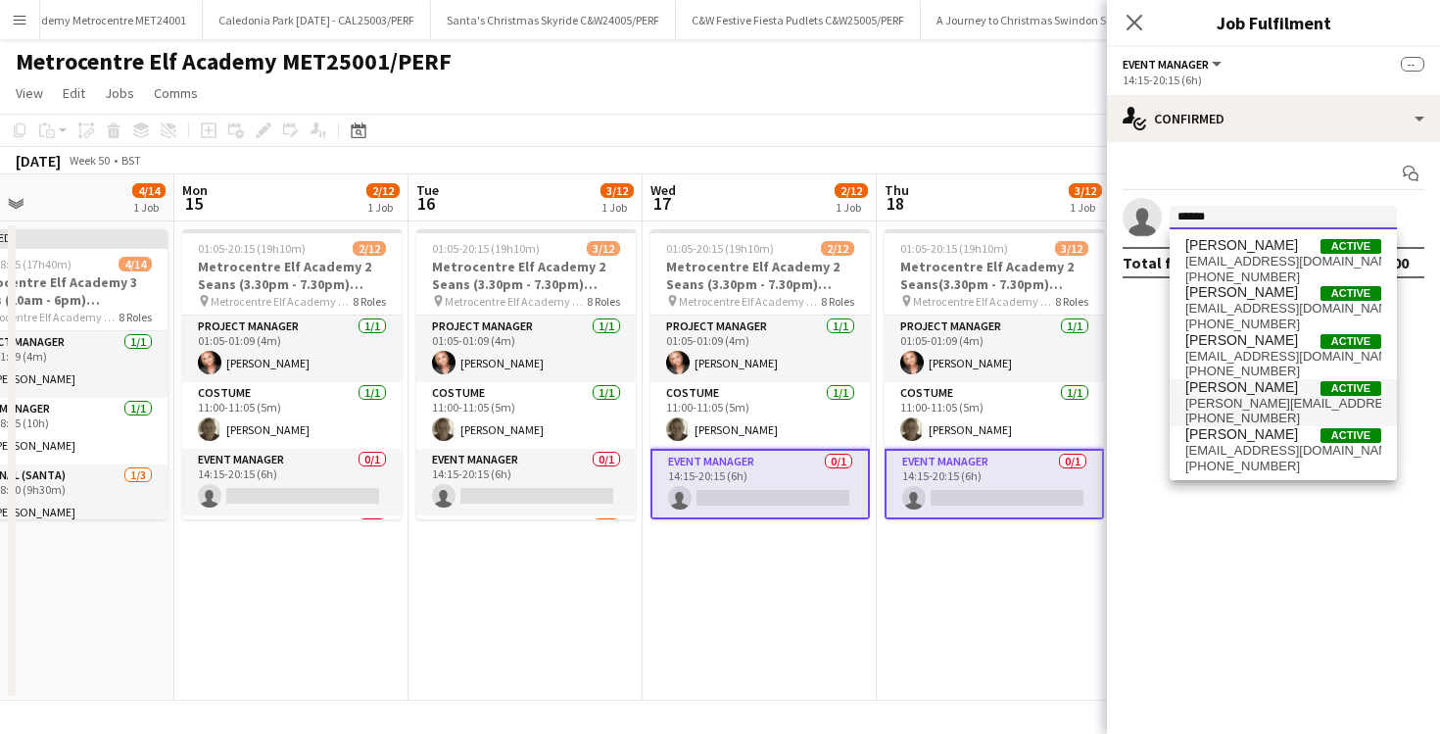
type input "******"
click at [1216, 407] on span "[PERSON_NAME][EMAIL_ADDRESS][PERSON_NAME][DOMAIN_NAME]" at bounding box center [1284, 404] width 196 height 16
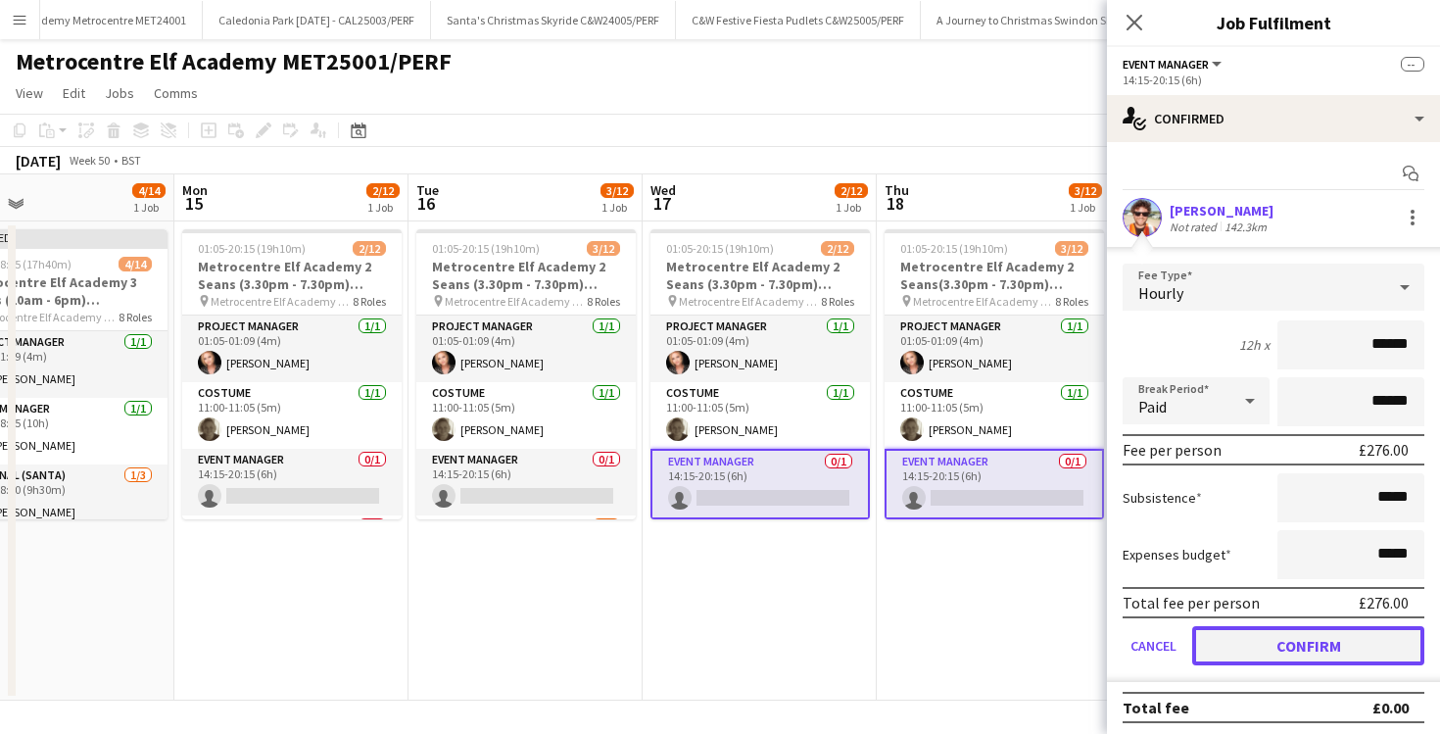
click at [1239, 638] on button "Confirm" at bounding box center [1309, 645] width 232 height 39
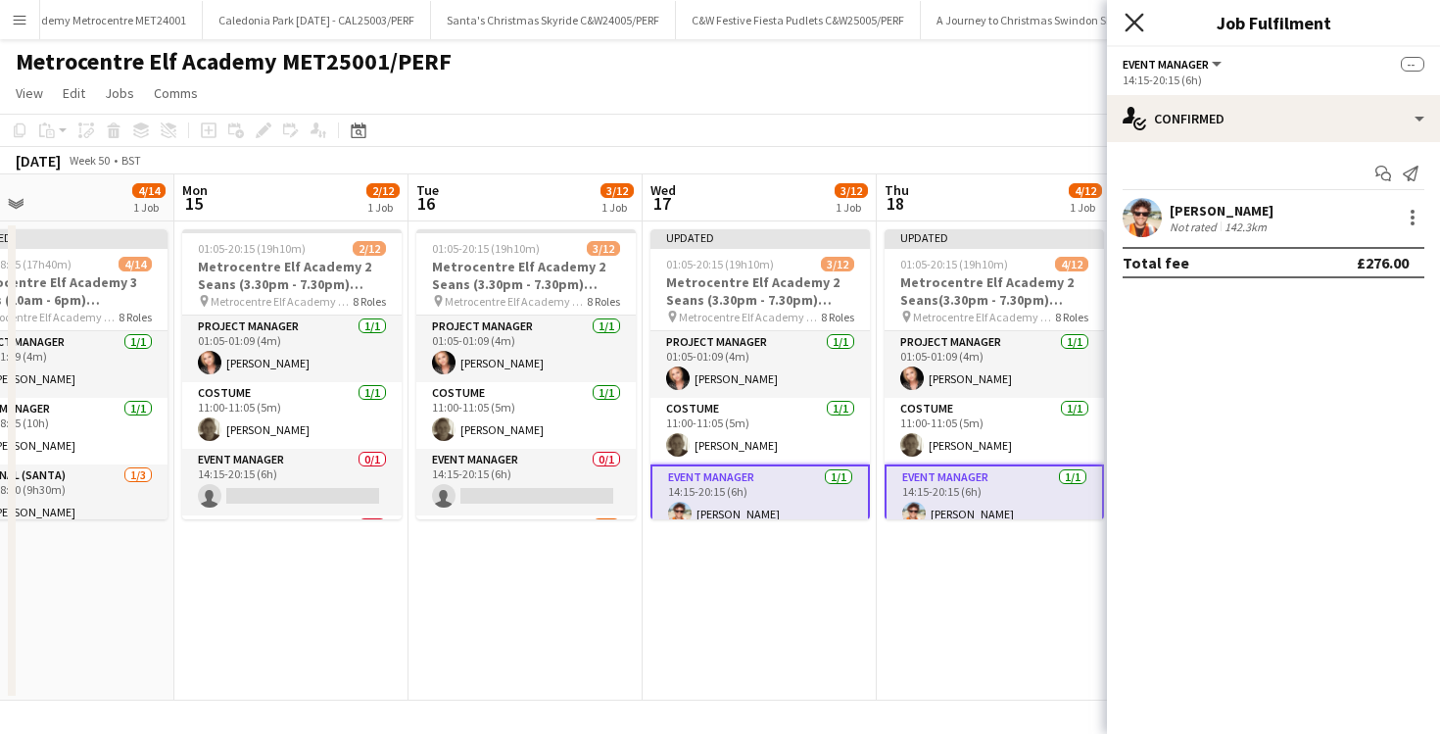
click at [1130, 16] on icon "Close pop-in" at bounding box center [1134, 22] width 19 height 19
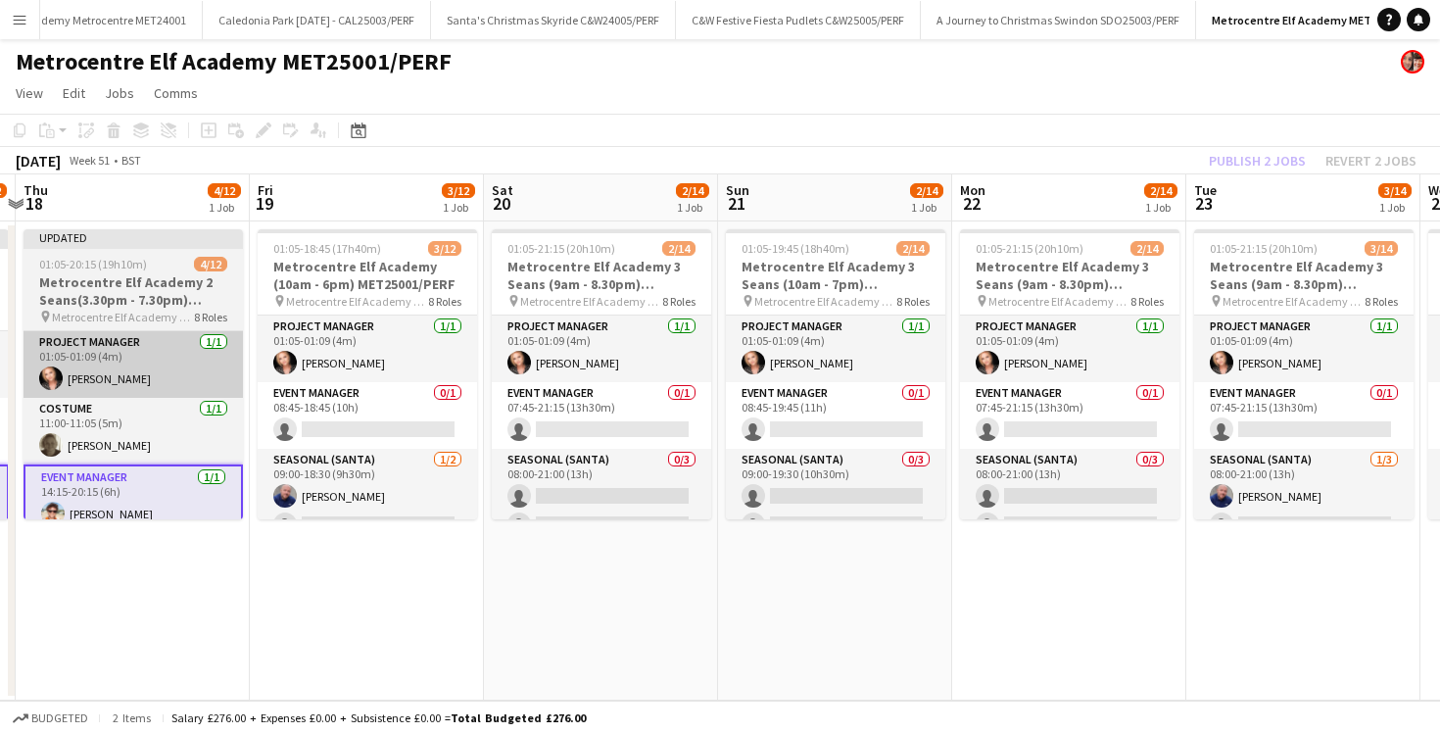
scroll to position [0, 942]
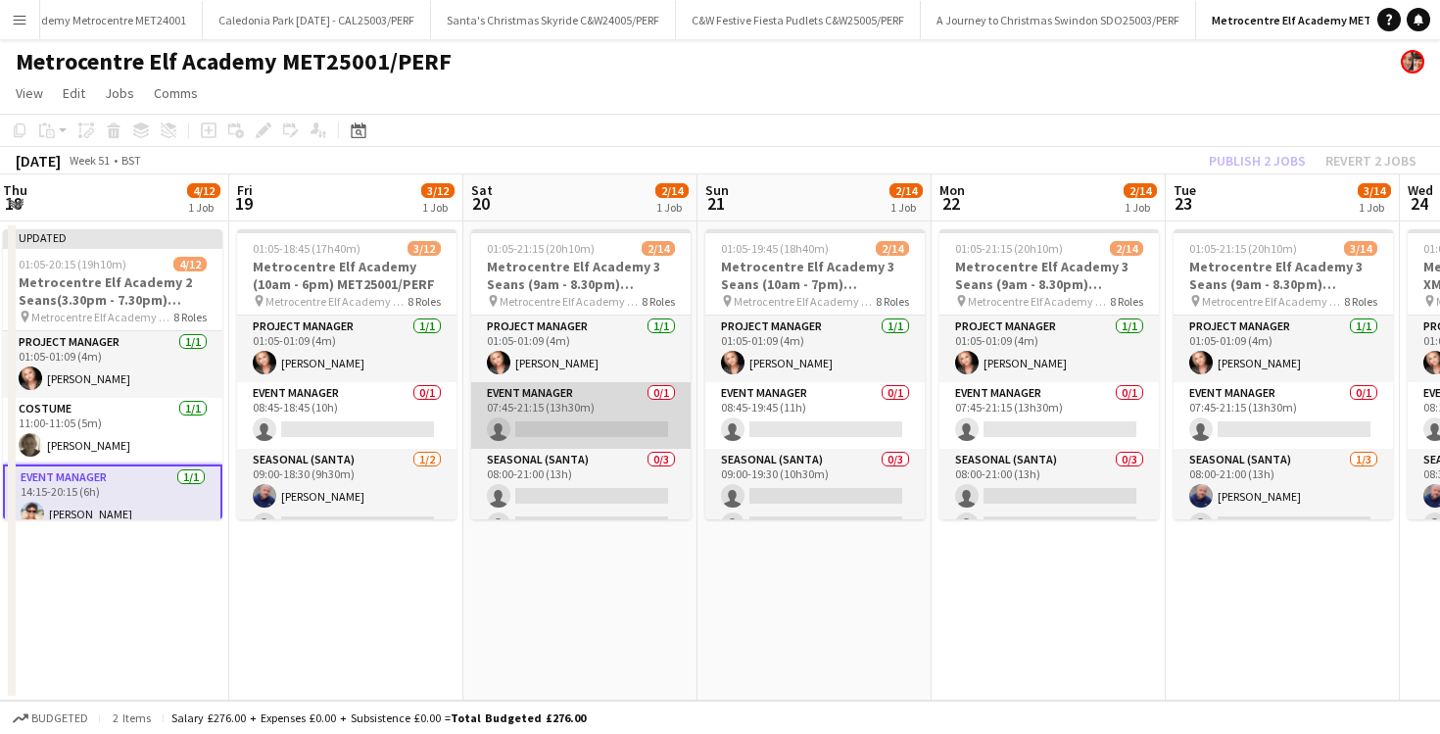
click at [629, 409] on app-card-role "Event Manager 0/1 07:45-21:15 (13h30m) single-neutral-actions" at bounding box center [580, 415] width 219 height 67
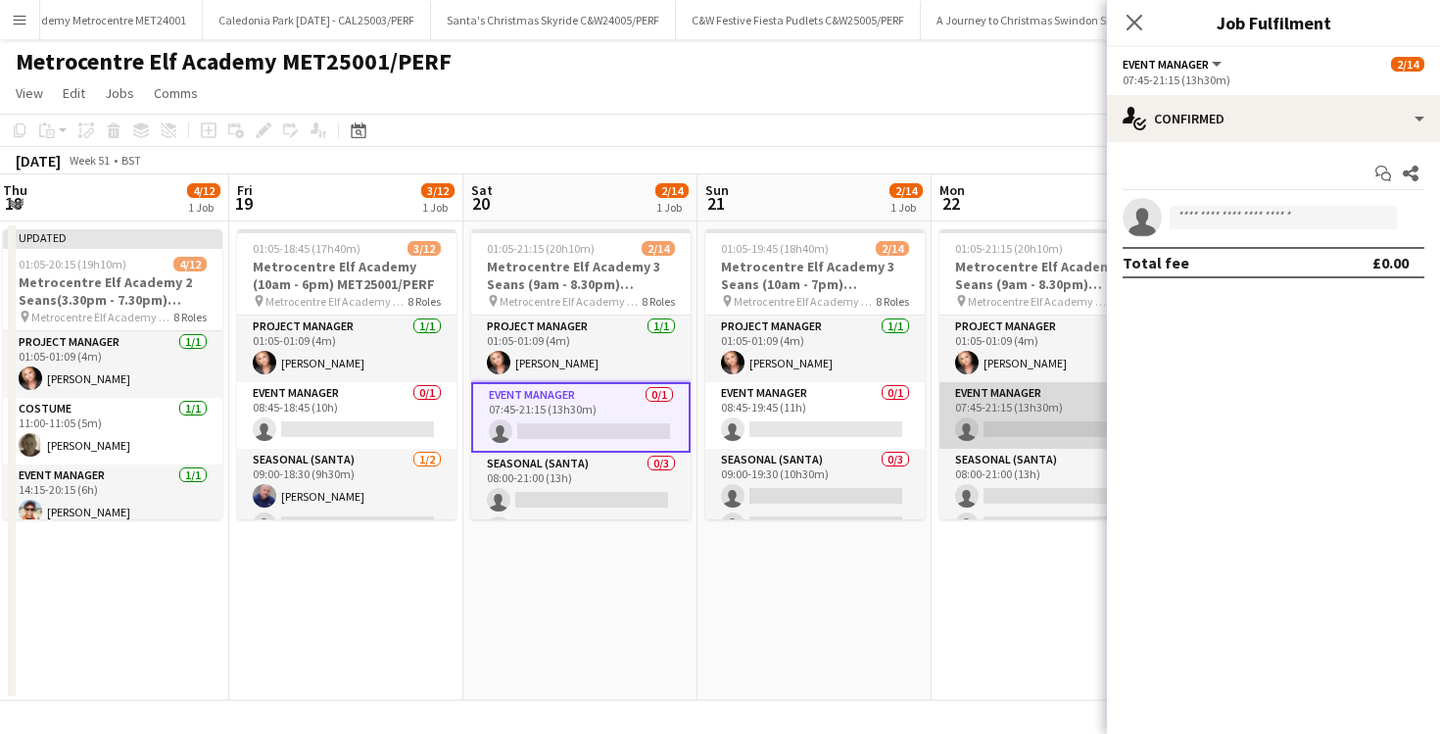
click at [1015, 428] on app-card-role "Event Manager 0/1 07:45-21:15 (13h30m) single-neutral-actions" at bounding box center [1049, 415] width 219 height 67
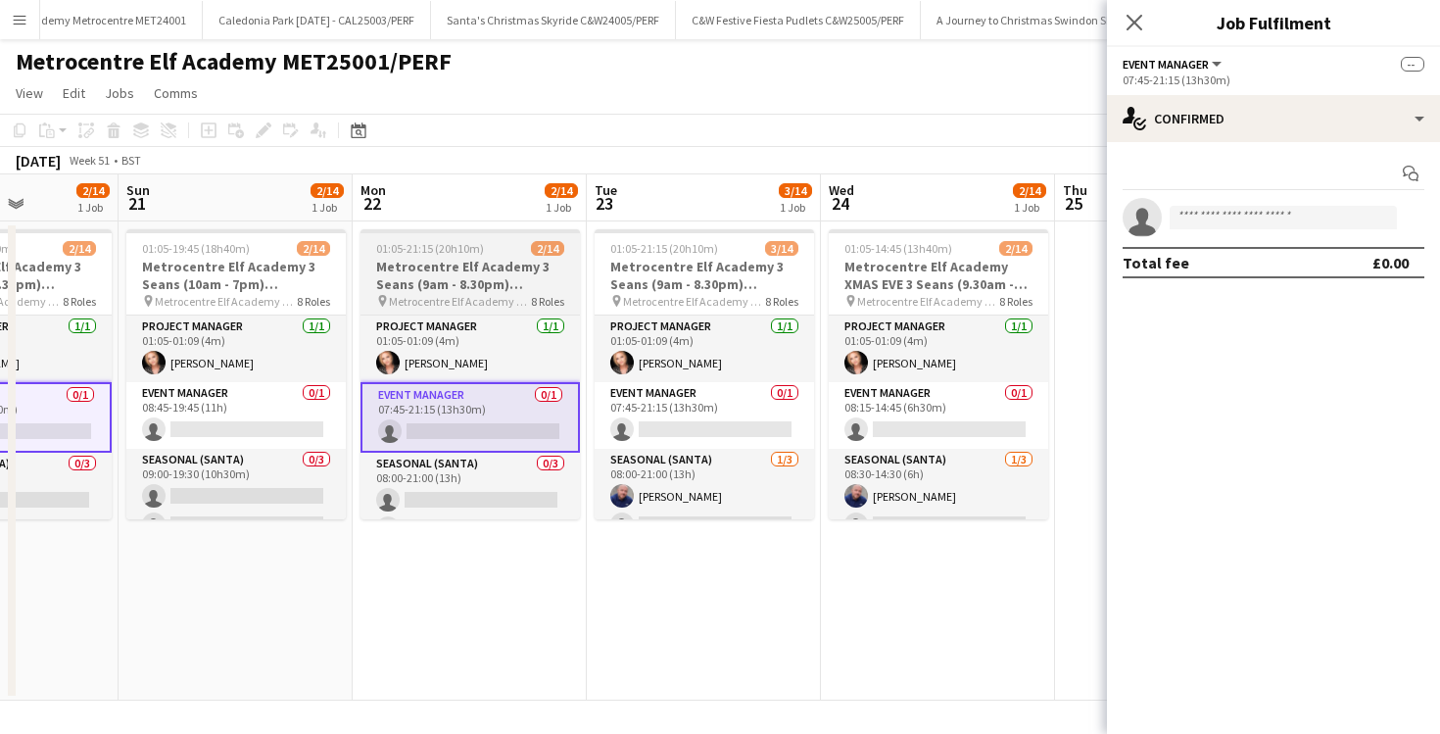
scroll to position [0, 586]
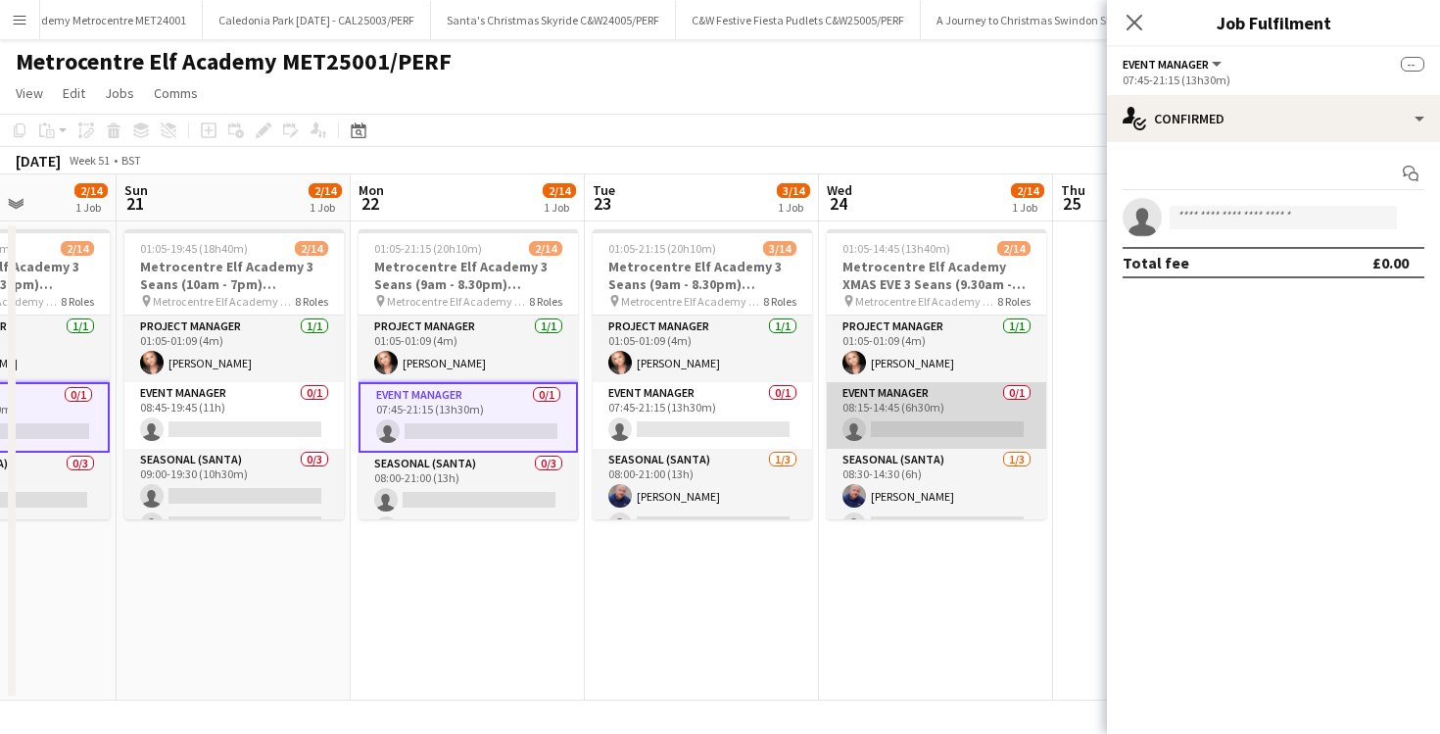
click at [971, 425] on app-card-role "Event Manager 0/1 08:15-14:45 (6h30m) single-neutral-actions" at bounding box center [936, 415] width 219 height 67
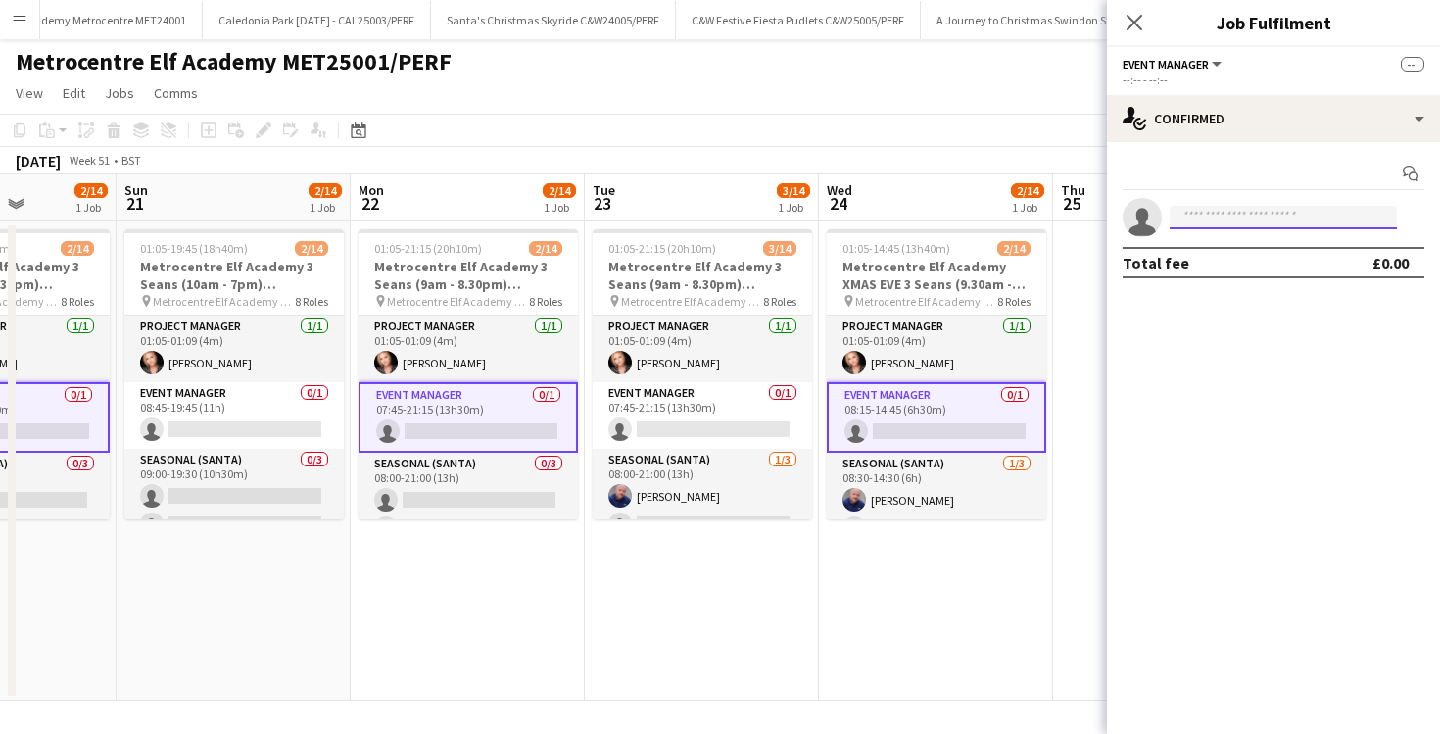
click at [1229, 222] on input at bounding box center [1283, 218] width 227 height 24
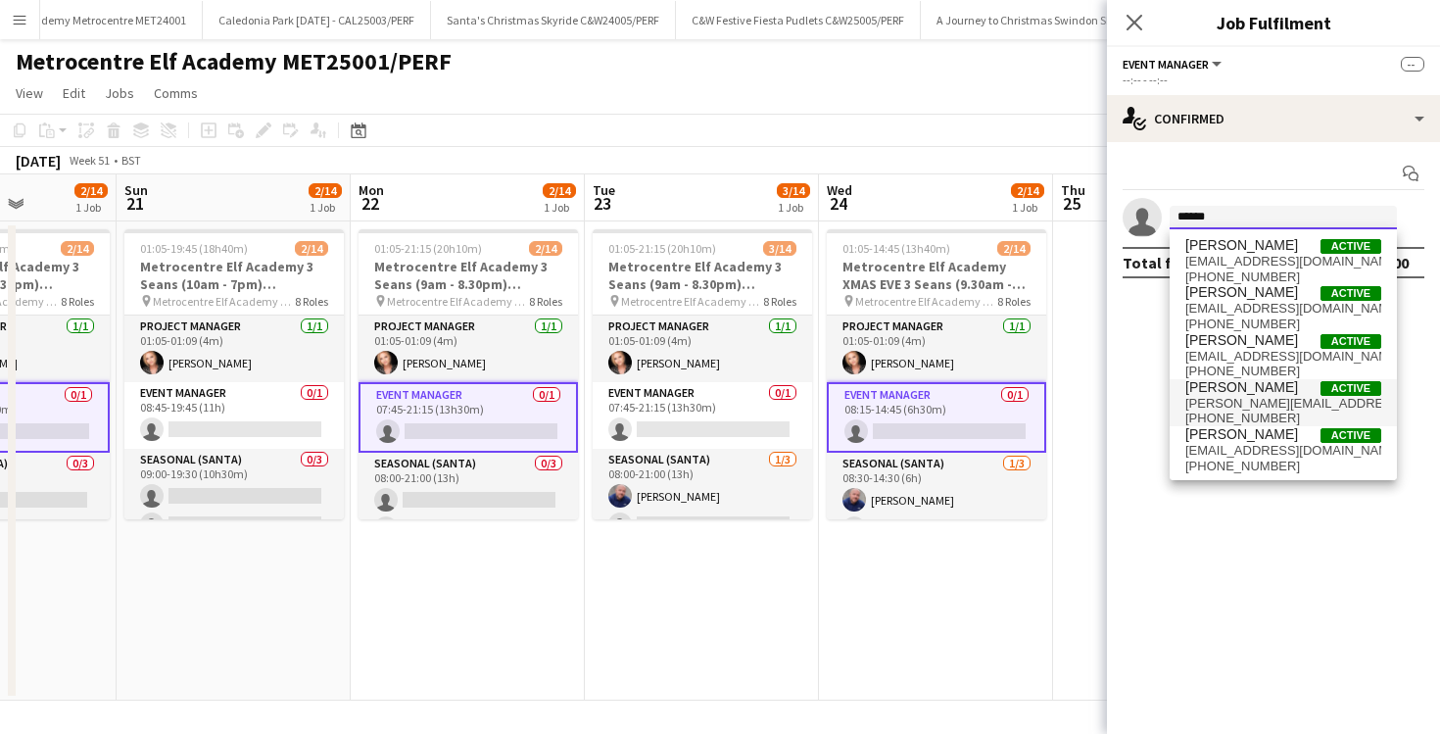
type input "******"
click at [1252, 390] on span "Daniel Wilcock" at bounding box center [1242, 387] width 113 height 17
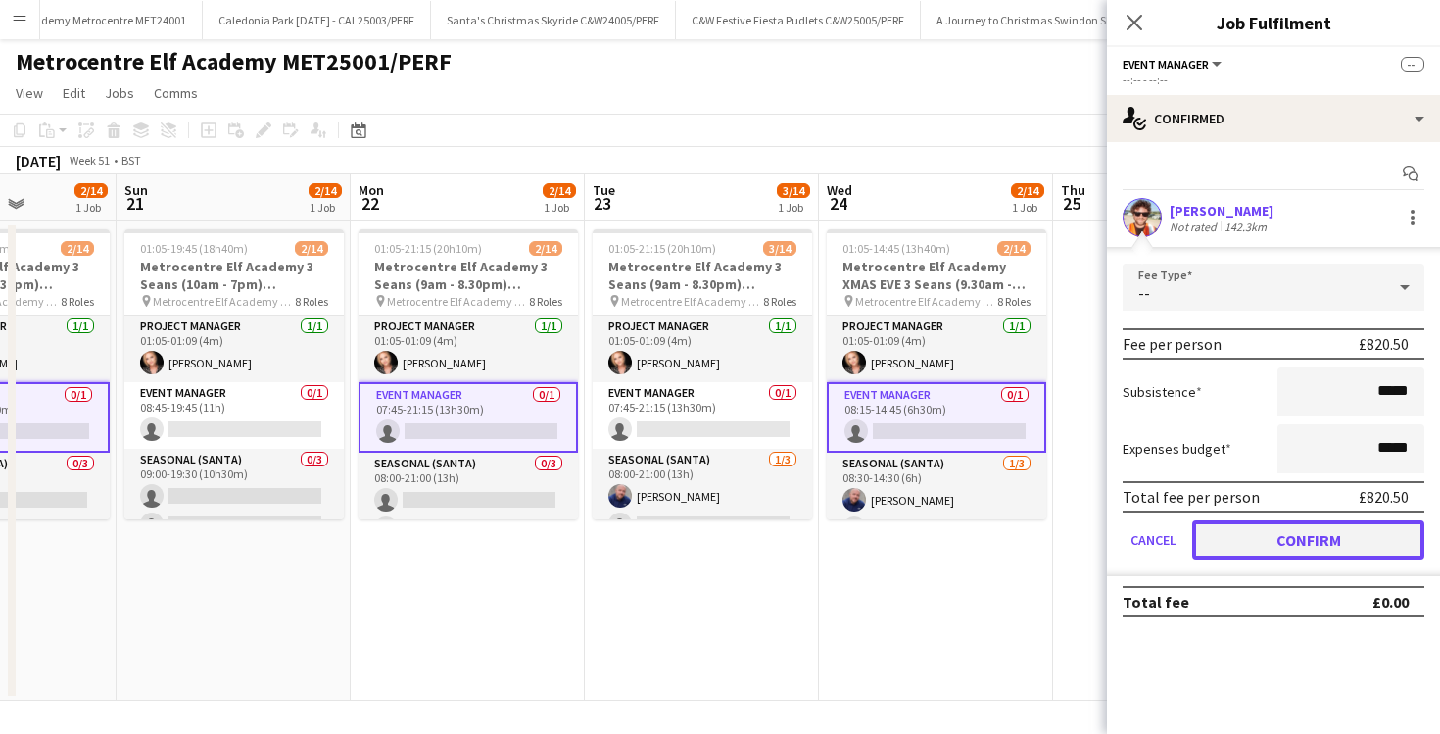
click at [1243, 537] on button "Confirm" at bounding box center [1309, 539] width 232 height 39
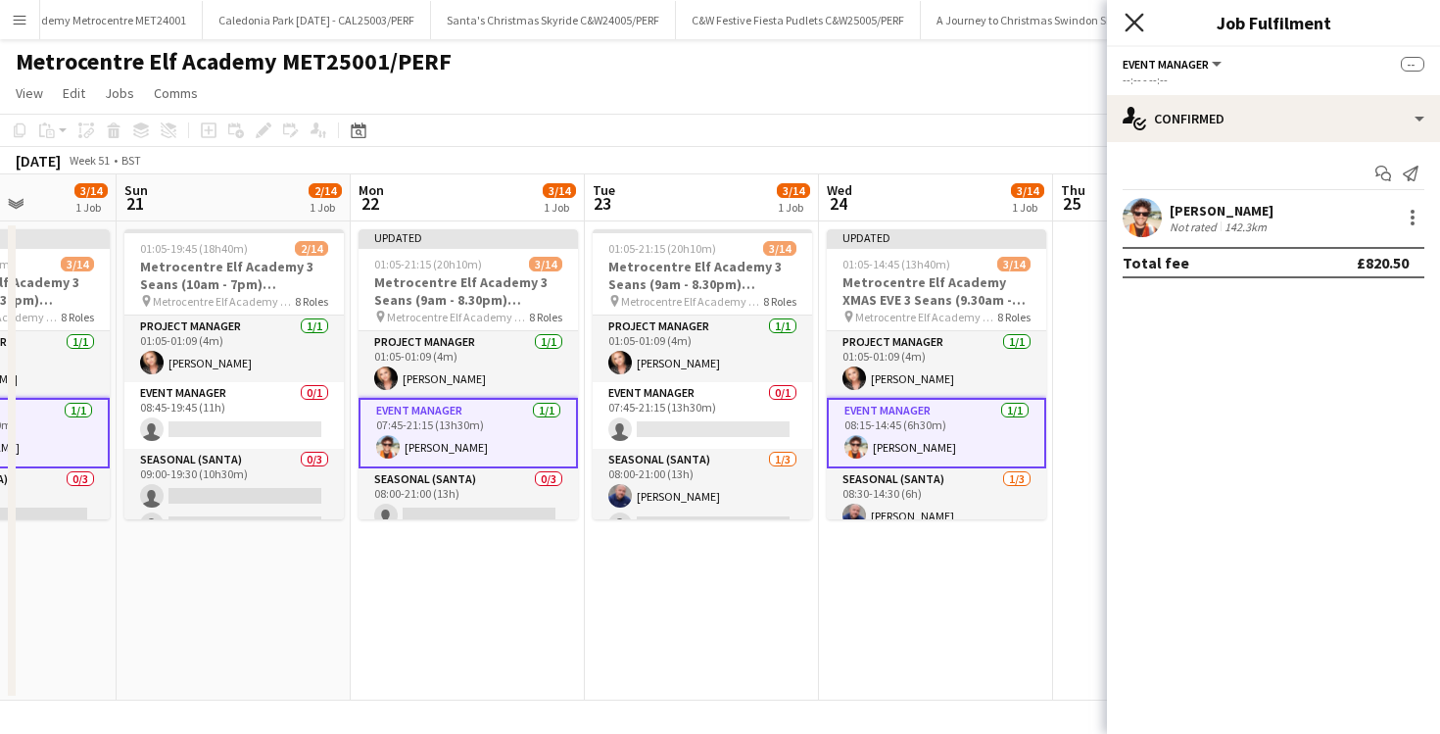
click at [1134, 21] on icon at bounding box center [1134, 22] width 19 height 19
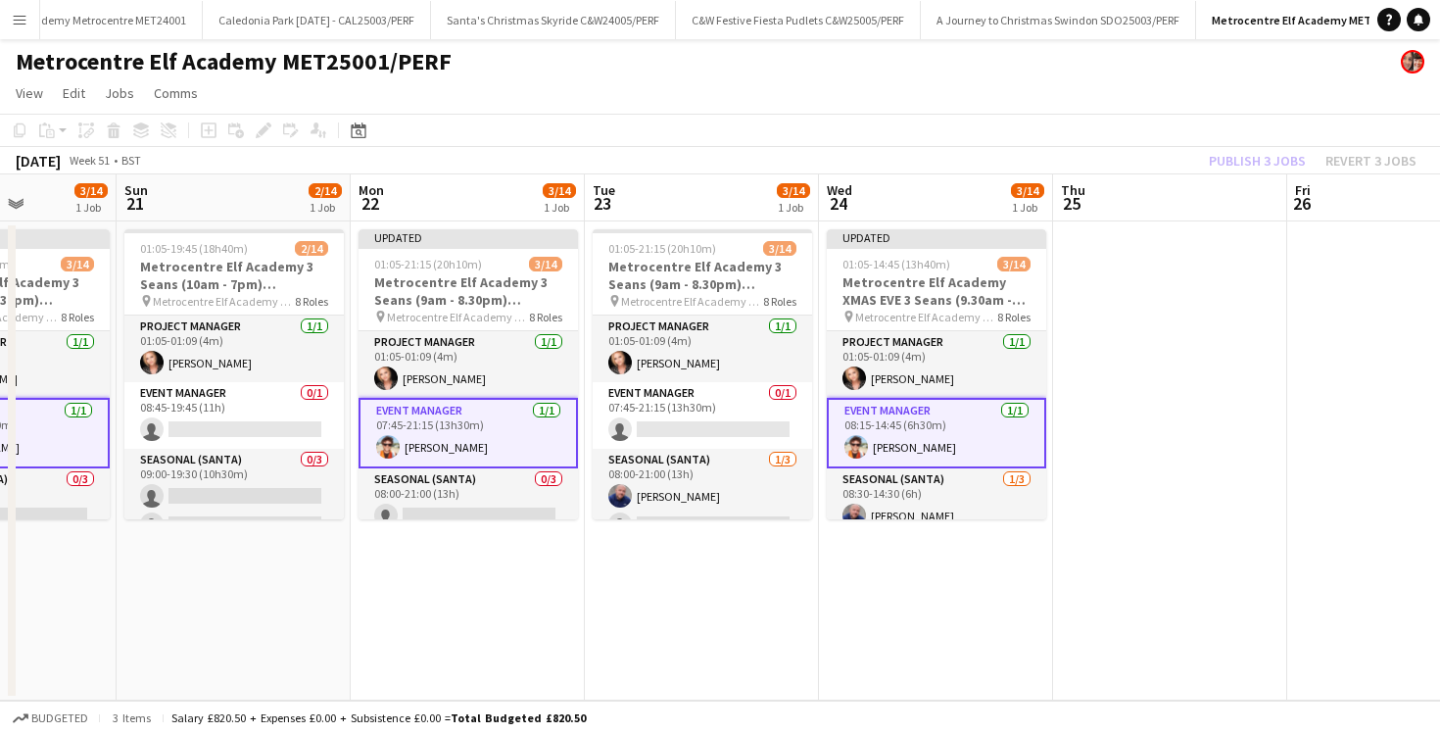
click at [951, 129] on app-toolbar "Copy Paste Paste Command V Paste with crew Command Shift V Paste linked Job Del…" at bounding box center [720, 130] width 1440 height 33
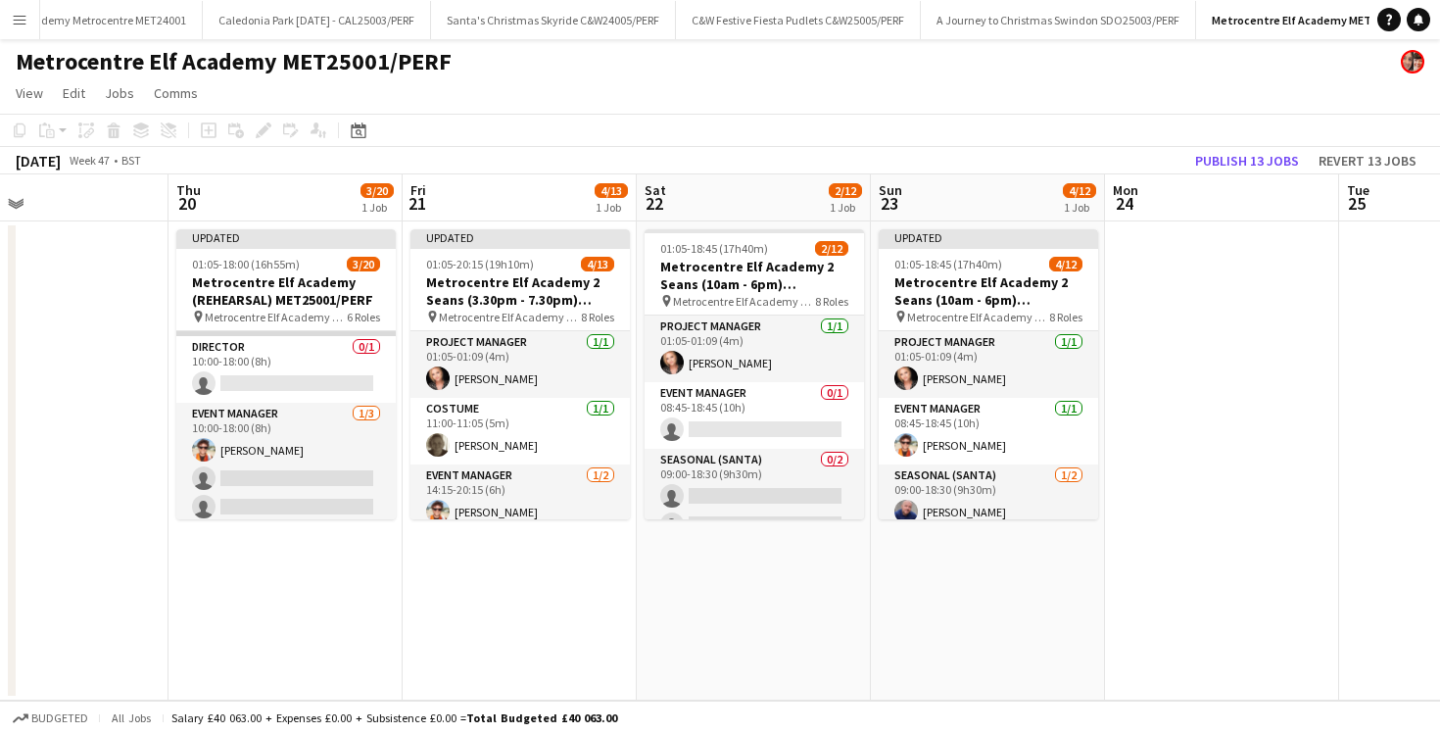
scroll to position [537, 0]
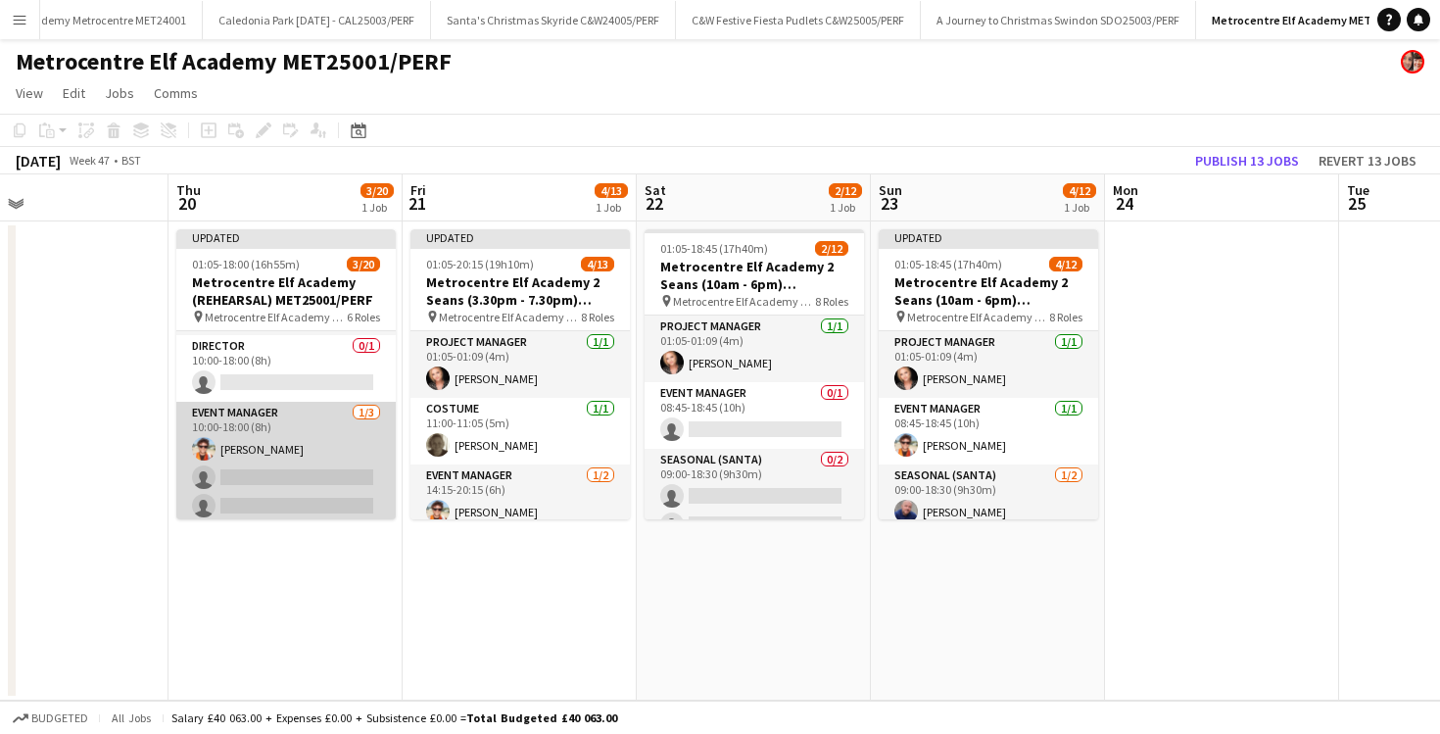
click at [298, 484] on app-card-role "Event Manager 1/3 10:00-18:00 (8h) Daniel Wilcock single-neutral-actions single…" at bounding box center [285, 463] width 219 height 123
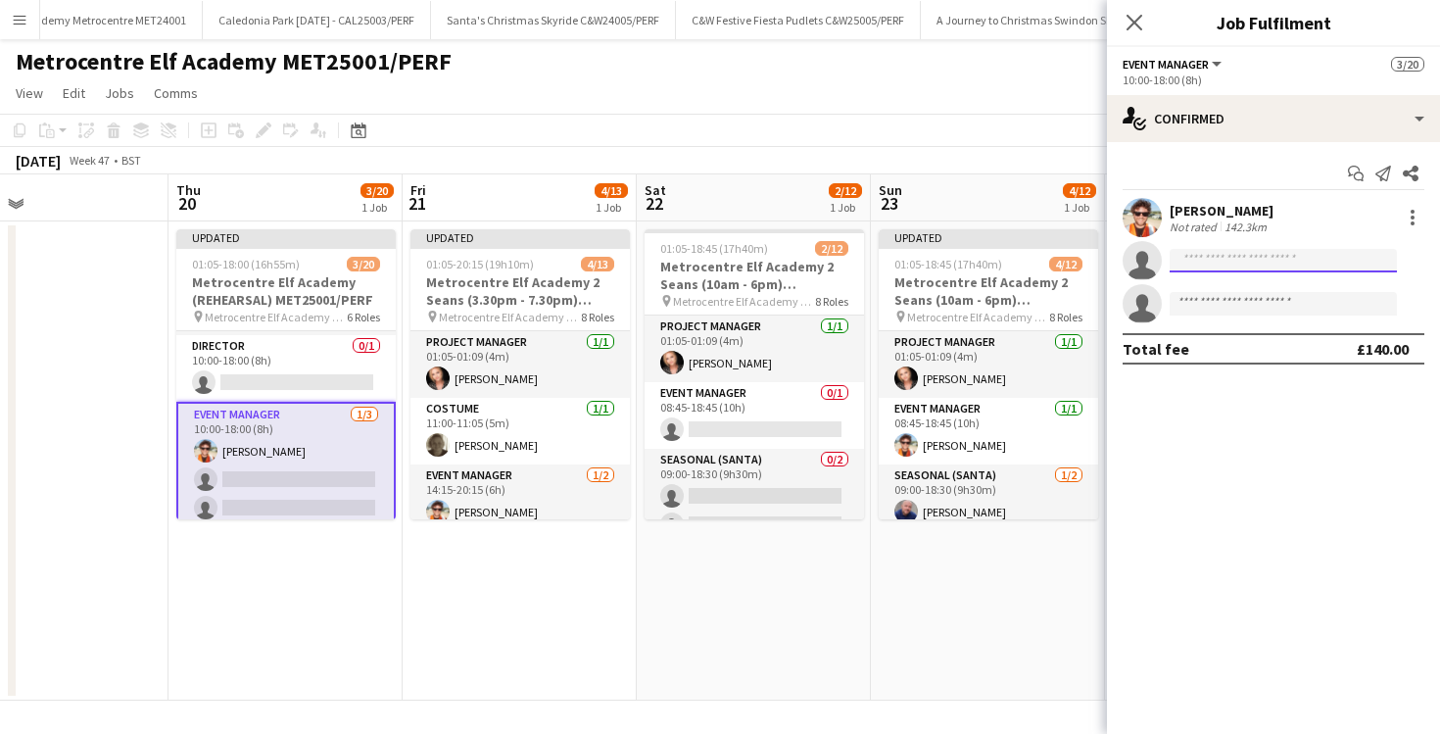
click at [1189, 260] on input at bounding box center [1283, 261] width 227 height 24
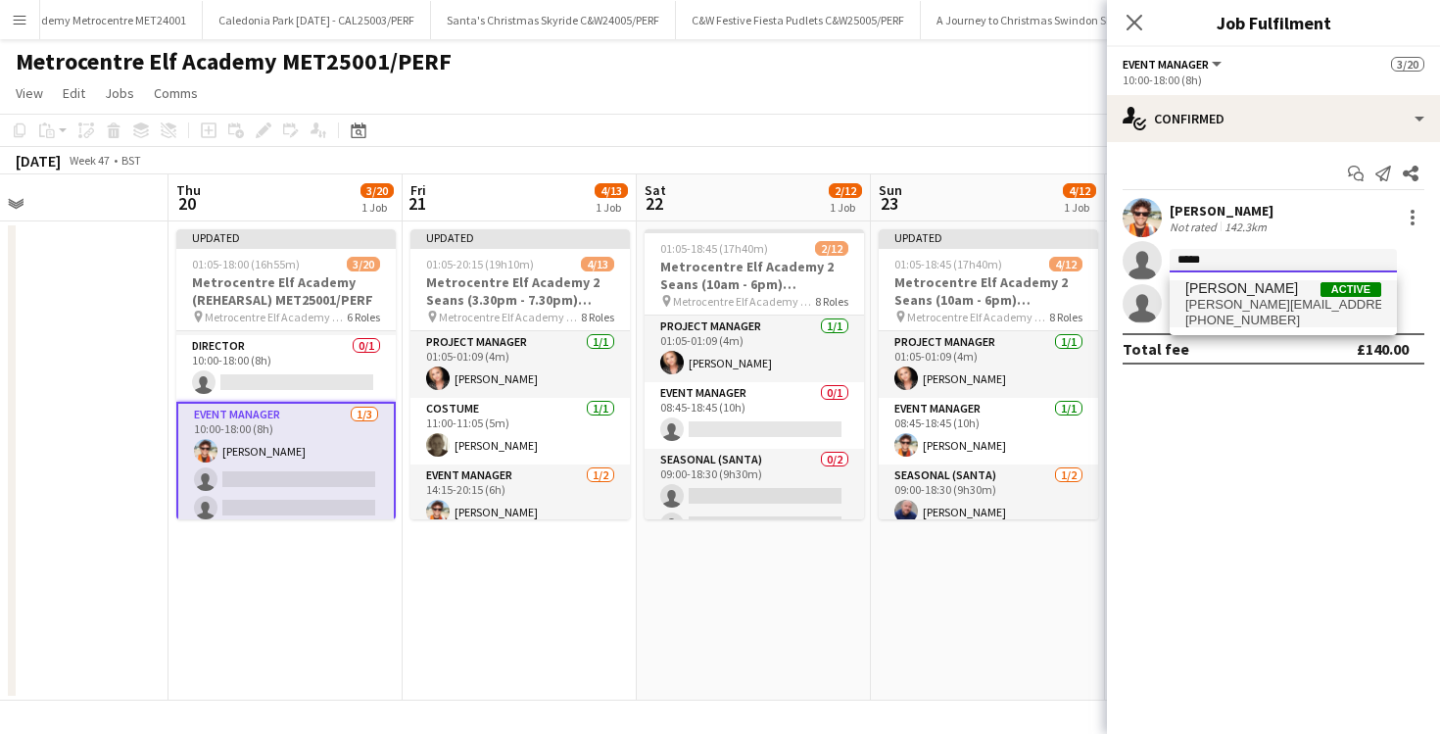
type input "*****"
click at [1209, 297] on span "courtney.duncan@outlook.com" at bounding box center [1284, 305] width 196 height 16
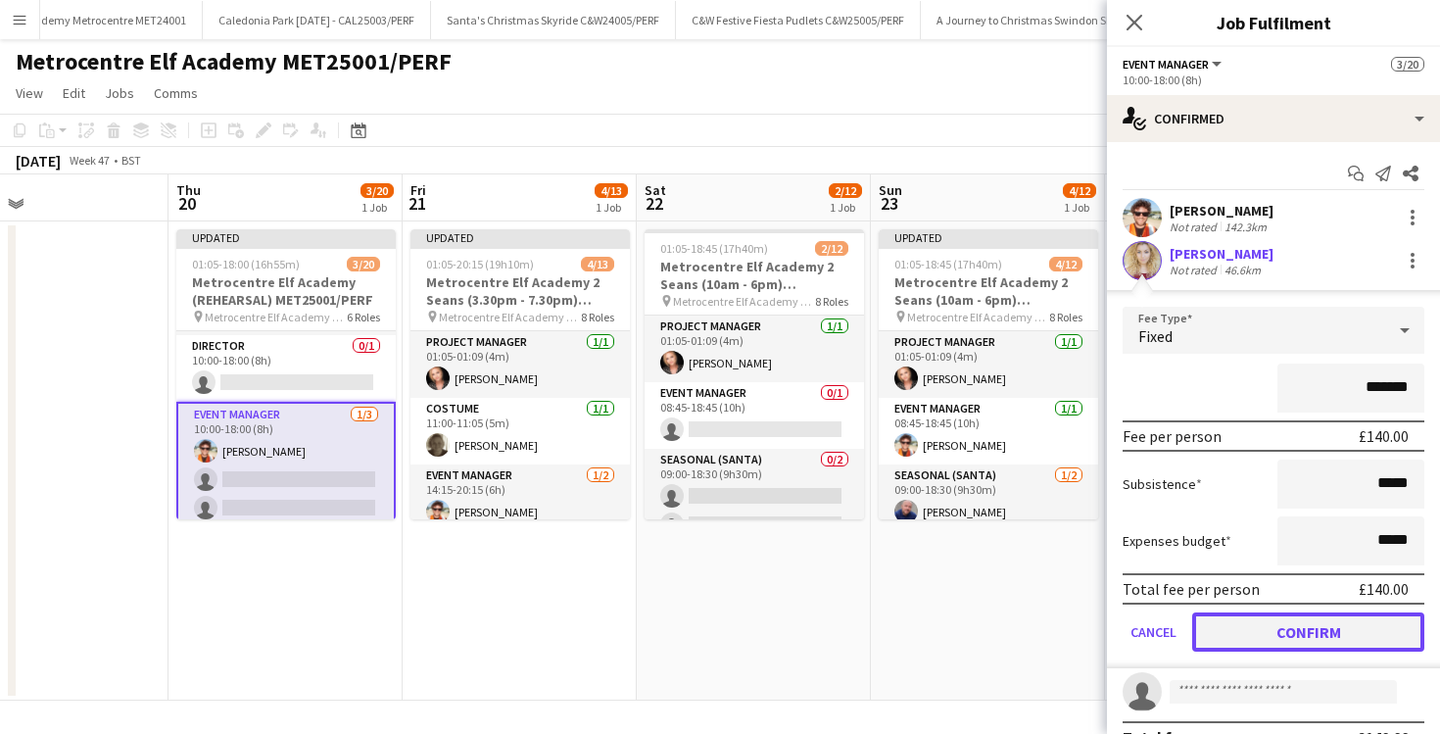
click at [1303, 624] on button "Confirm" at bounding box center [1309, 631] width 232 height 39
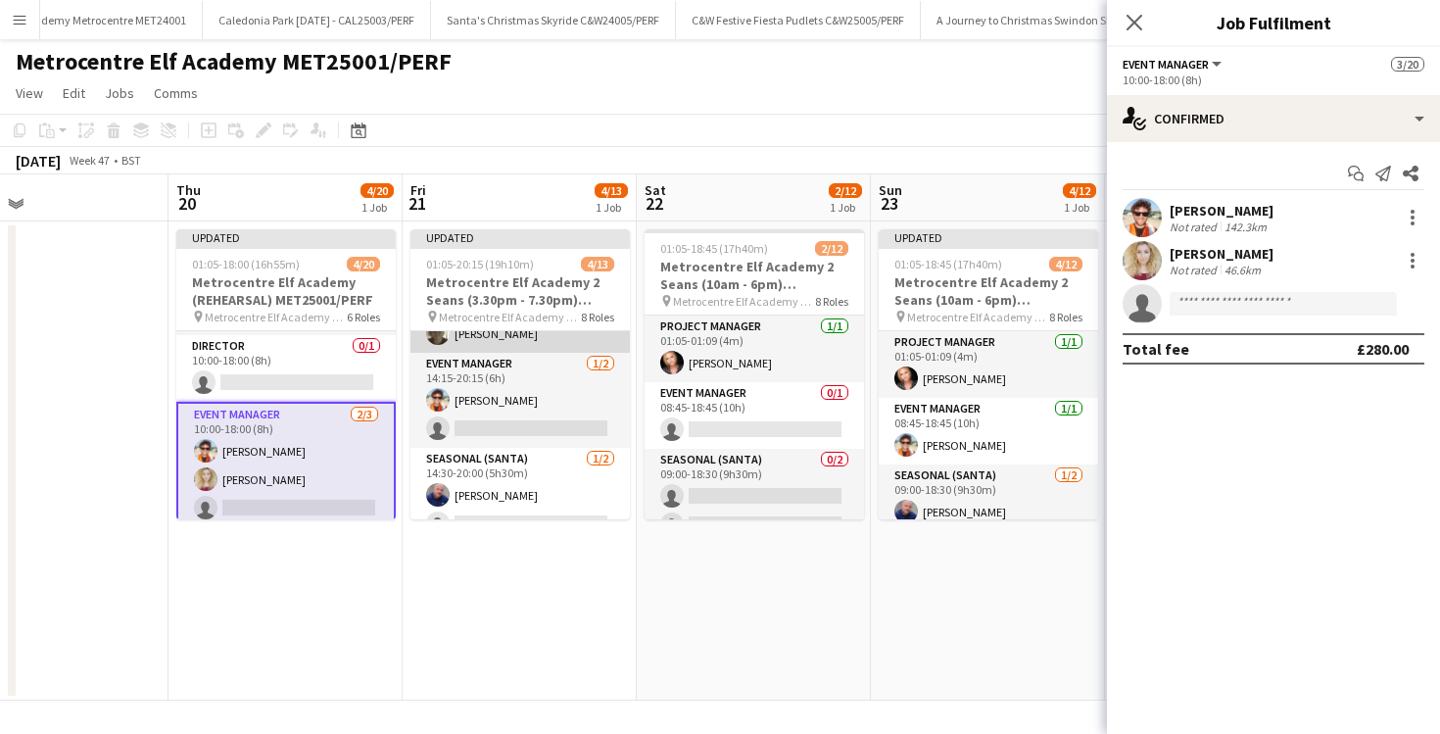
scroll to position [126, 0]
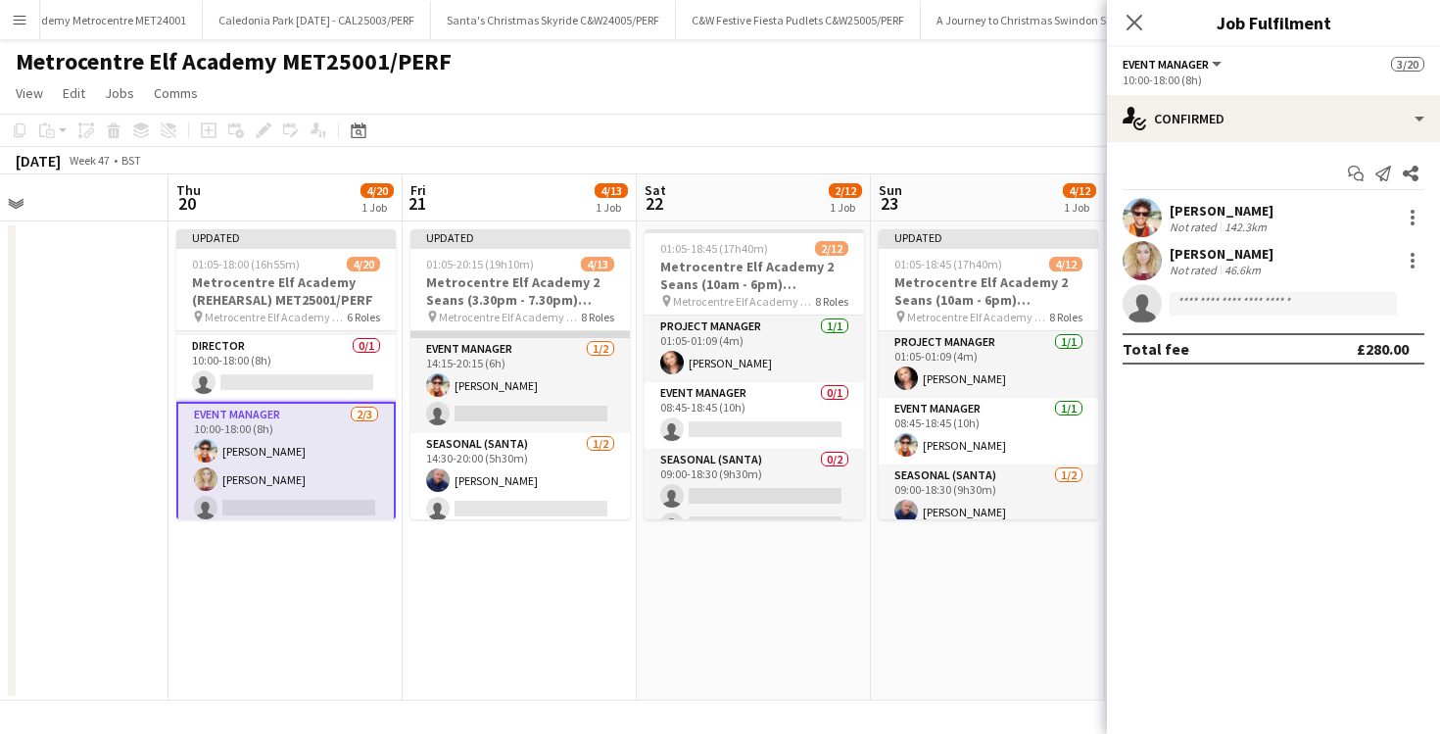
click at [531, 420] on app-card-role "Event Manager 1/2 14:15-20:15 (6h) Daniel Wilcock single-neutral-actions" at bounding box center [520, 385] width 219 height 95
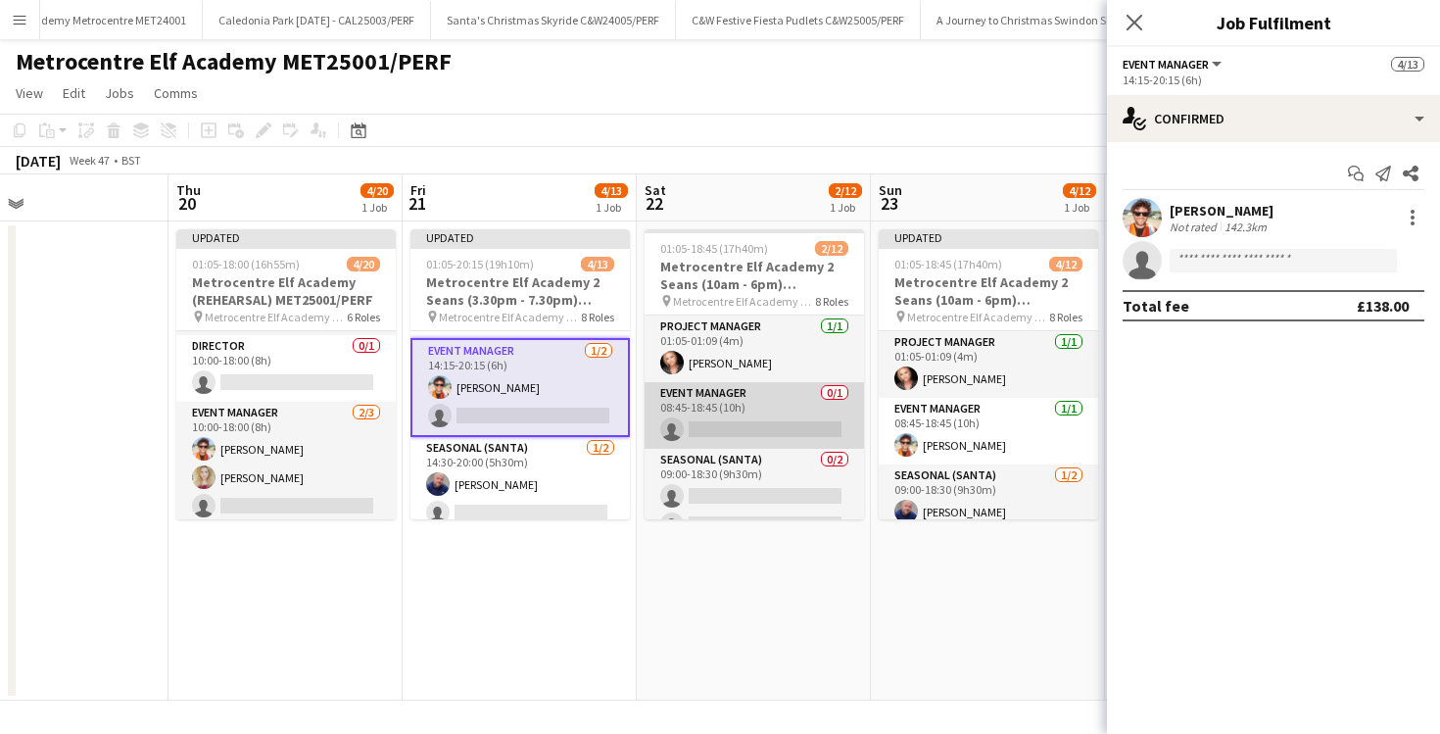
click at [763, 411] on app-card-role "Event Manager 0/1 08:45-18:45 (10h) single-neutral-actions" at bounding box center [754, 415] width 219 height 67
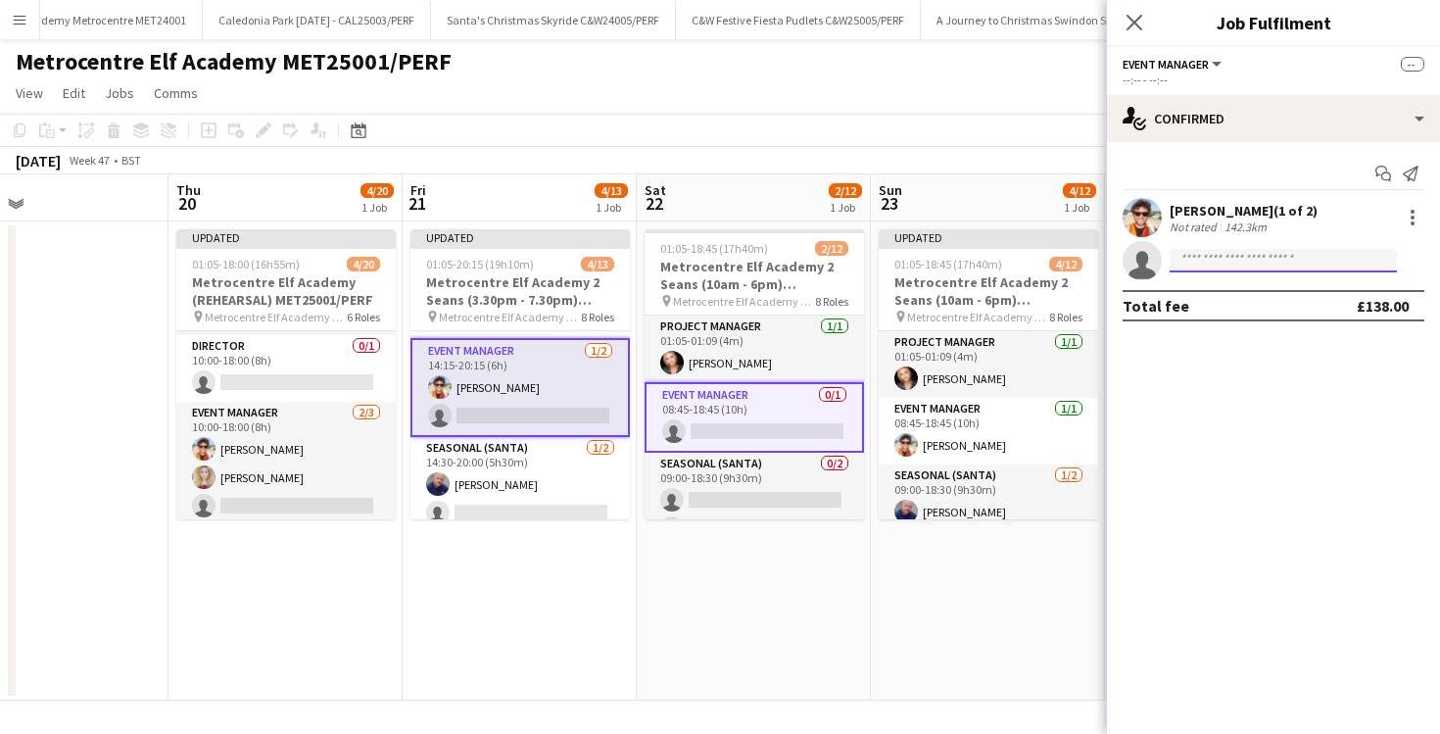
click at [1195, 261] on input at bounding box center [1283, 261] width 227 height 24
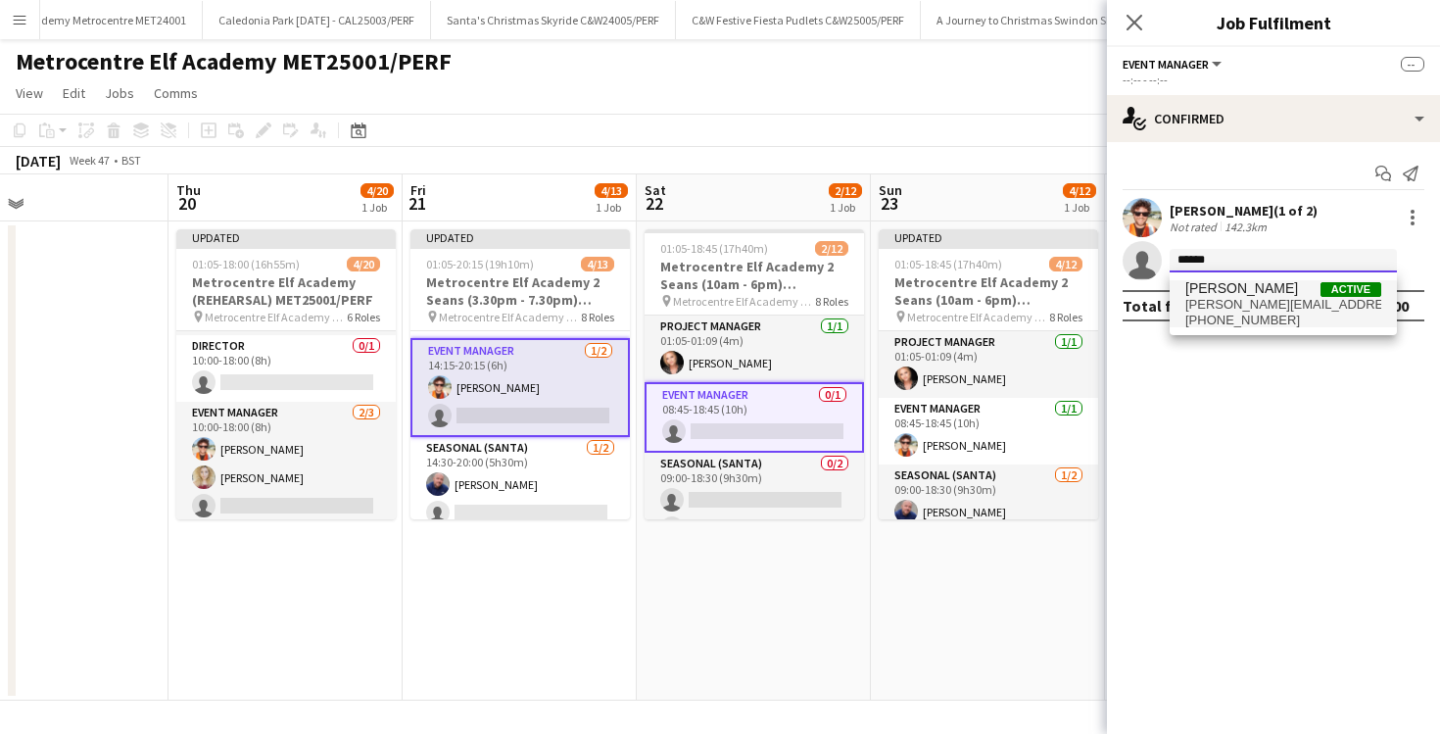
type input "******"
click at [1244, 308] on span "courtney.duncan@outlook.com" at bounding box center [1284, 305] width 196 height 16
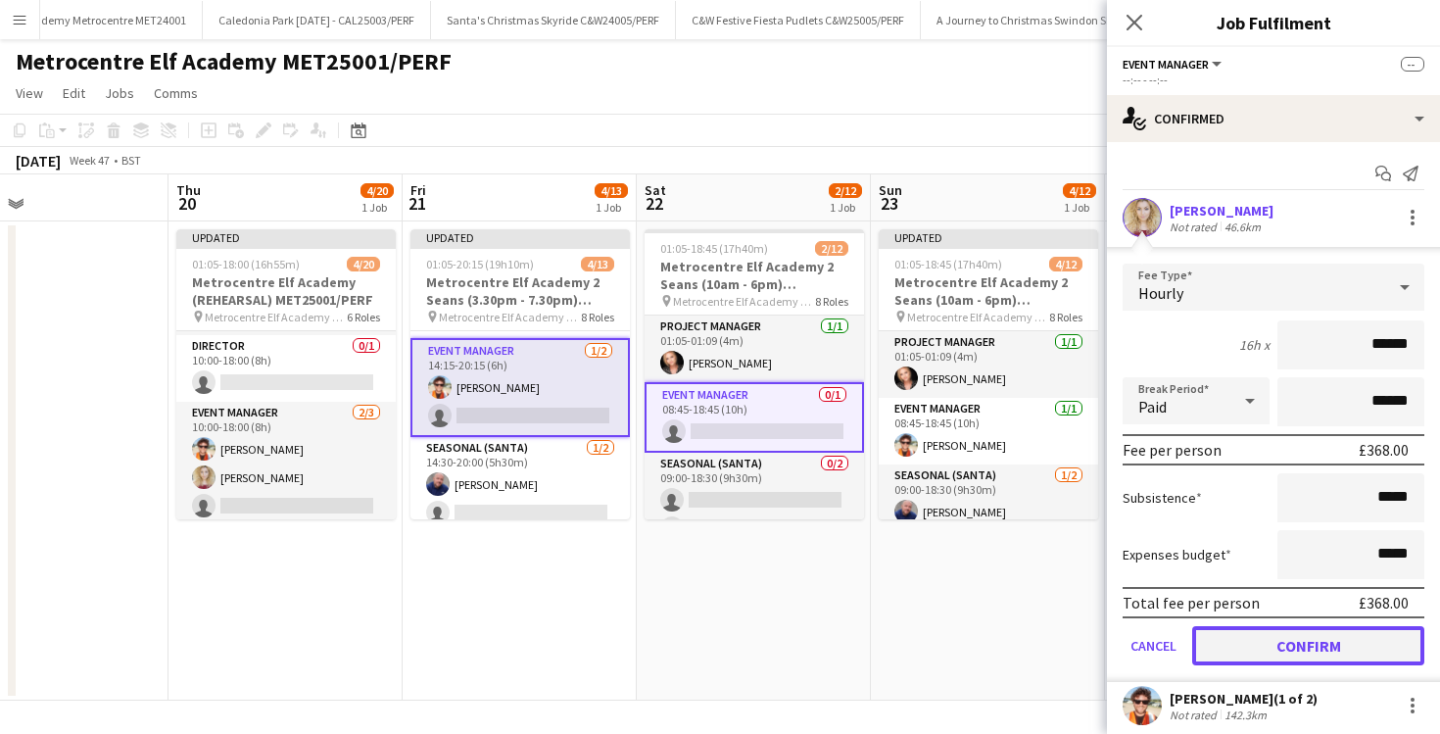
click at [1259, 639] on button "Confirm" at bounding box center [1309, 645] width 232 height 39
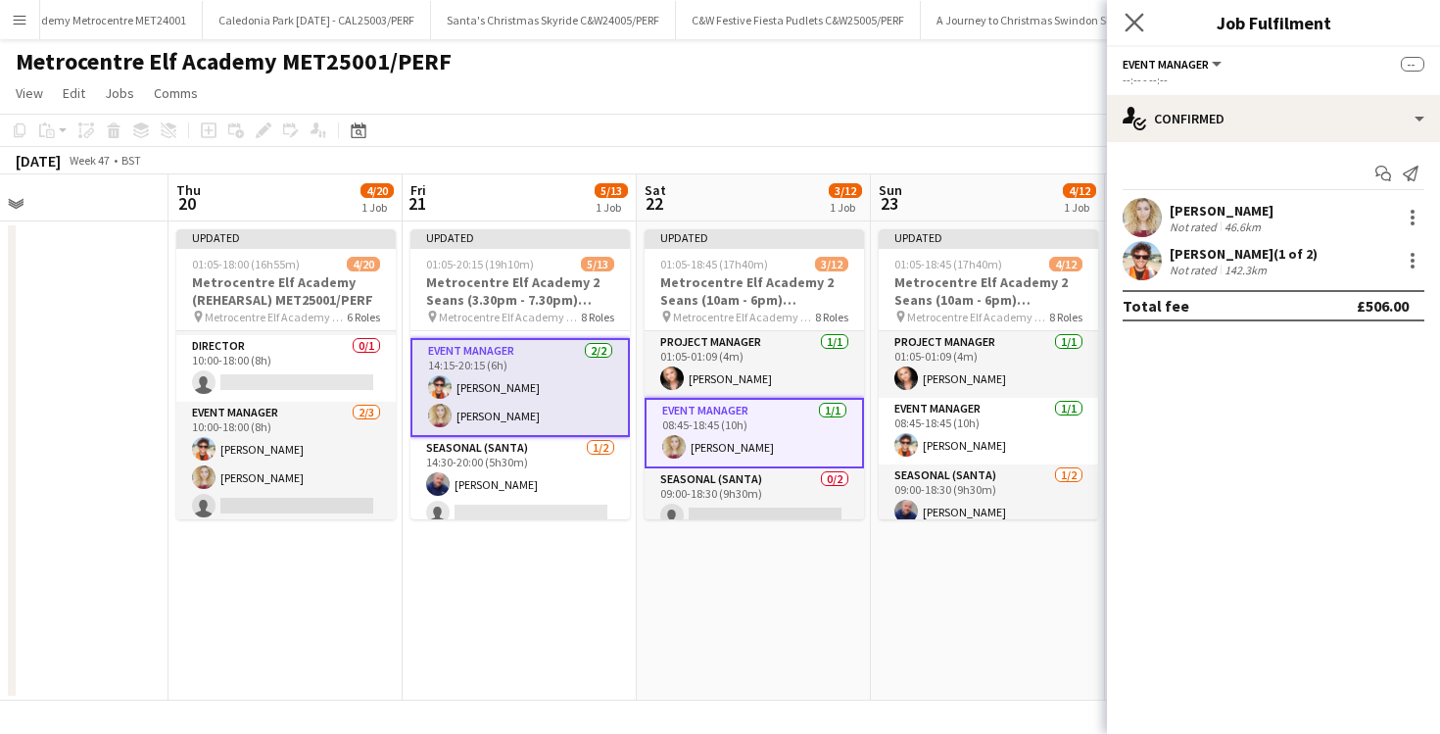
click at [1145, 24] on app-icon "Close pop-in" at bounding box center [1135, 23] width 28 height 28
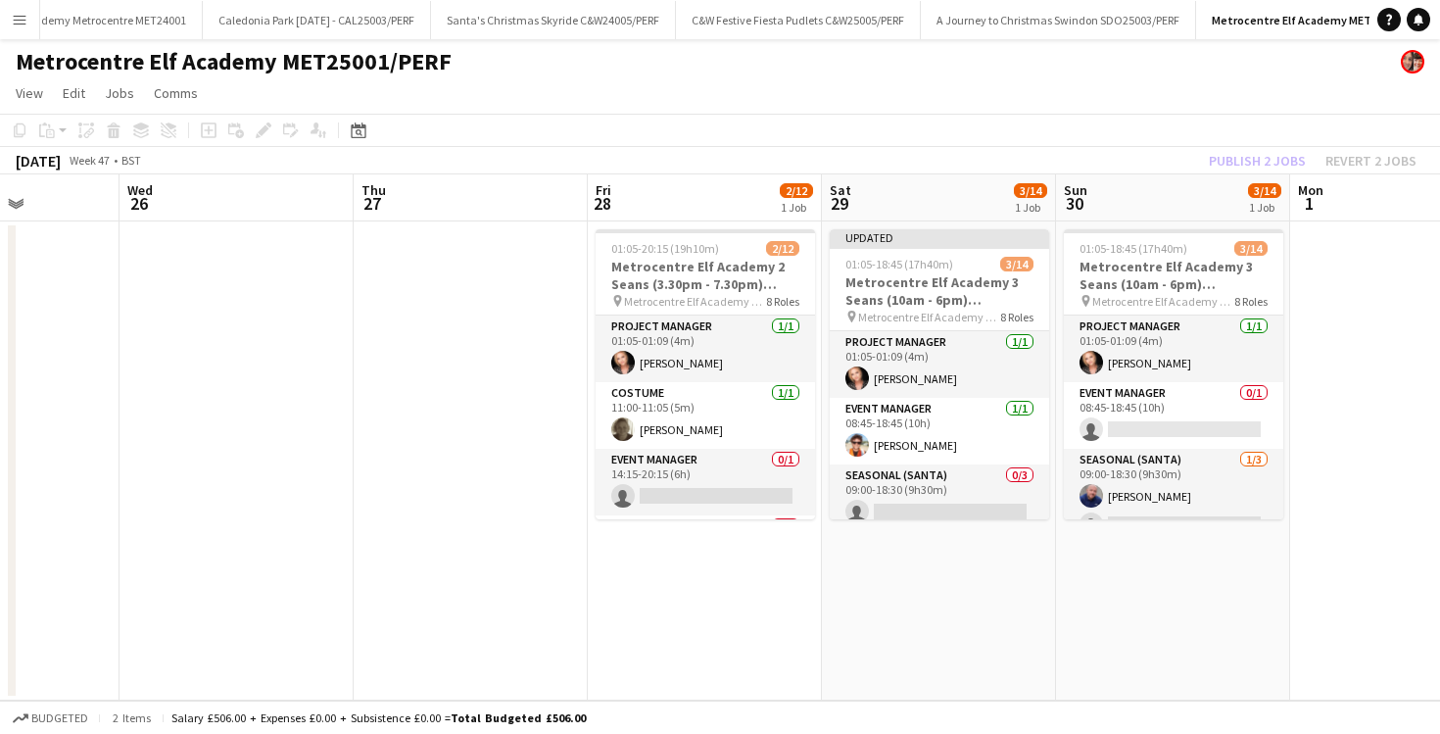
scroll to position [0, 590]
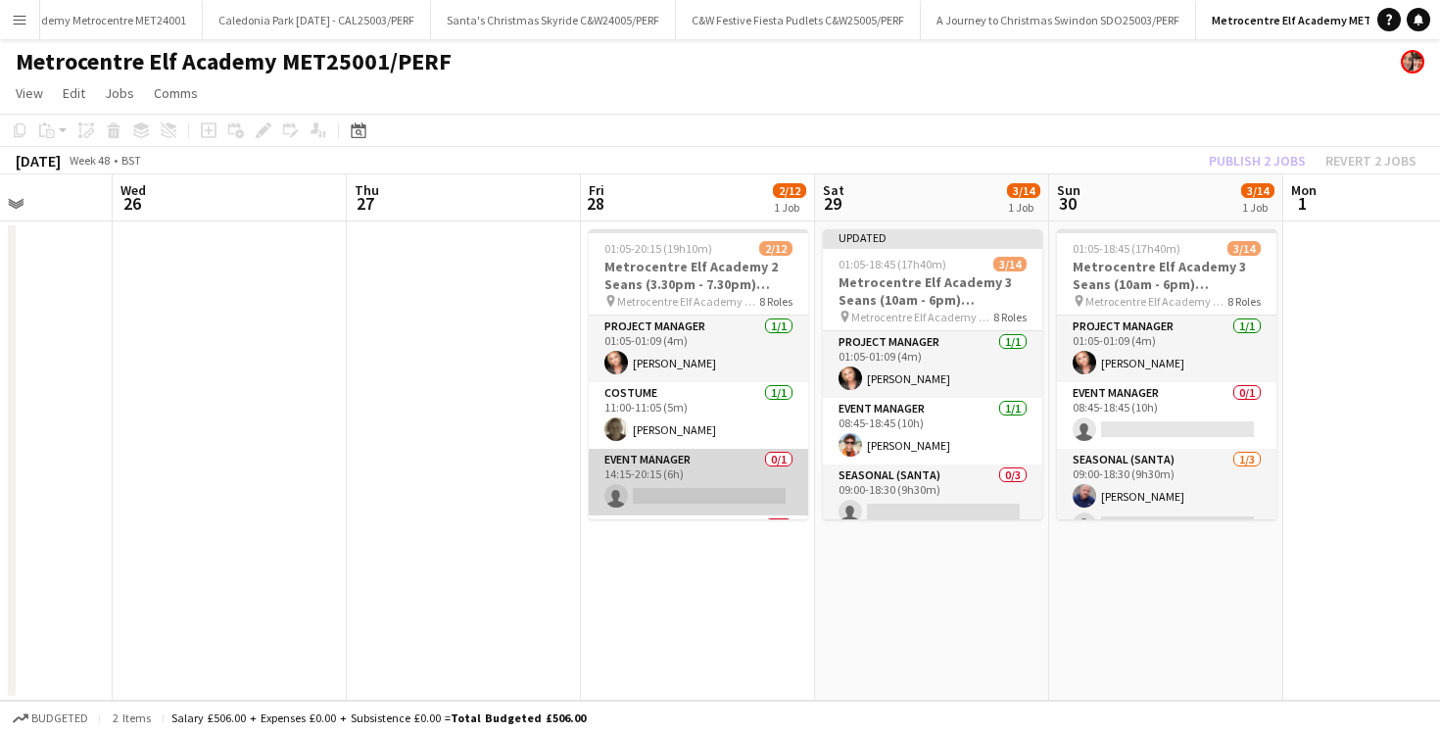
click at [735, 486] on app-card-role "Event Manager 0/1 14:15-20:15 (6h) single-neutral-actions" at bounding box center [698, 482] width 219 height 67
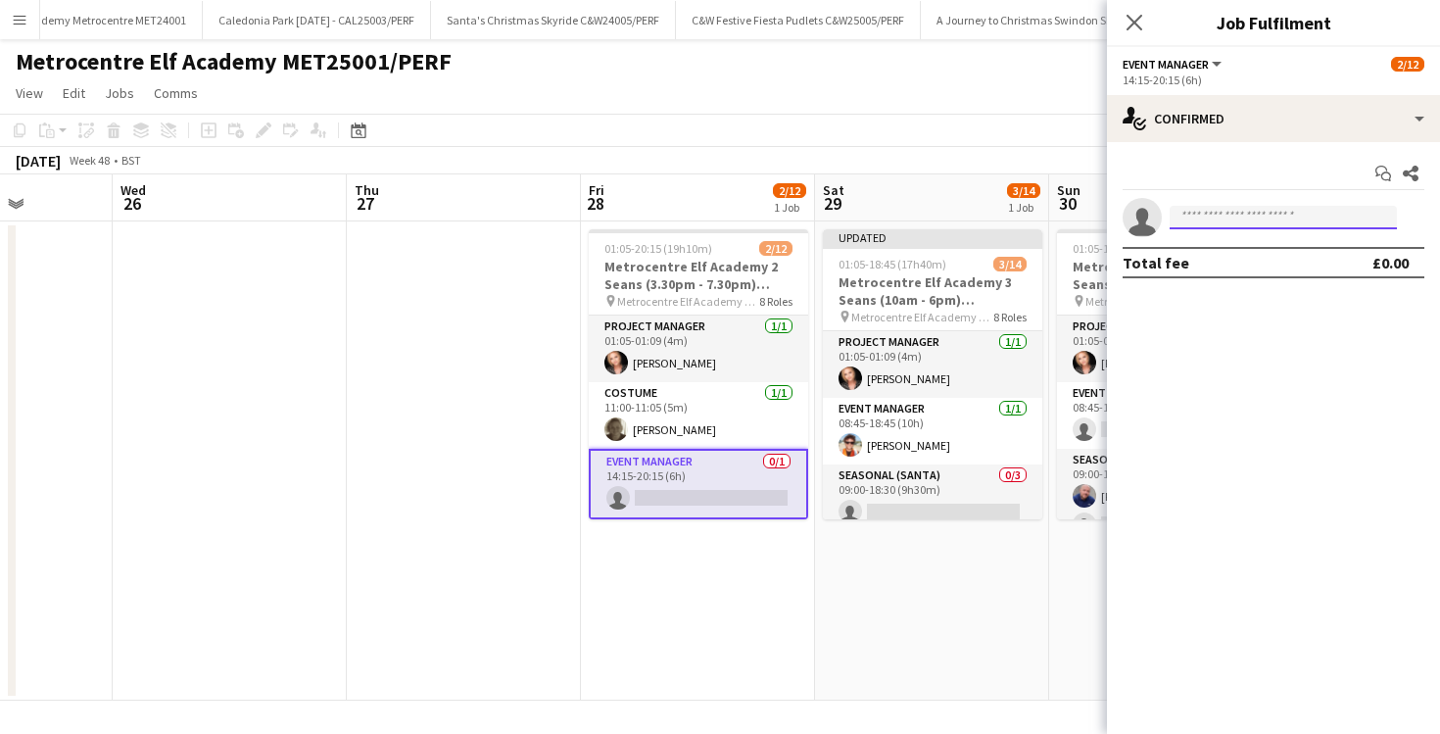
click at [1211, 227] on input at bounding box center [1283, 218] width 227 height 24
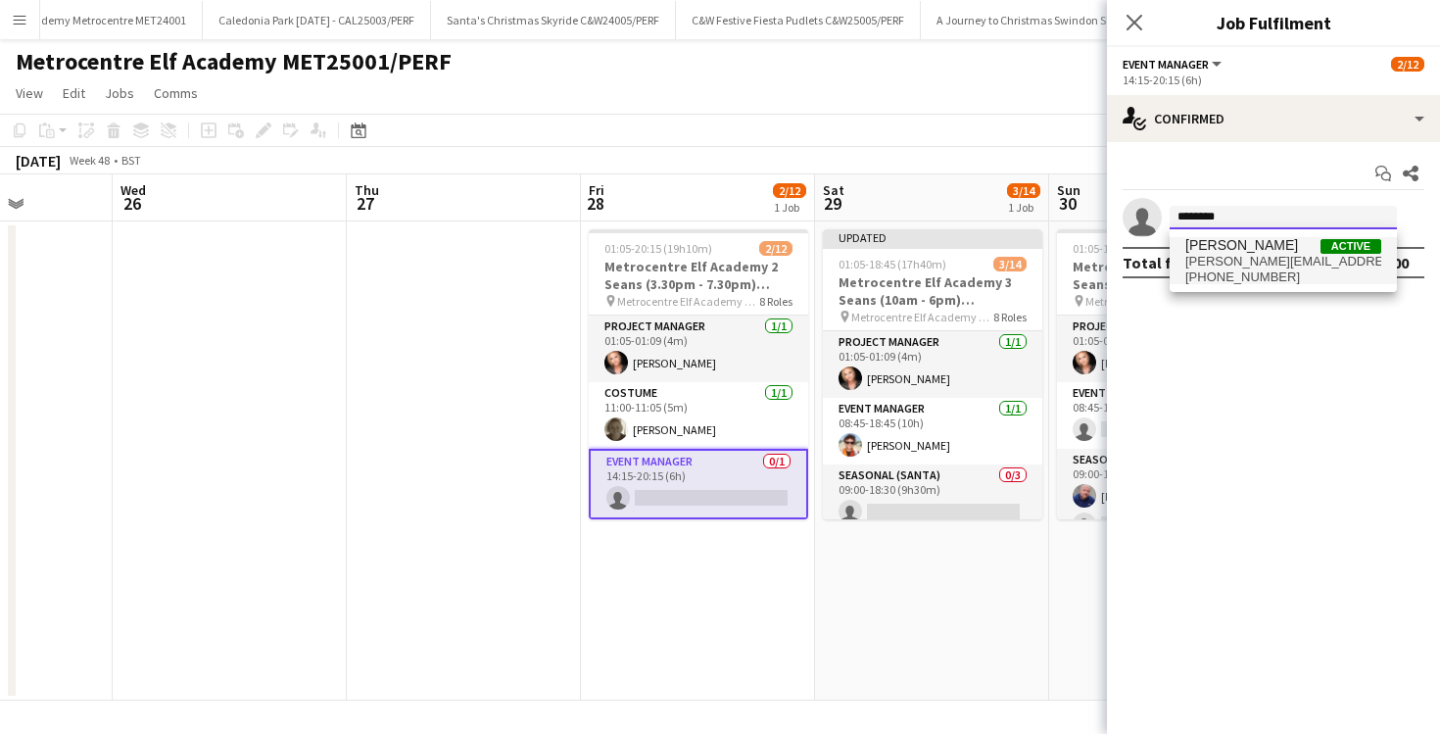
type input "********"
click at [1223, 254] on span "courtney.duncan@outlook.com" at bounding box center [1284, 262] width 196 height 16
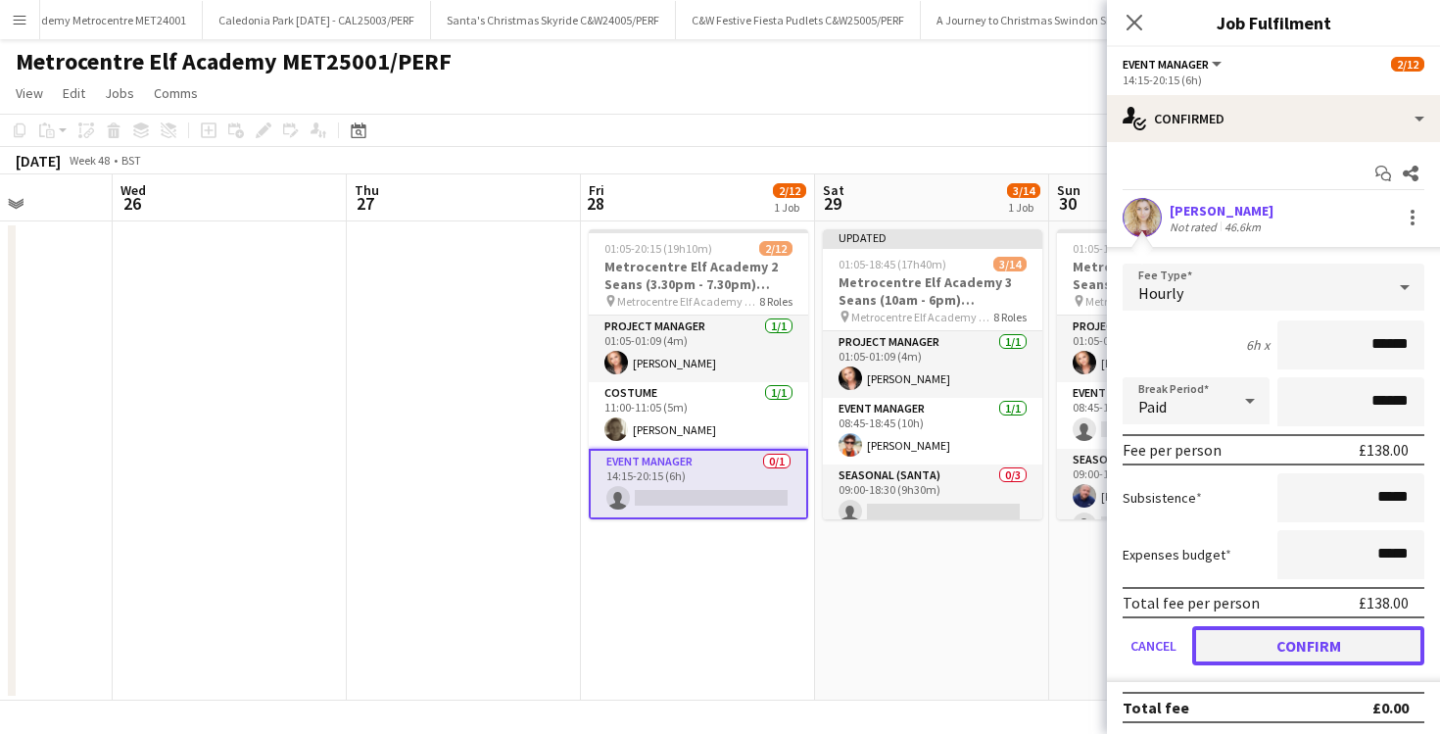
click at [1323, 635] on button "Confirm" at bounding box center [1309, 645] width 232 height 39
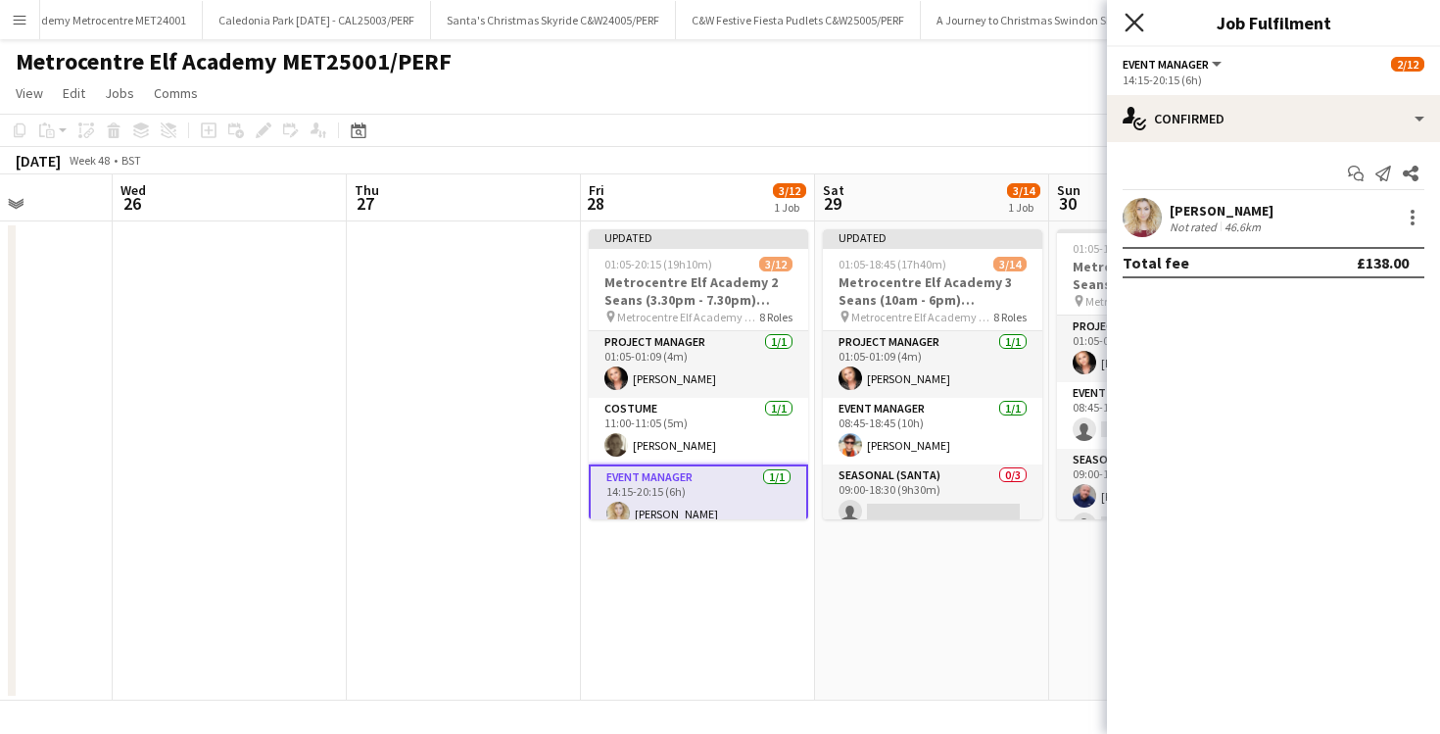
click at [1132, 27] on icon "Close pop-in" at bounding box center [1134, 22] width 19 height 19
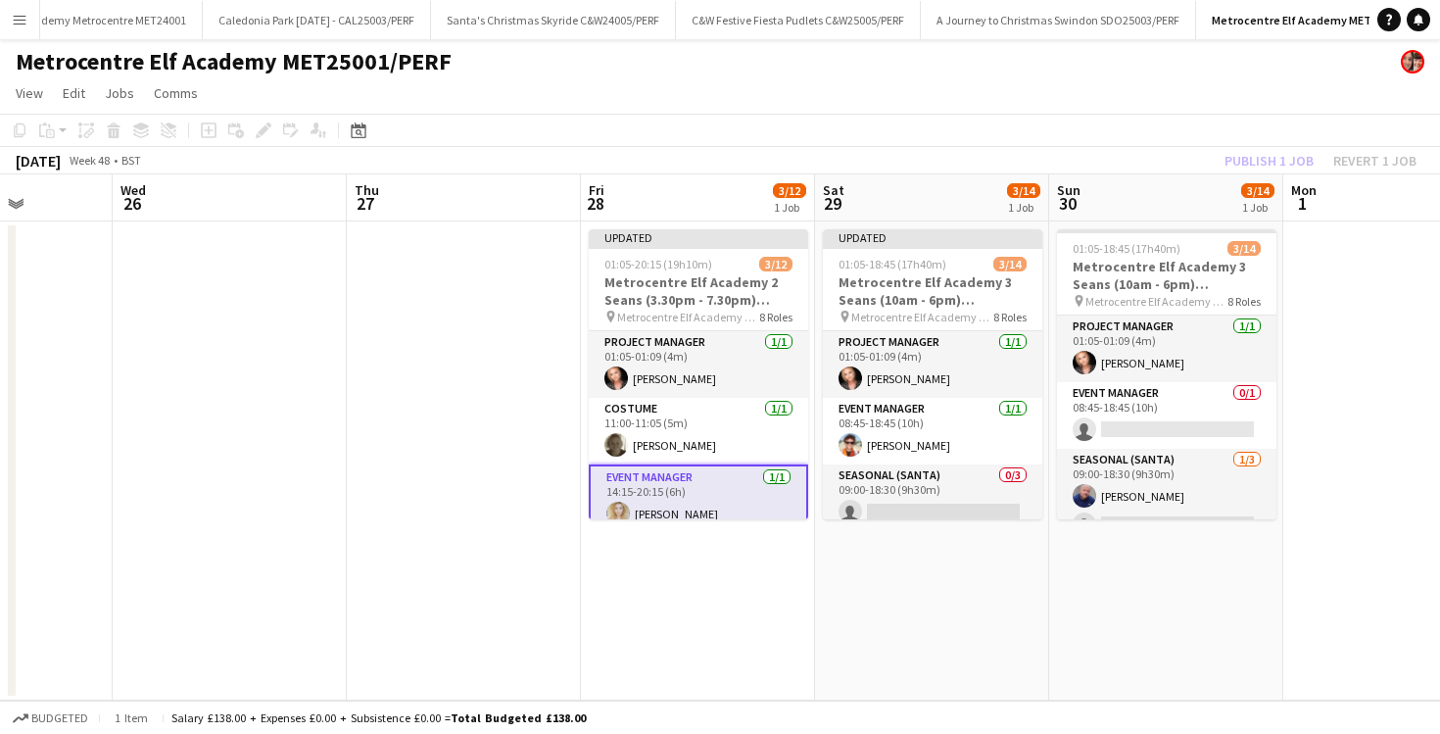
click at [743, 647] on app-date-cell "Updated 01:05-20:15 (19h10m) 3/12 Metrocentre Elf Academy 2 Seans (3.30pm - 7.3…" at bounding box center [698, 460] width 234 height 479
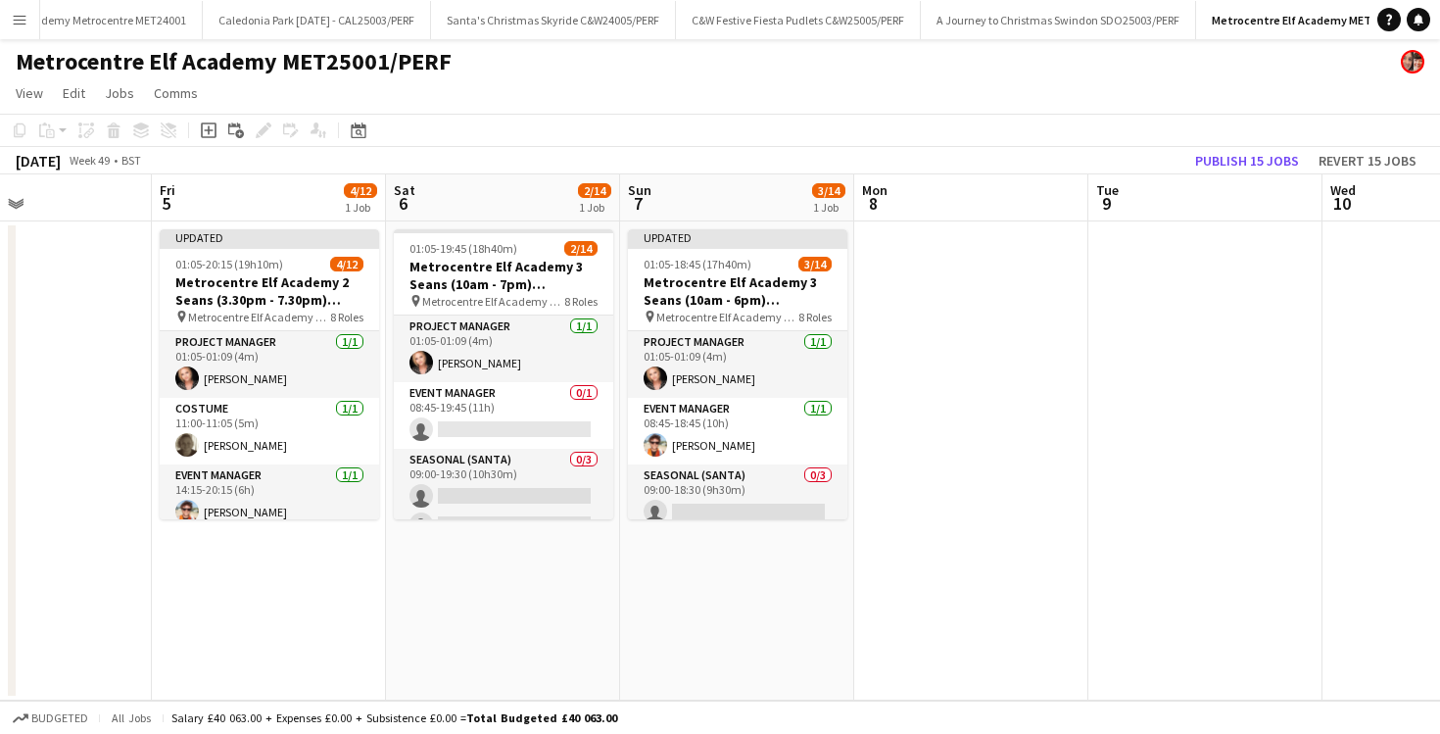
scroll to position [0, 846]
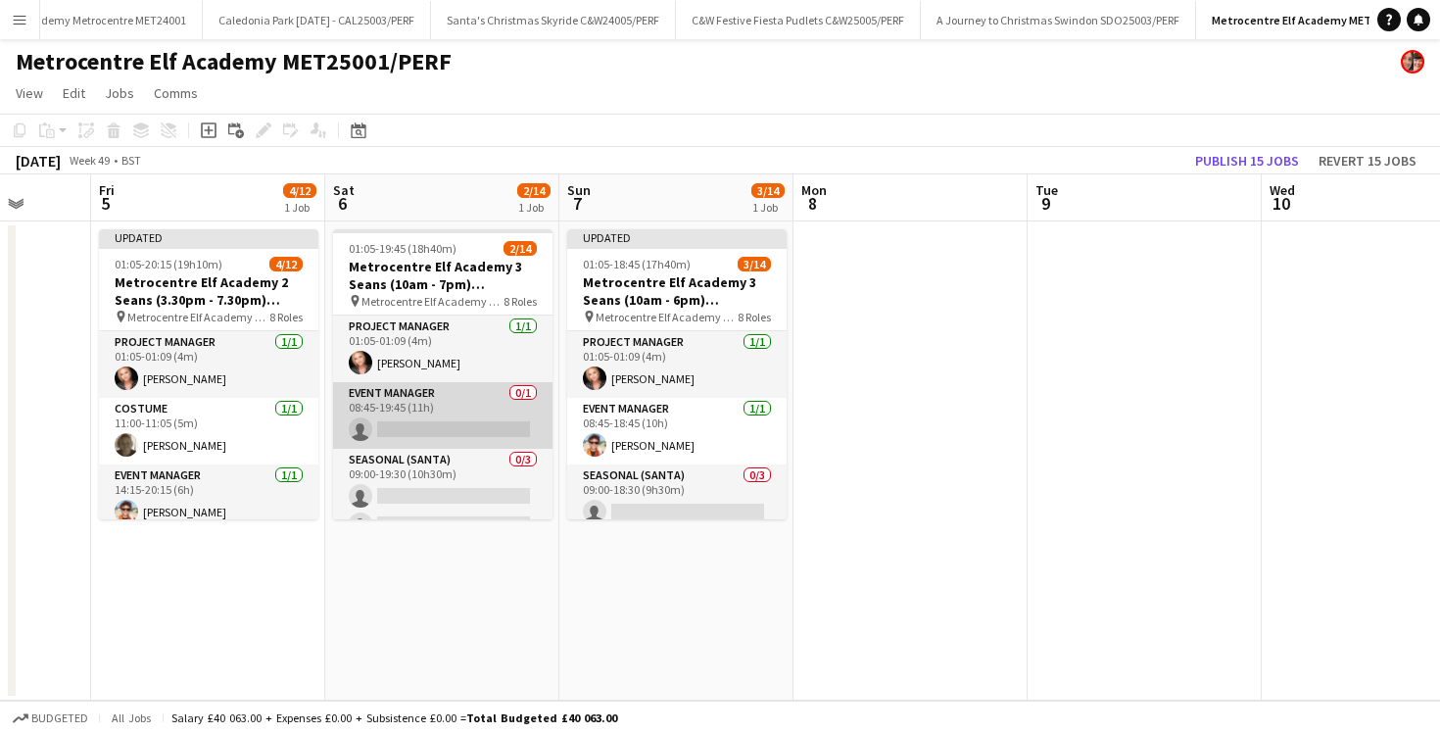
click at [437, 400] on app-card-role "Event Manager 0/1 08:45-19:45 (11h) single-neutral-actions" at bounding box center [442, 415] width 219 height 67
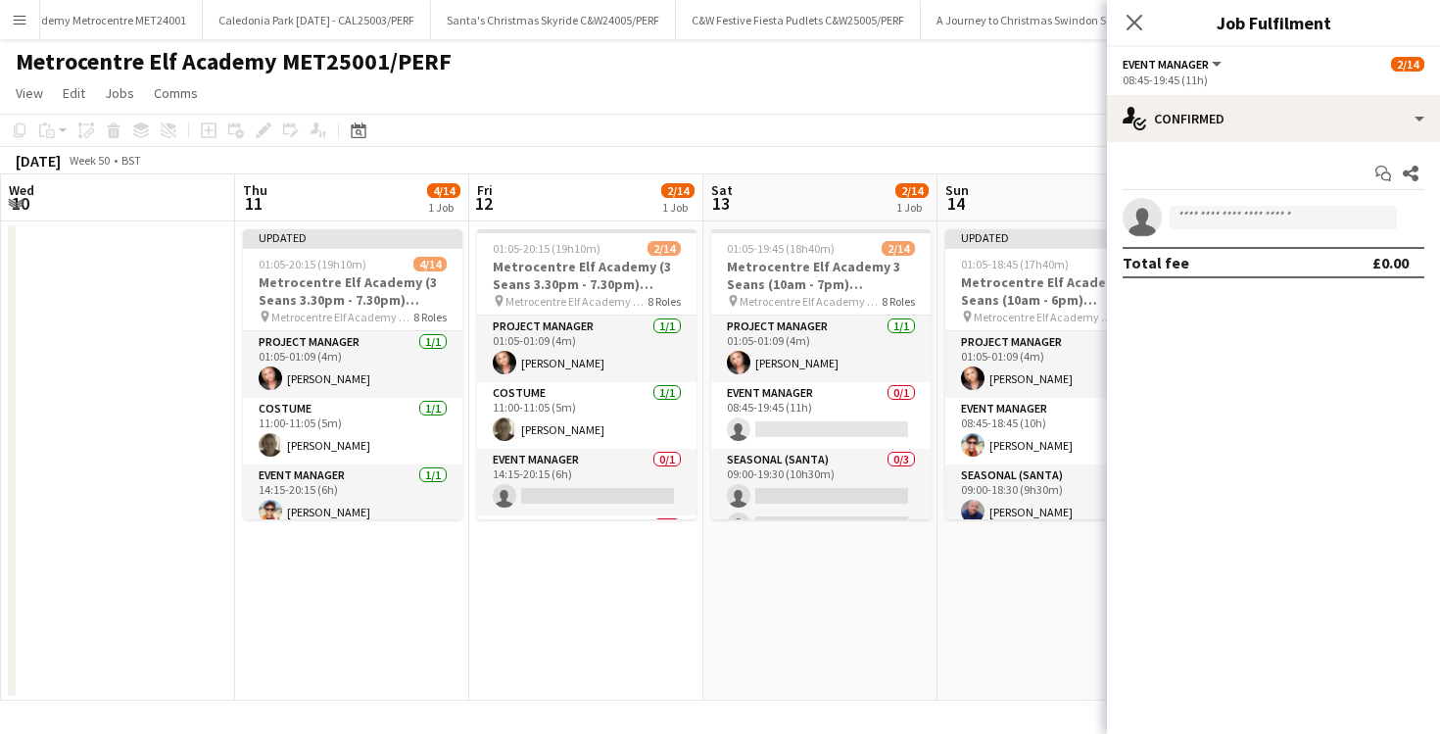
scroll to position [0, 732]
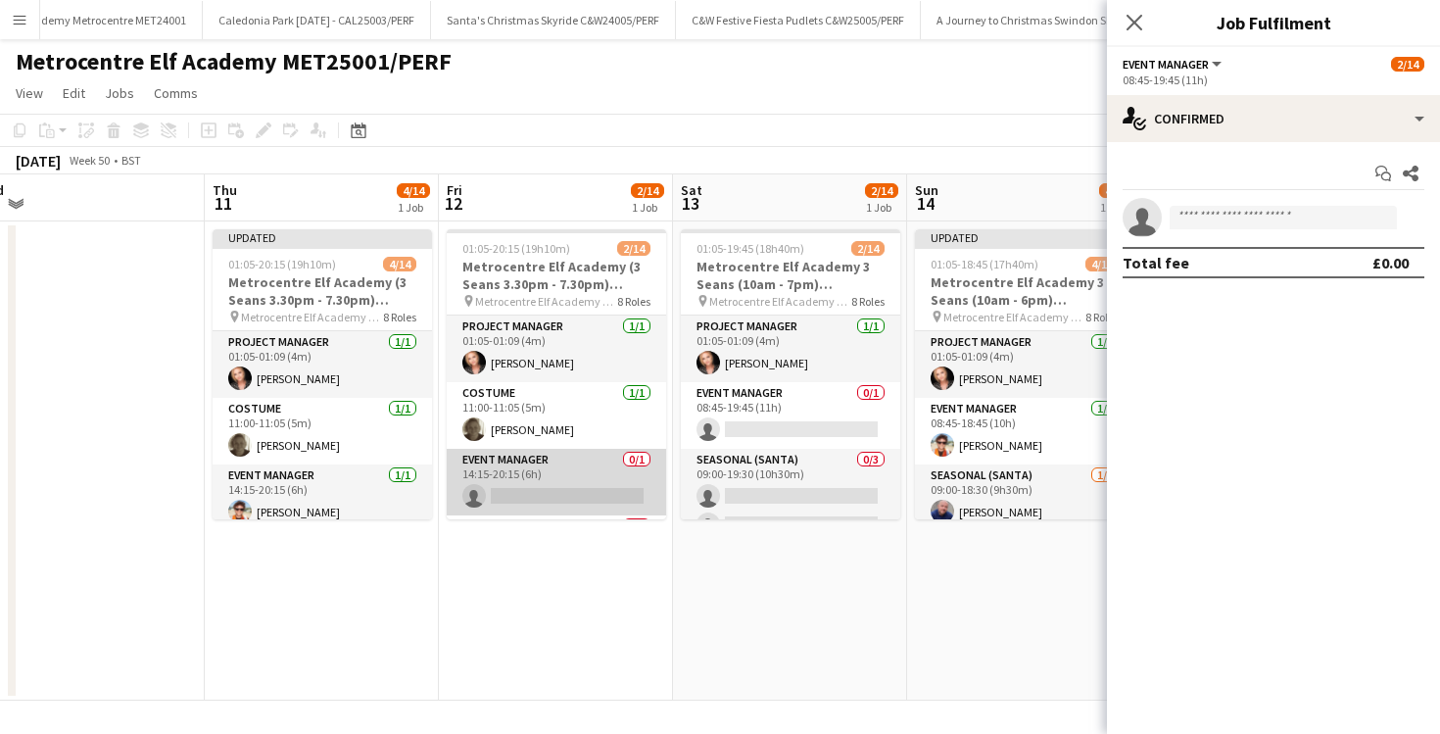
click at [560, 476] on app-card-role "Event Manager 0/1 14:15-20:15 (6h) single-neutral-actions" at bounding box center [556, 482] width 219 height 67
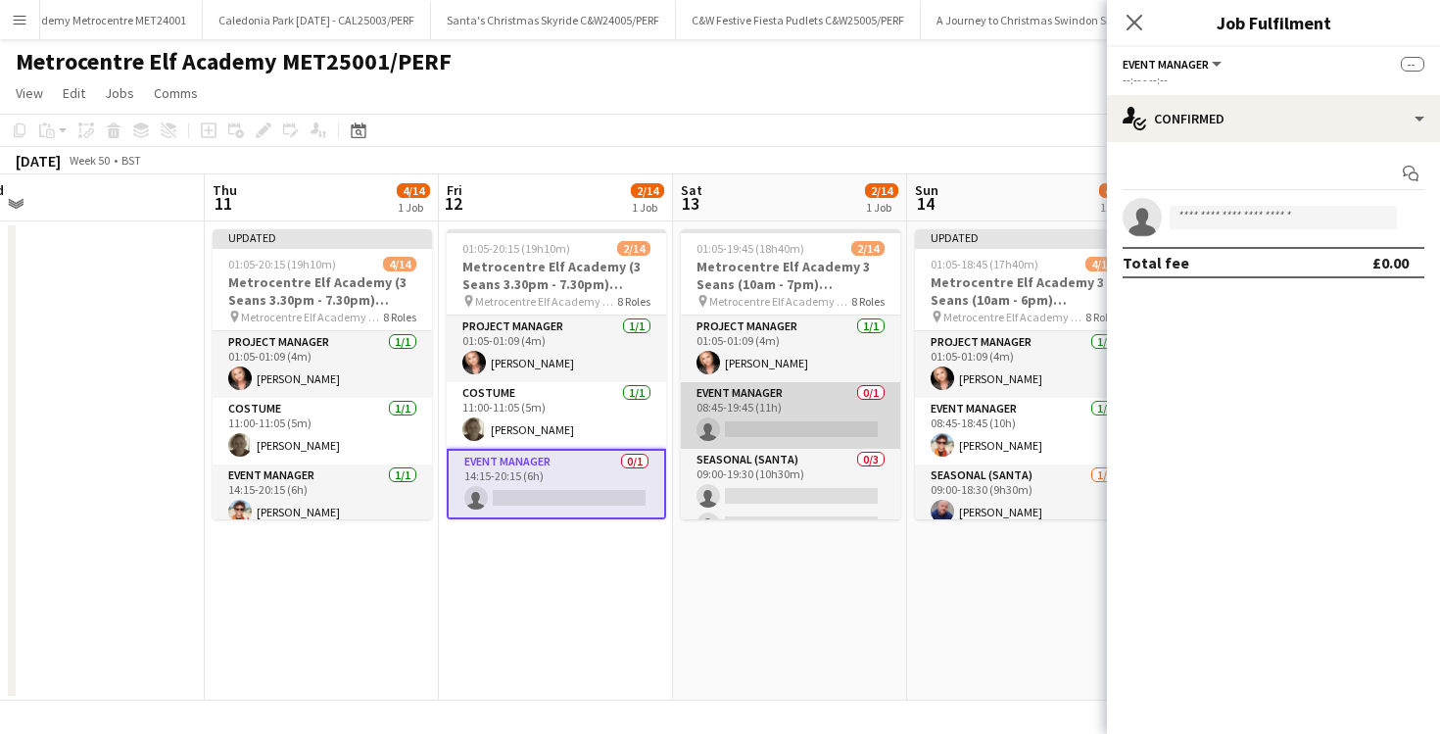
click at [791, 409] on app-card-role "Event Manager 0/1 08:45-19:45 (11h) single-neutral-actions" at bounding box center [790, 415] width 219 height 67
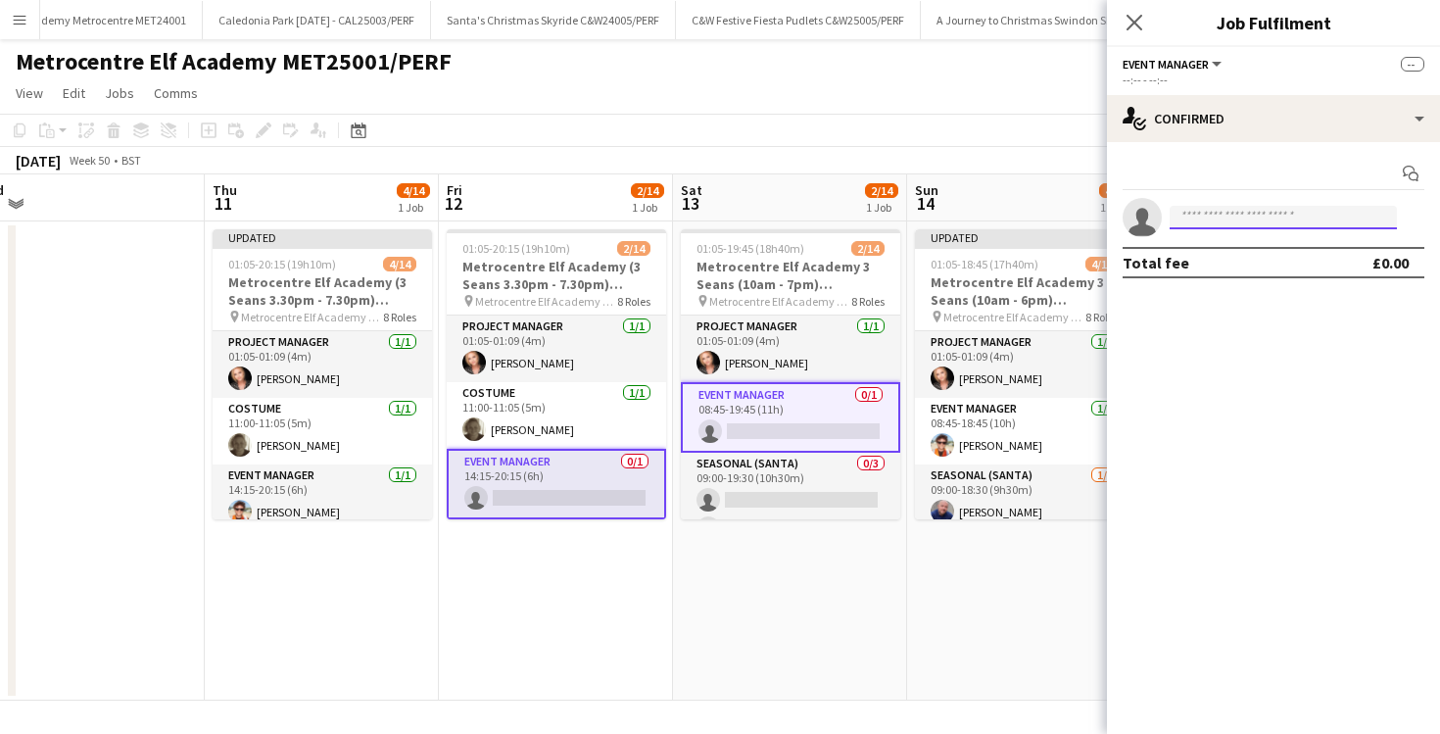
click at [1250, 214] on input at bounding box center [1283, 218] width 227 height 24
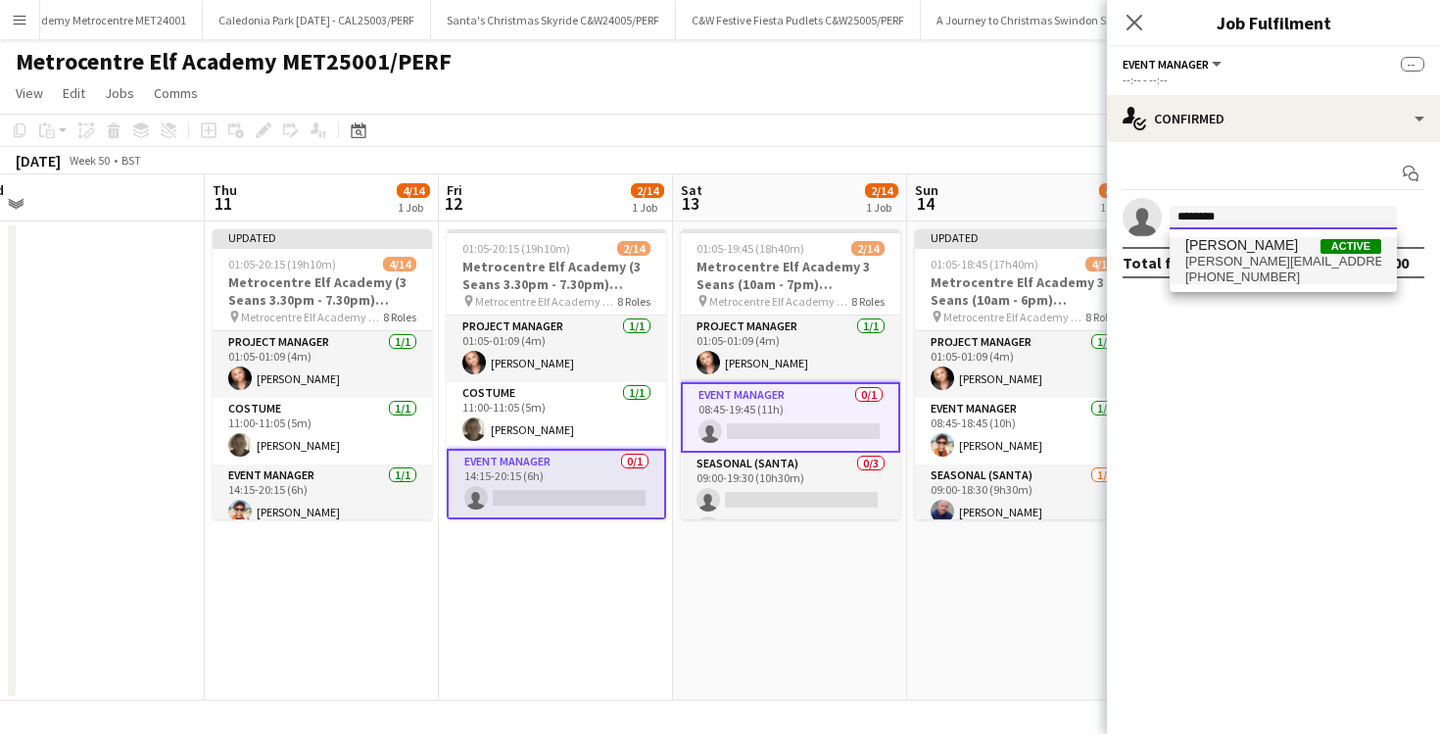
type input "********"
click at [1255, 257] on span "courtney.duncan@outlook.com" at bounding box center [1284, 262] width 196 height 16
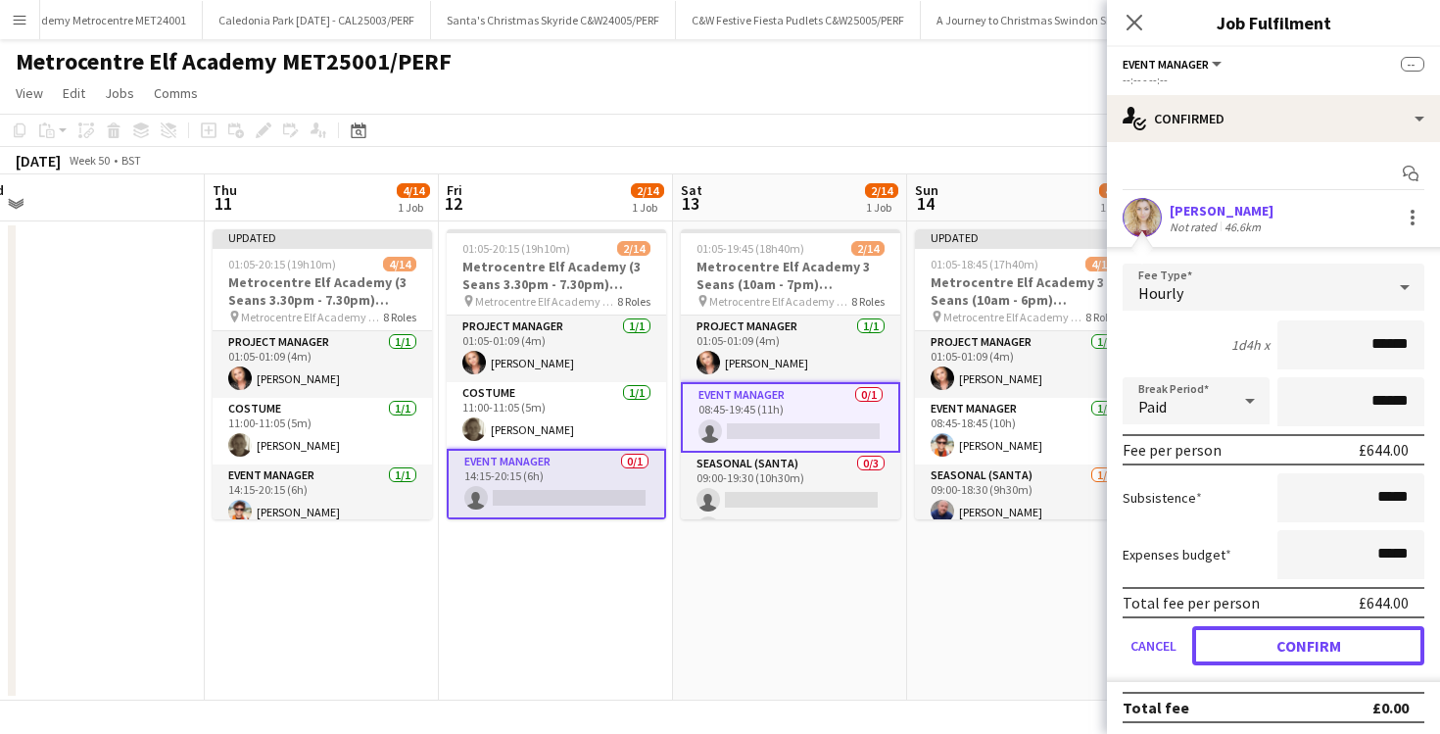
click at [1259, 654] on button "Confirm" at bounding box center [1309, 645] width 232 height 39
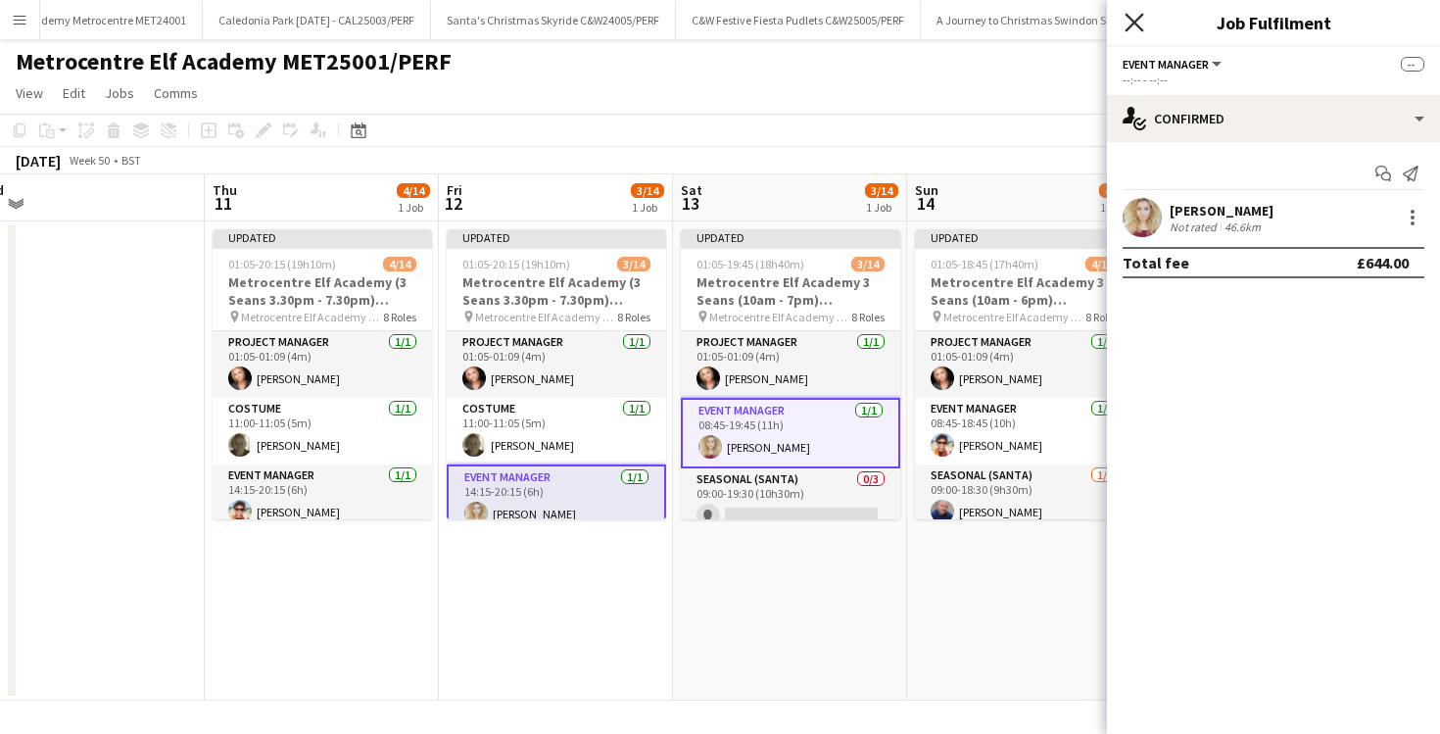
click at [1132, 21] on icon at bounding box center [1134, 22] width 19 height 19
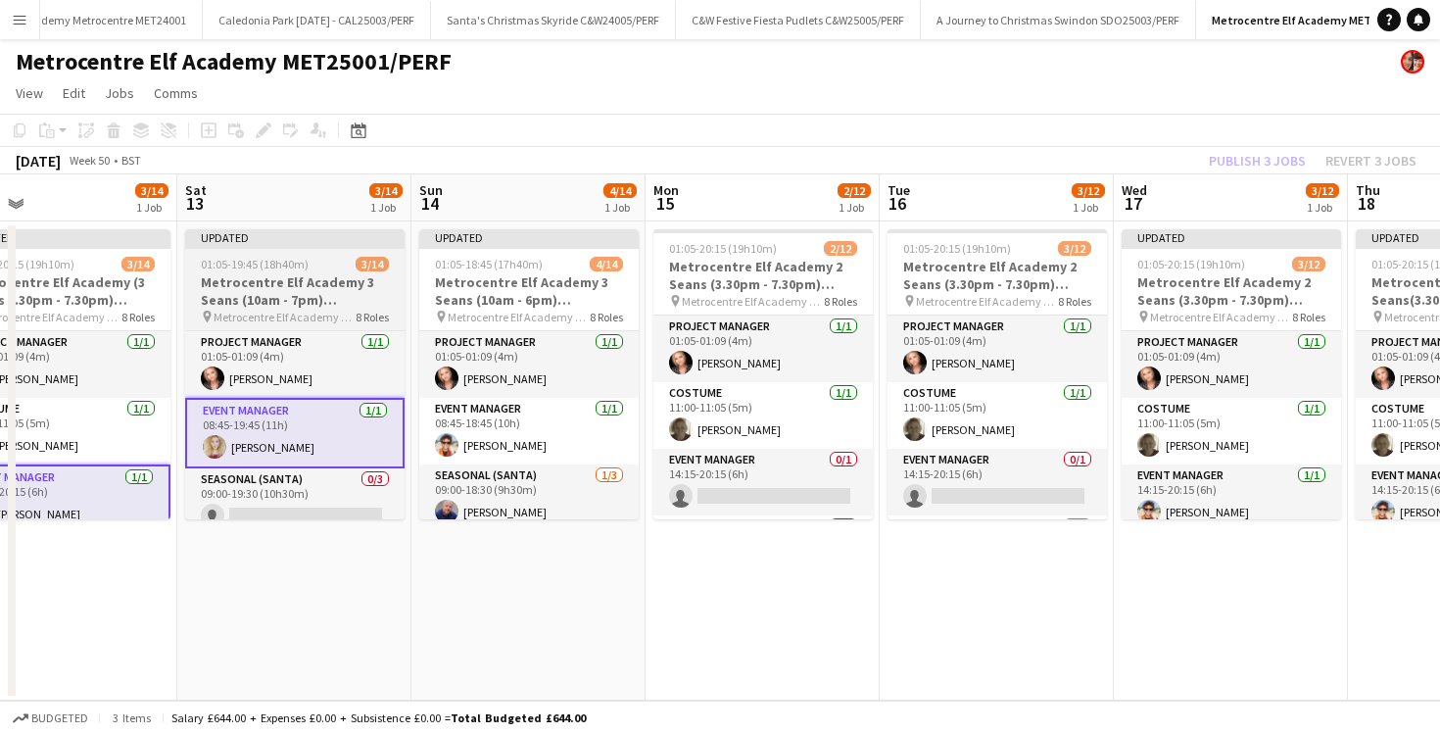
scroll to position [0, 759]
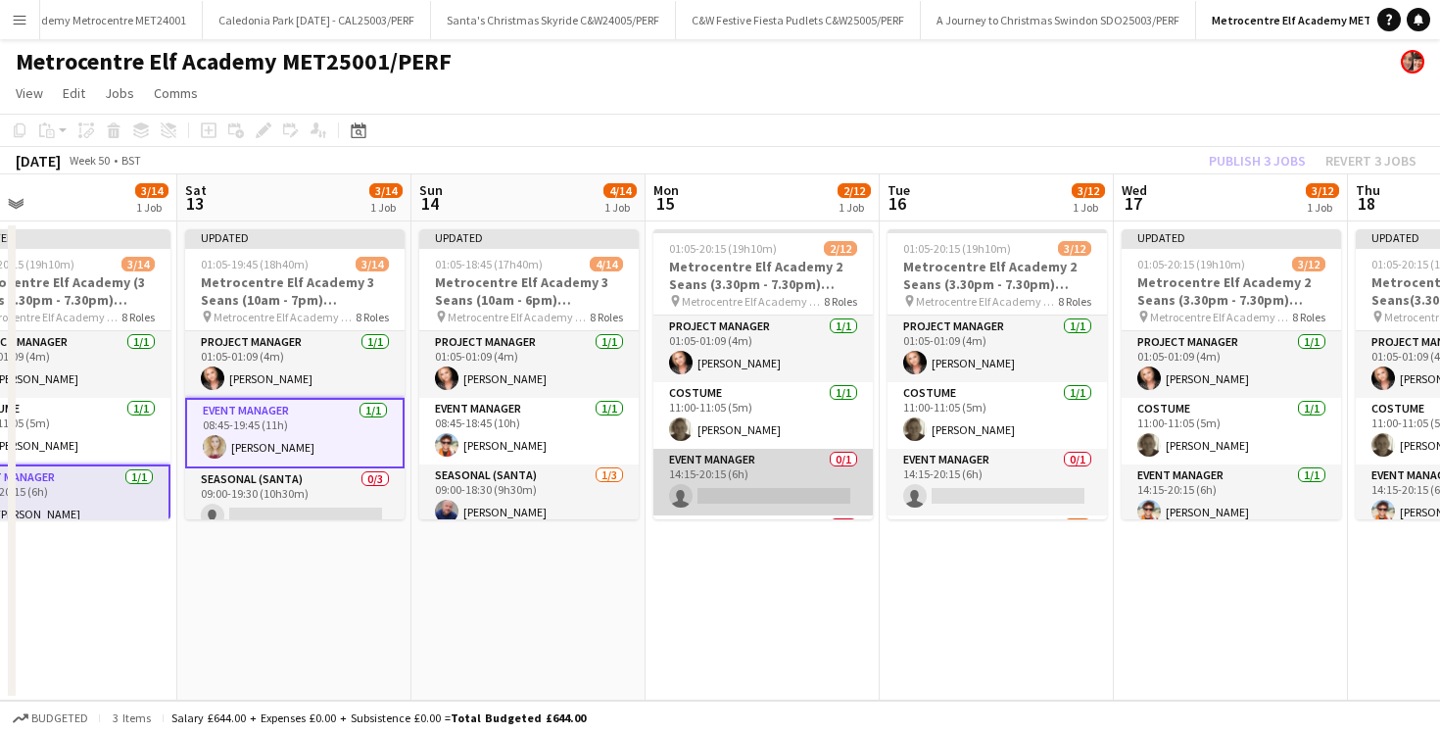
click at [768, 482] on app-card-role "Event Manager 0/1 14:15-20:15 (6h) single-neutral-actions" at bounding box center [763, 482] width 219 height 67
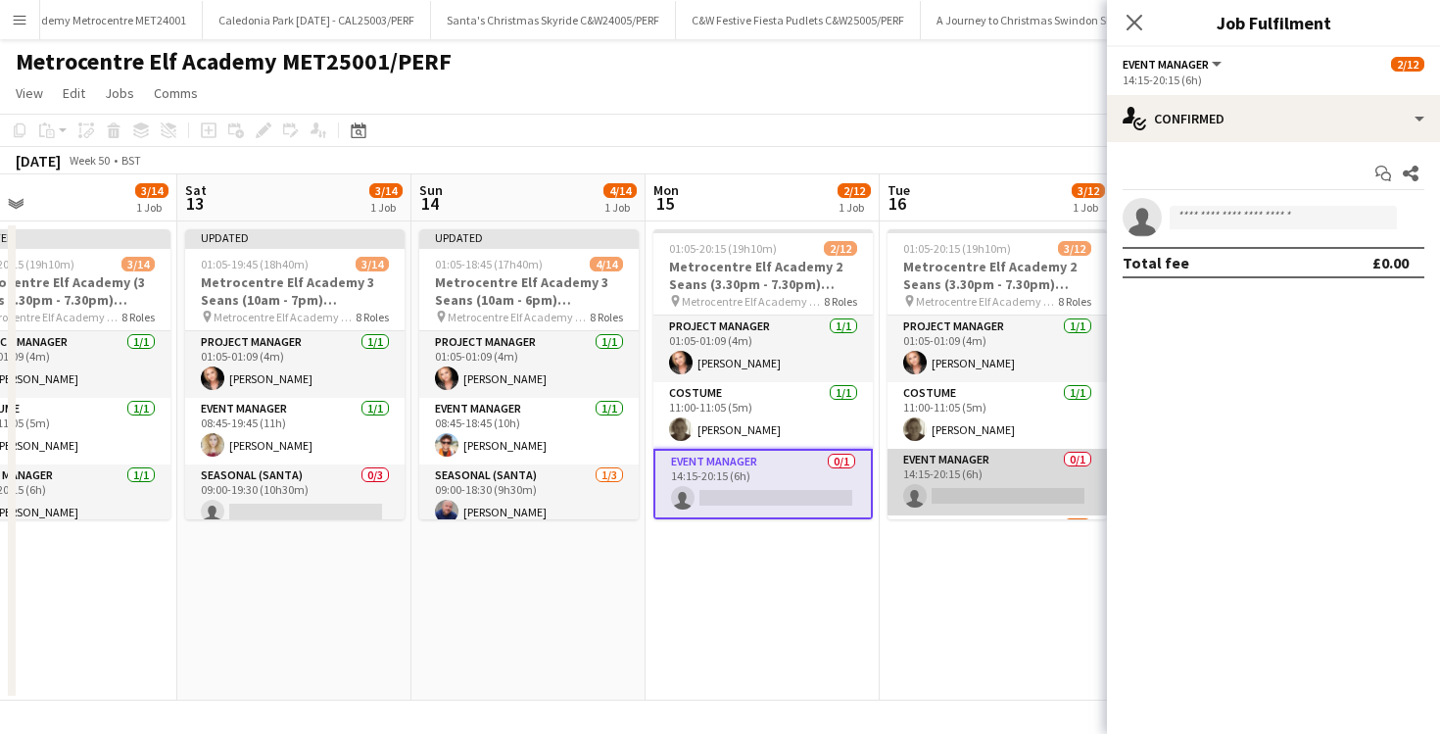
click at [913, 488] on app-card-role "Event Manager 0/1 14:15-20:15 (6h) single-neutral-actions" at bounding box center [997, 482] width 219 height 67
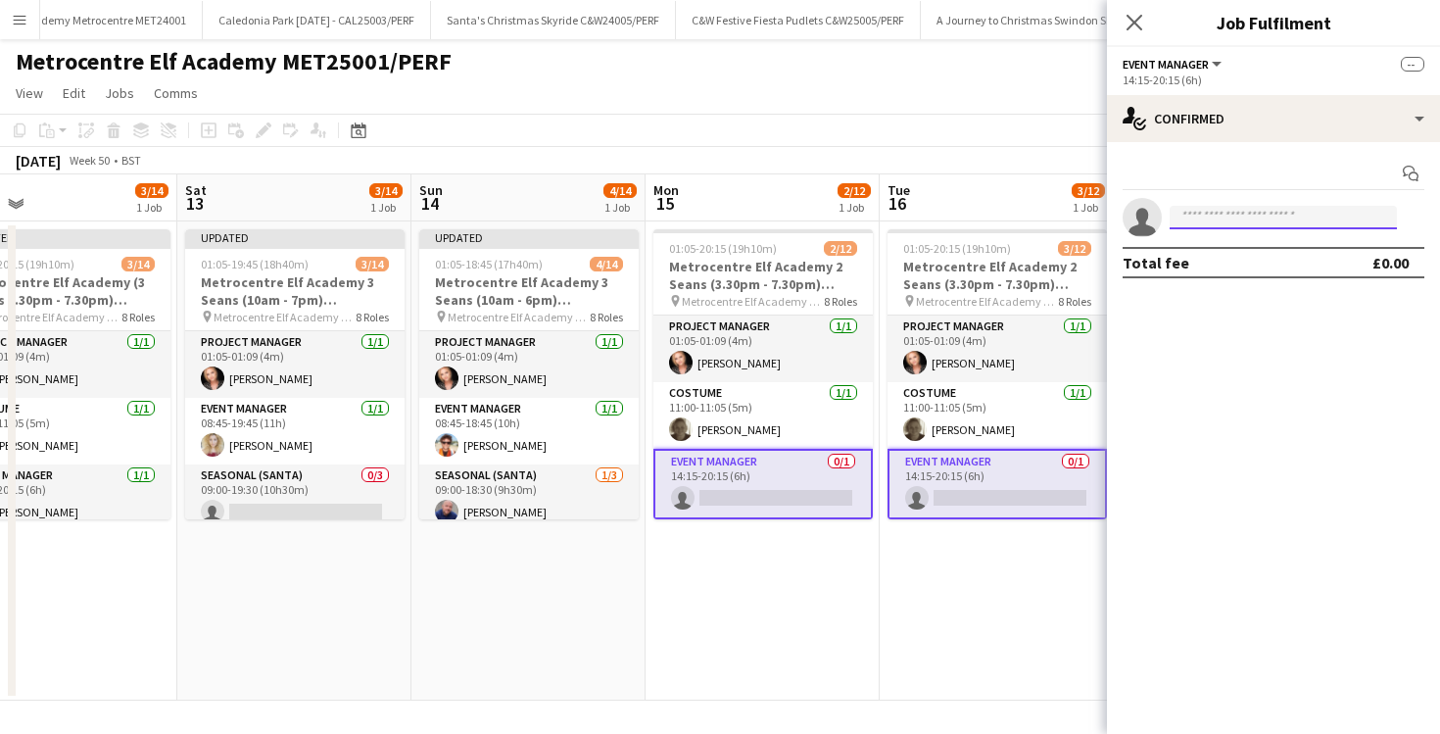
click at [1202, 216] on input at bounding box center [1283, 218] width 227 height 24
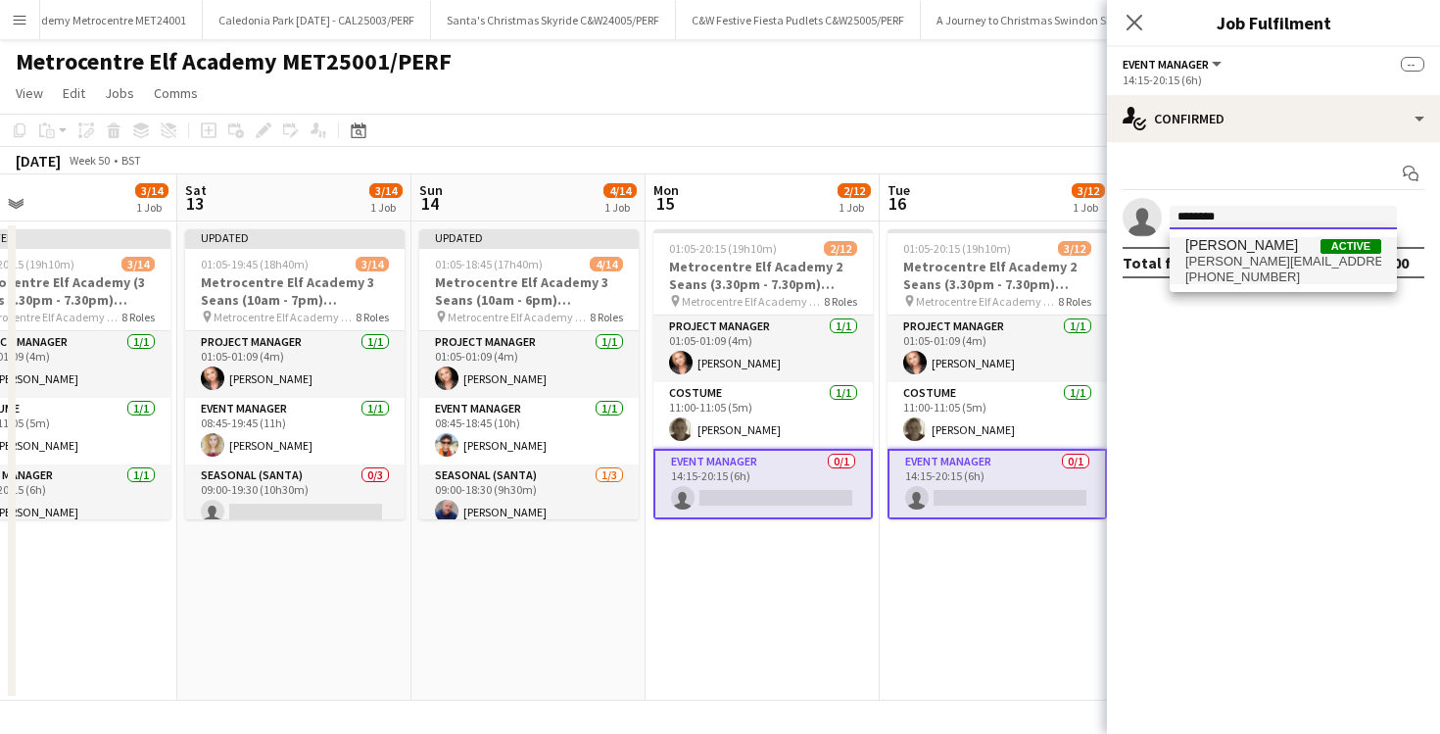
type input "********"
click at [1214, 253] on span "[PERSON_NAME]" at bounding box center [1242, 245] width 113 height 17
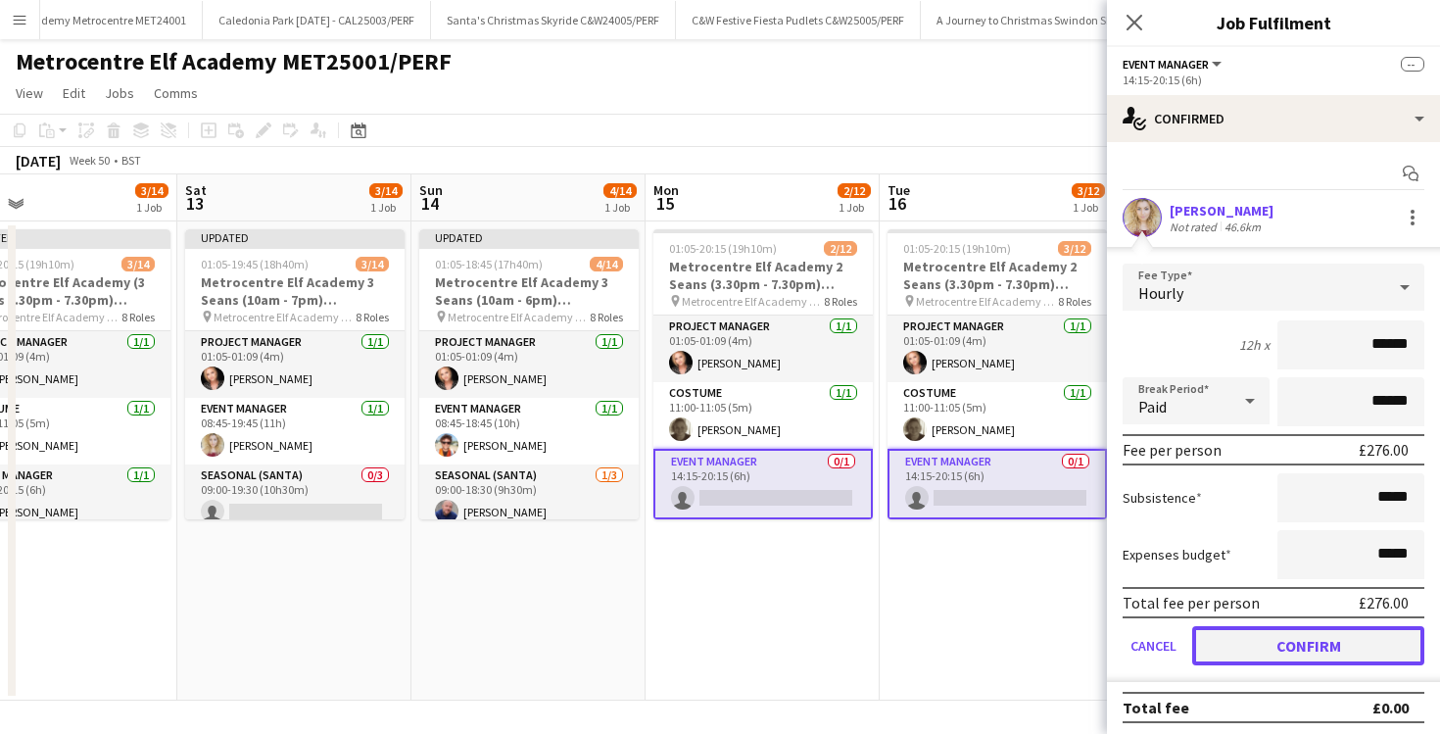
click at [1307, 637] on button "Confirm" at bounding box center [1309, 645] width 232 height 39
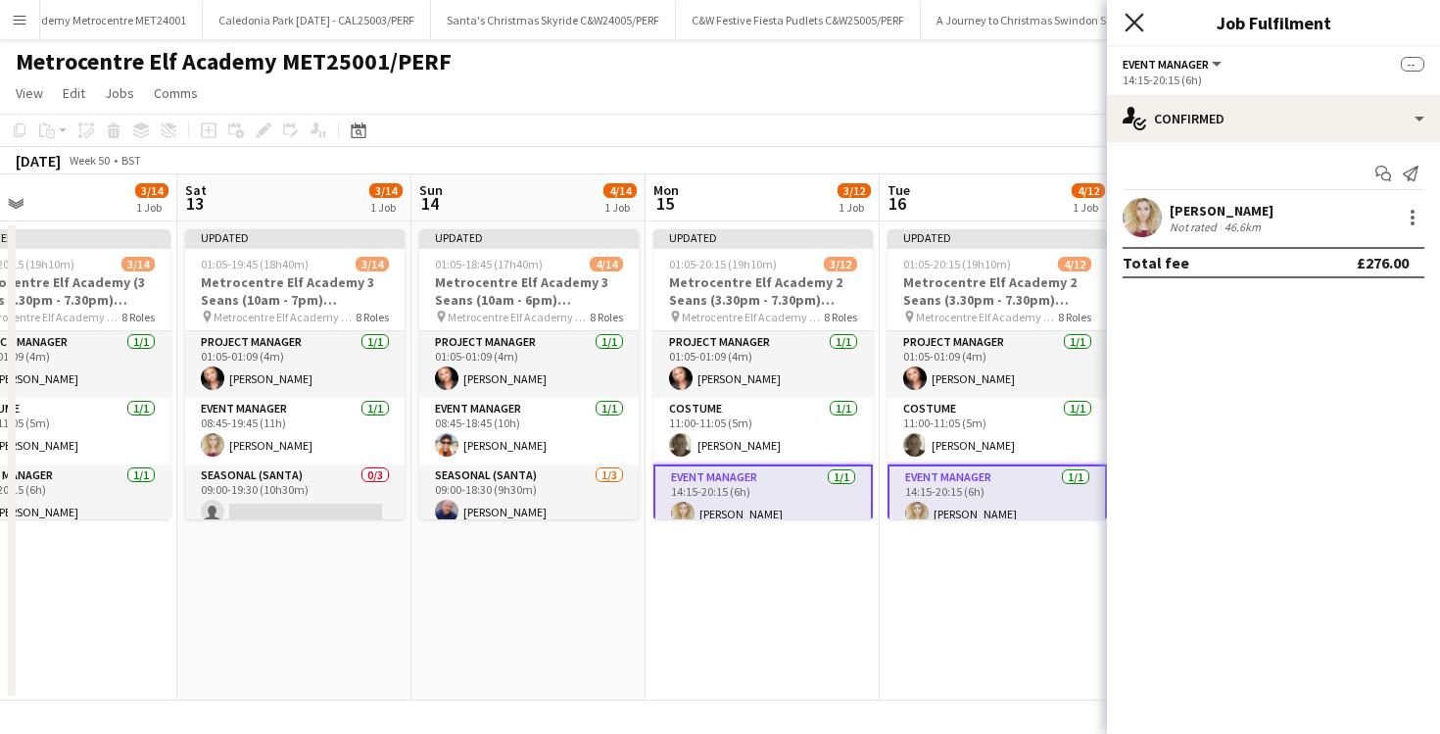
click at [1138, 21] on icon at bounding box center [1134, 22] width 19 height 19
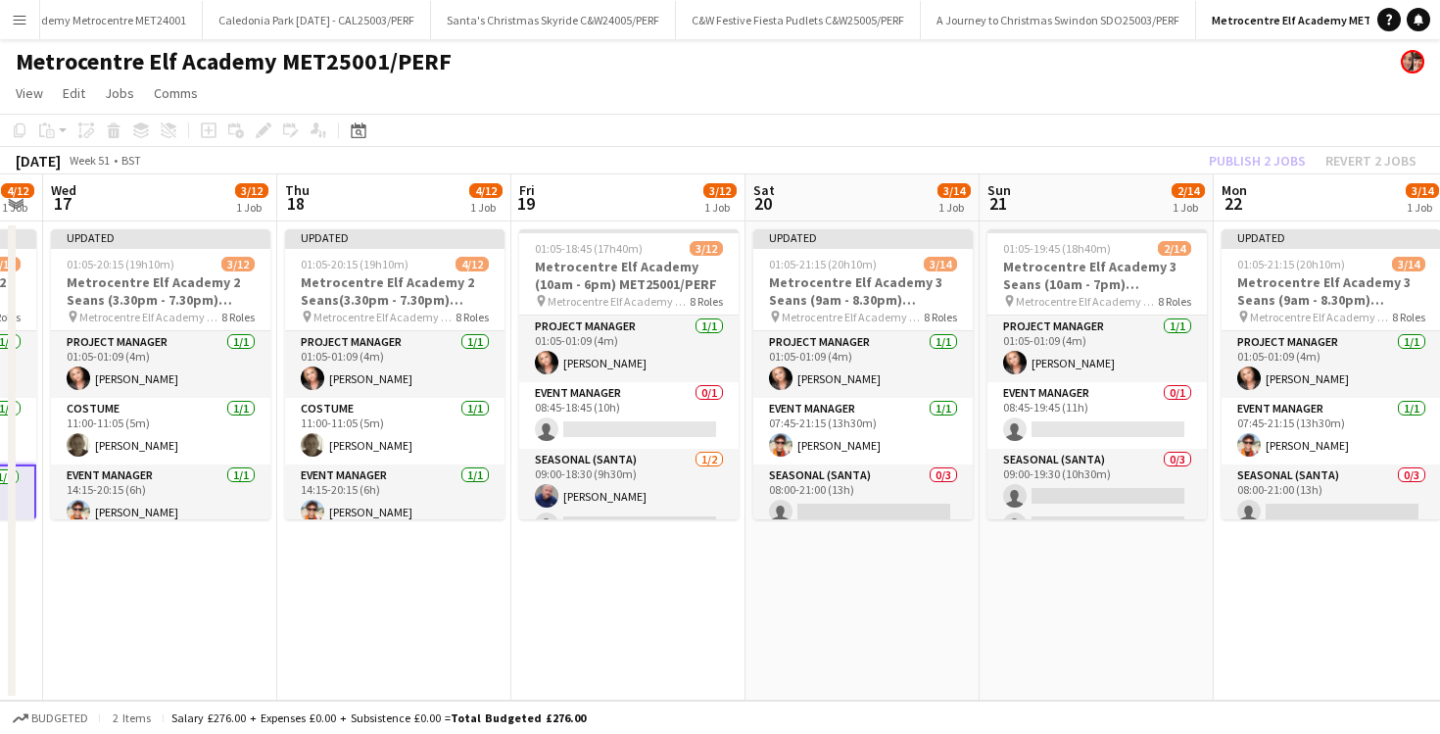
scroll to position [0, 893]
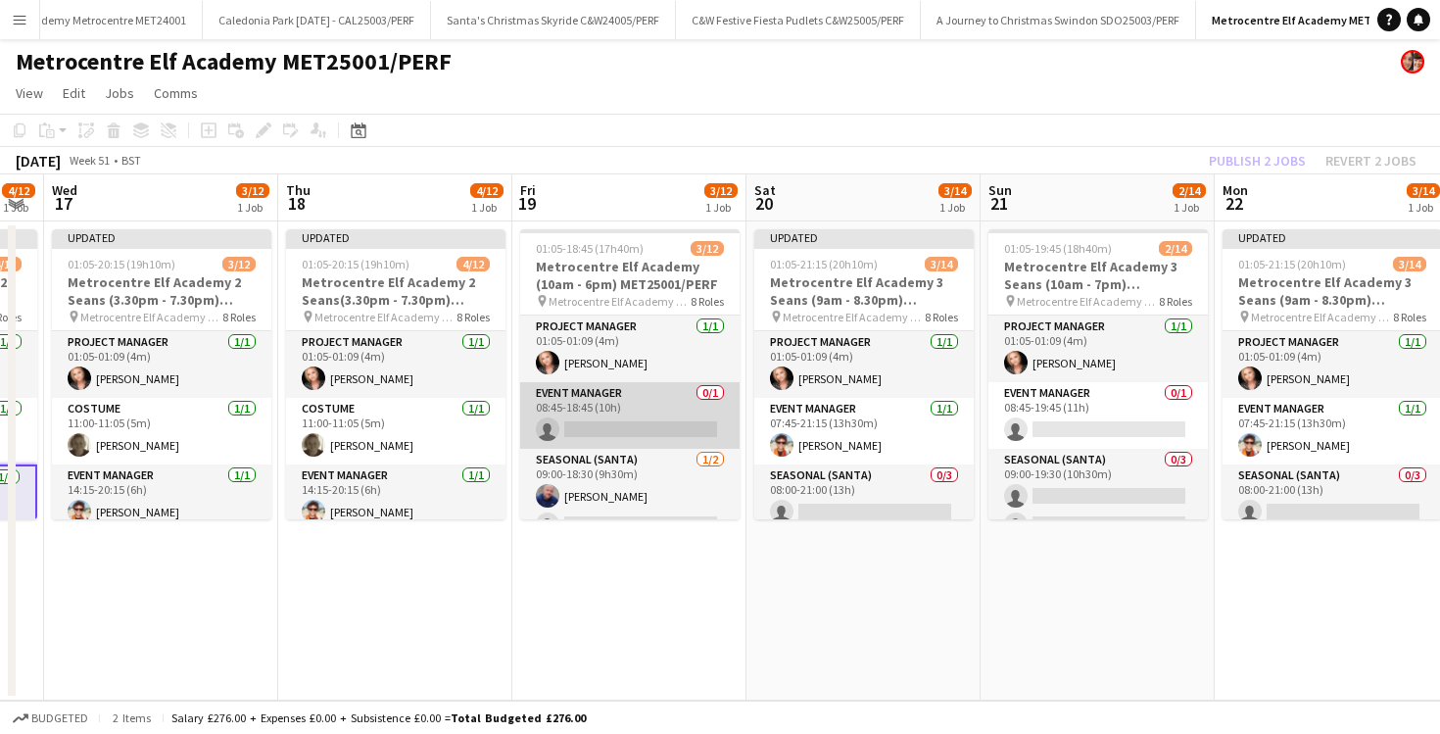
click at [645, 412] on app-card-role "Event Manager 0/1 08:45-18:45 (10h) single-neutral-actions" at bounding box center [629, 415] width 219 height 67
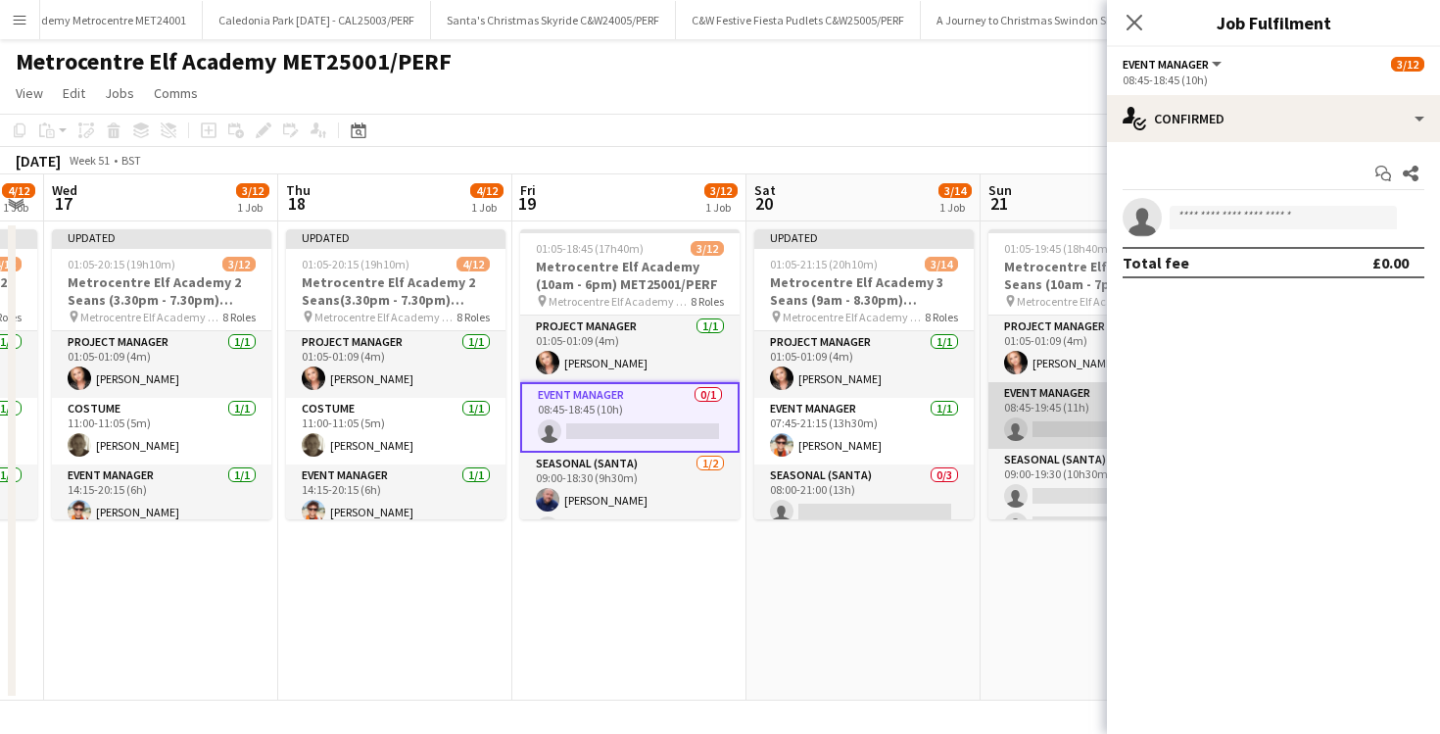
click at [1049, 431] on app-card-role "Event Manager 0/1 08:45-19:45 (11h) single-neutral-actions" at bounding box center [1098, 415] width 219 height 67
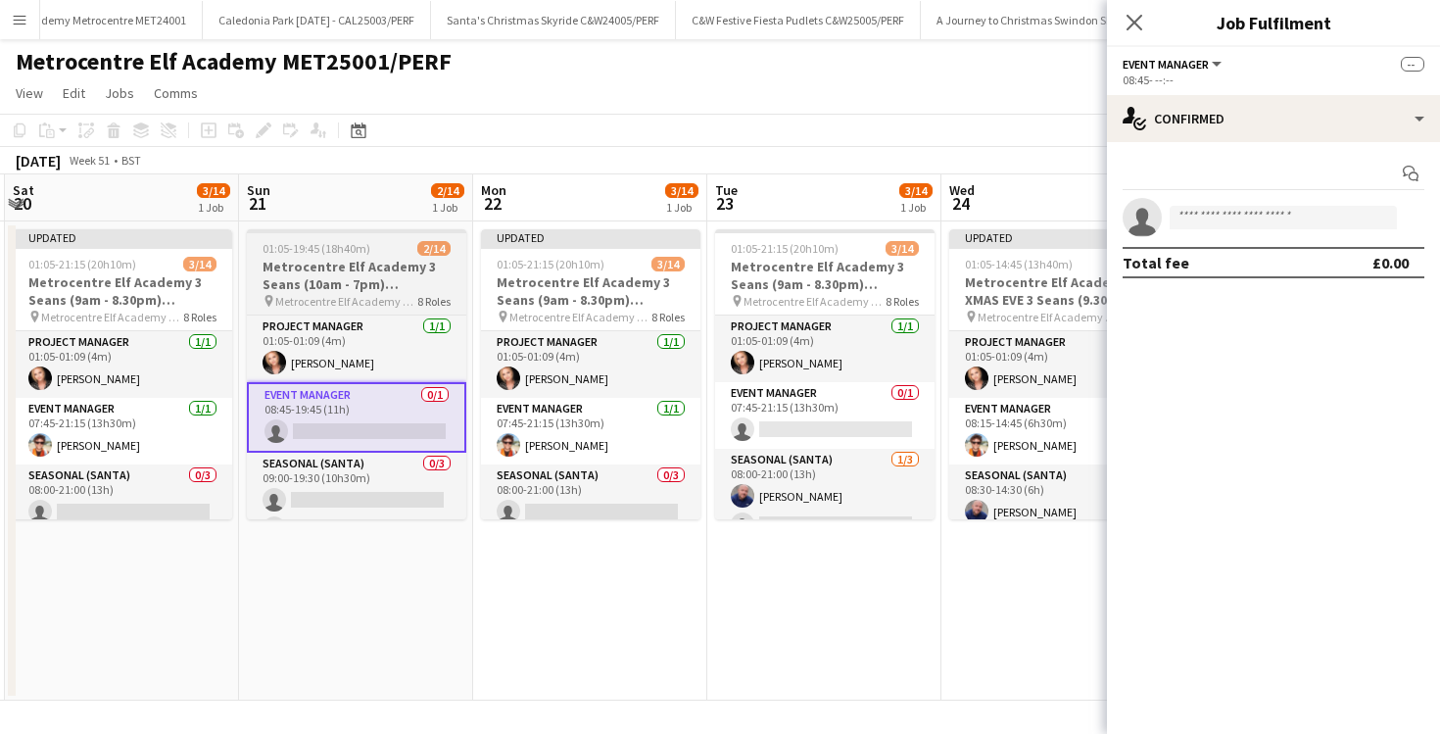
scroll to position [0, 699]
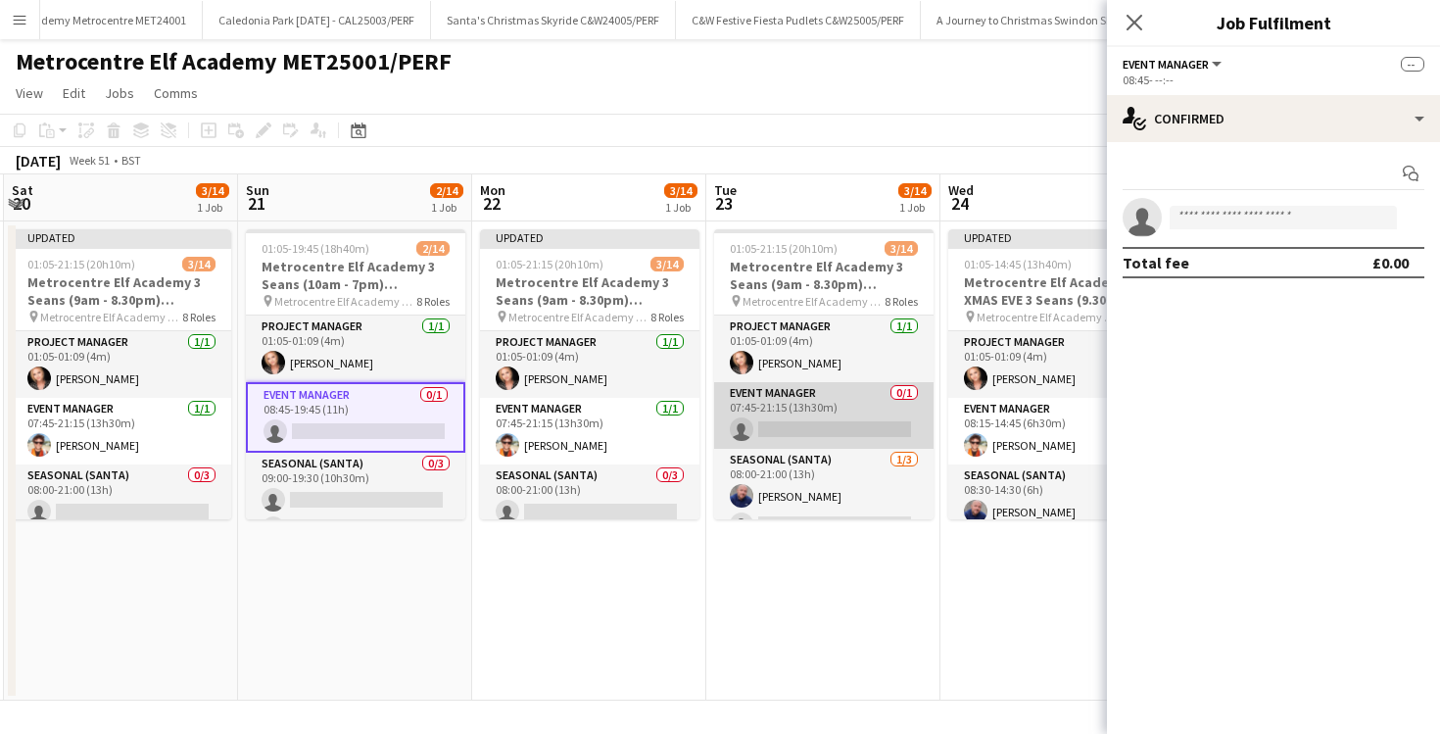
click at [835, 403] on app-card-role "Event Manager 0/1 07:45-21:15 (13h30m) single-neutral-actions" at bounding box center [823, 415] width 219 height 67
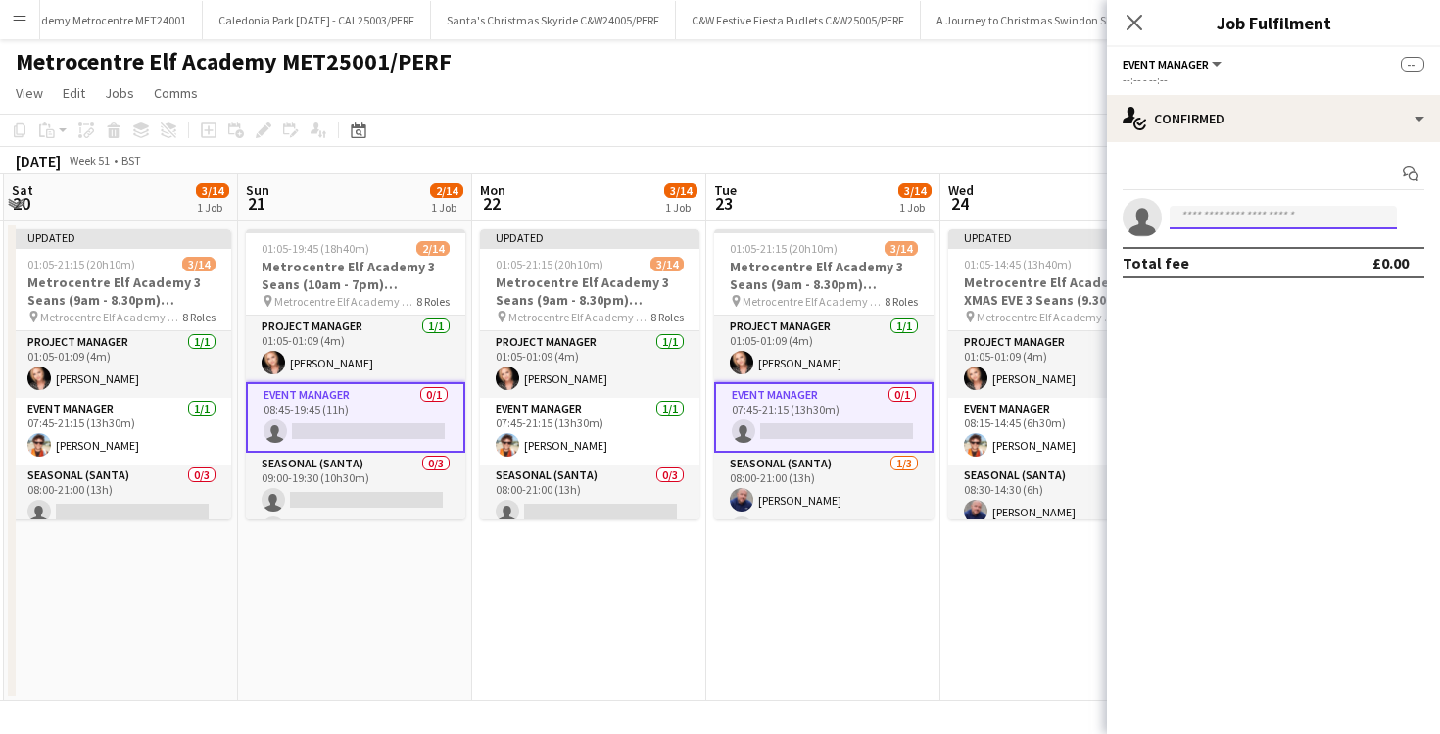
click at [1208, 217] on input at bounding box center [1283, 218] width 227 height 24
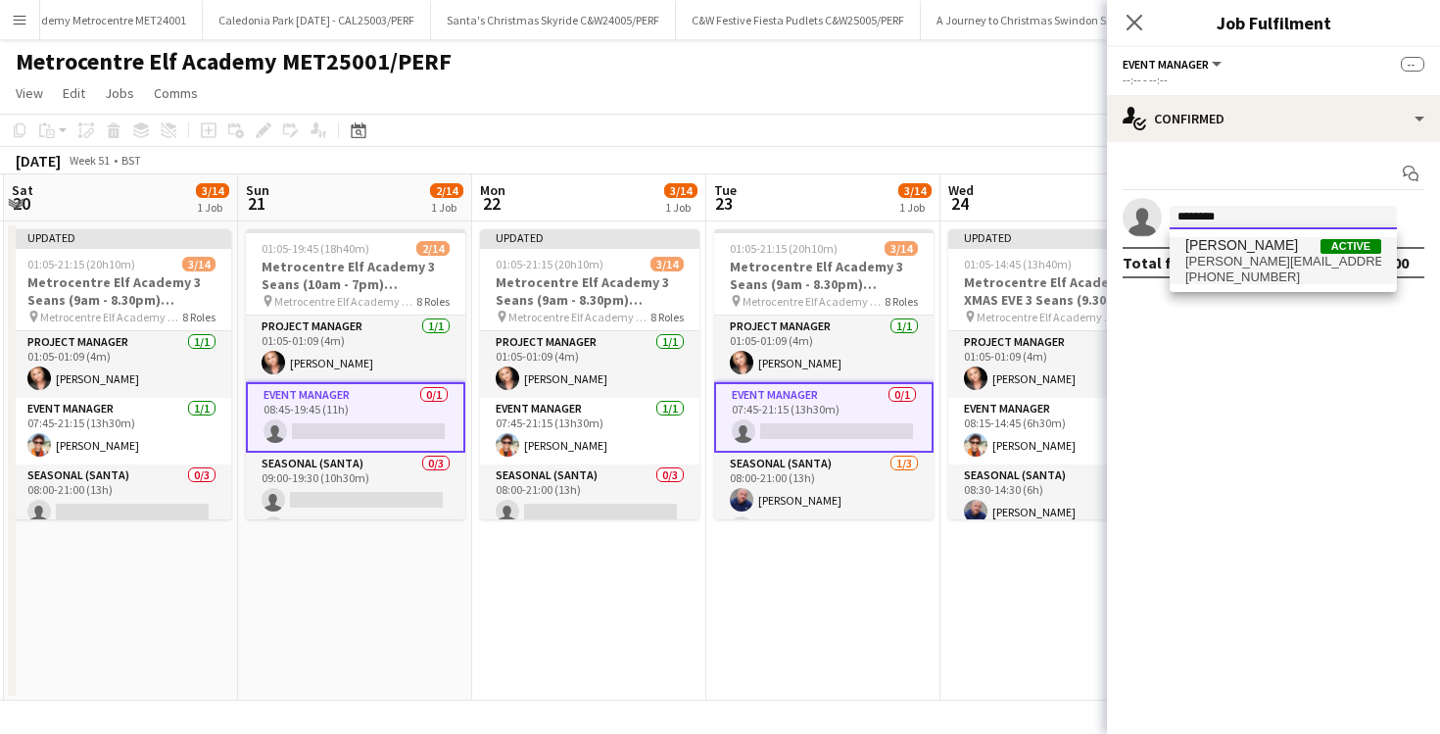
type input "********"
click at [1207, 252] on span "[PERSON_NAME]" at bounding box center [1242, 245] width 113 height 17
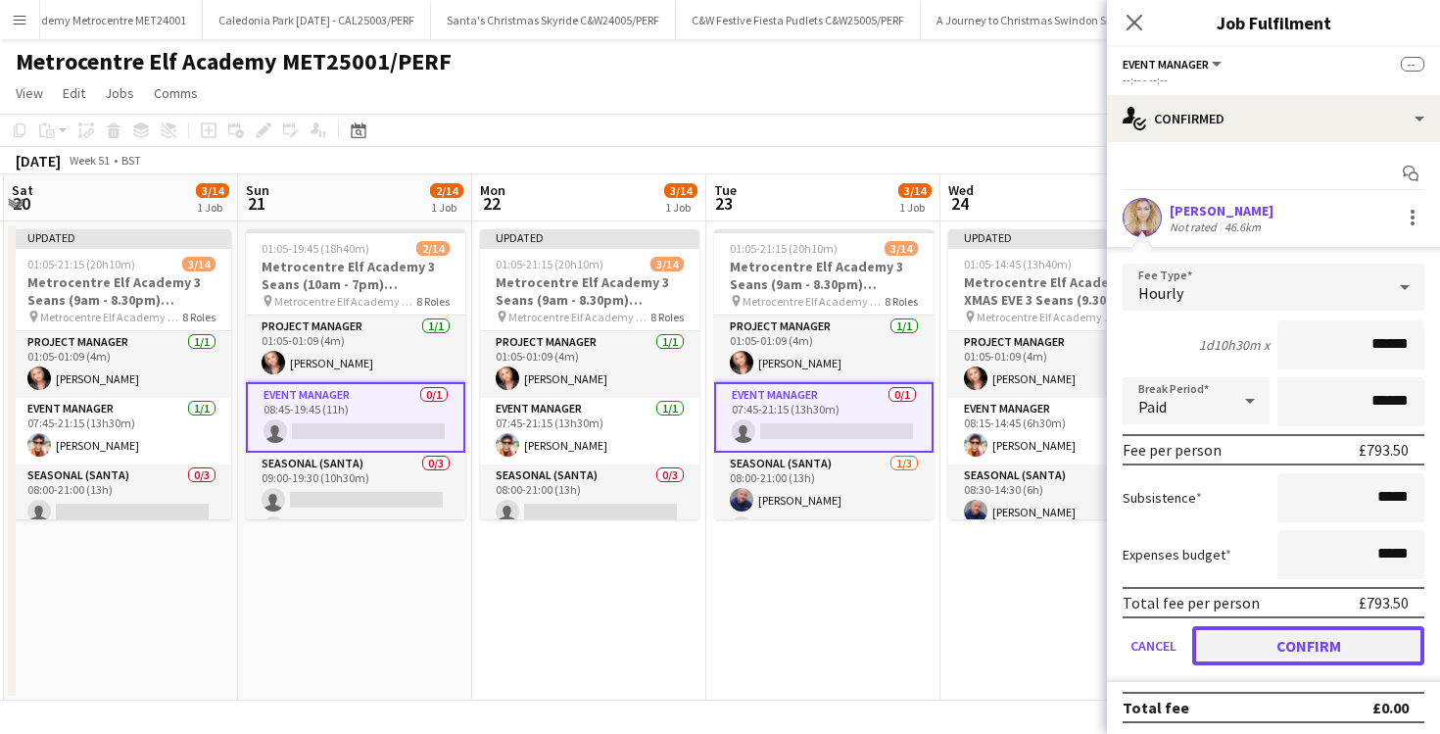
click at [1301, 634] on button "Confirm" at bounding box center [1309, 645] width 232 height 39
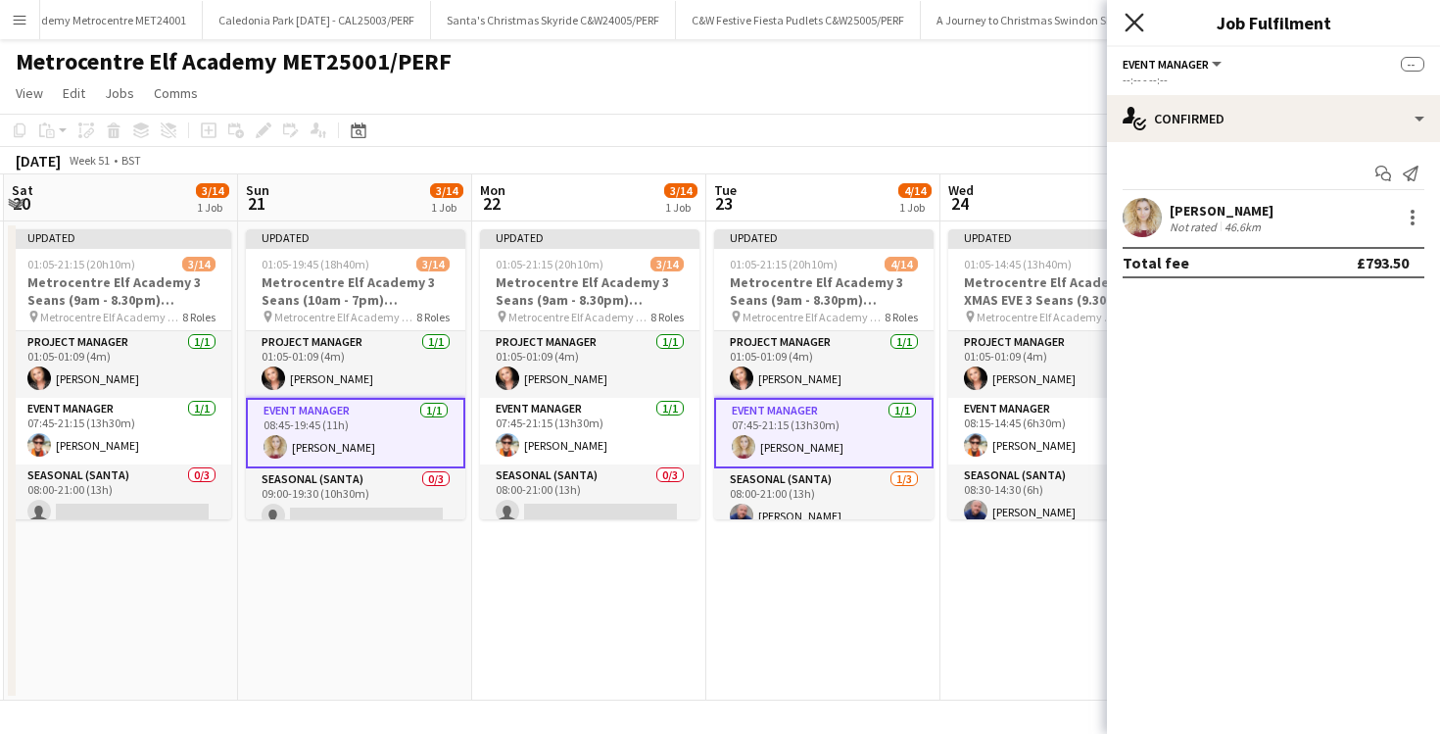
click at [1130, 24] on icon "Close pop-in" at bounding box center [1134, 22] width 19 height 19
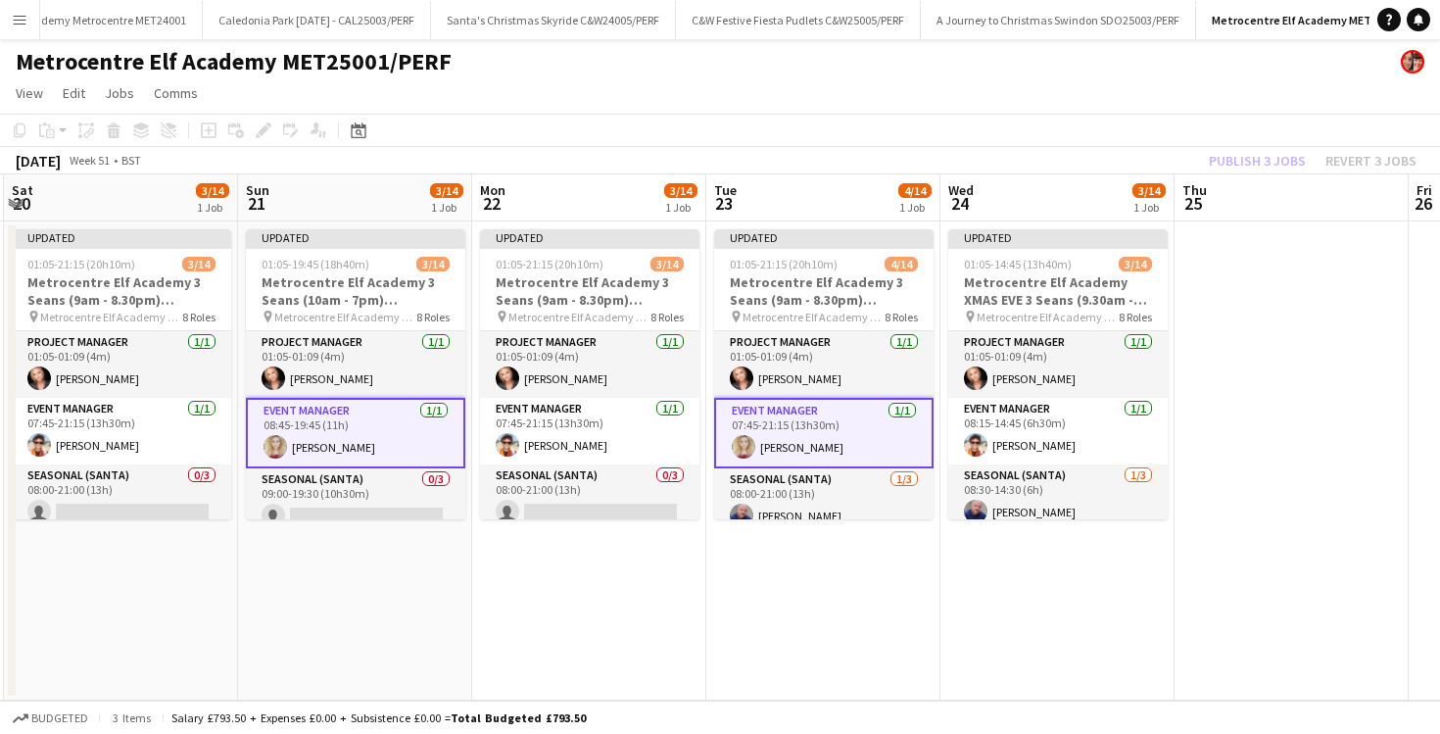
click at [1017, 95] on app-page-menu "View Day view expanded Day view collapsed Month view Date picker Jump to today …" at bounding box center [720, 94] width 1440 height 37
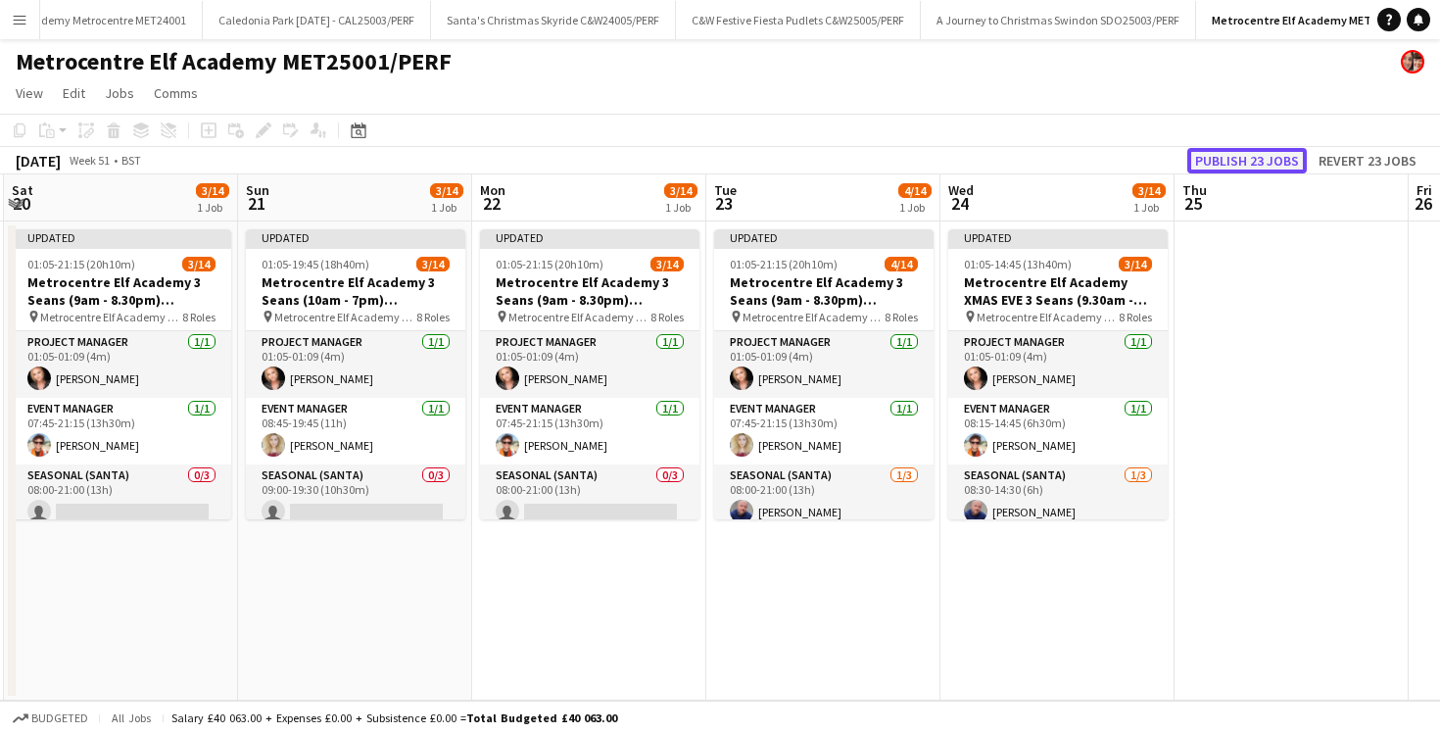
click at [1279, 167] on button "Publish 23 jobs" at bounding box center [1248, 160] width 120 height 25
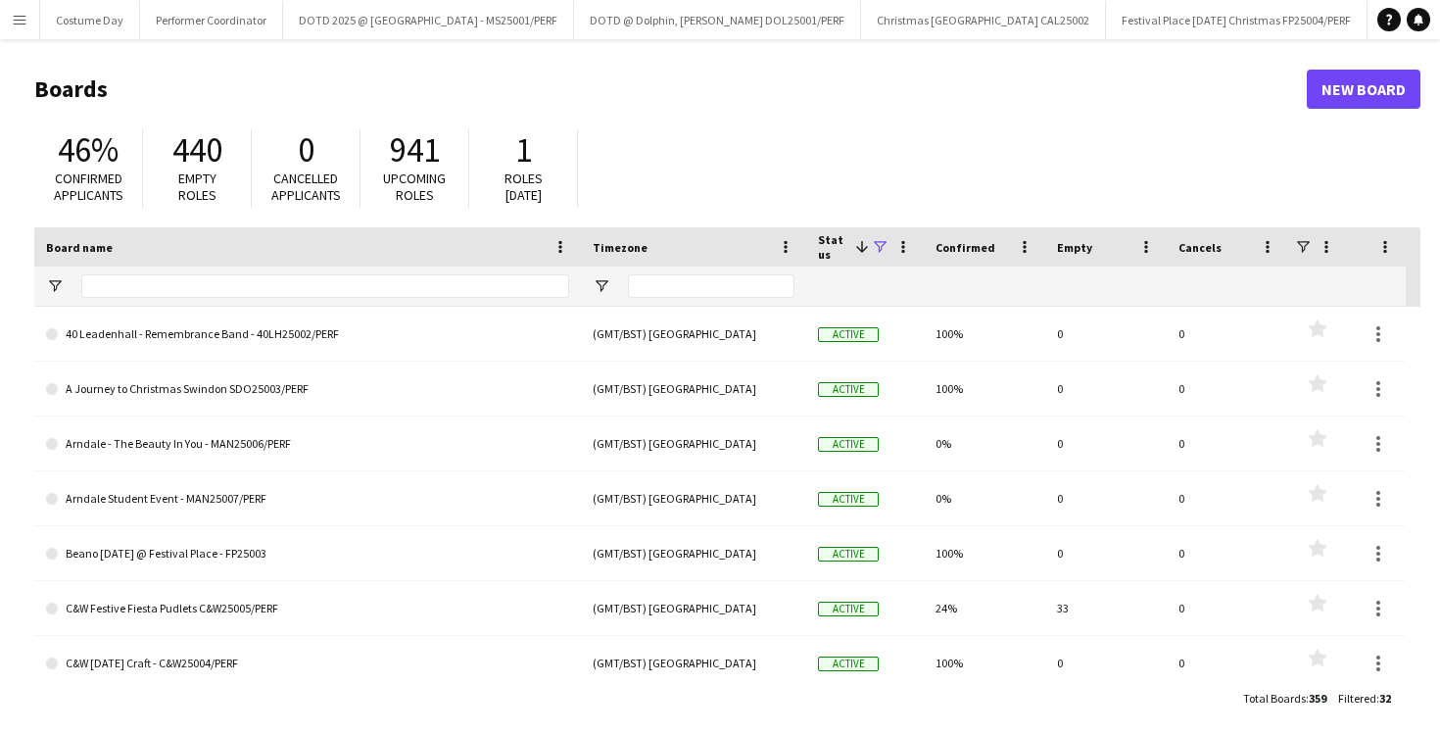
click at [889, 250] on div "Status 1" at bounding box center [865, 246] width 94 height 39
click at [878, 246] on span at bounding box center [880, 247] width 18 height 18
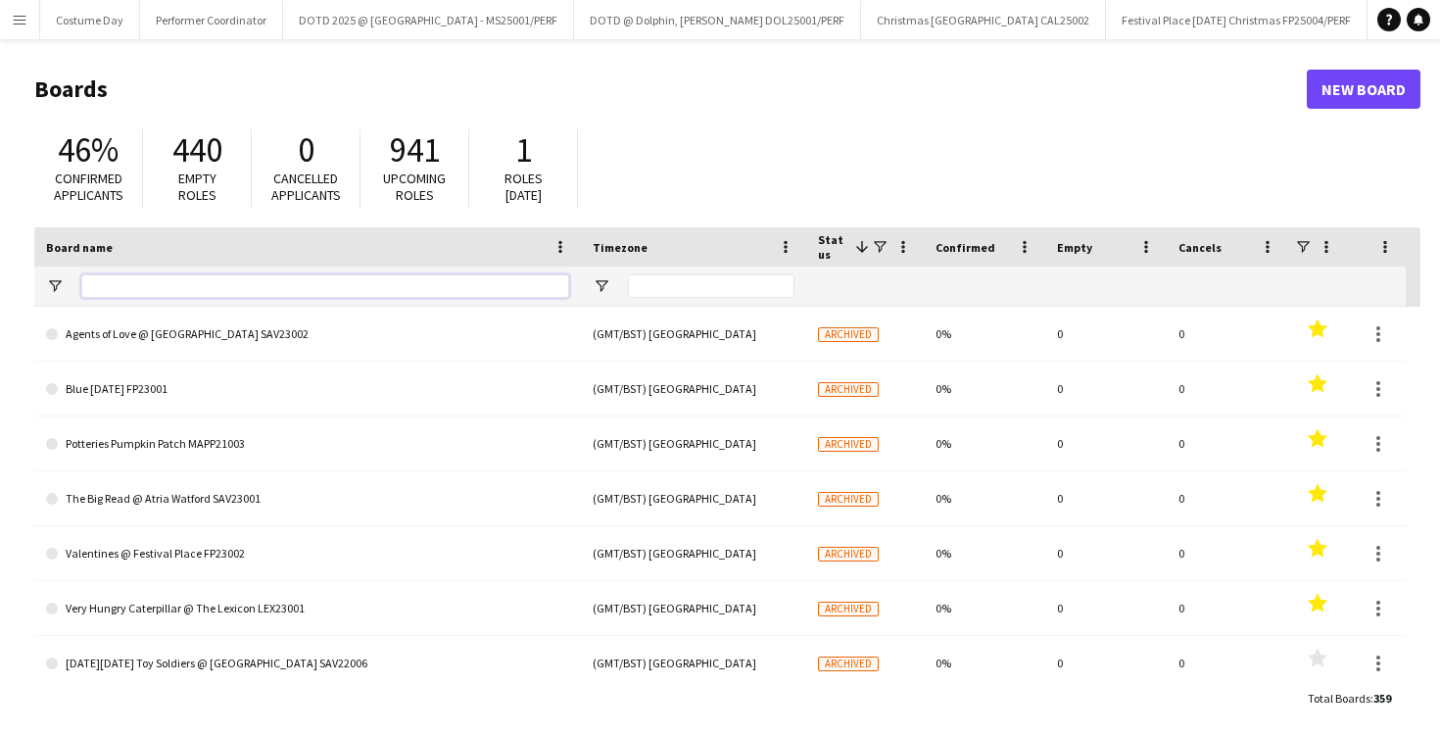
click at [401, 288] on input "Board name Filter Input" at bounding box center [325, 286] width 488 height 24
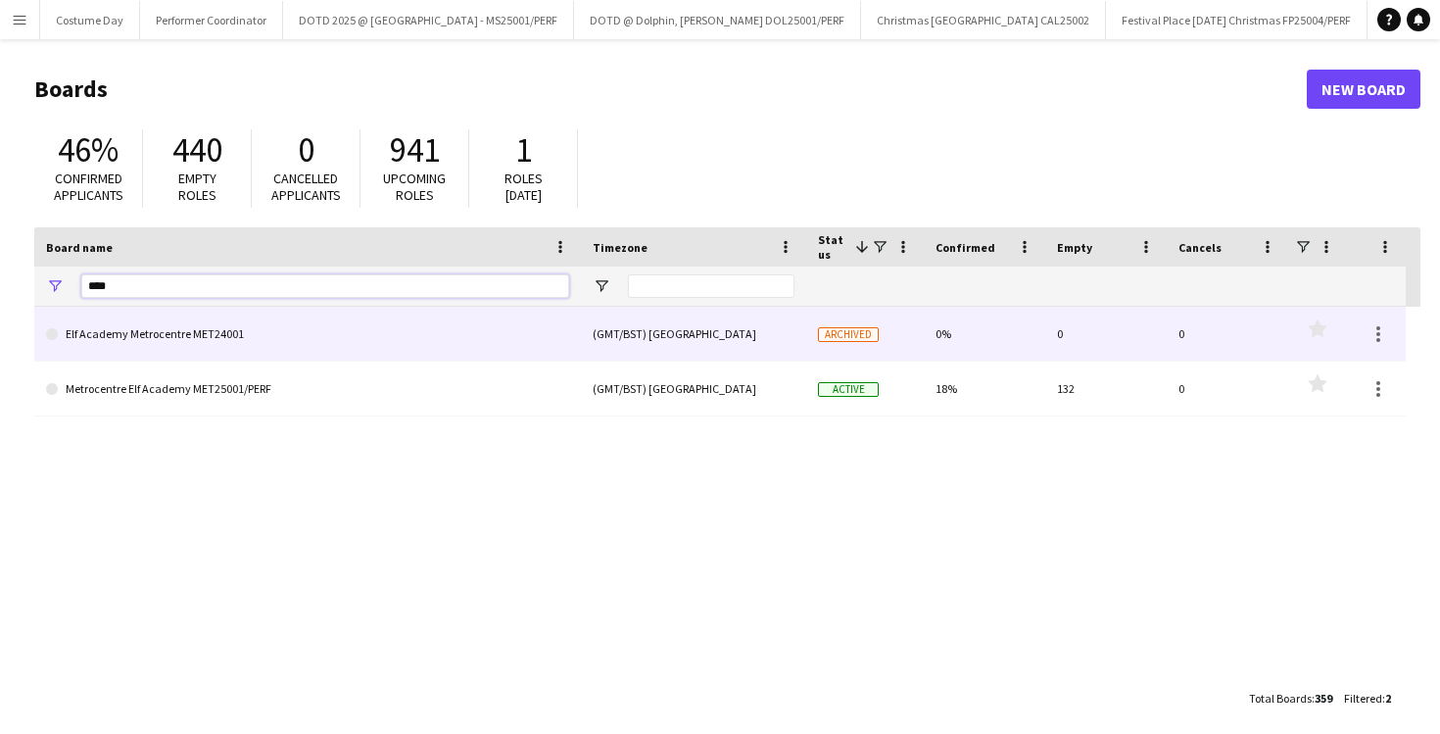
type input "****"
click at [354, 324] on link "Elf Academy Metrocentre MET24001" at bounding box center [307, 334] width 523 height 55
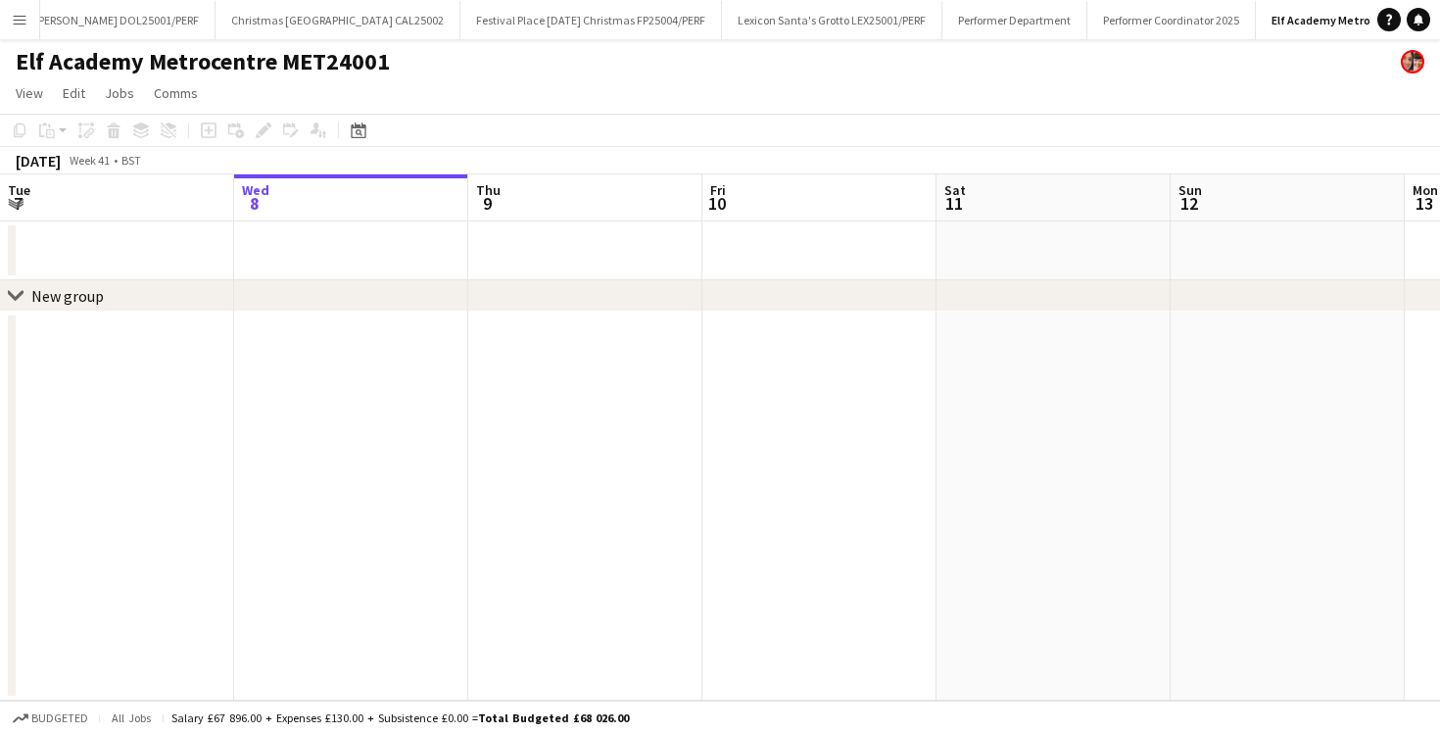
scroll to position [0, 661]
click at [350, 135] on div "Date picker" at bounding box center [359, 131] width 24 height 24
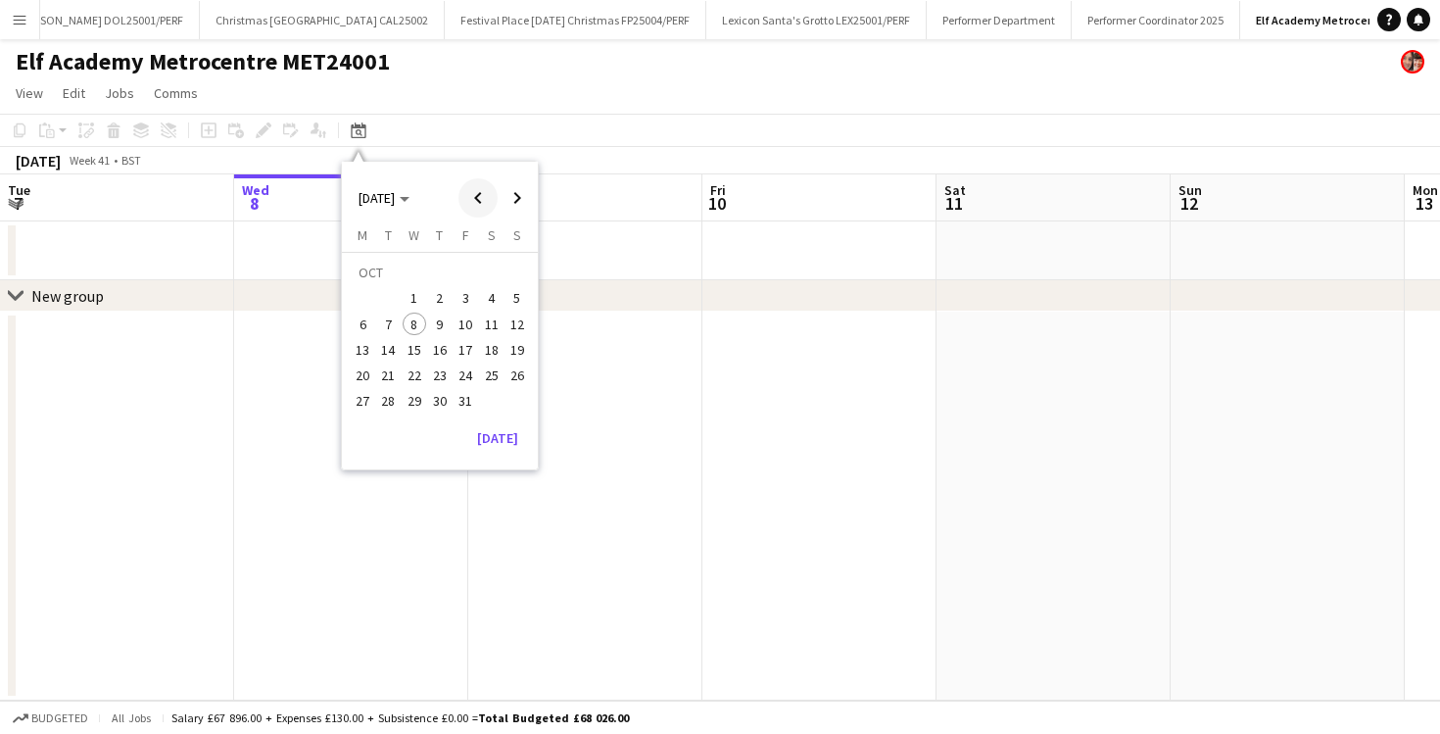
click at [479, 190] on span "Previous month" at bounding box center [478, 197] width 39 height 39
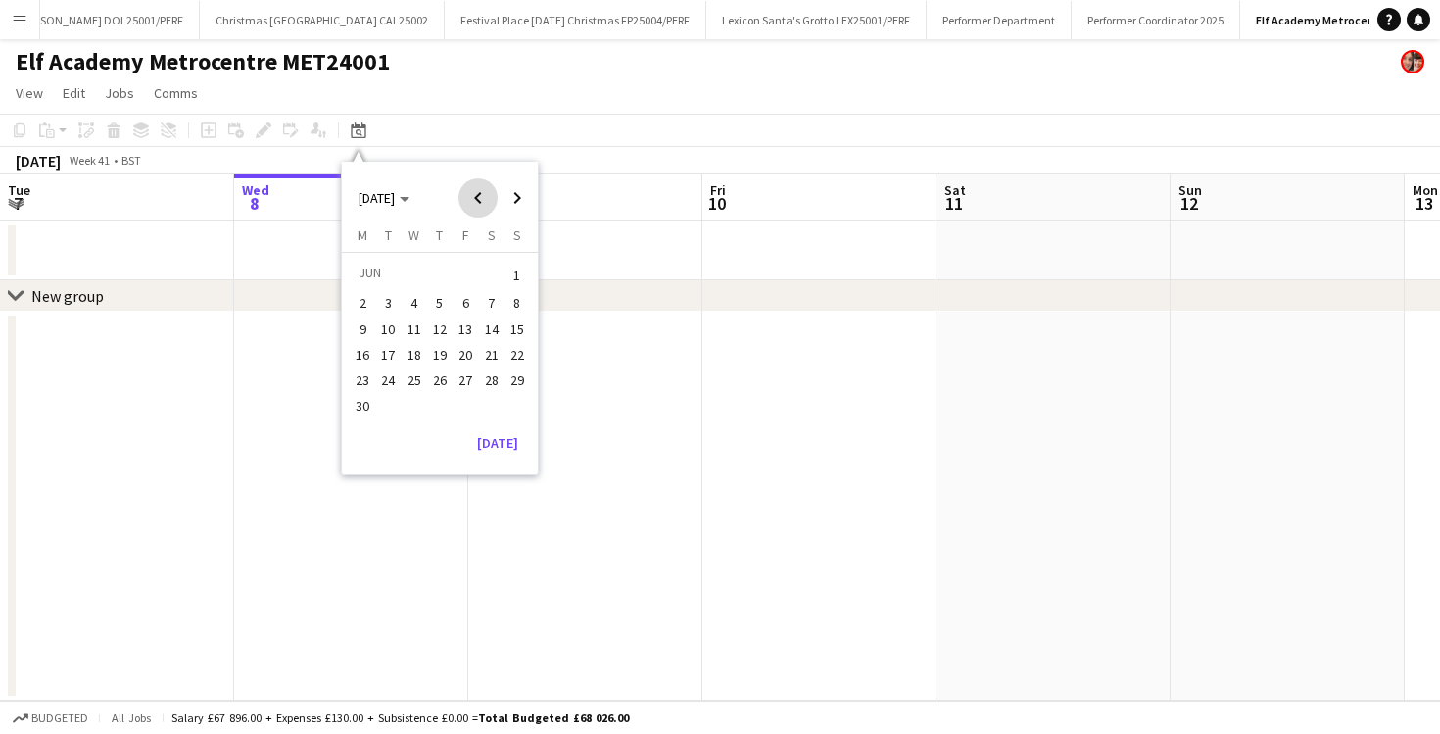
click at [479, 190] on span "Previous month" at bounding box center [478, 197] width 39 height 39
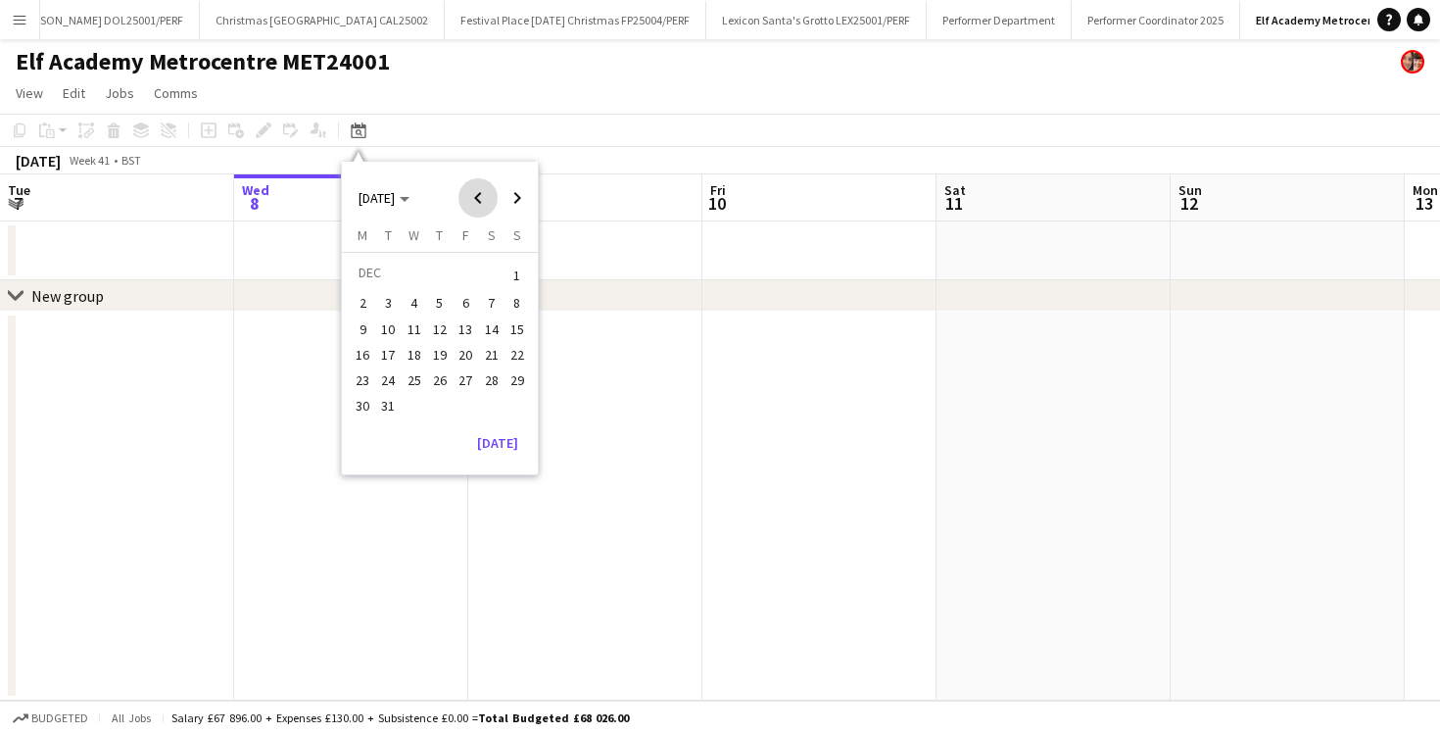
click at [479, 190] on span "Previous month" at bounding box center [478, 197] width 39 height 39
click at [362, 354] on span "18" at bounding box center [363, 355] width 24 height 24
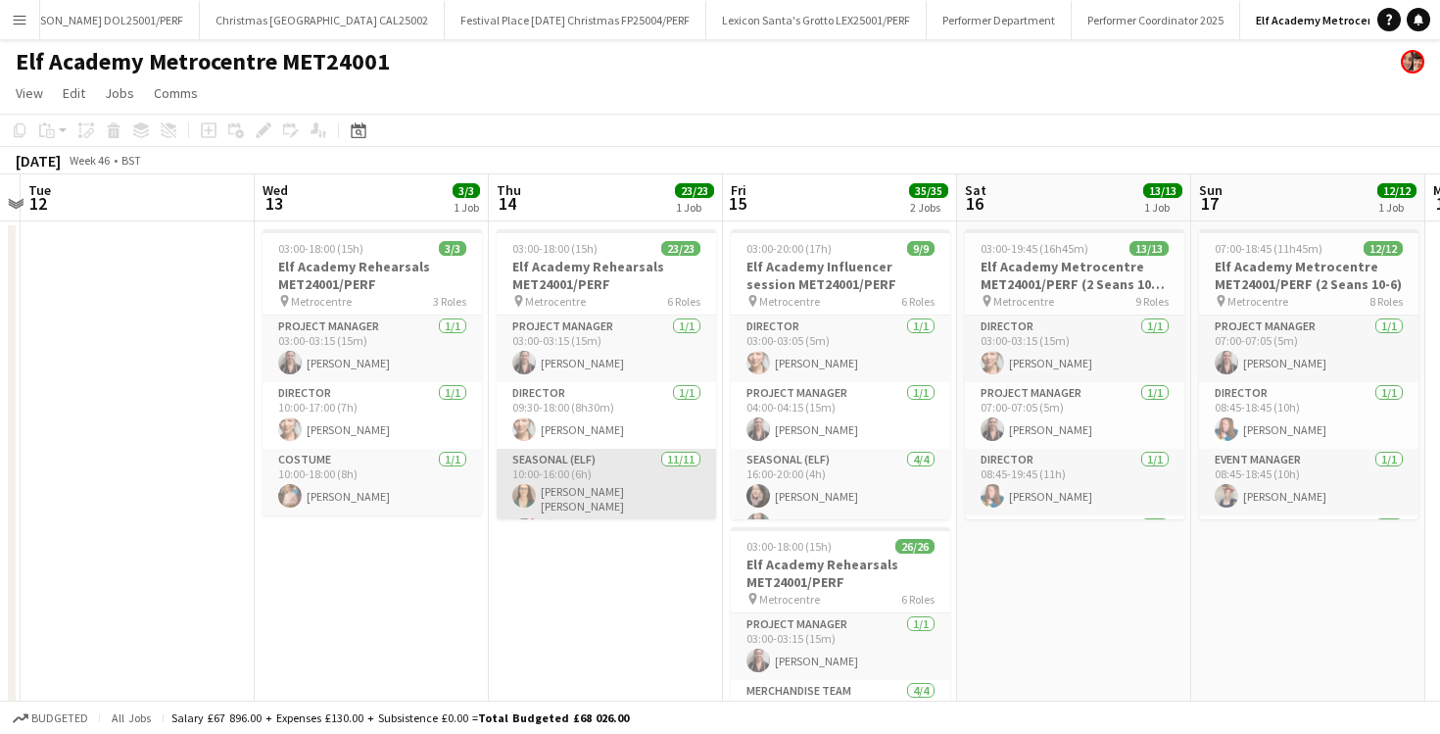
scroll to position [138, 0]
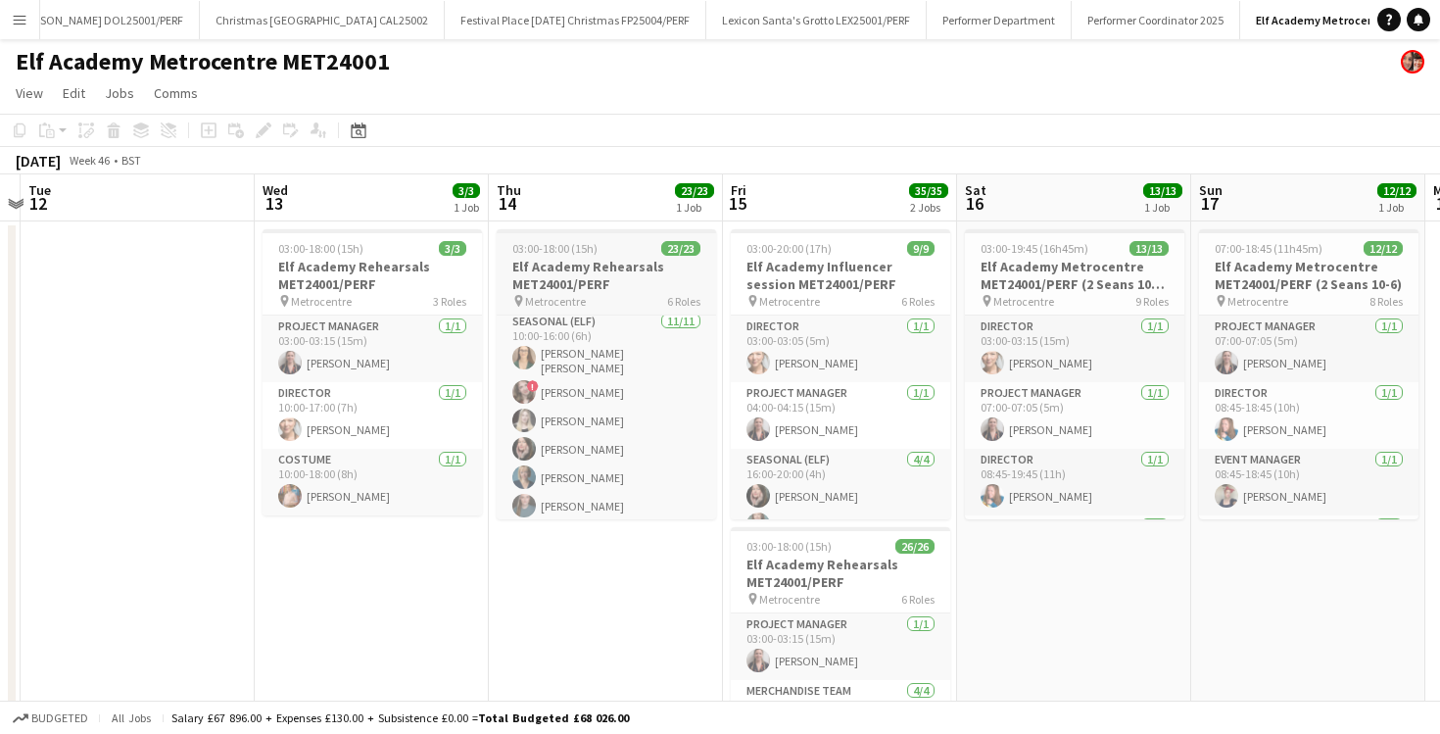
click at [598, 264] on h3 "Elf Academy Rehearsals MET24001/PERF" at bounding box center [606, 275] width 219 height 35
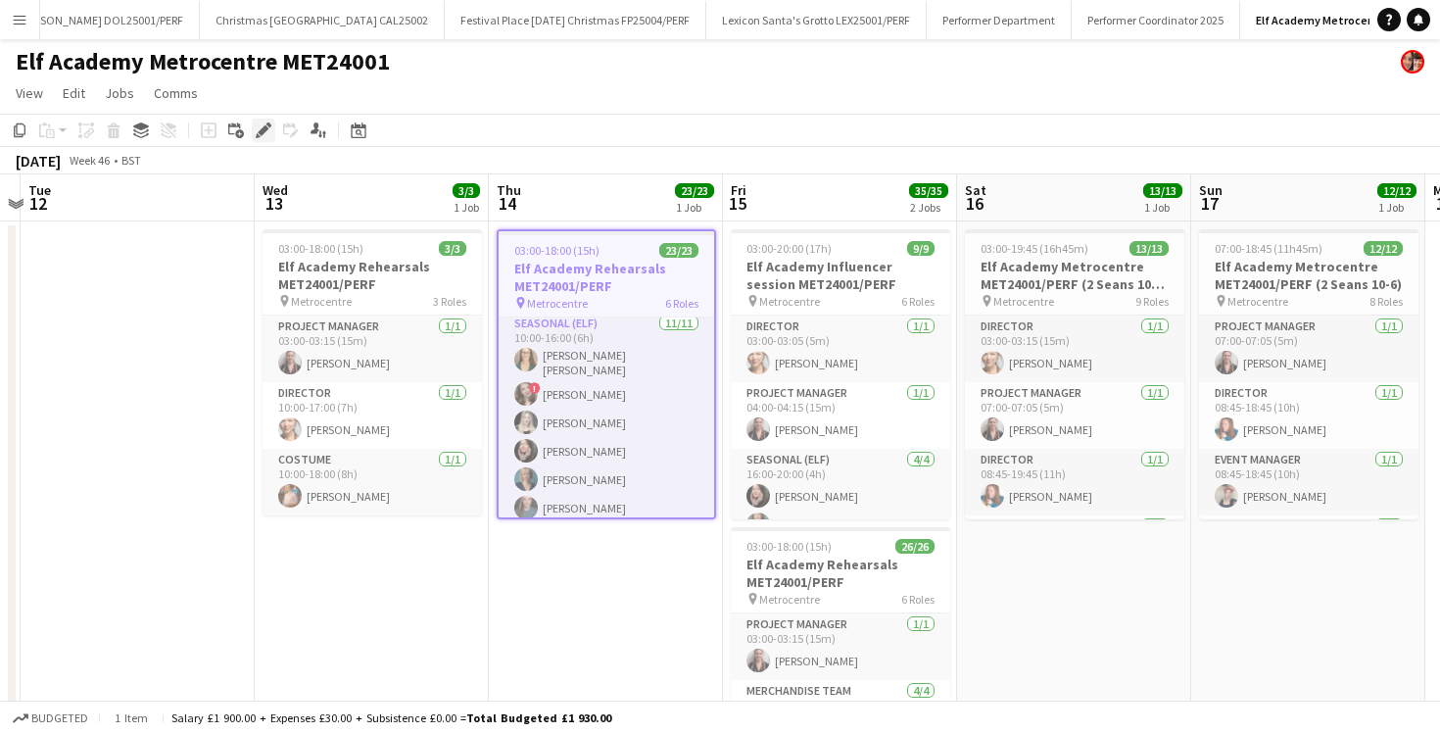
click at [265, 138] on div "Edit" at bounding box center [264, 131] width 24 height 24
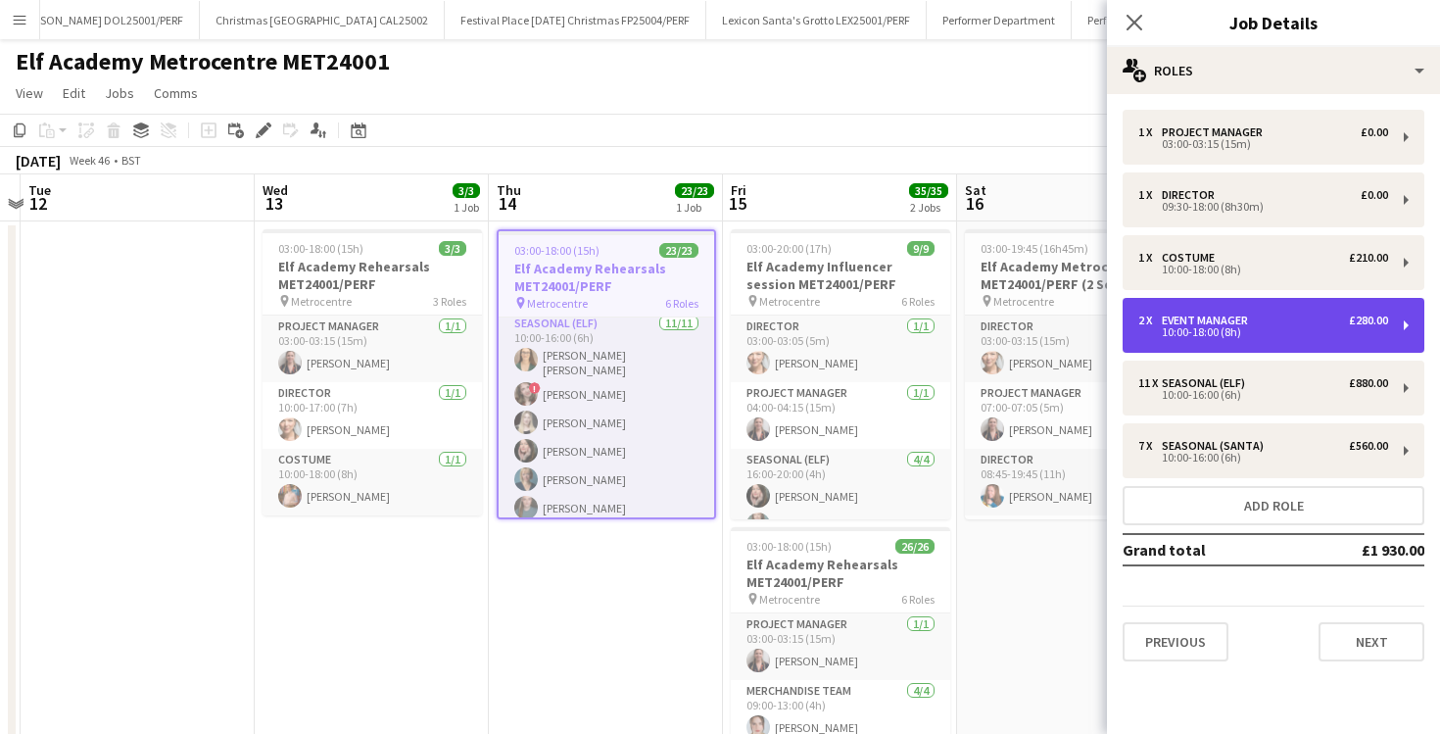
click at [1211, 323] on div "Event Manager" at bounding box center [1209, 321] width 94 height 14
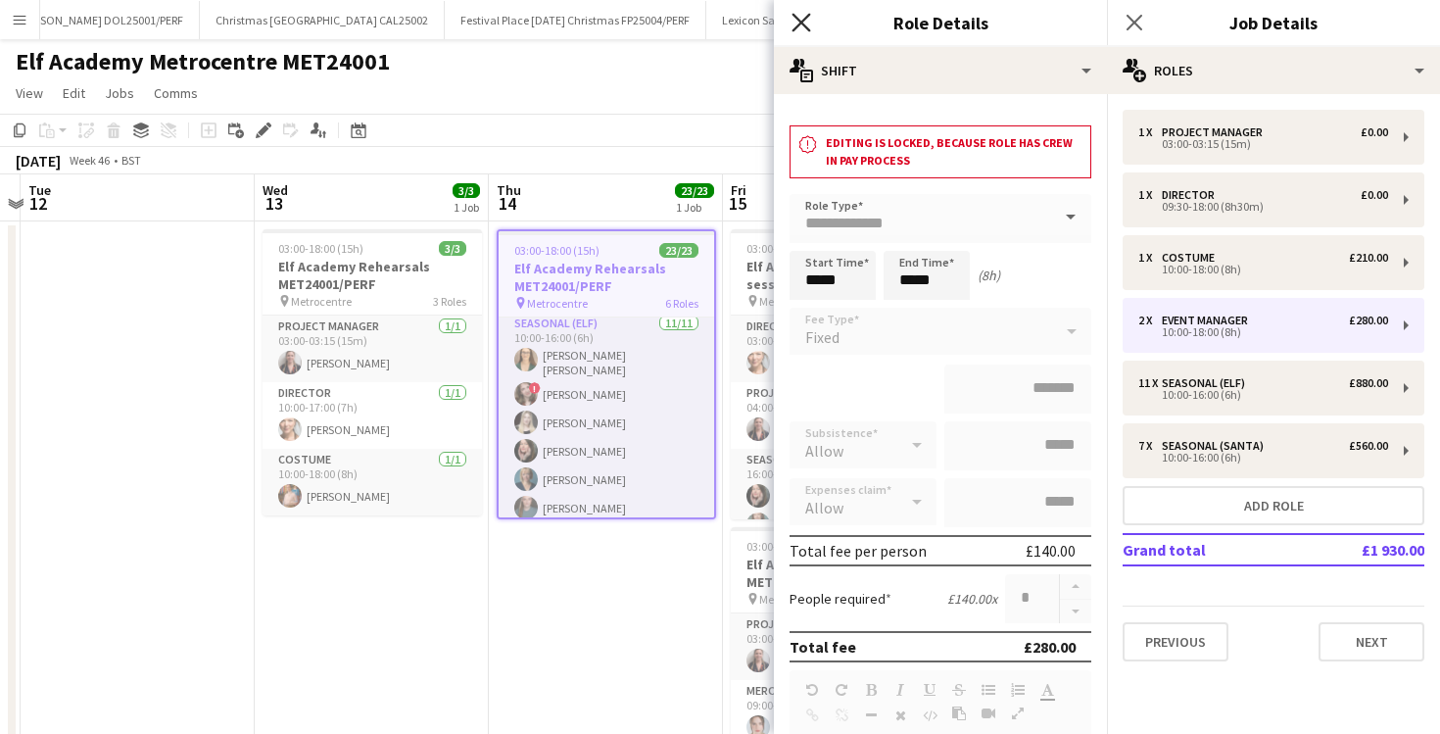
click at [798, 24] on icon at bounding box center [801, 22] width 19 height 19
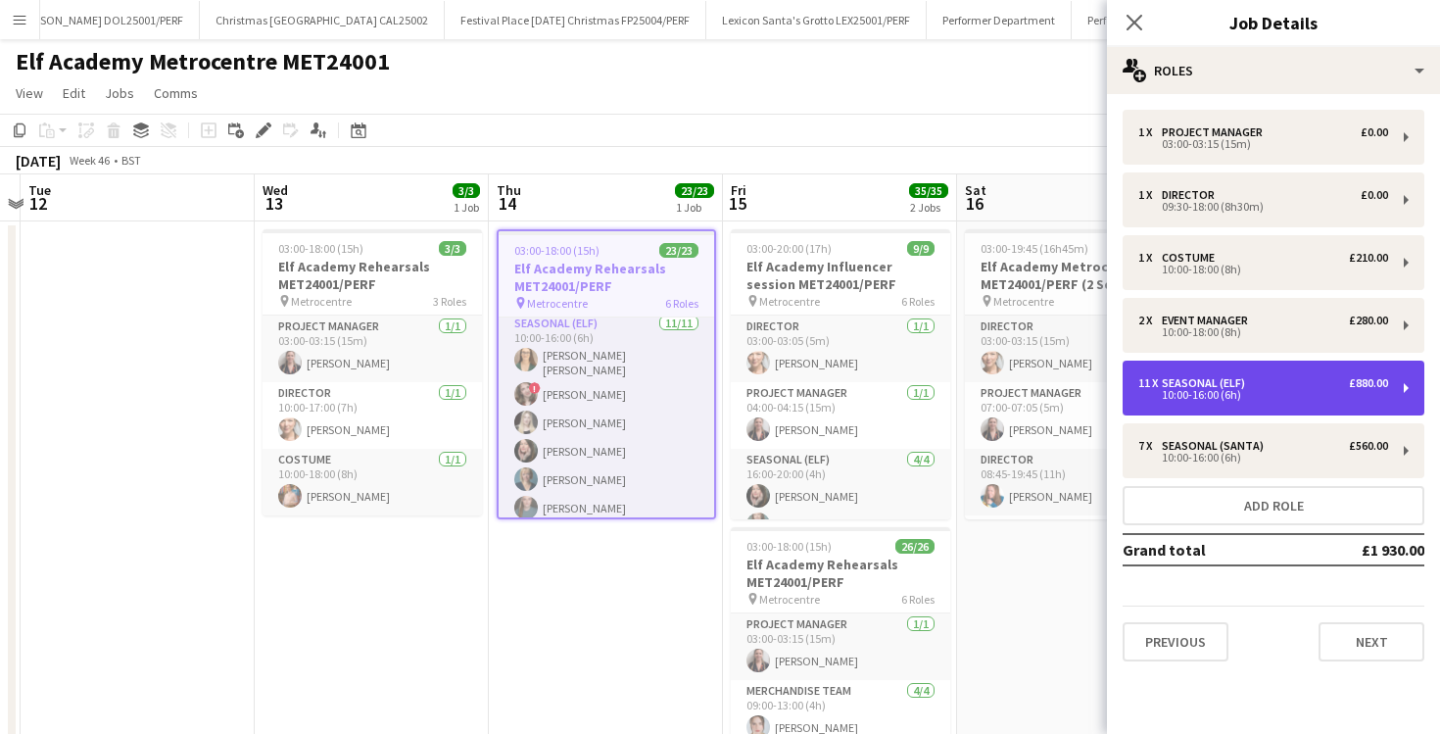
click at [1246, 390] on div "10:00-16:00 (6h)" at bounding box center [1264, 395] width 250 height 10
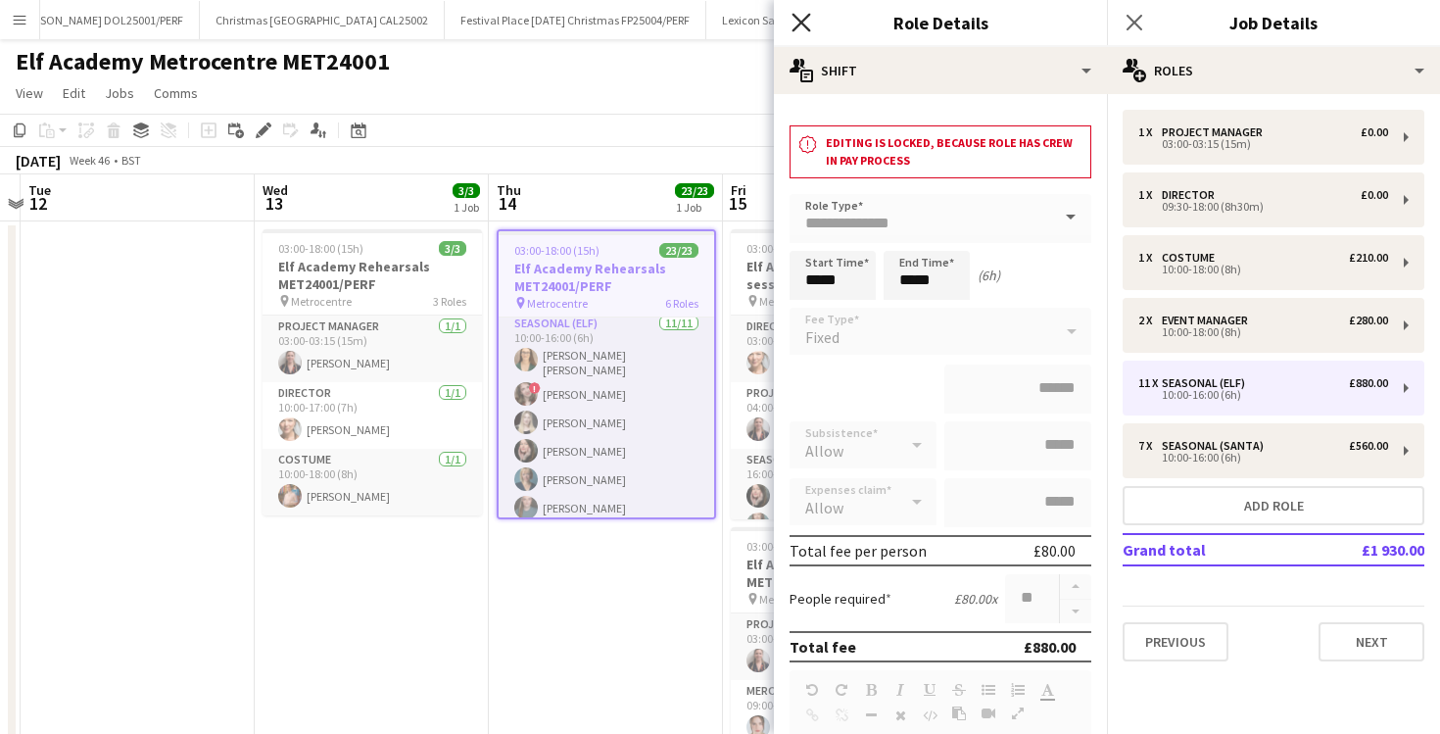
click at [795, 15] on icon at bounding box center [801, 22] width 19 height 19
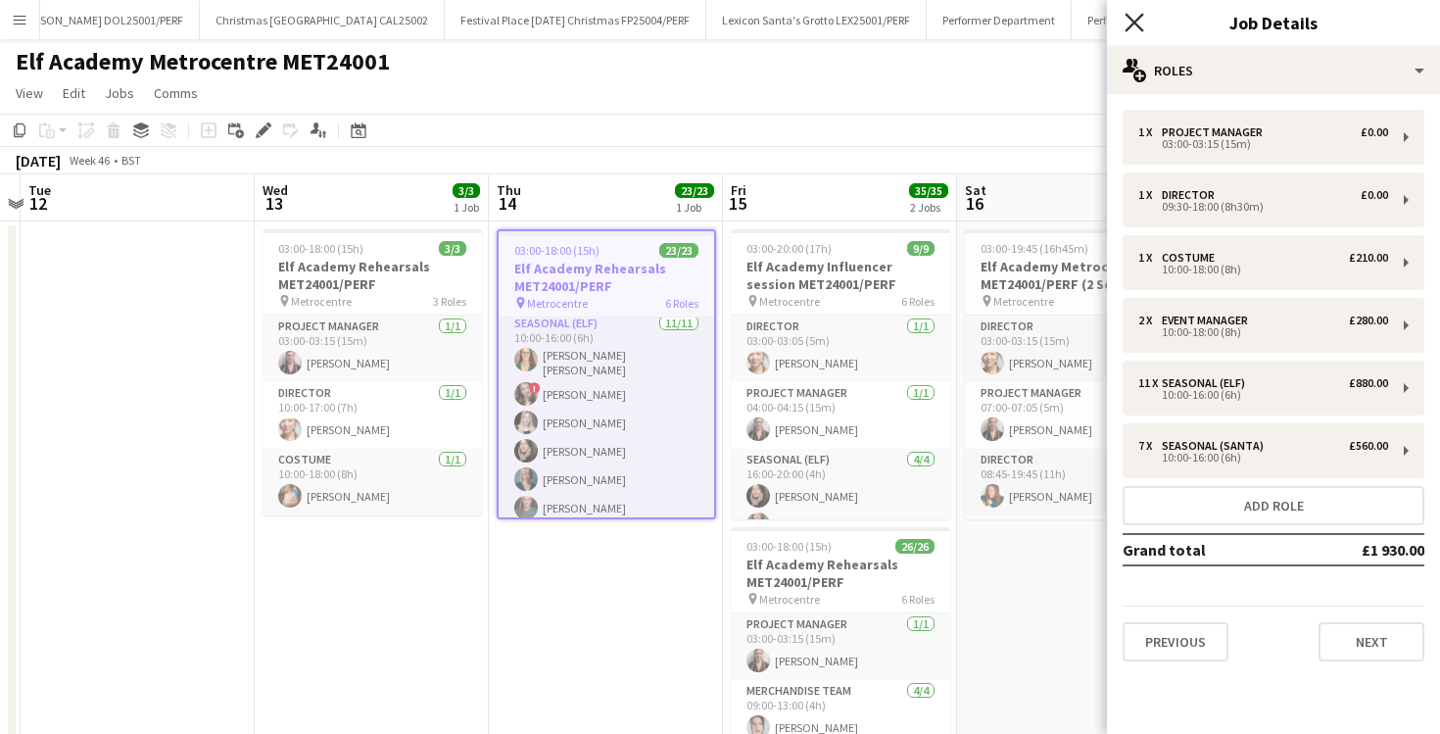
click at [1129, 22] on icon "Close pop-in" at bounding box center [1134, 22] width 19 height 19
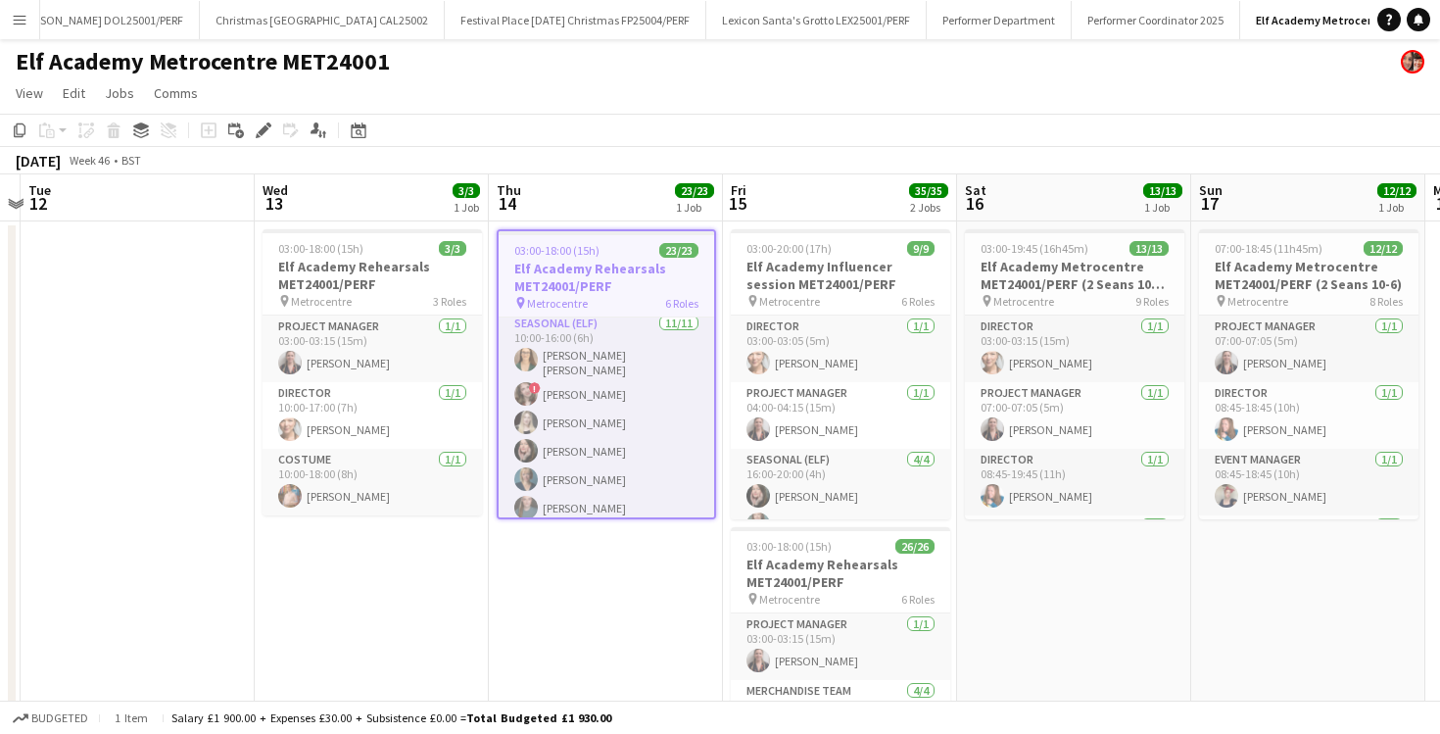
click at [18, 20] on app-icon "Menu" at bounding box center [20, 20] width 16 height 16
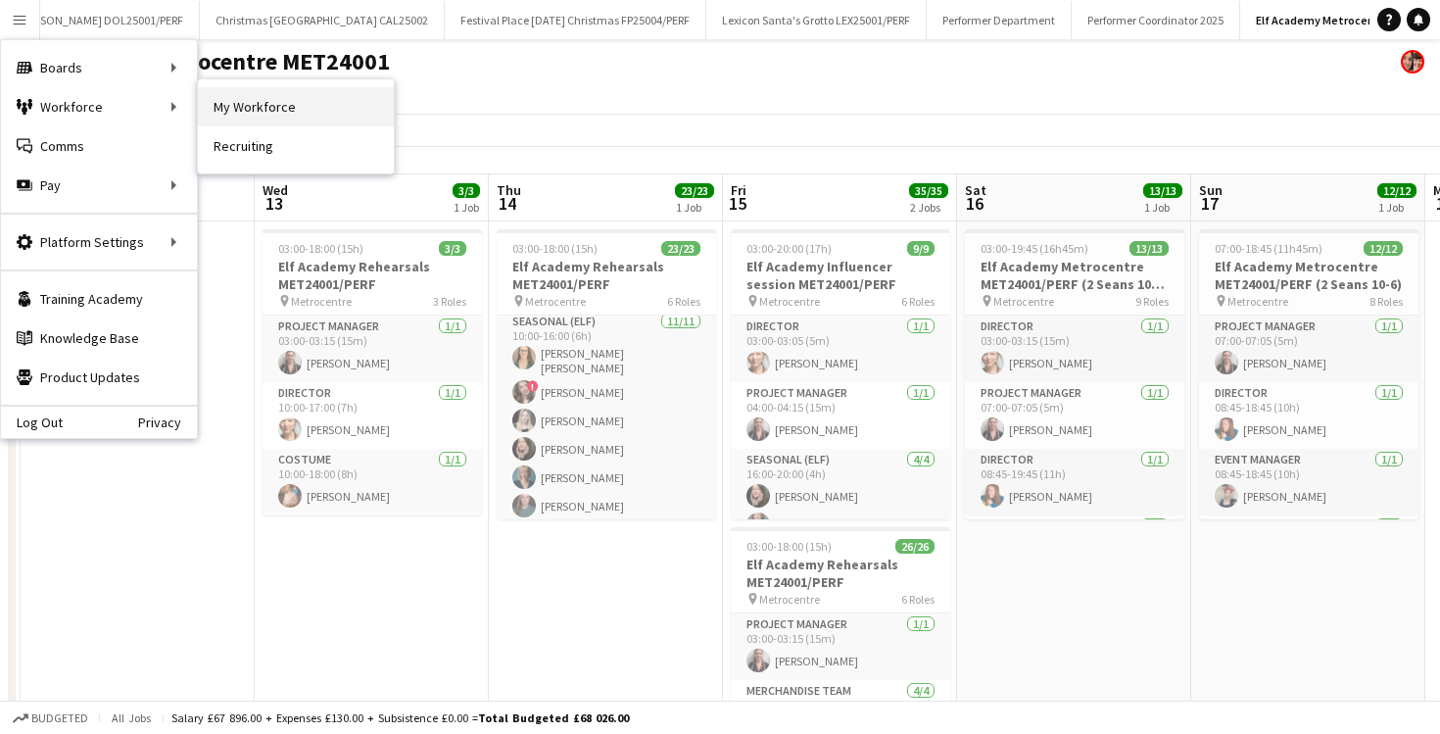
click at [262, 114] on link "My Workforce" at bounding box center [296, 106] width 196 height 39
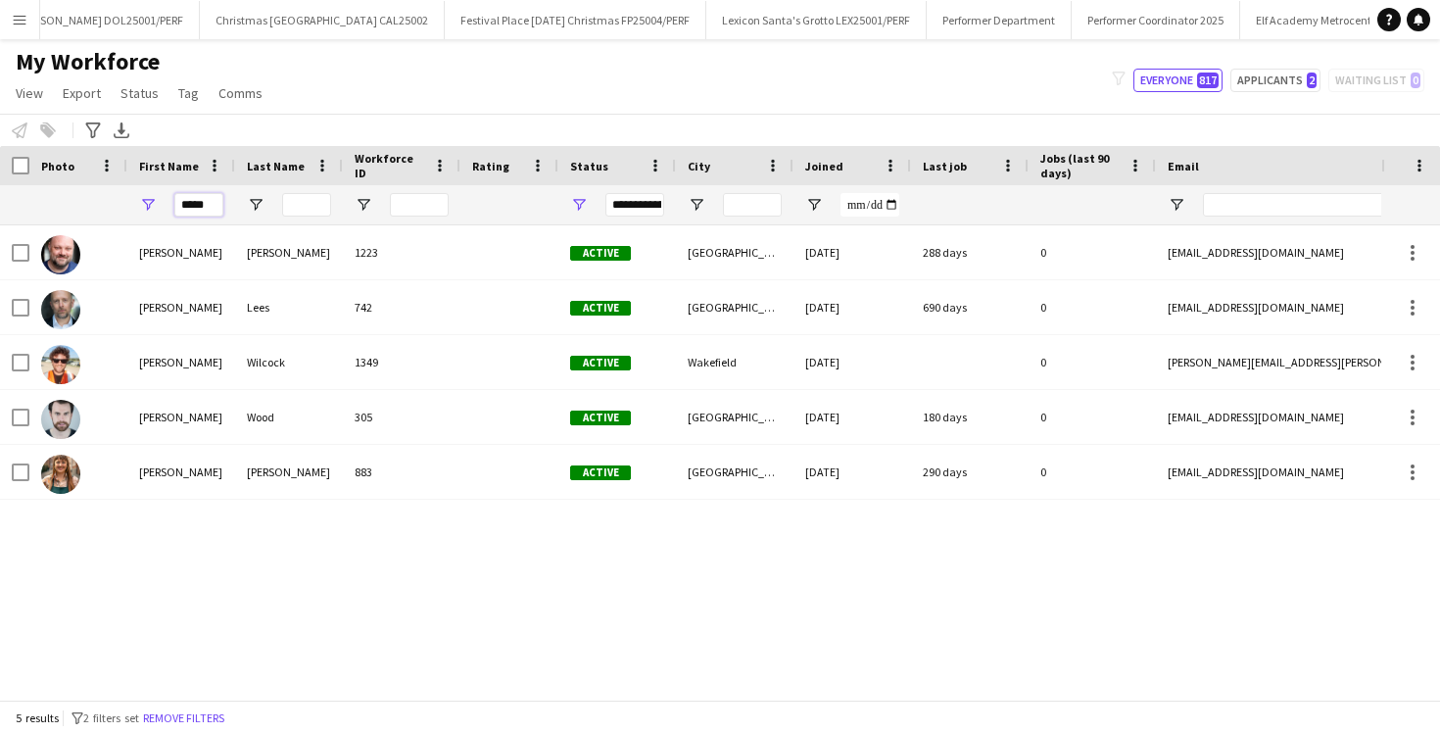
click at [206, 198] on input "*****" at bounding box center [198, 205] width 49 height 24
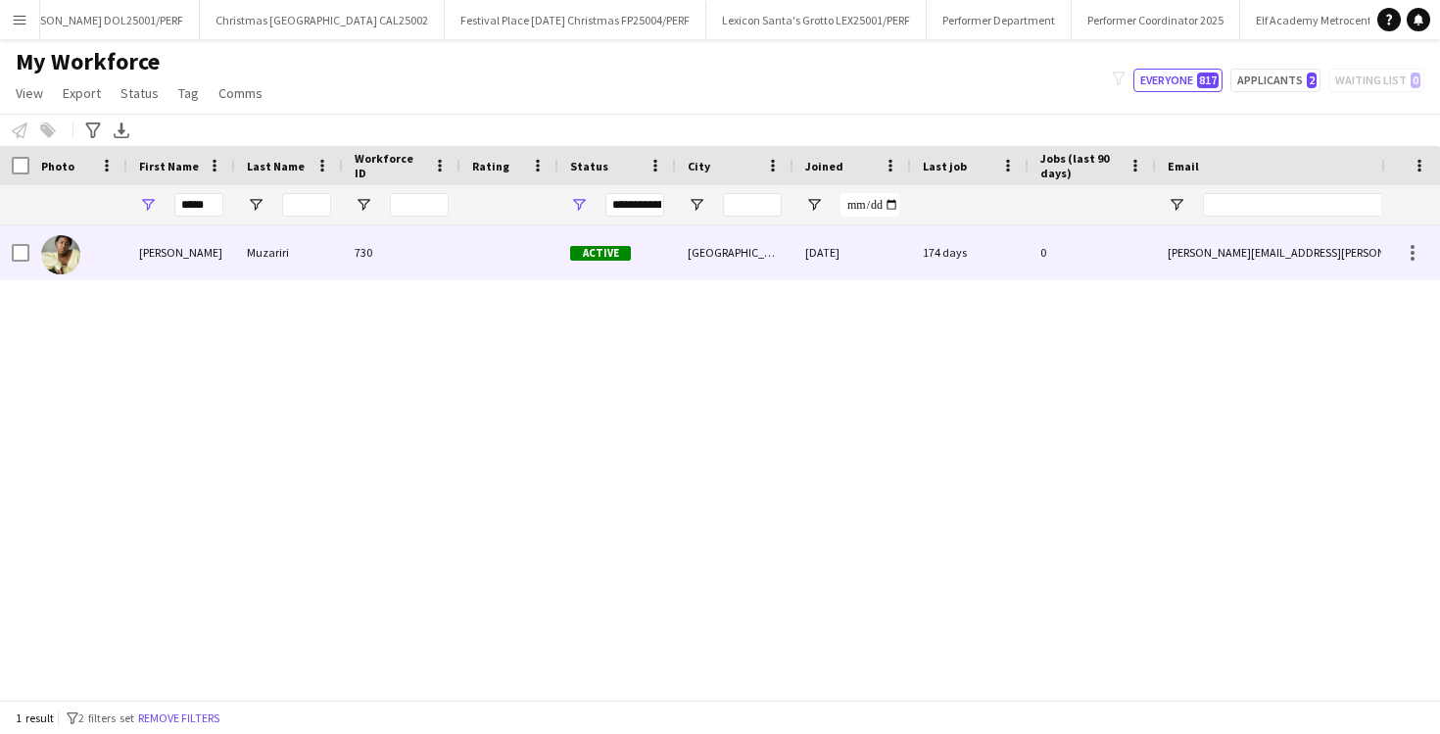
click at [213, 246] on div "[PERSON_NAME]" at bounding box center [181, 252] width 108 height 54
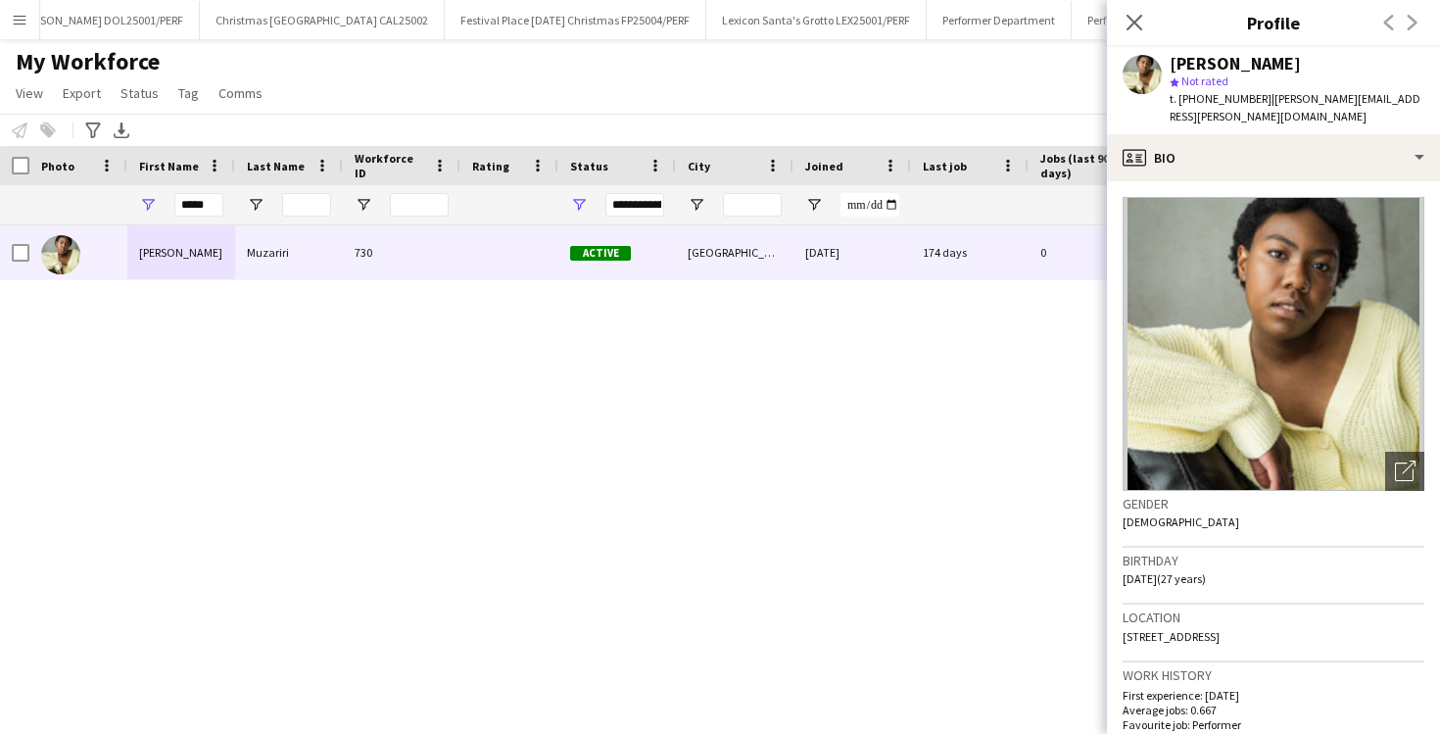
drag, startPoint x: 1405, startPoint y: 620, endPoint x: 1111, endPoint y: 620, distance: 294.0
click at [1110, 618] on app-crew-profile-bio "Open photos pop-in Gender [DEMOGRAPHIC_DATA] Birthday [DEMOGRAPHIC_DATA] (27 ye…" at bounding box center [1273, 457] width 333 height 553
copy span "[STREET_ADDRESS]"
click at [1133, 20] on icon at bounding box center [1134, 22] width 19 height 19
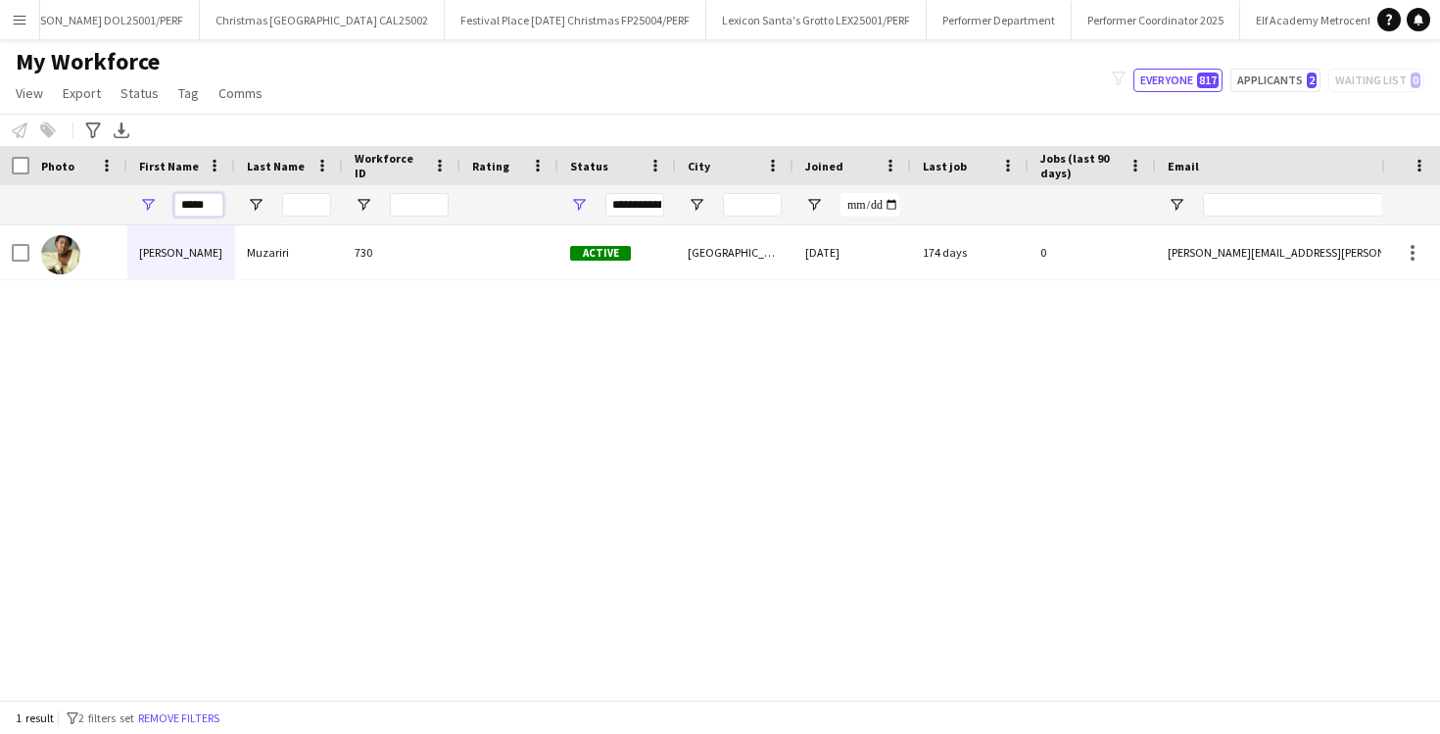
click at [193, 200] on input "*****" at bounding box center [198, 205] width 49 height 24
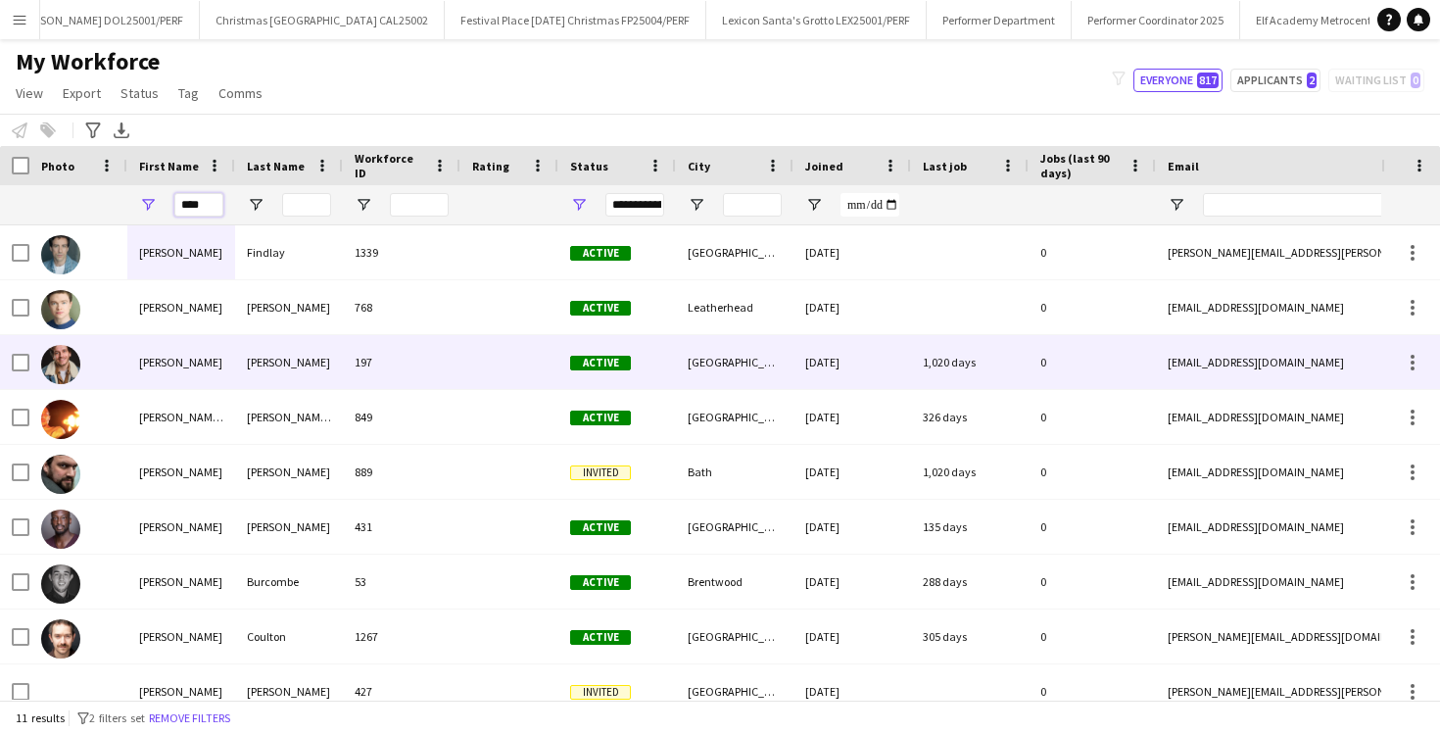
type input "****"
click at [216, 372] on div "[PERSON_NAME]" at bounding box center [181, 362] width 108 height 54
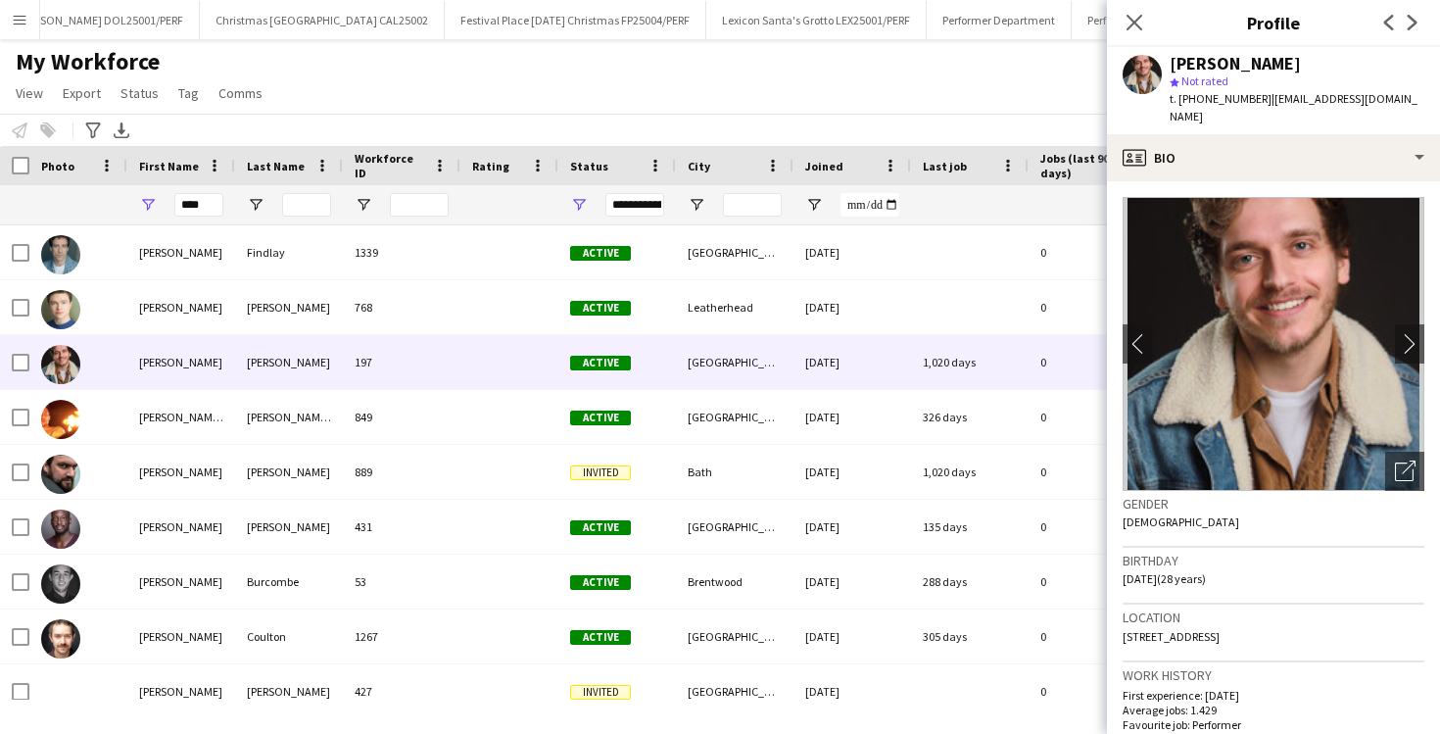
scroll to position [1271, 0]
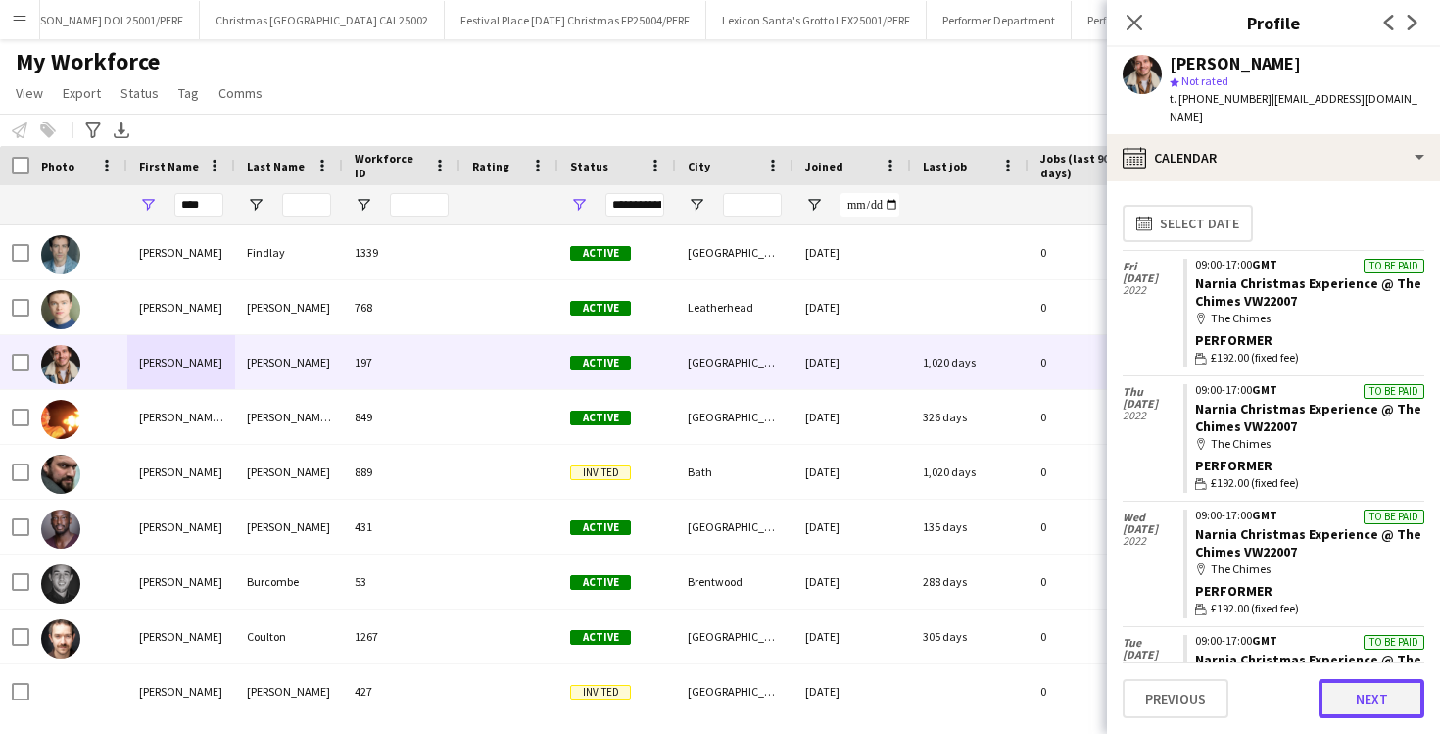
click at [1357, 700] on button "Next" at bounding box center [1372, 698] width 106 height 39
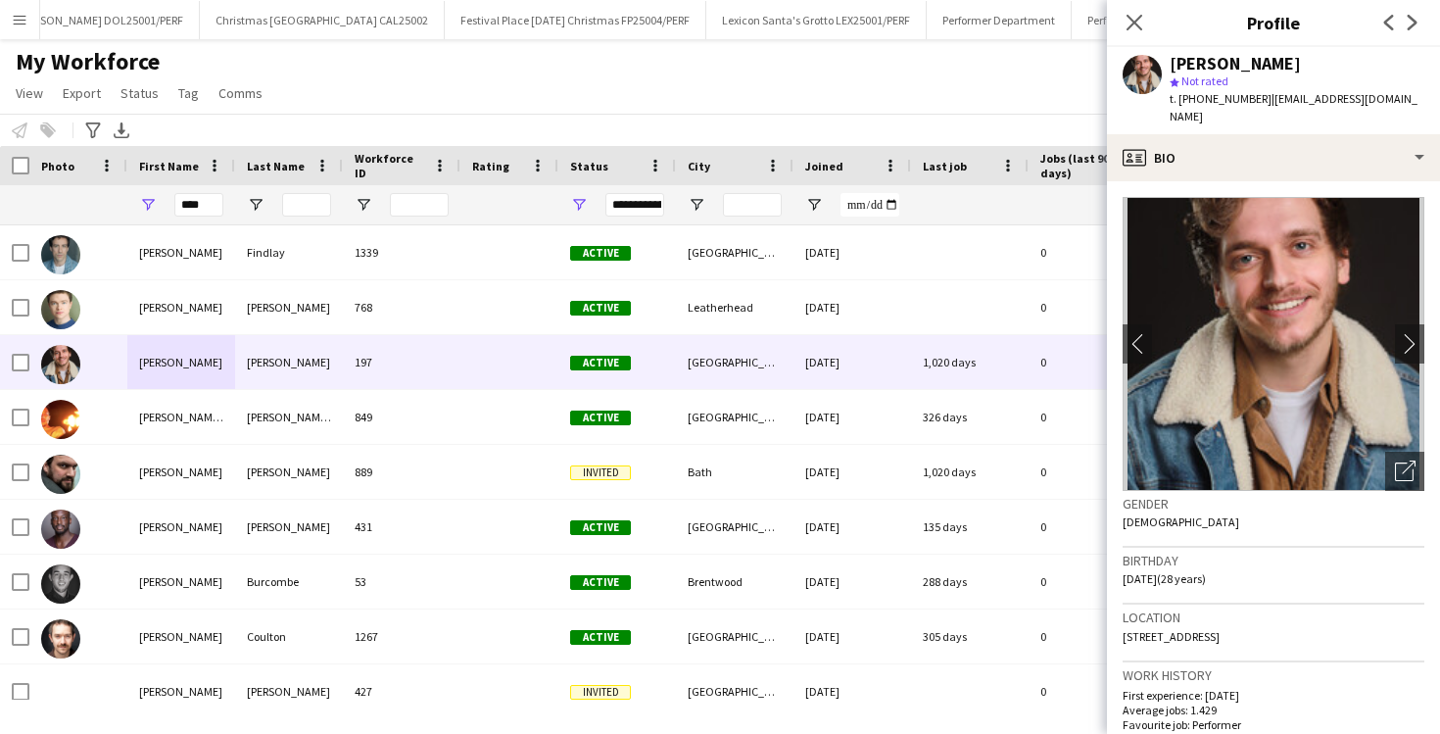
drag, startPoint x: 1308, startPoint y: 615, endPoint x: 1120, endPoint y: 618, distance: 188.2
click at [1120, 618] on app-crew-profile-bio "chevron-left chevron-right Open photos pop-in Gender [DEMOGRAPHIC_DATA] Birthda…" at bounding box center [1273, 457] width 333 height 553
copy span "[STREET_ADDRESS]"
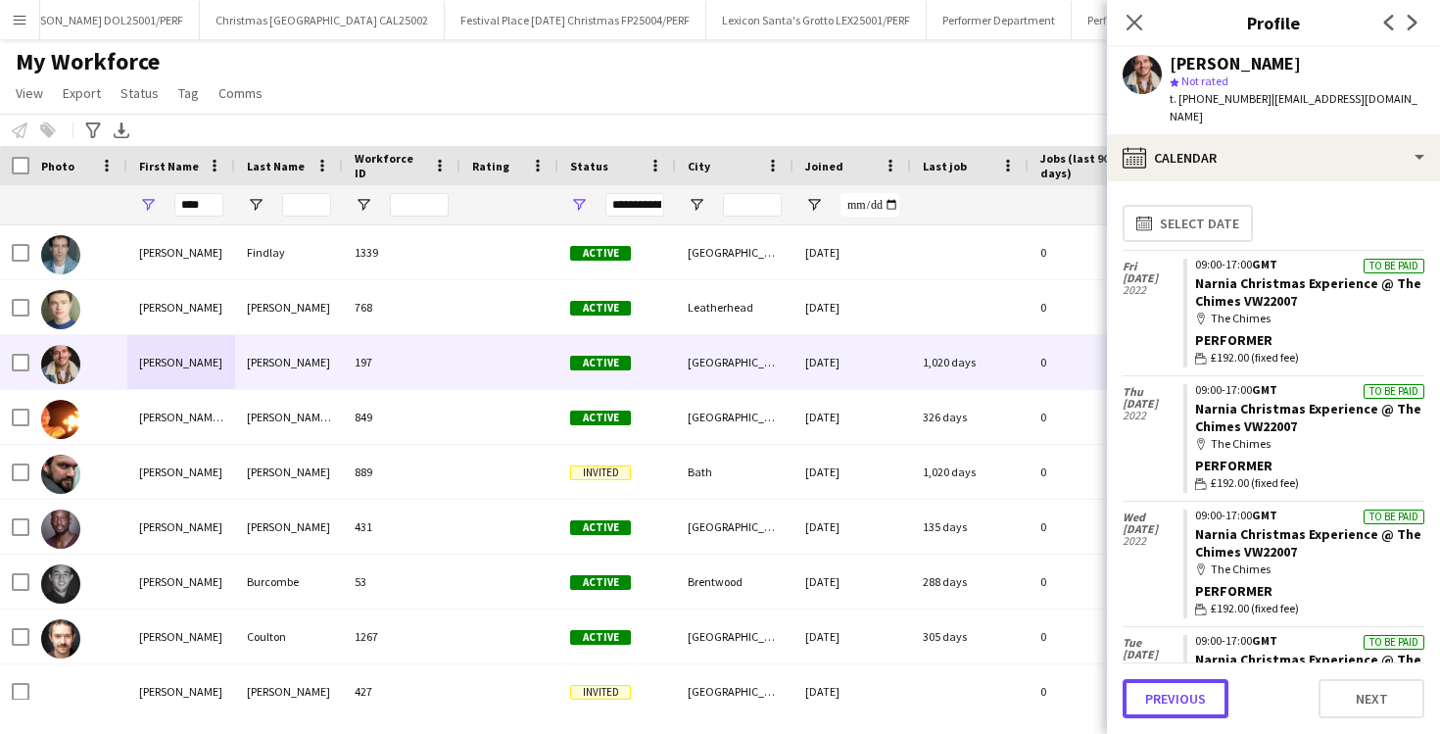
click at [1219, 714] on button "Previous" at bounding box center [1176, 698] width 106 height 39
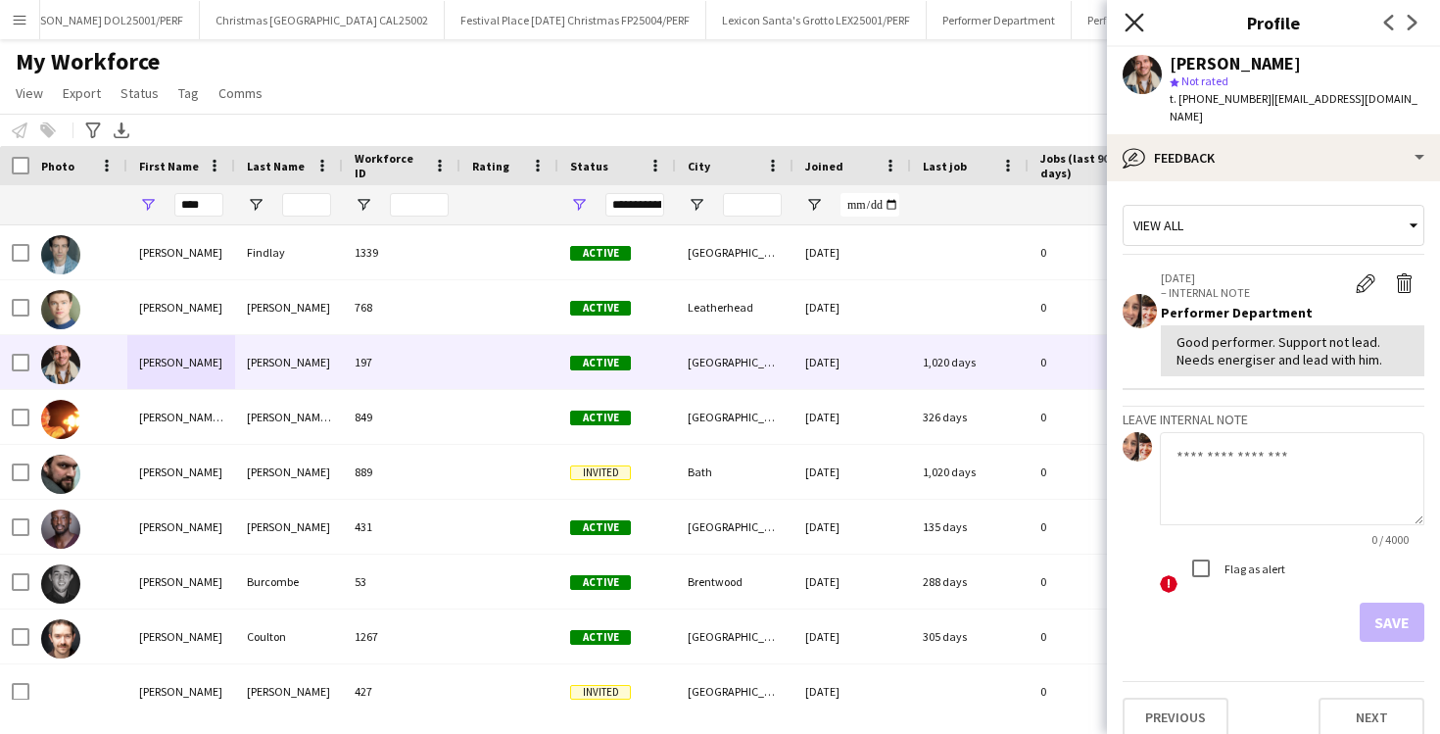
click at [1134, 24] on icon at bounding box center [1134, 22] width 19 height 19
